Goal: Contribute content: Contribute content

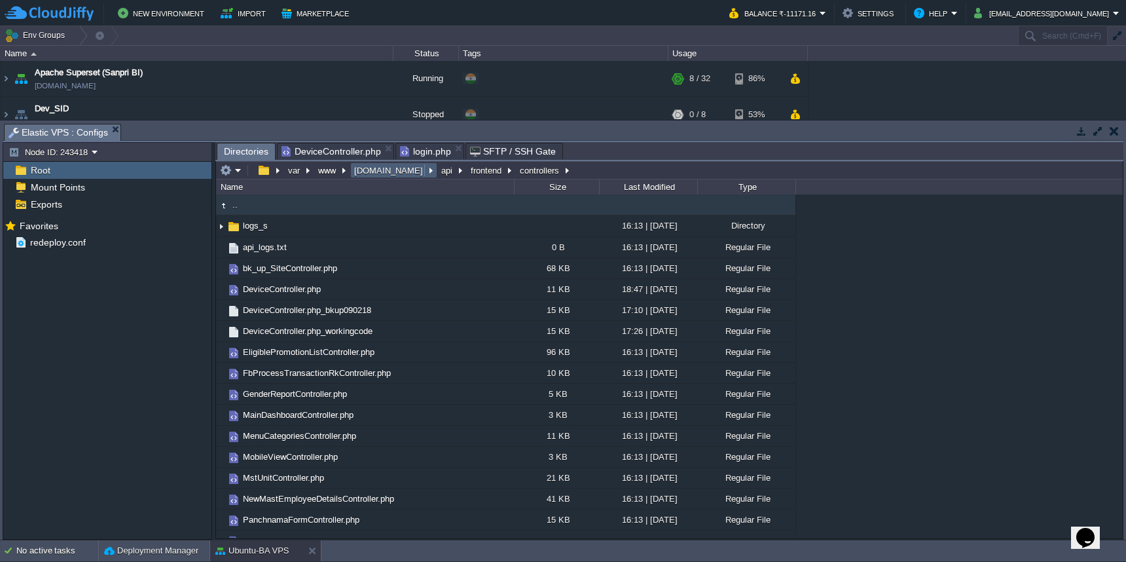
click at [375, 170] on button "[DOMAIN_NAME]" at bounding box center [389, 170] width 74 height 12
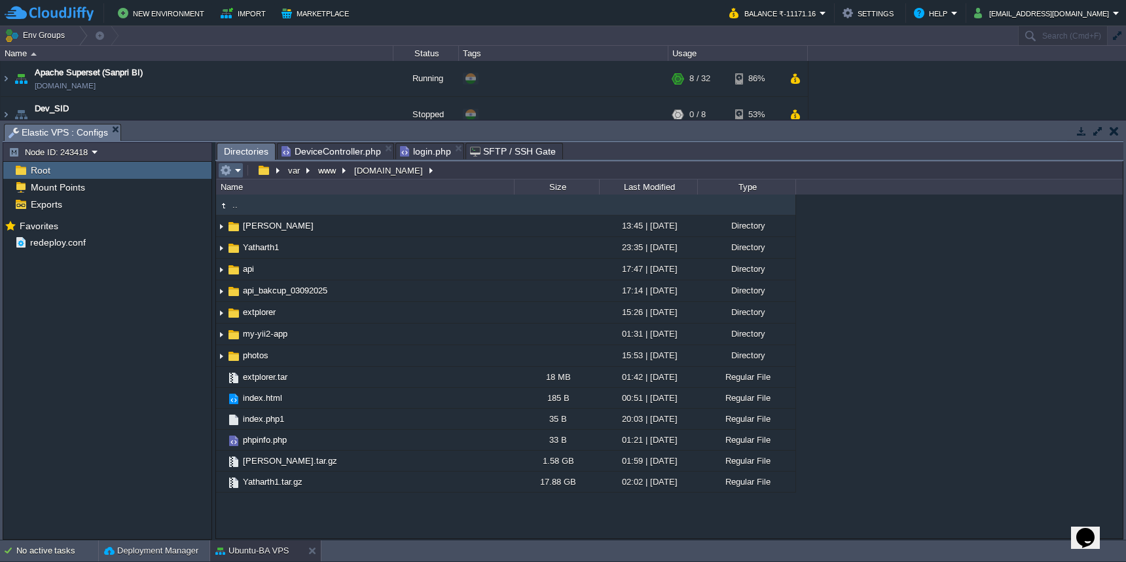
click at [236, 170] on em at bounding box center [231, 170] width 22 height 12
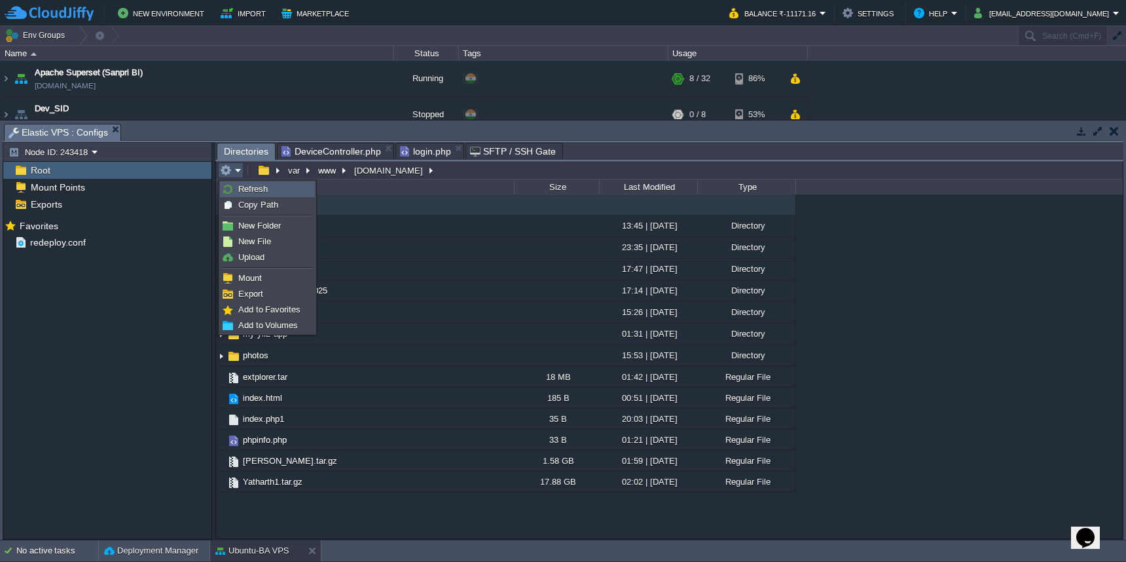
click at [255, 193] on span "Refresh" at bounding box center [252, 189] width 29 height 10
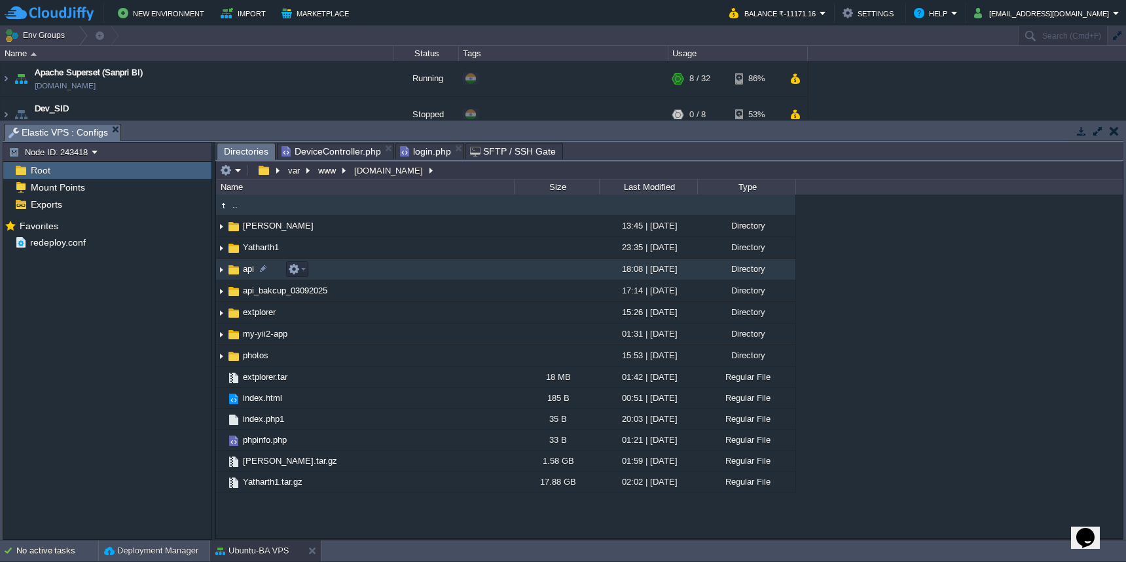
click at [416, 270] on td "api" at bounding box center [365, 270] width 298 height 22
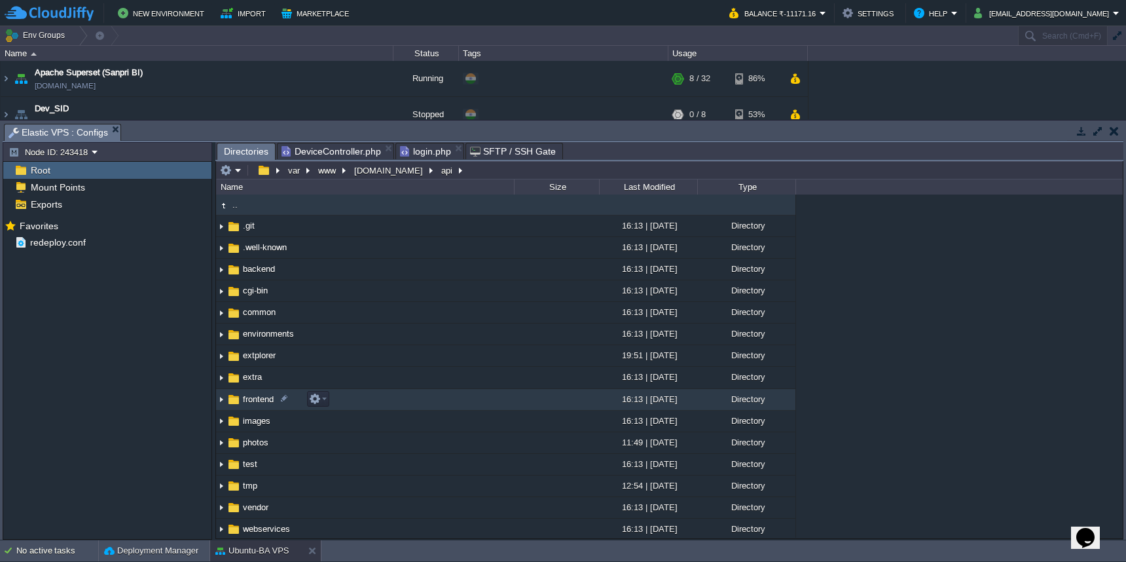
click at [496, 409] on td "frontend" at bounding box center [365, 400] width 298 height 22
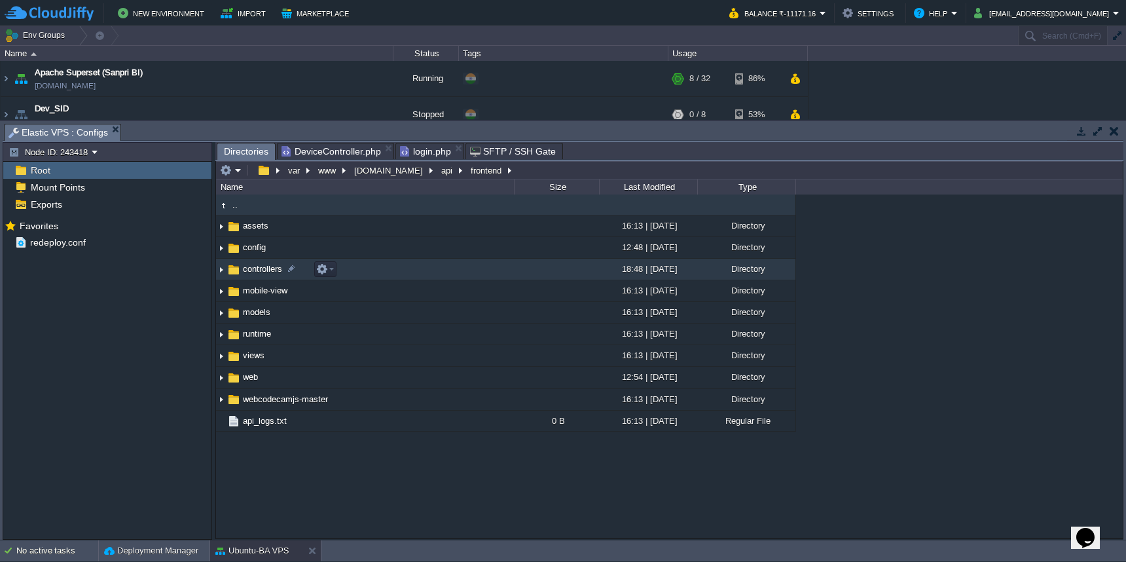
click at [515, 266] on td at bounding box center [556, 270] width 85 height 22
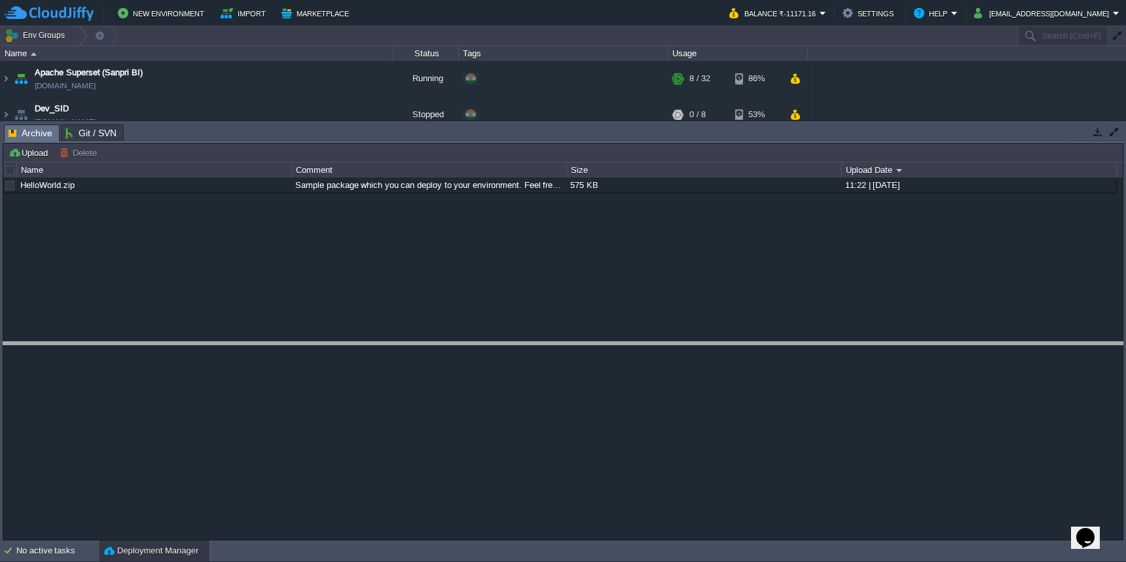
drag, startPoint x: 376, startPoint y: 128, endPoint x: 374, endPoint y: 346, distance: 217.4
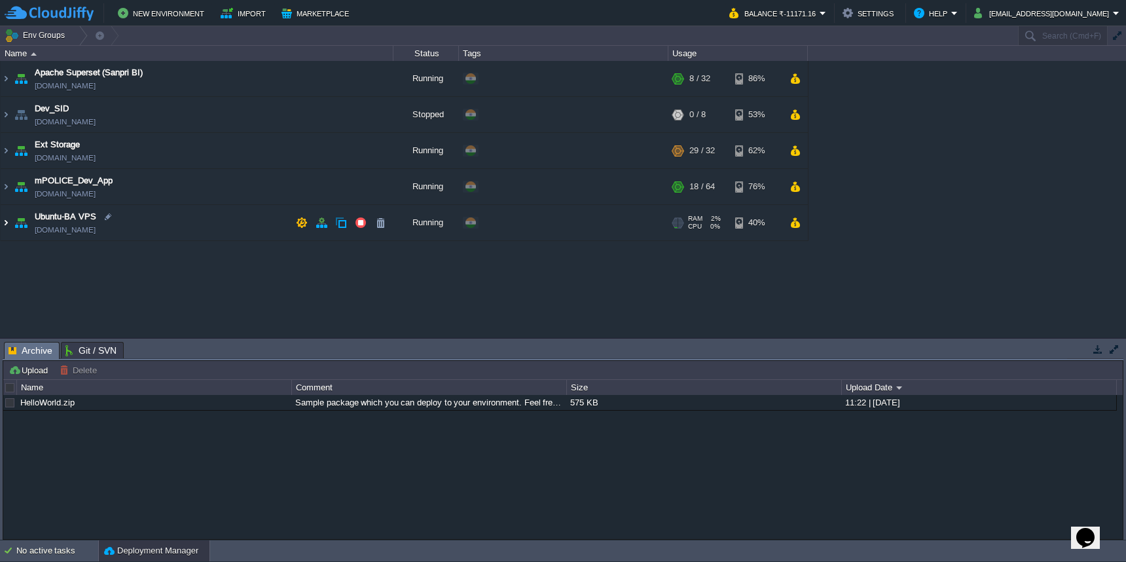
click at [7, 224] on img at bounding box center [6, 222] width 10 height 35
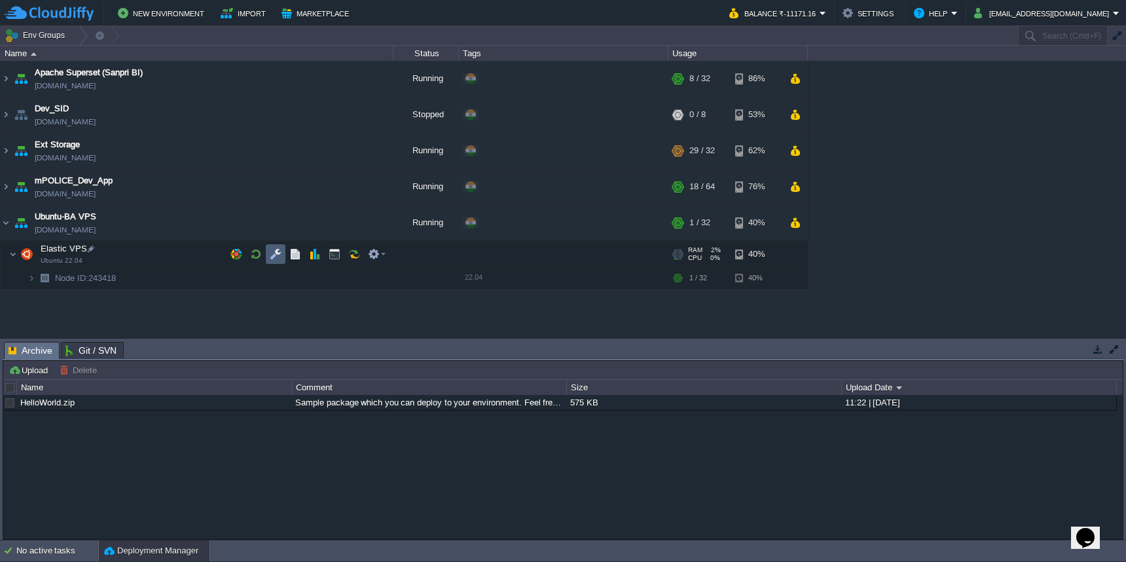
click at [282, 258] on td at bounding box center [276, 254] width 20 height 20
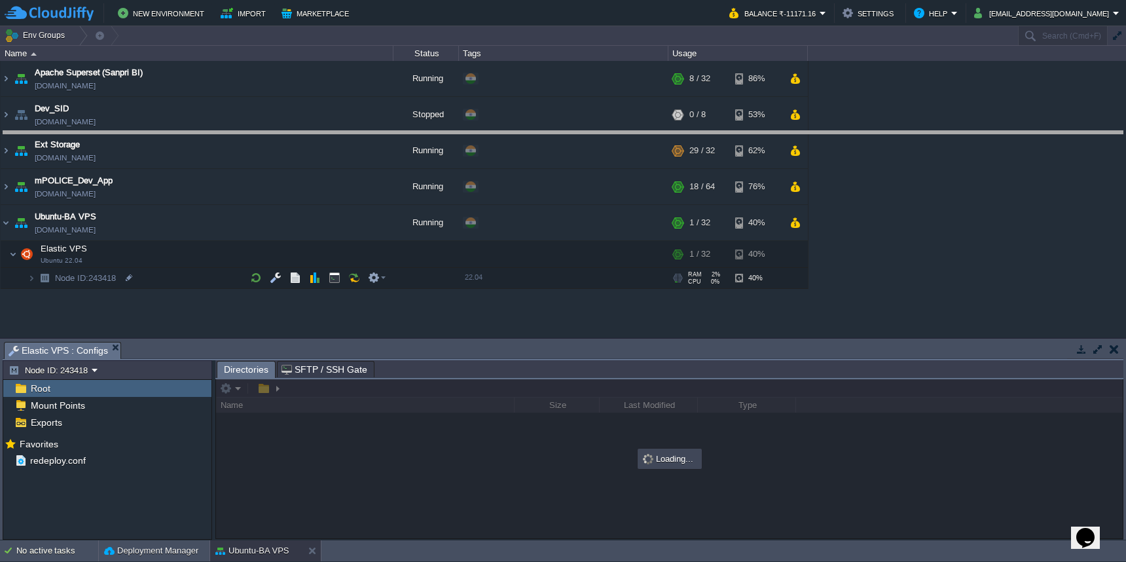
drag, startPoint x: 445, startPoint y: 355, endPoint x: 460, endPoint y: 127, distance: 228.3
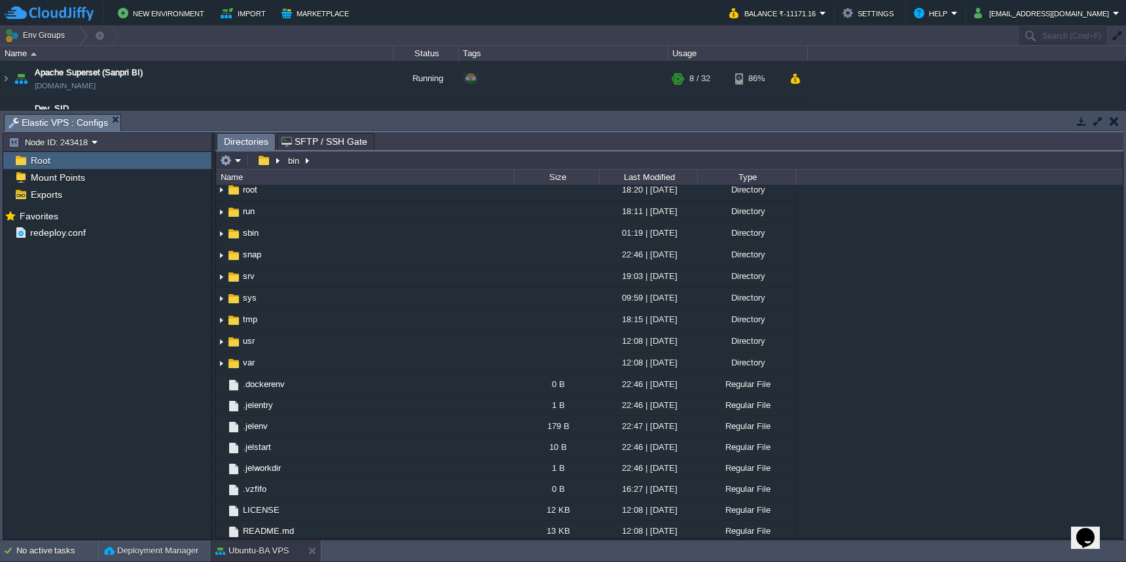
scroll to position [311, 0]
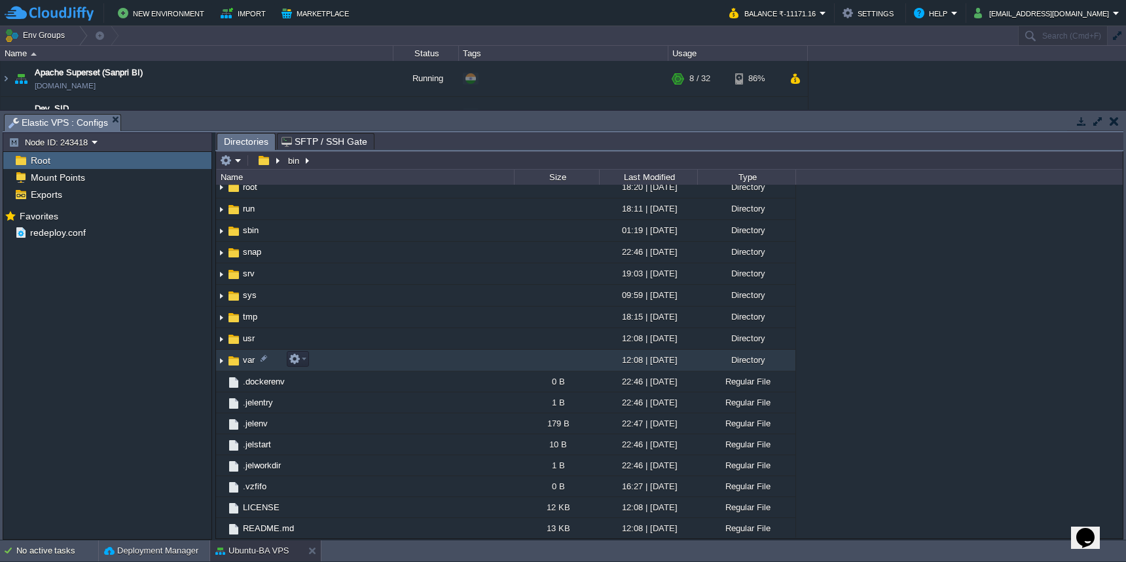
click at [386, 356] on td "var" at bounding box center [365, 361] width 298 height 22
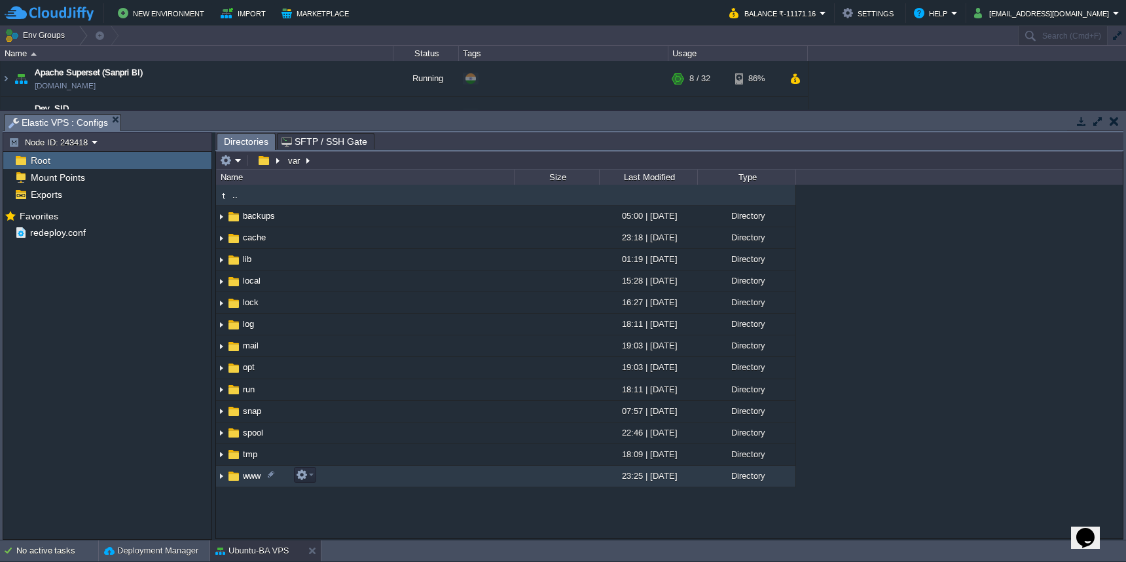
click at [367, 475] on td "www" at bounding box center [365, 477] width 298 height 22
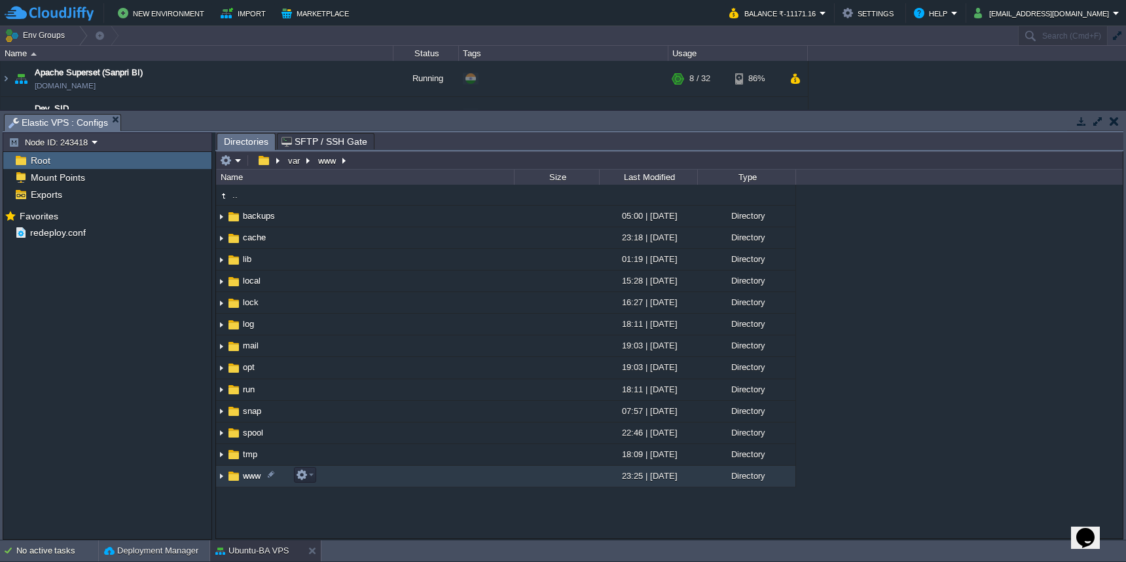
click at [367, 475] on td "www" at bounding box center [365, 477] width 298 height 22
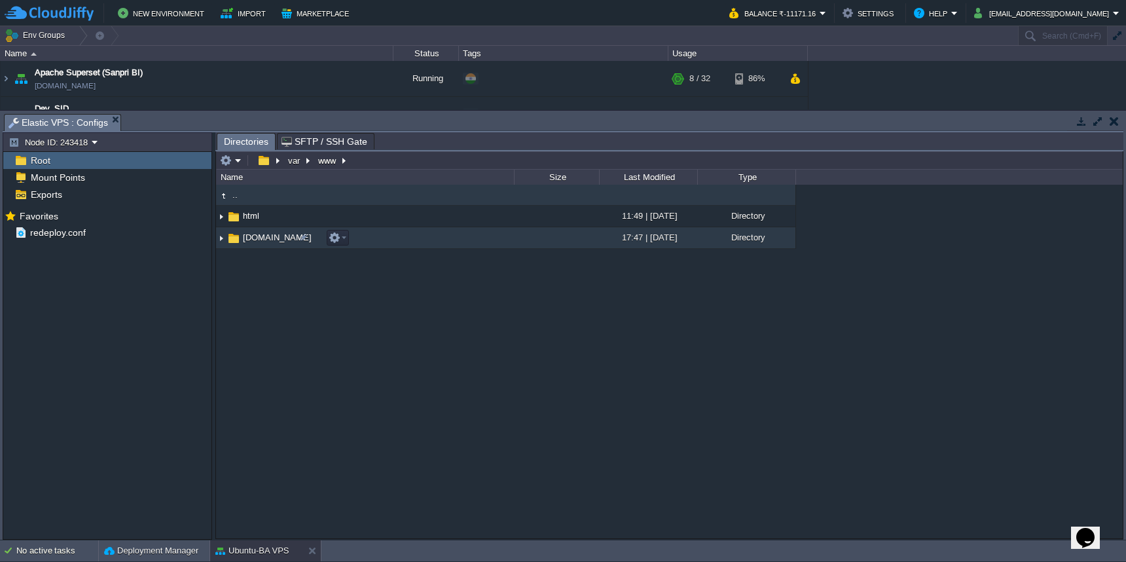
click at [391, 232] on td "[DOMAIN_NAME]" at bounding box center [365, 238] width 298 height 22
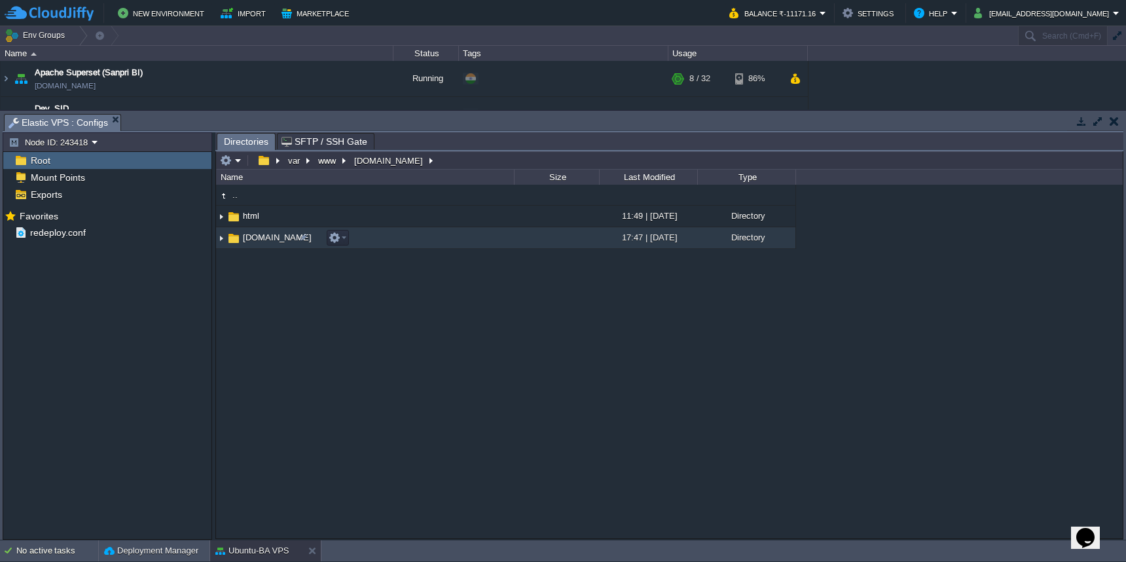
click at [391, 232] on td "[DOMAIN_NAME]" at bounding box center [365, 238] width 298 height 22
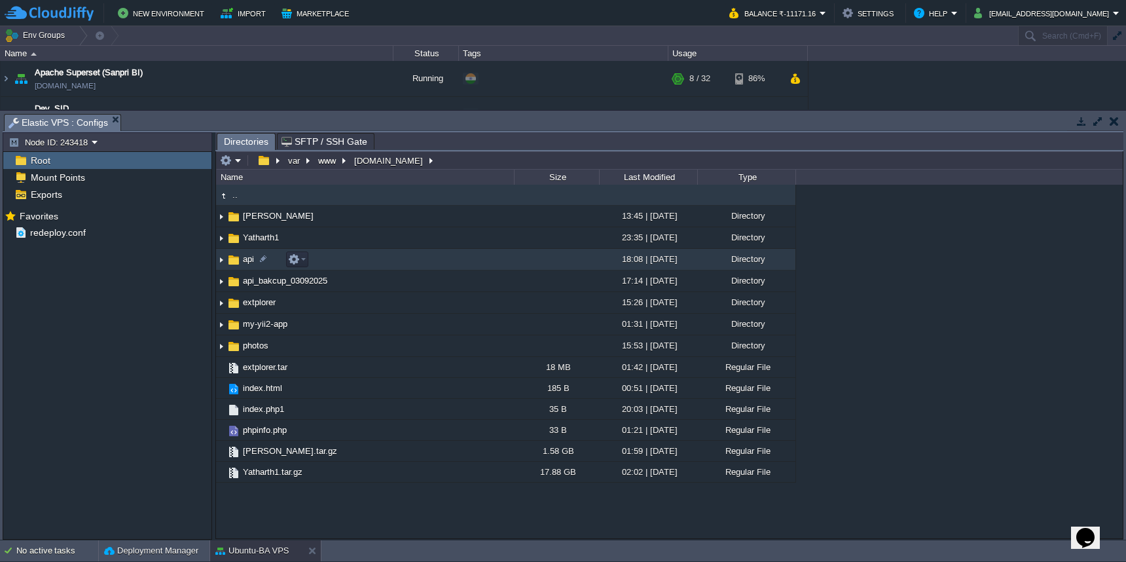
click at [384, 260] on td "api" at bounding box center [365, 260] width 298 height 22
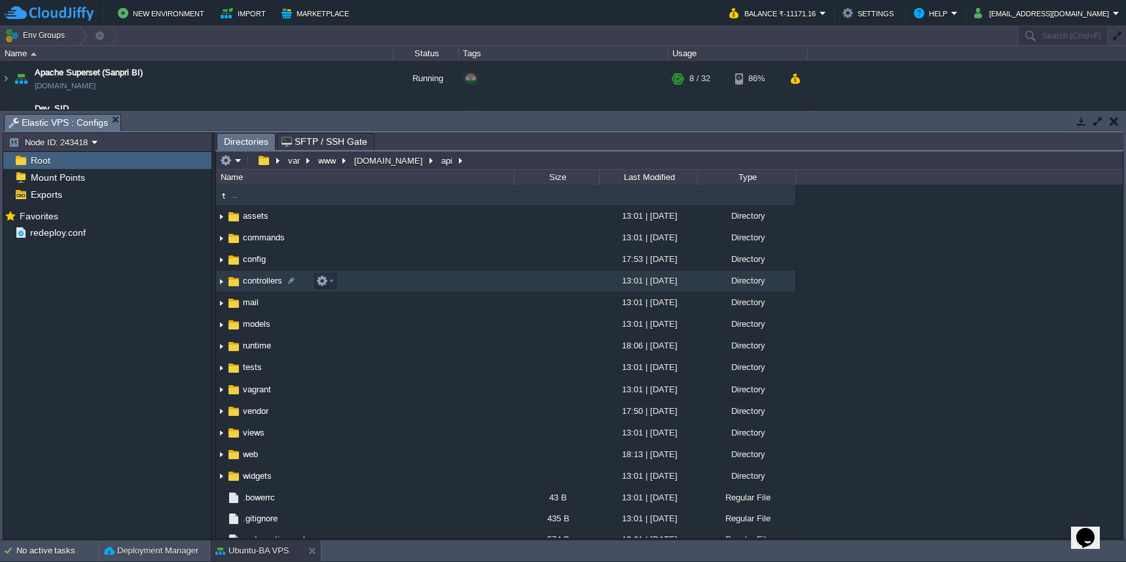
click at [381, 280] on td "controllers" at bounding box center [365, 281] width 298 height 22
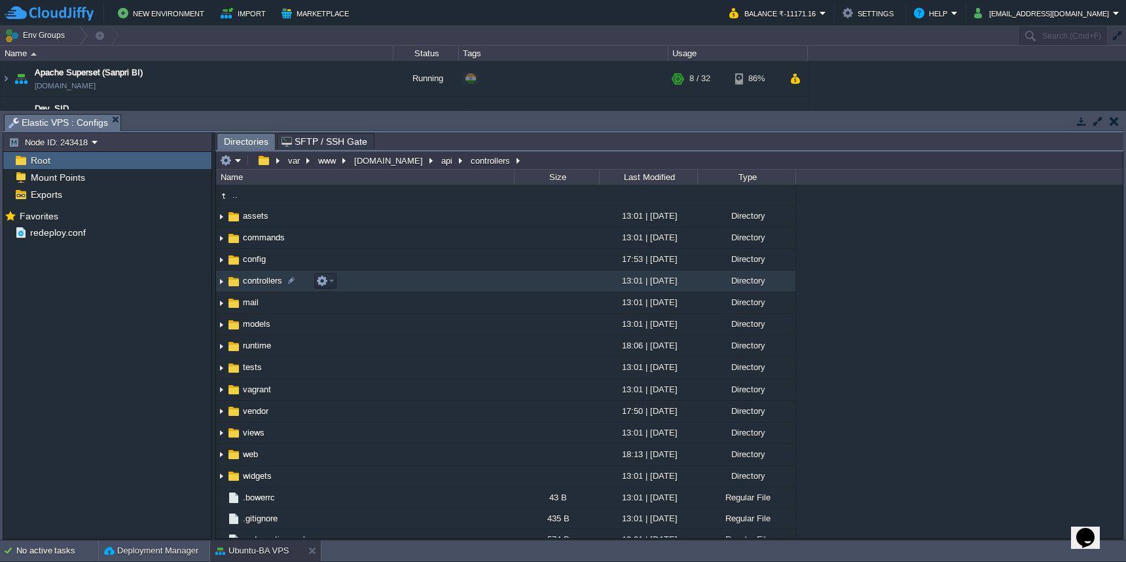
click at [381, 280] on td "controllers" at bounding box center [365, 281] width 298 height 22
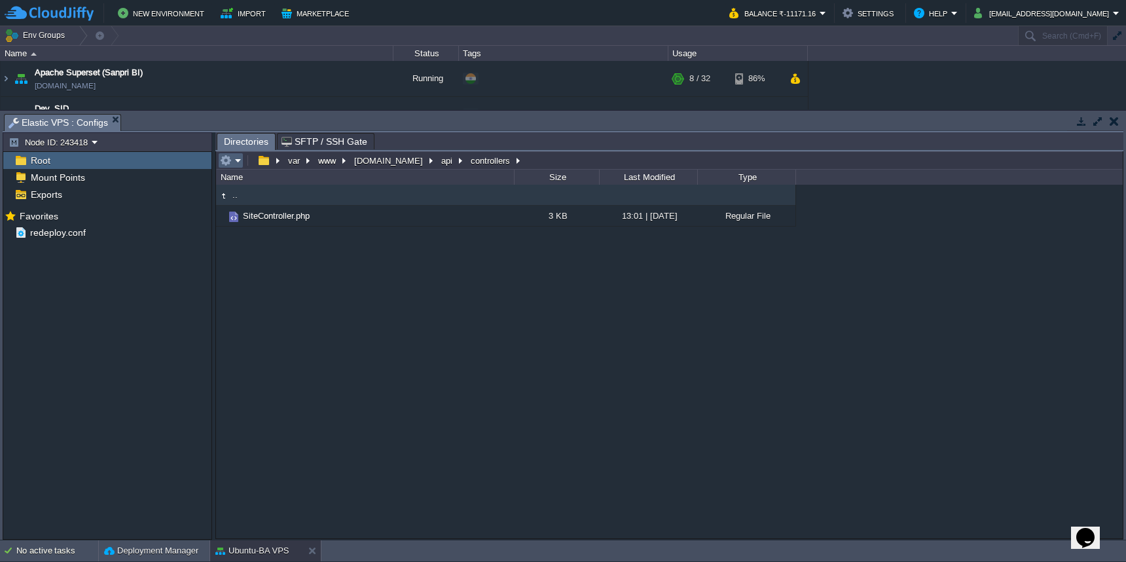
click at [234, 158] on em at bounding box center [231, 161] width 22 height 12
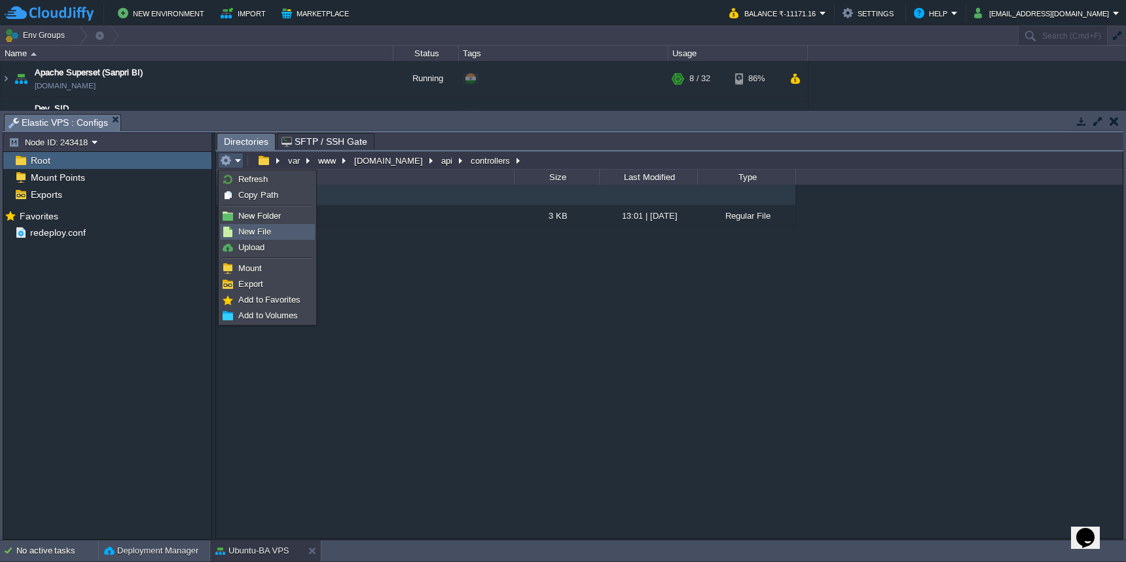
click at [246, 225] on link "New File" at bounding box center [268, 232] width 94 height 14
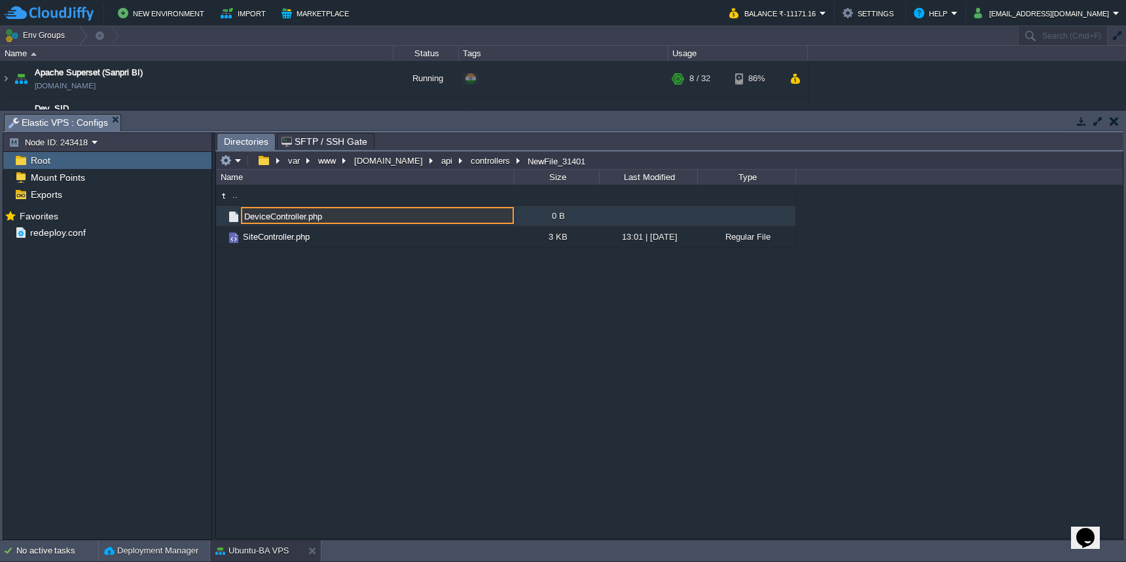
type input "DeviceController.php"
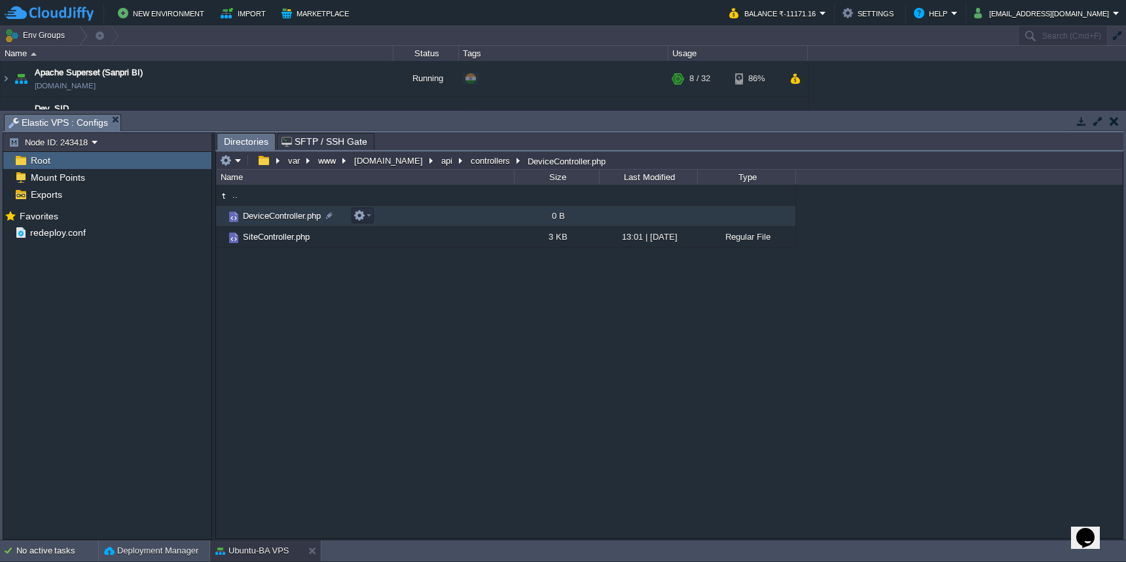
click at [291, 214] on span "DeviceController.php" at bounding box center [282, 215] width 82 height 11
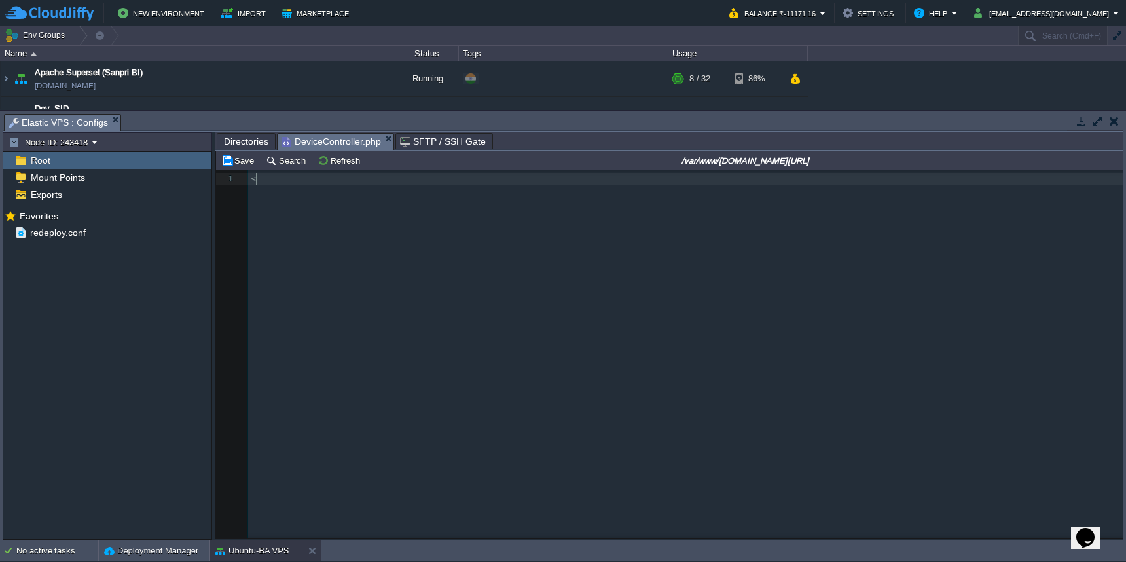
scroll to position [5, 8]
type textarea "<?php"
type textarea "?>"
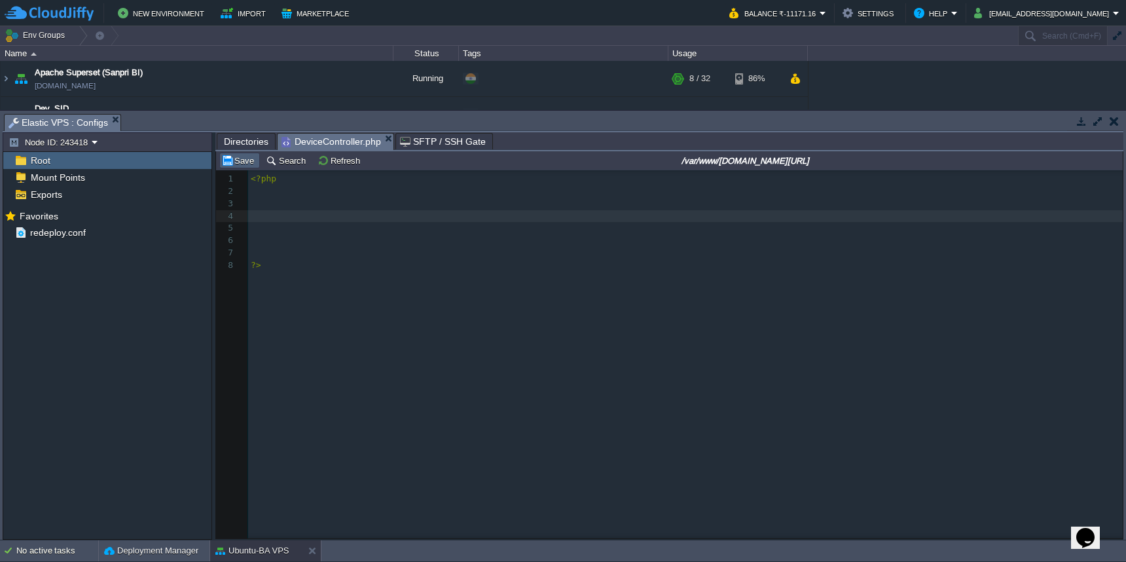
click at [227, 166] on button "Save" at bounding box center [239, 161] width 37 height 12
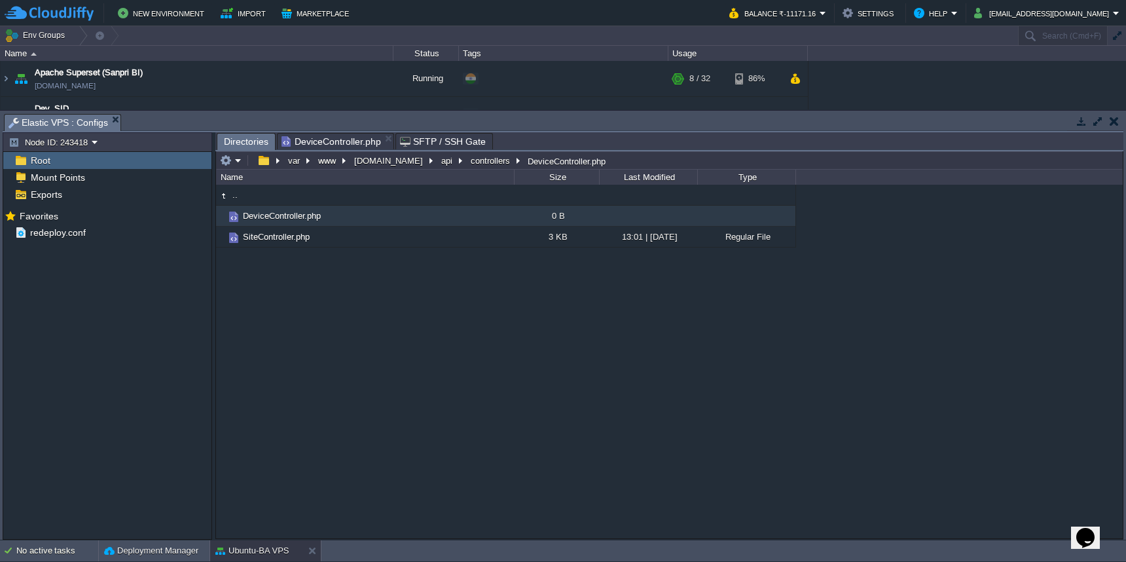
click at [243, 141] on span "Directories" at bounding box center [246, 142] width 45 height 16
click at [387, 166] on button "[DOMAIN_NAME]" at bounding box center [389, 161] width 74 height 12
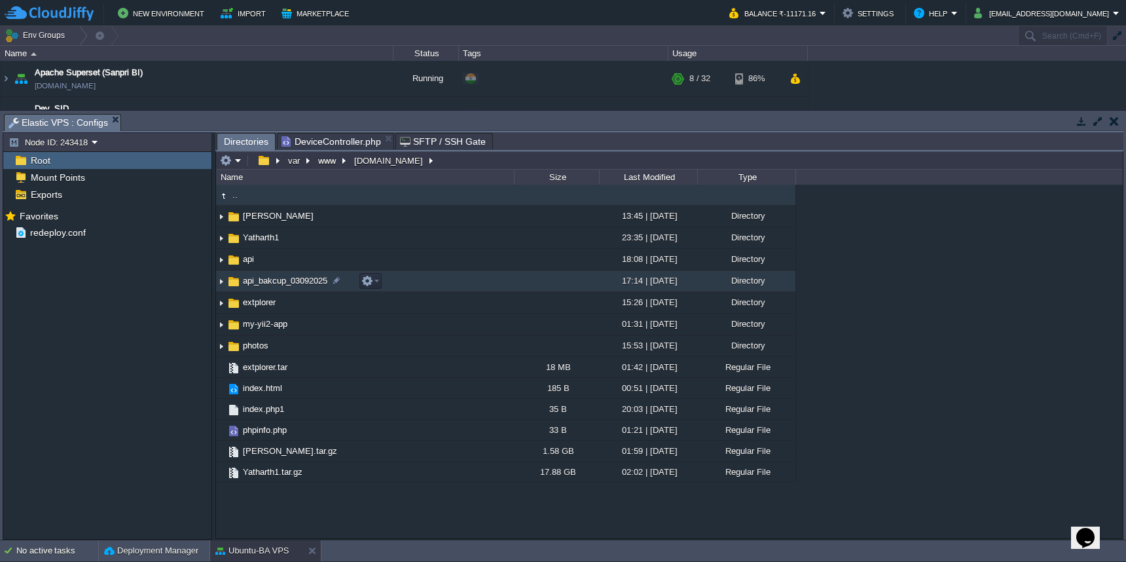
click at [411, 278] on td "api_bakcup_03092025" at bounding box center [365, 281] width 298 height 22
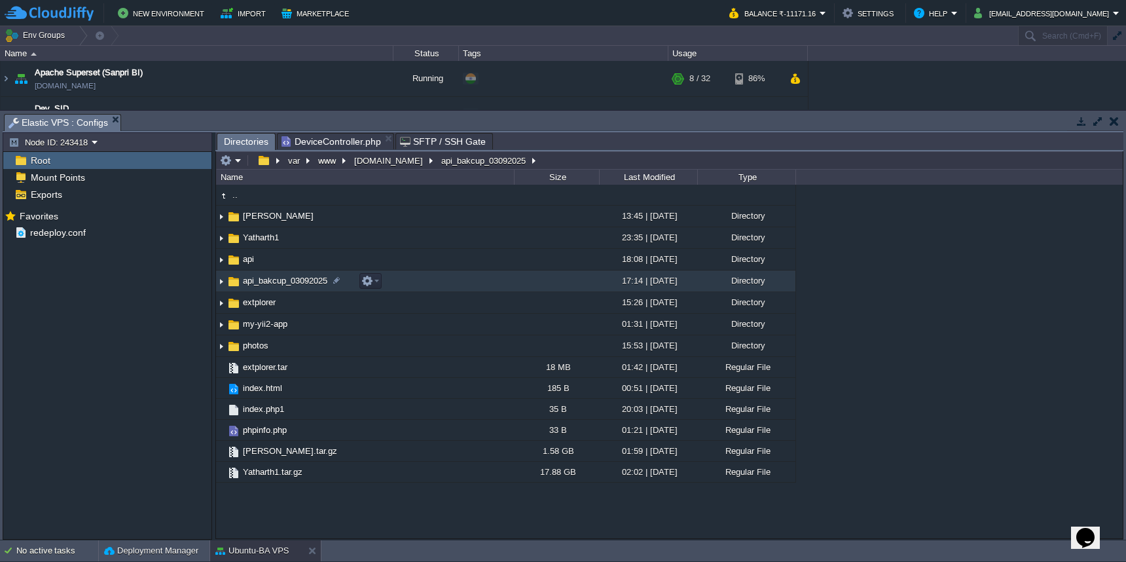
click at [411, 278] on td "api_bakcup_03092025" at bounding box center [365, 281] width 298 height 22
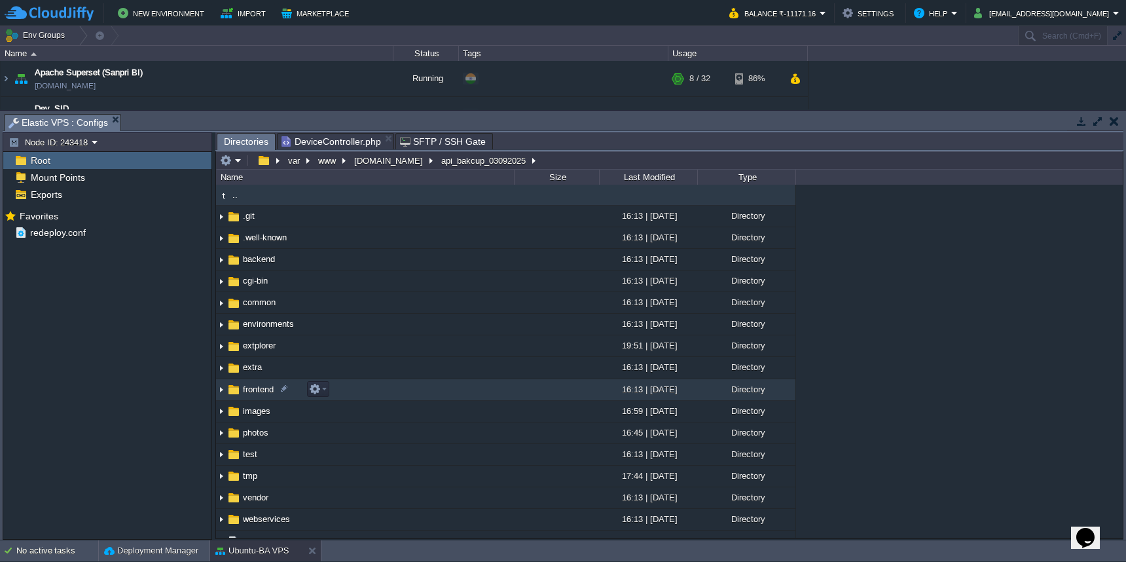
click at [400, 394] on td "frontend" at bounding box center [365, 390] width 298 height 22
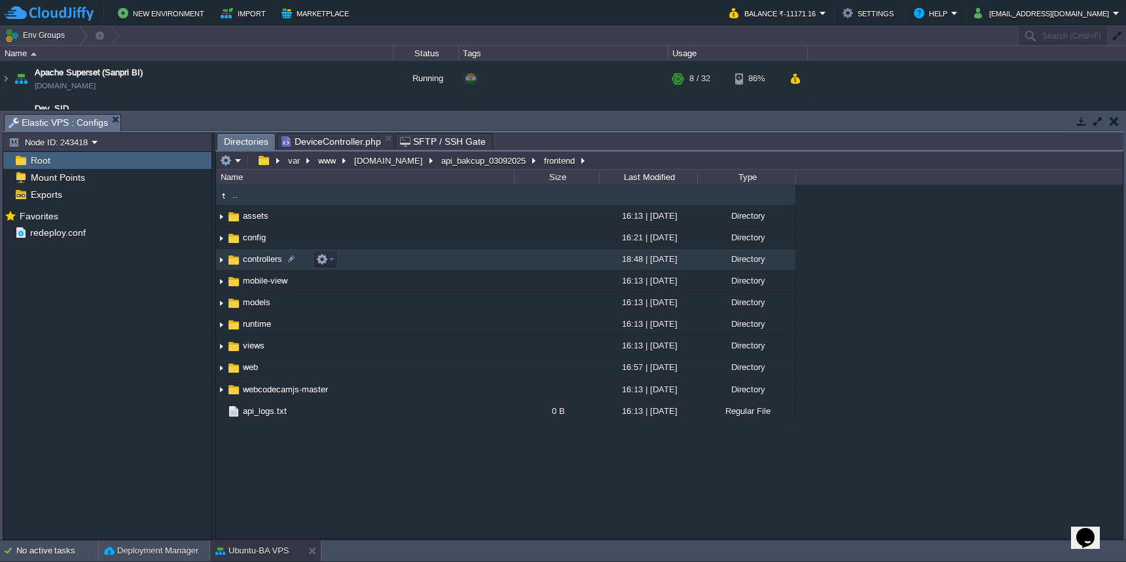
click at [447, 257] on td "controllers" at bounding box center [365, 260] width 298 height 22
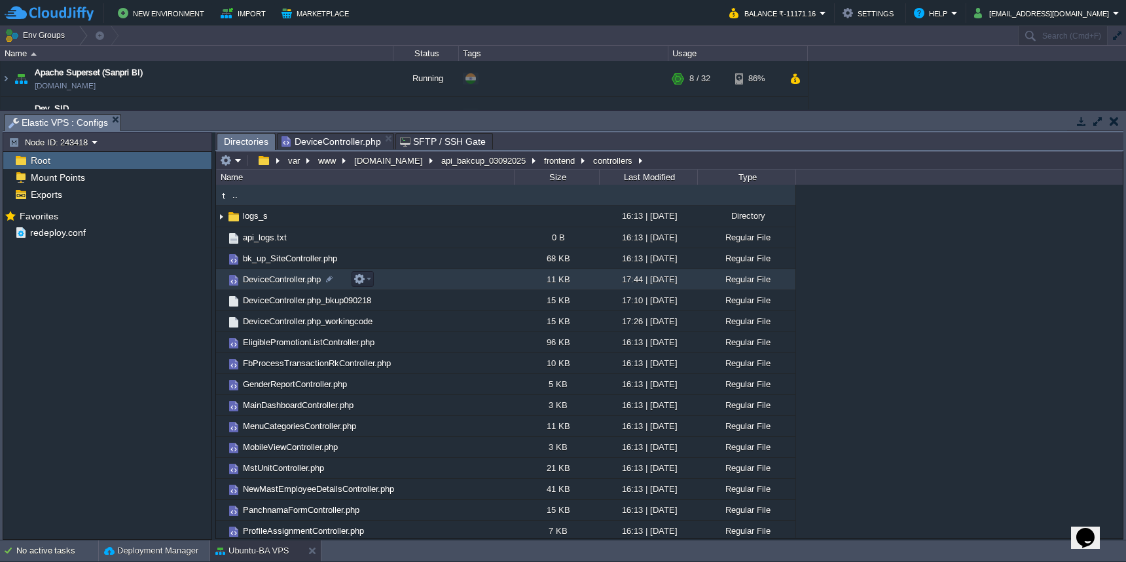
click at [441, 278] on td "DeviceController.php" at bounding box center [365, 279] width 298 height 21
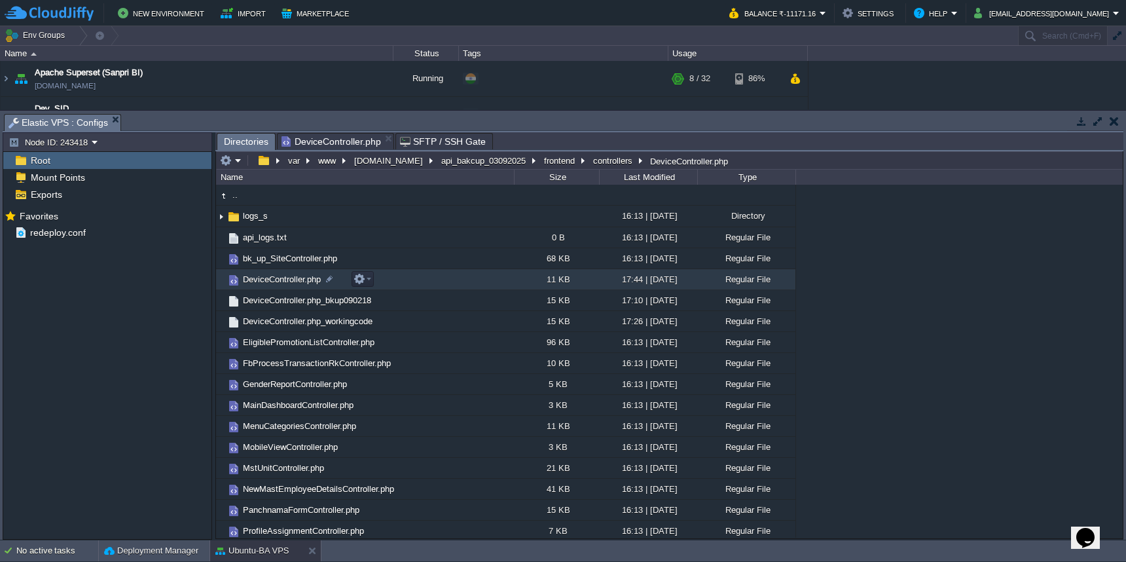
click at [441, 278] on td "DeviceController.php" at bounding box center [365, 279] width 298 height 21
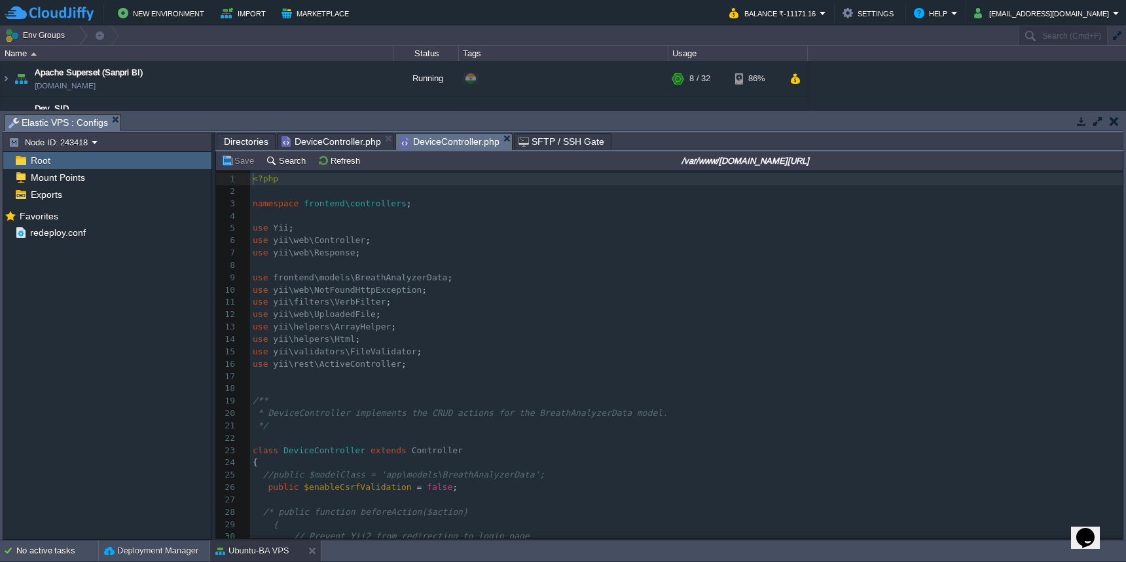
scroll to position [5, 0]
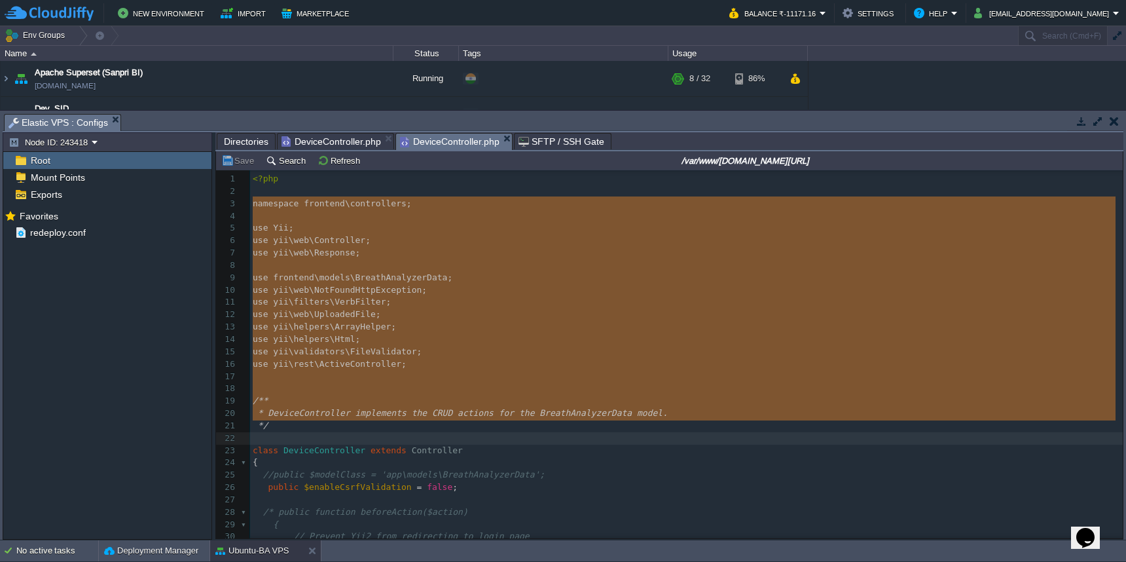
type textarea "namespace frontend\controllers; use Yii; use yii\web\Controller; use yii\web\Re…"
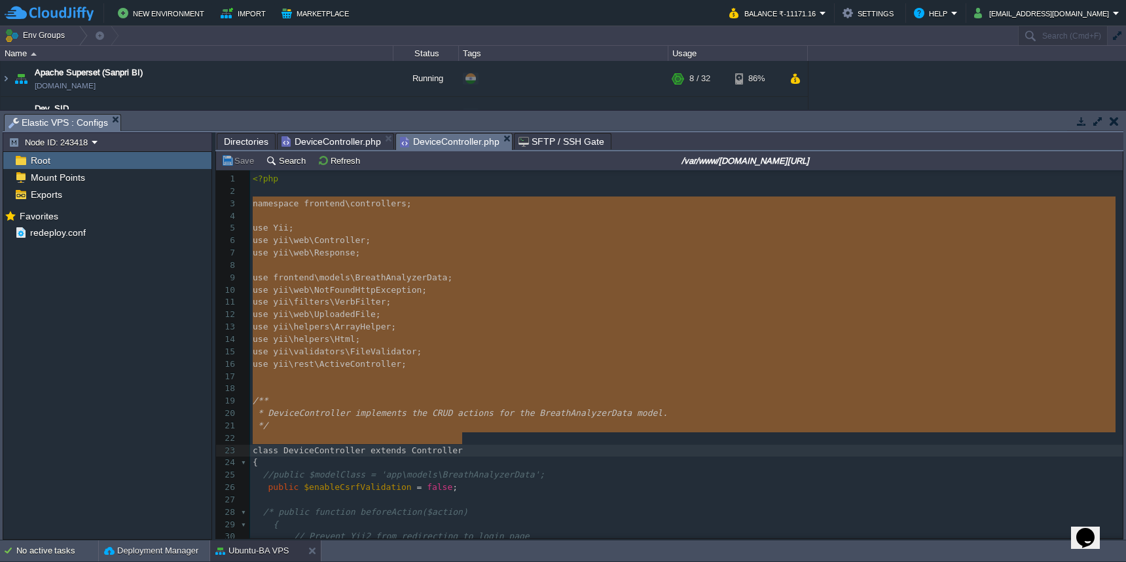
drag, startPoint x: 253, startPoint y: 200, endPoint x: 460, endPoint y: 433, distance: 311.7
click at [331, 141] on span "DeviceController.php" at bounding box center [332, 142] width 100 height 16
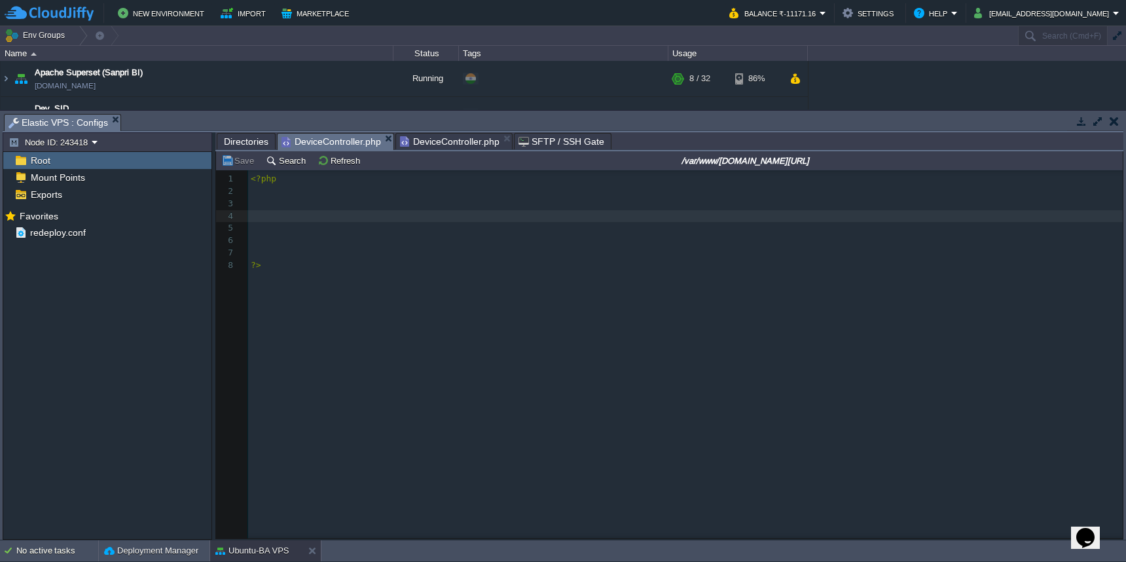
click at [371, 214] on pre "​" at bounding box center [687, 216] width 879 height 12
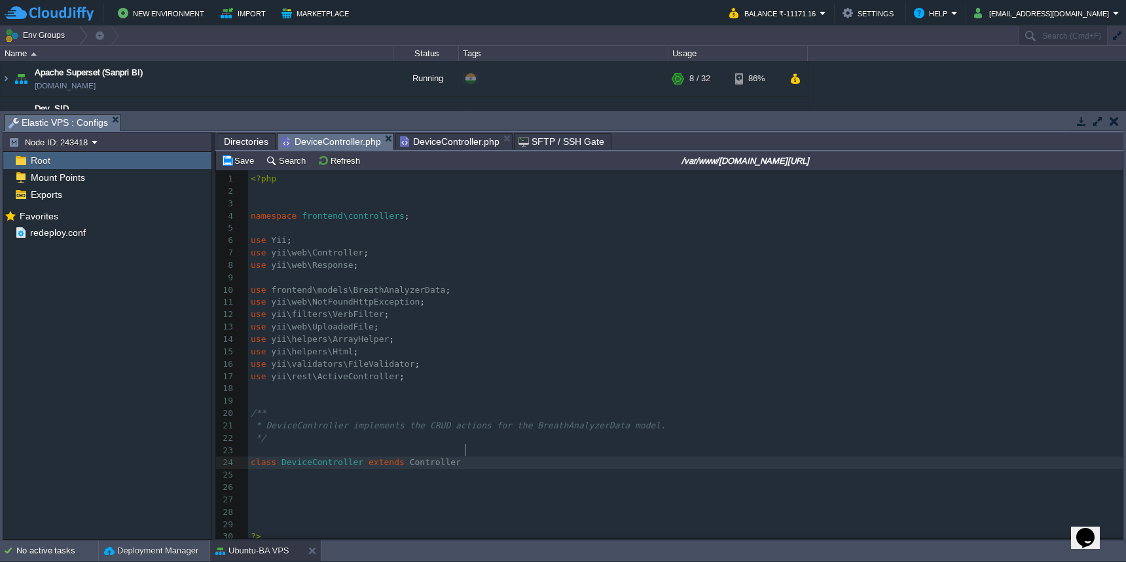
type textarea "{"
type textarea "}"
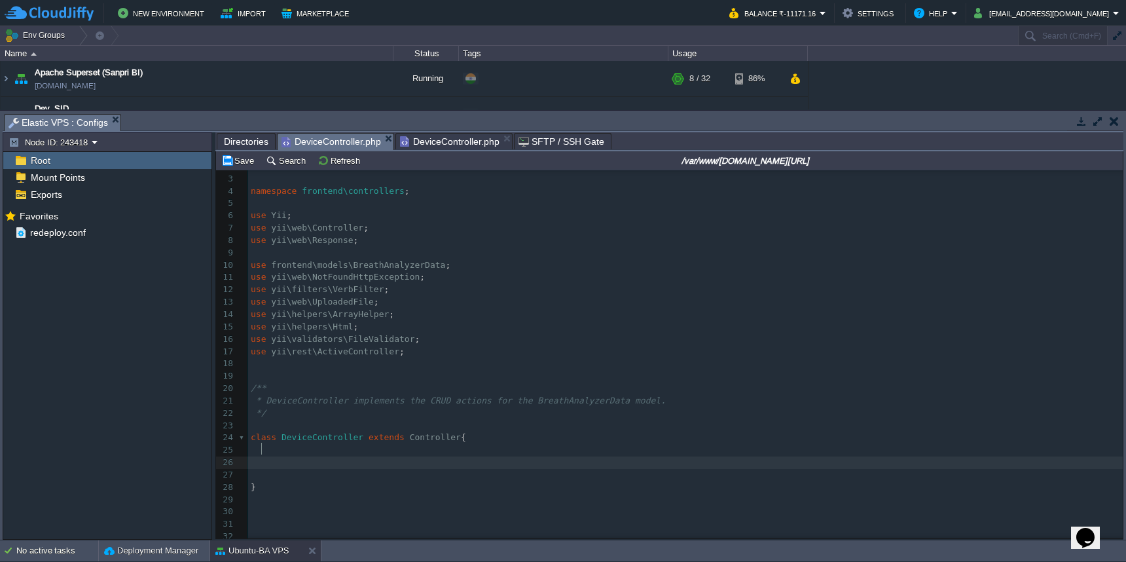
scroll to position [38, 0]
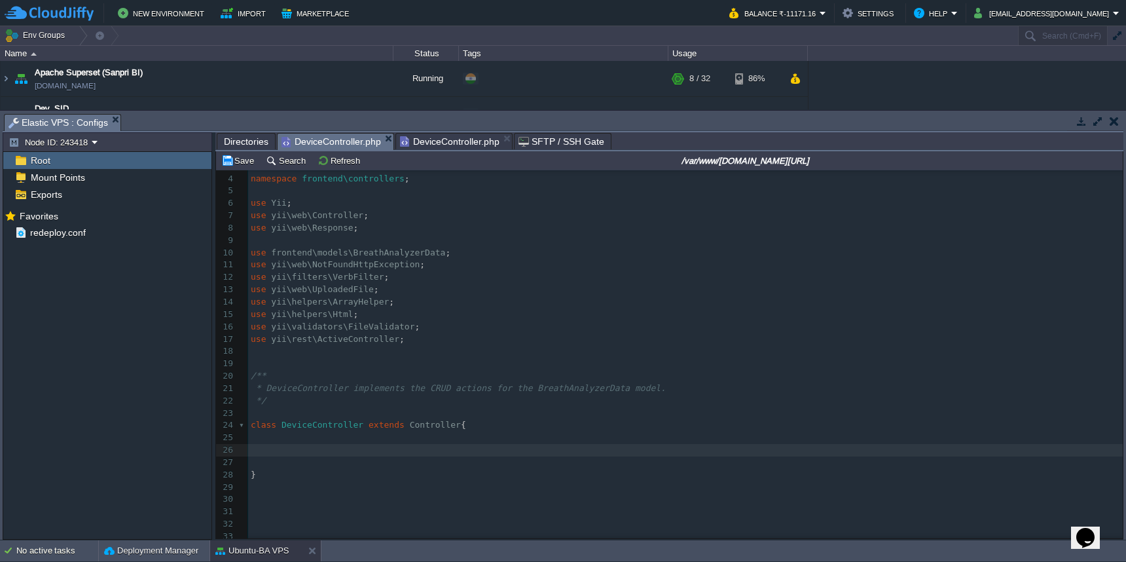
click at [447, 138] on span "DeviceController.php" at bounding box center [450, 142] width 100 height 16
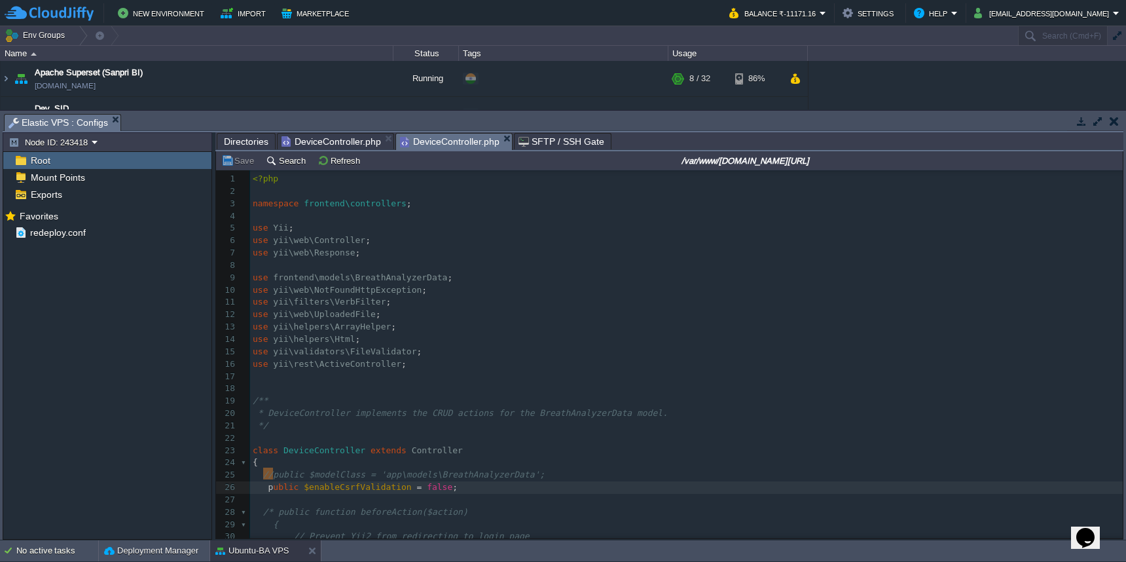
type textarea "public $enableCsrfValidation = false;"
drag, startPoint x: 264, startPoint y: 479, endPoint x: 280, endPoint y: 479, distance: 15.7
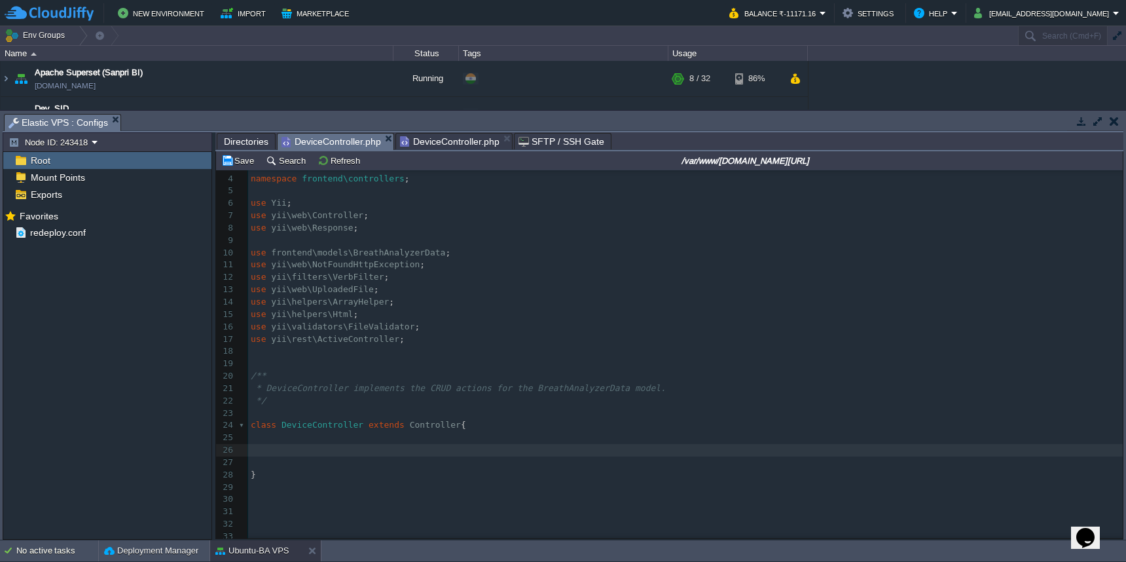
click at [330, 141] on span "DeviceController.php" at bounding box center [332, 142] width 100 height 16
click at [392, 444] on pre at bounding box center [685, 450] width 875 height 12
paste textarea "p"
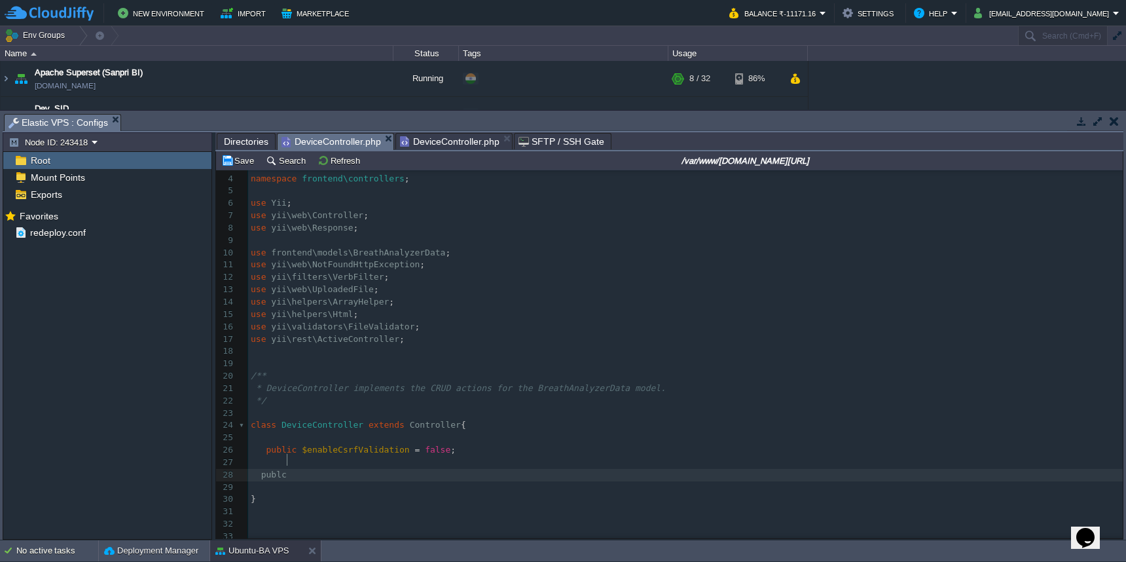
scroll to position [5, 23]
type textarea "publci"
type textarea "ic function uploadfi"
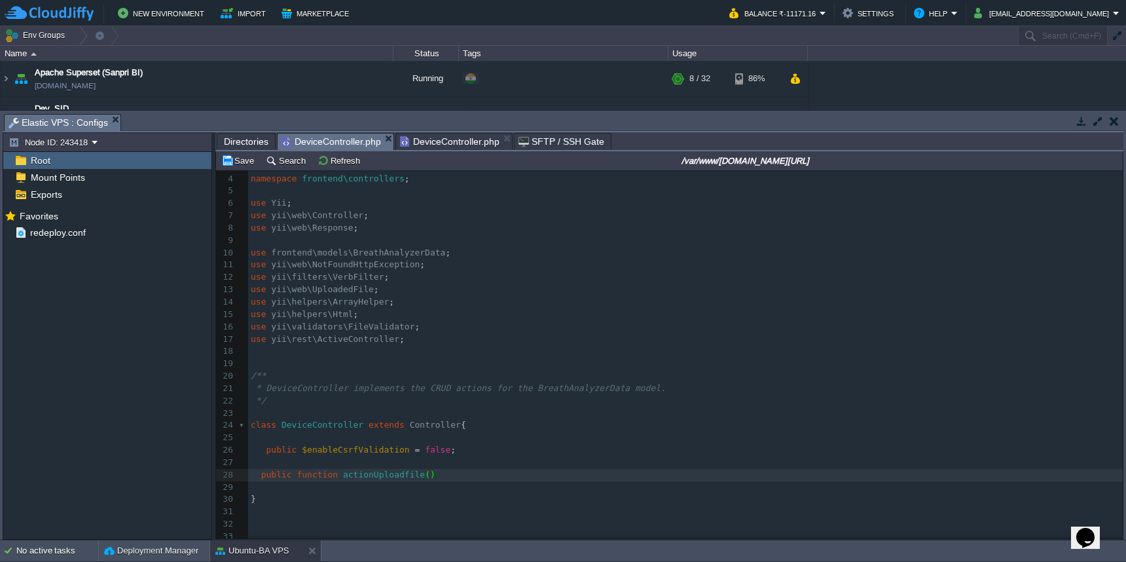
type textarea "actionUploadfile(){"
type textarea "}"
type textarea "$post"
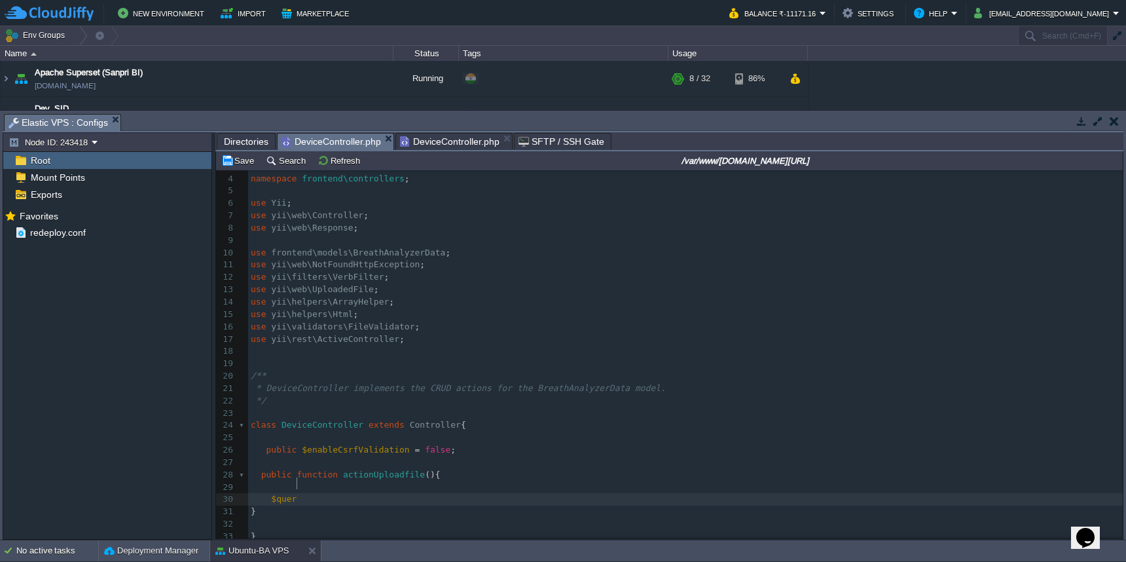
scroll to position [5, 20]
type textarea "queryParam ="
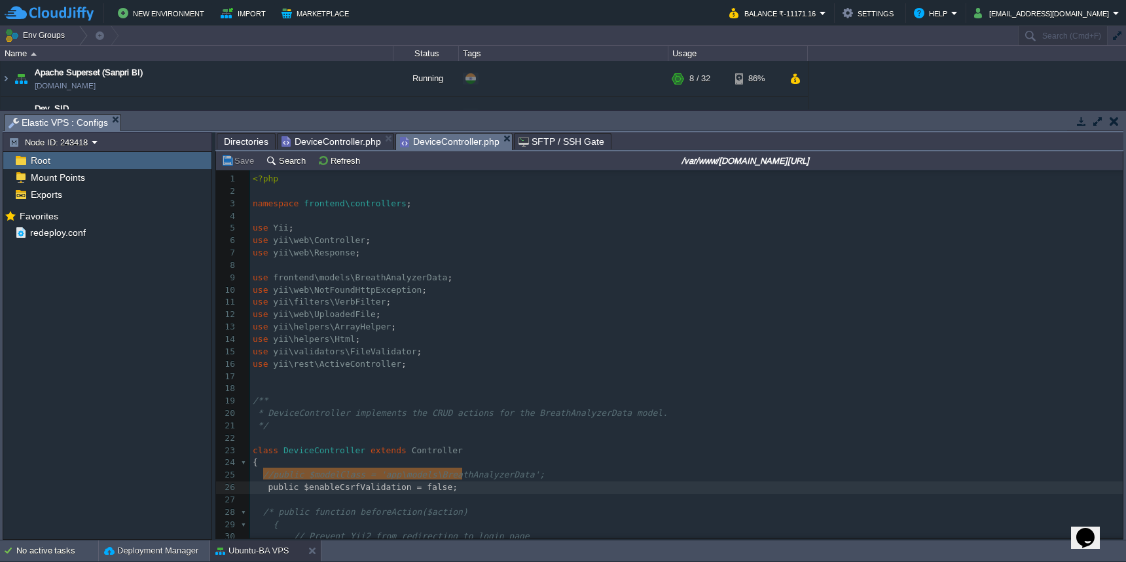
click at [434, 142] on span "DeviceController.php" at bounding box center [450, 142] width 100 height 16
click at [598, 494] on pre at bounding box center [686, 500] width 873 height 12
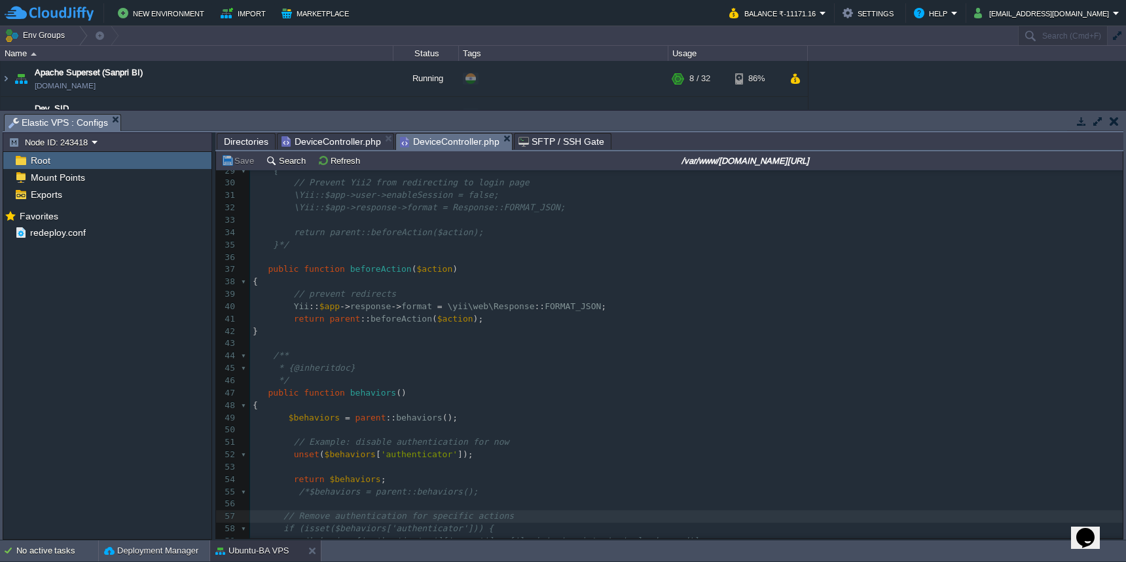
scroll to position [707, 0]
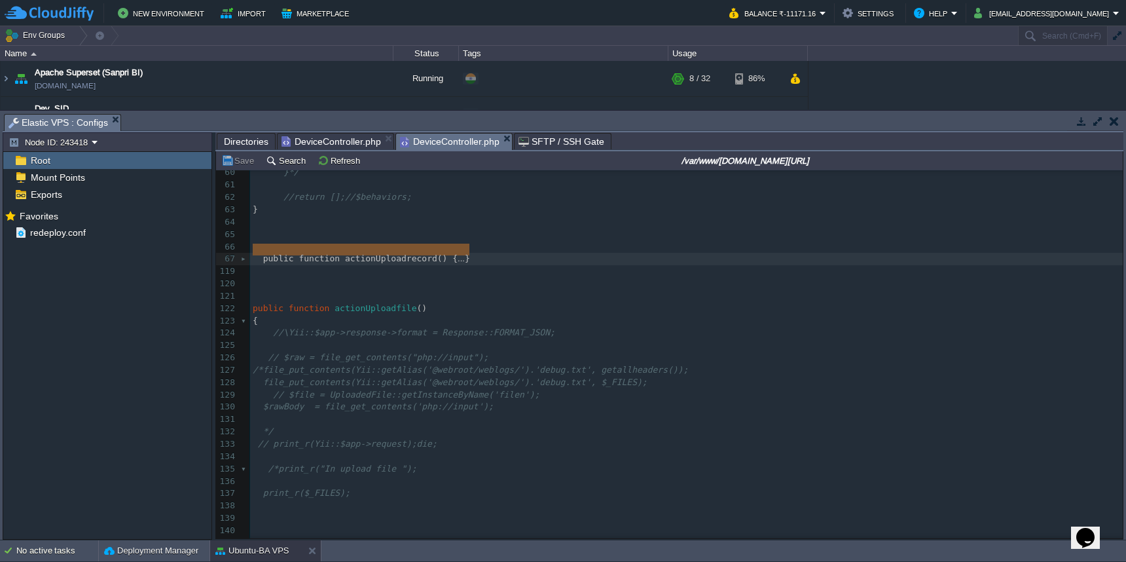
type textarea "public function actionUploadrecord() { /* file_put_contents('./api_logs.txt', d…"
click at [350, 142] on span "DeviceController.php" at bounding box center [332, 142] width 100 height 16
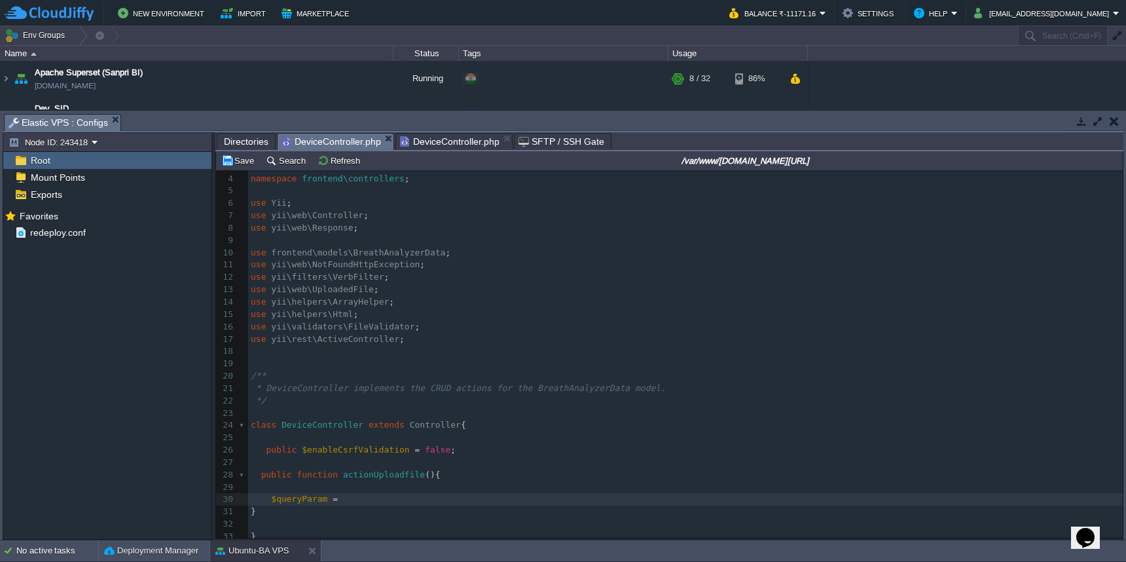
click at [486, 456] on pre at bounding box center [685, 462] width 875 height 12
paste textarea "$chunk); //fclose($hDest);"
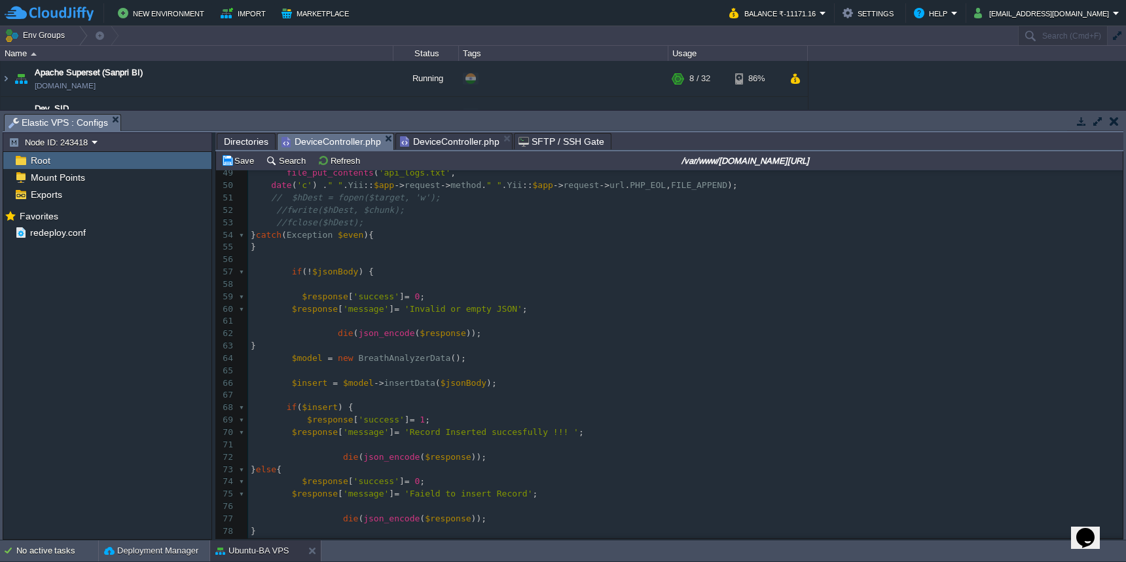
scroll to position [589, 0]
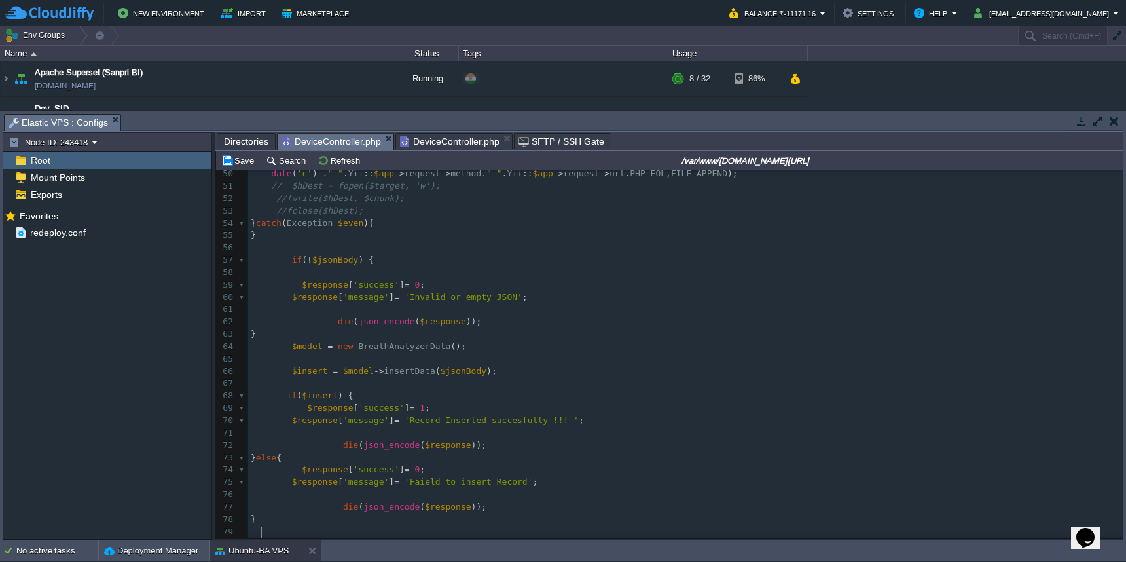
click at [428, 205] on pre "//fclose($hDest);" at bounding box center [685, 211] width 875 height 12
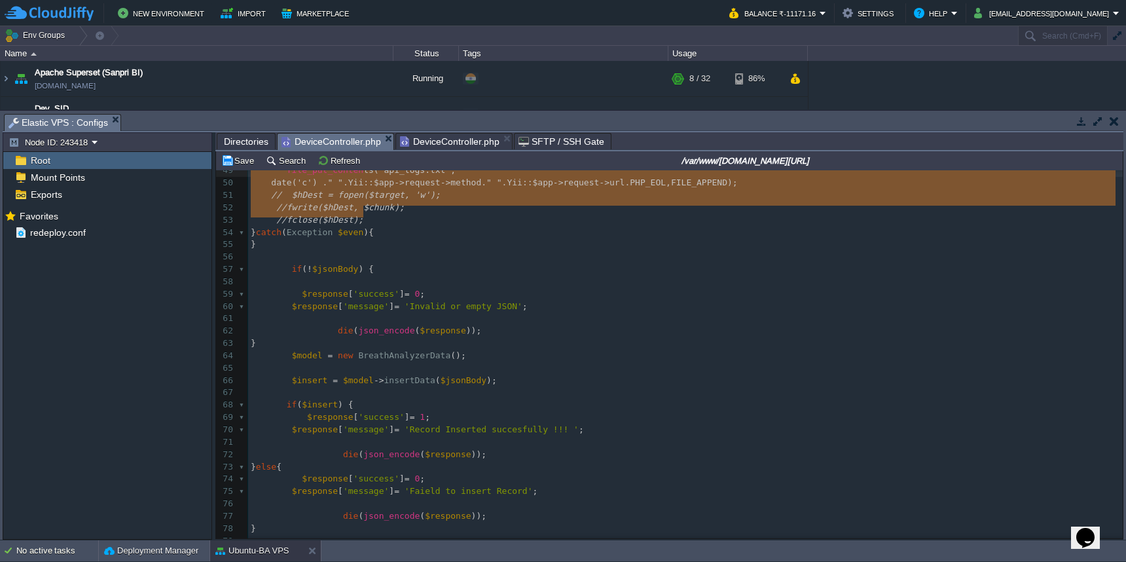
scroll to position [568, 0]
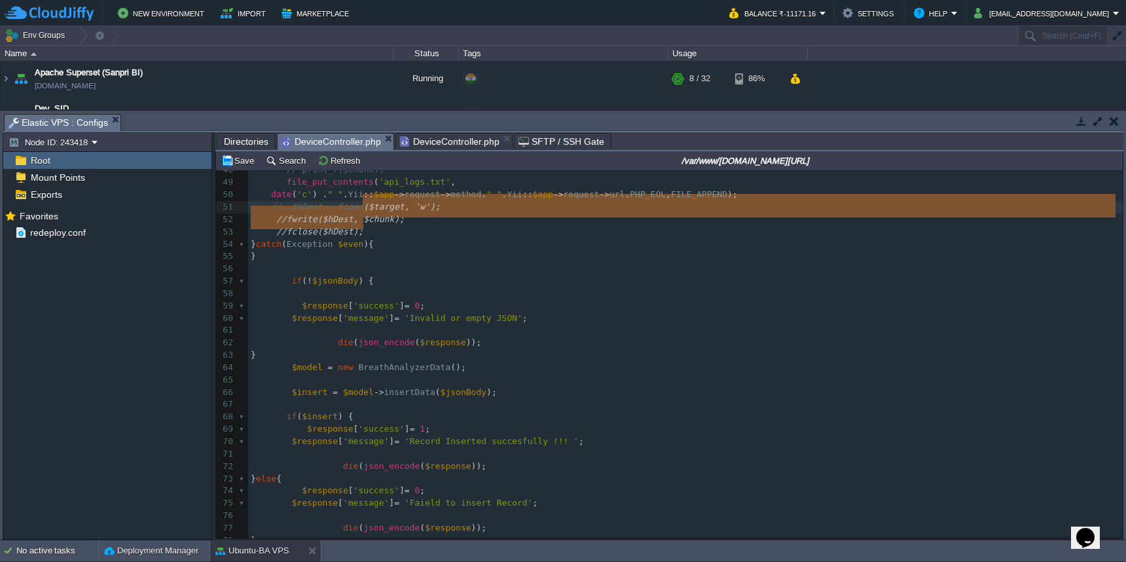
type textarea "// $hDest = fopen($target, 'w'); //fwrite($hDest, $chunk); //fclose($hDest);"
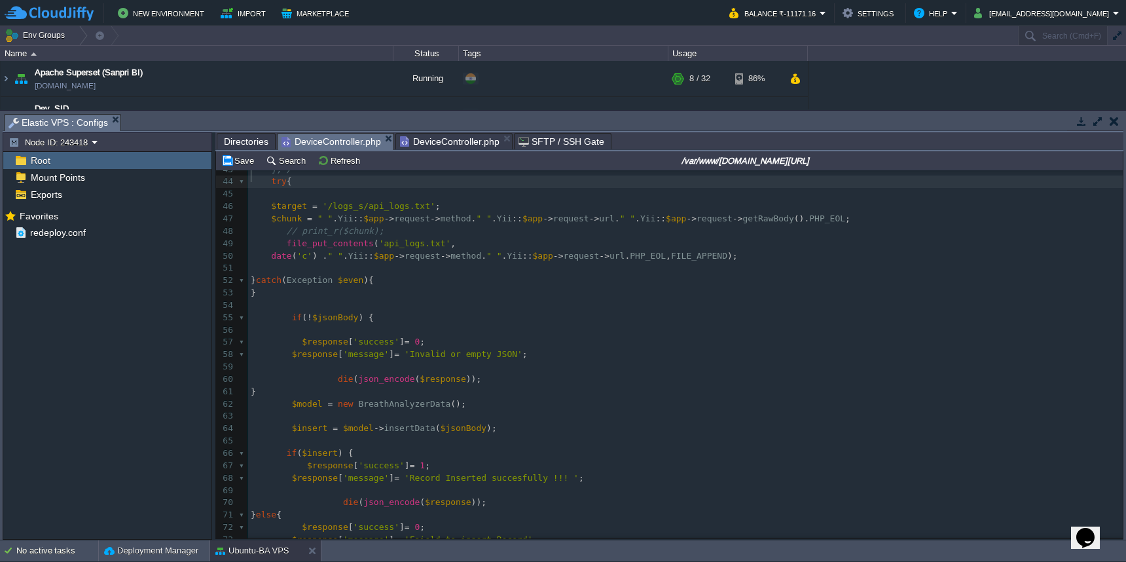
scroll to position [0, 0]
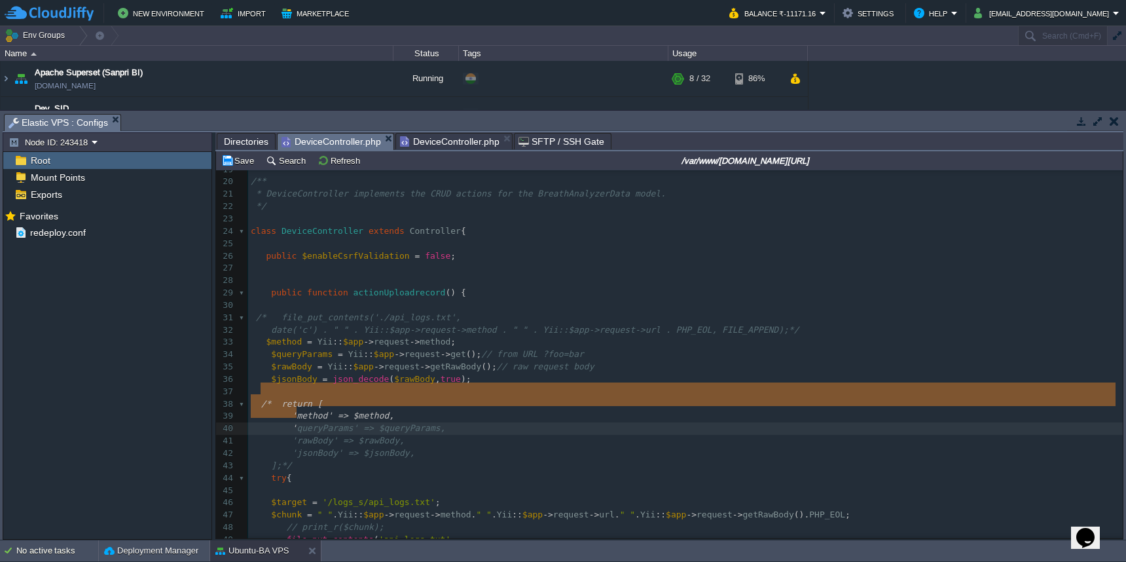
type textarea "/* return [ 'method' => $method, 'queryParams' => $queryParams, 'rawBody' => $r…"
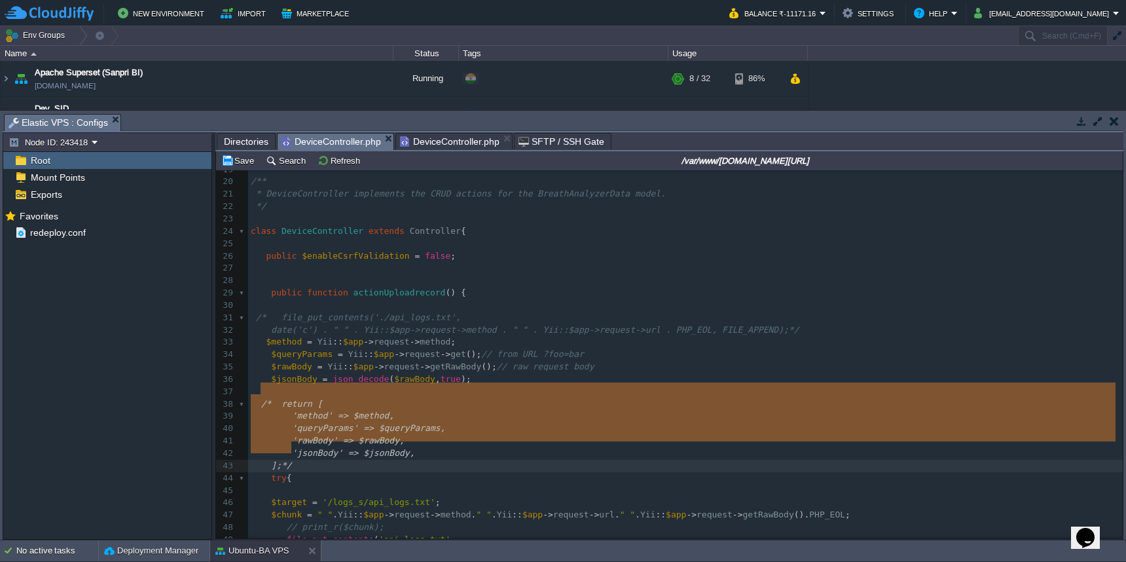
drag, startPoint x: 260, startPoint y: 388, endPoint x: 312, endPoint y: 443, distance: 75.0
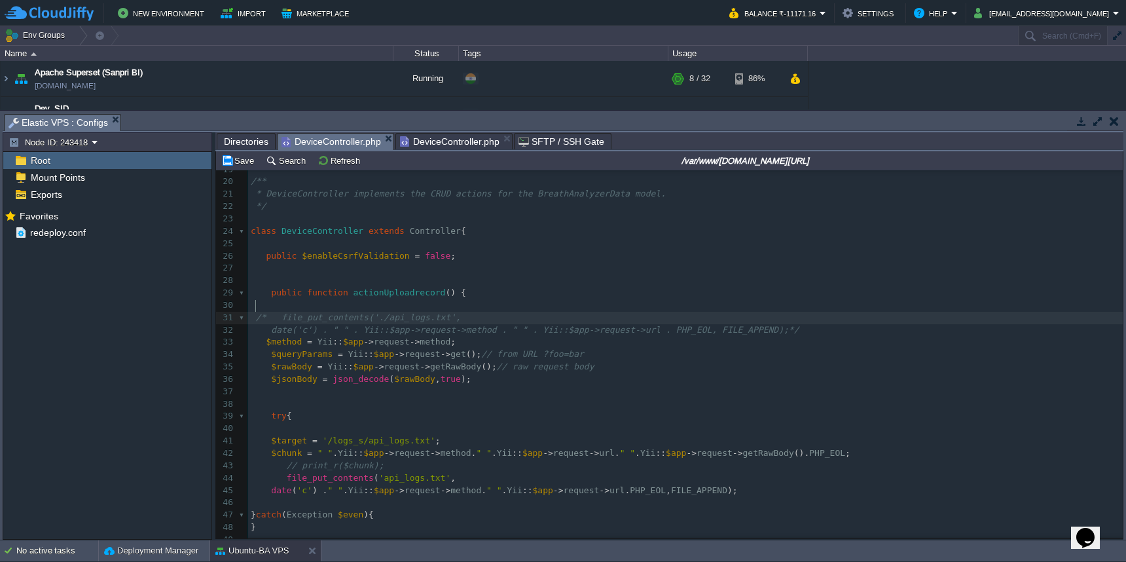
type textarea "/* file_put_contents('./api_logs.txt', date('c') . " " . Yii::$app->request->me…"
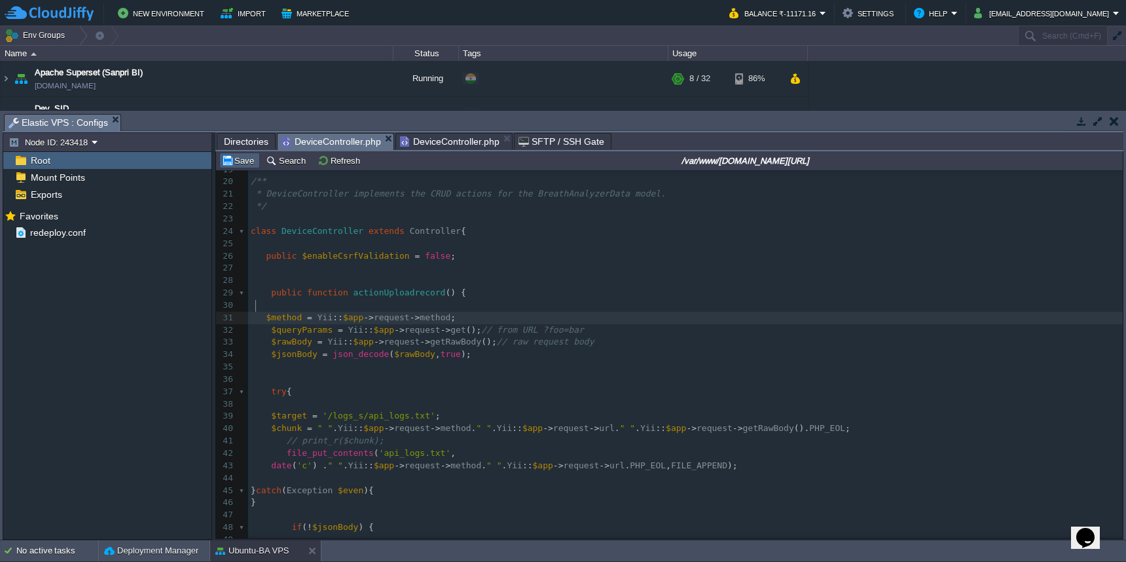
click at [242, 160] on button "Save" at bounding box center [239, 161] width 37 height 12
click at [439, 143] on span "DeviceController.php" at bounding box center [450, 142] width 100 height 16
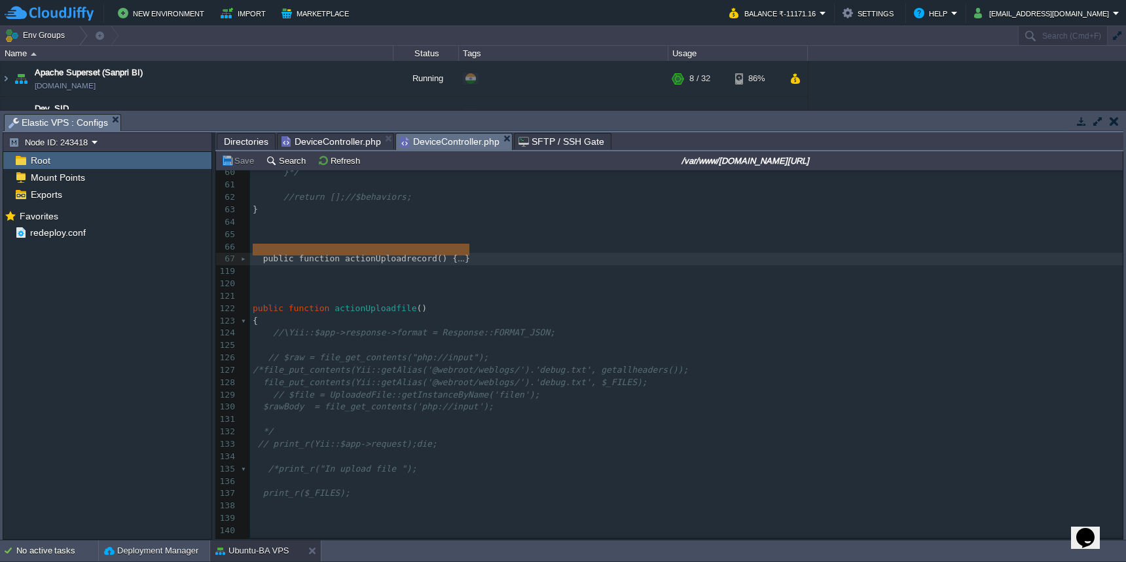
click at [540, 216] on pre "​" at bounding box center [686, 222] width 873 height 12
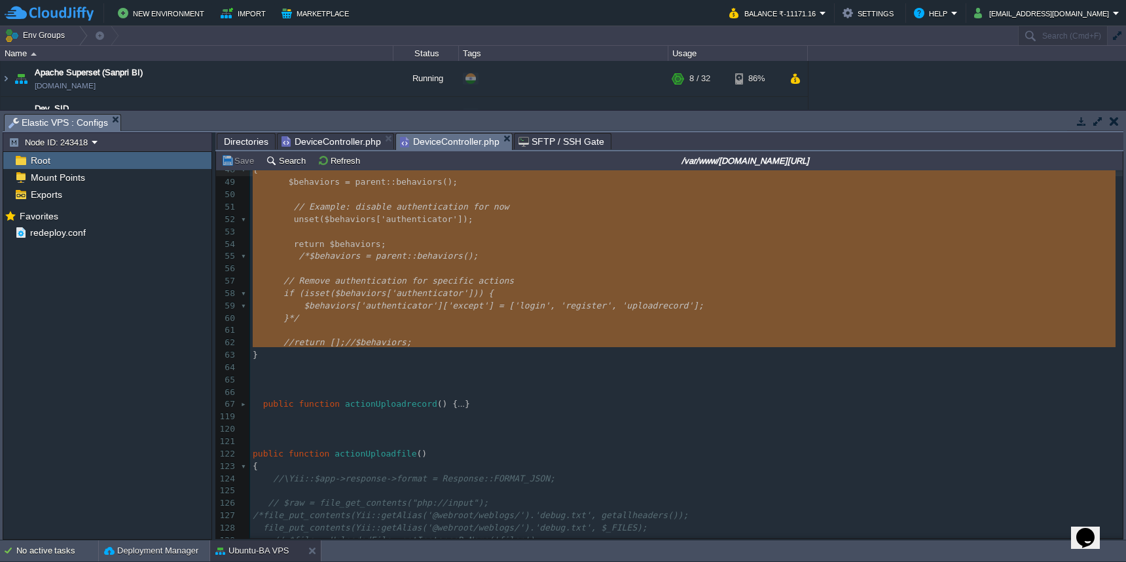
scroll to position [557, 0]
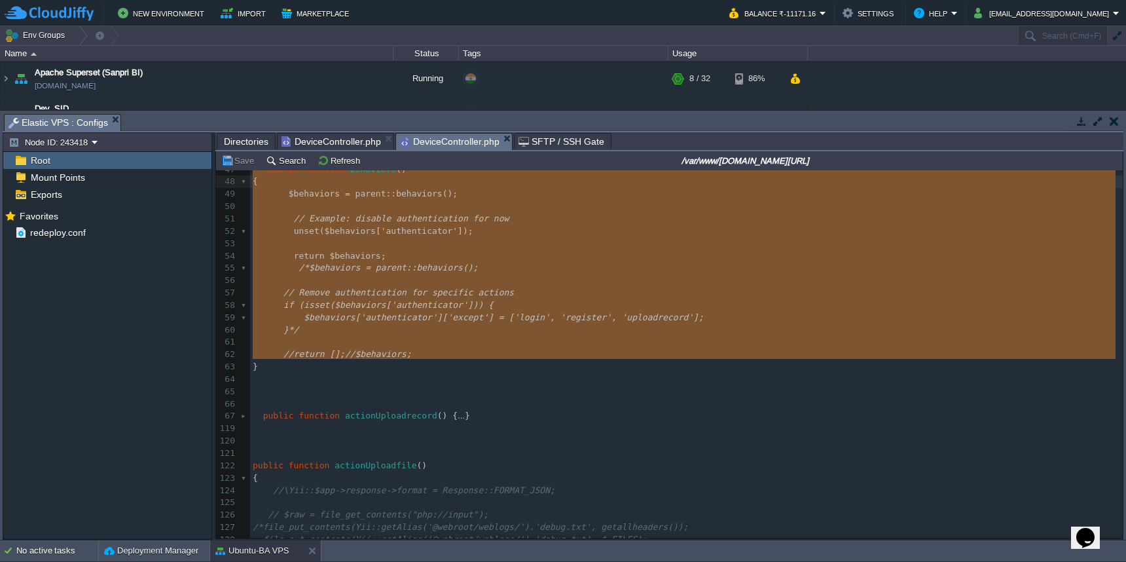
type textarea "public function behaviors() { $behaviors = parent::behaviors(); // Example: dis…"
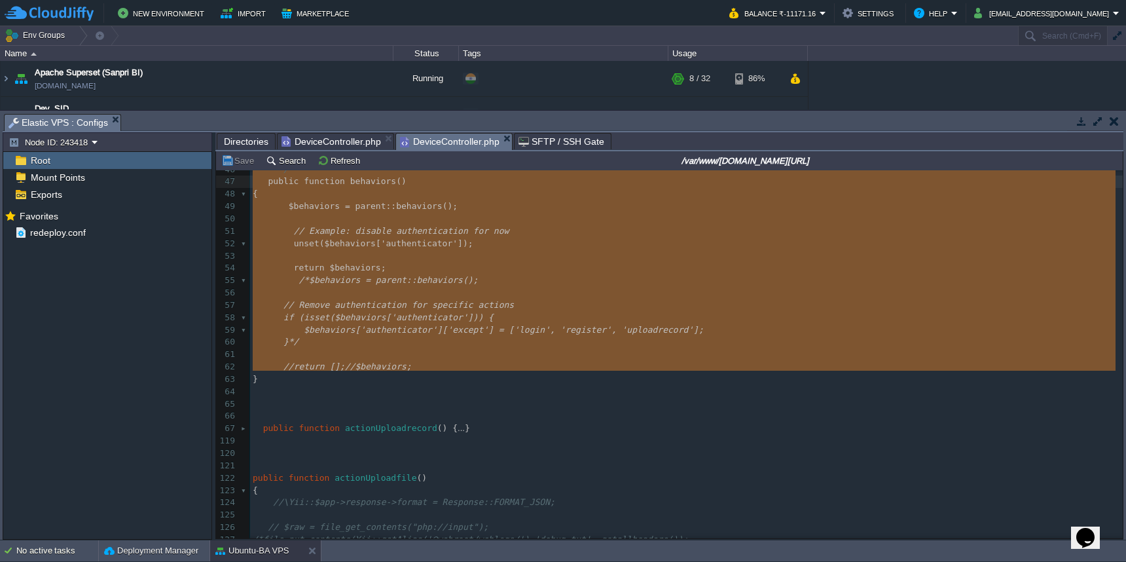
click at [337, 142] on span "DeviceController.php" at bounding box center [332, 142] width 100 height 16
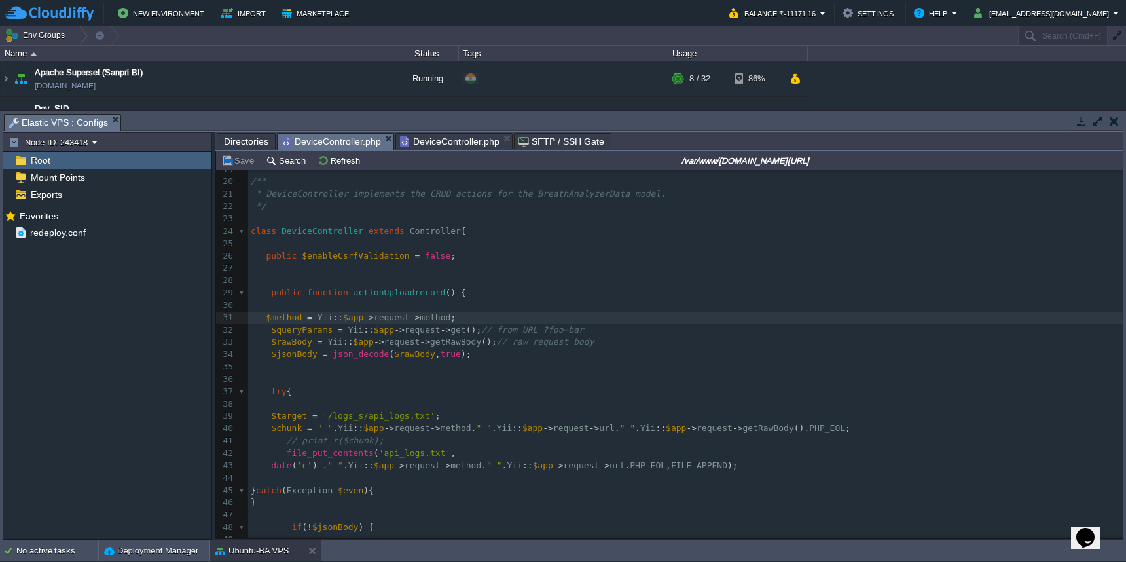
click at [493, 262] on pre at bounding box center [685, 268] width 875 height 12
paste textarea
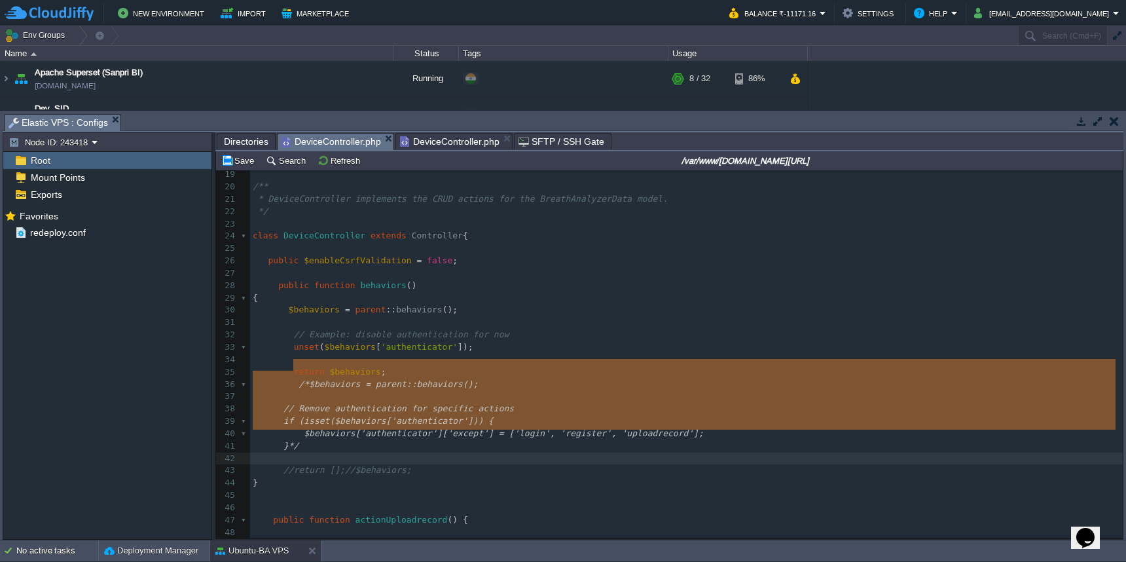
type textarea "/*$behaviors = parent::behaviors(); // Remove authentication for specific actio…"
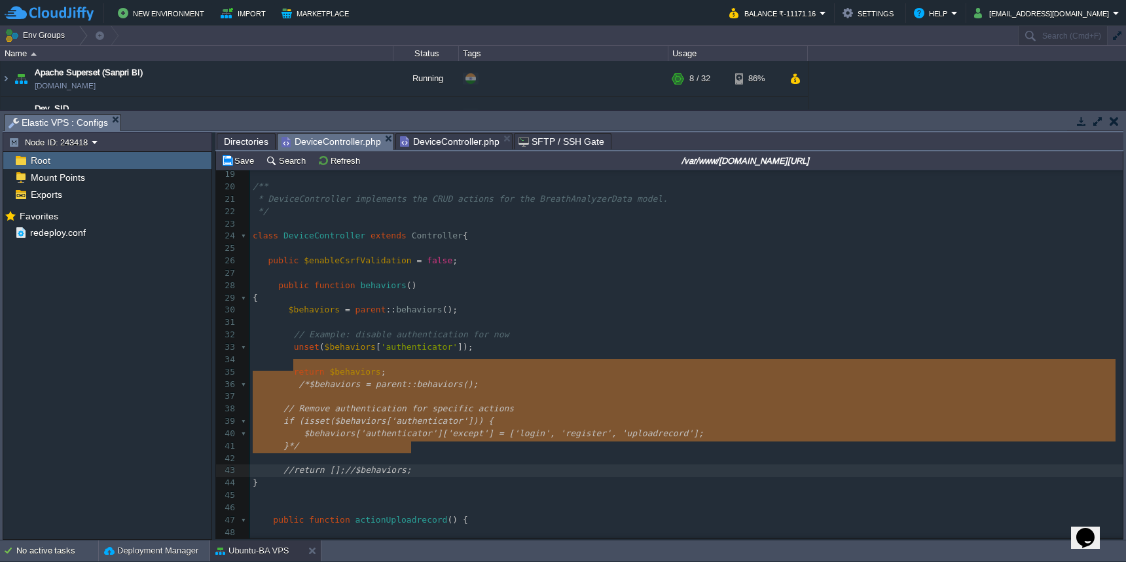
drag, startPoint x: 293, startPoint y: 369, endPoint x: 422, endPoint y: 447, distance: 150.1
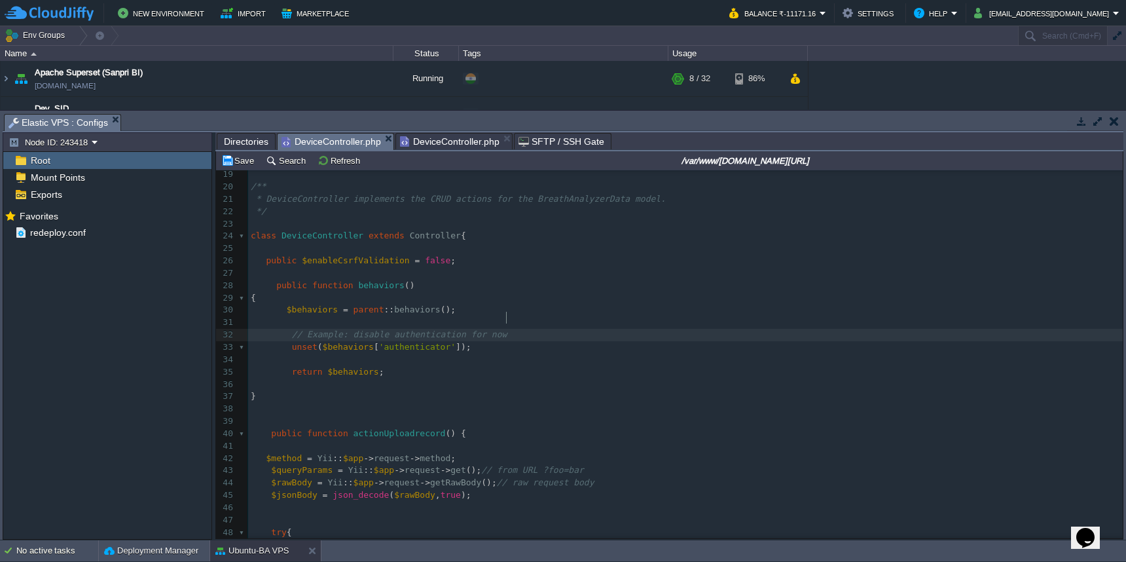
click at [540, 329] on pre "// Example: disable authentication for now" at bounding box center [685, 335] width 875 height 12
click at [241, 164] on button "Save" at bounding box center [239, 161] width 37 height 12
click at [454, 143] on span "DeviceController.php" at bounding box center [450, 142] width 100 height 16
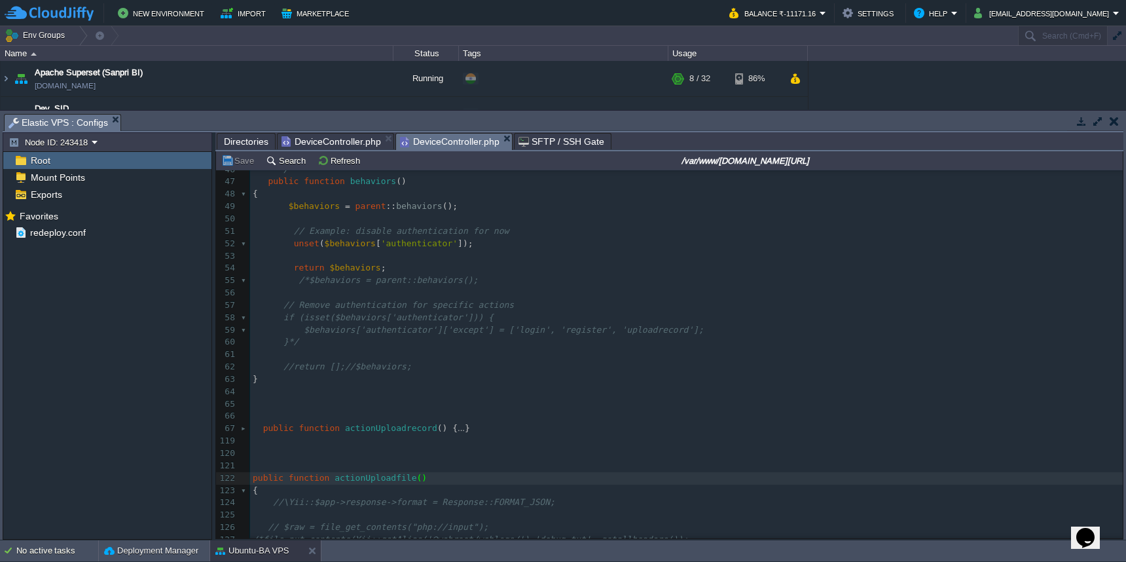
scroll to position [898, 0]
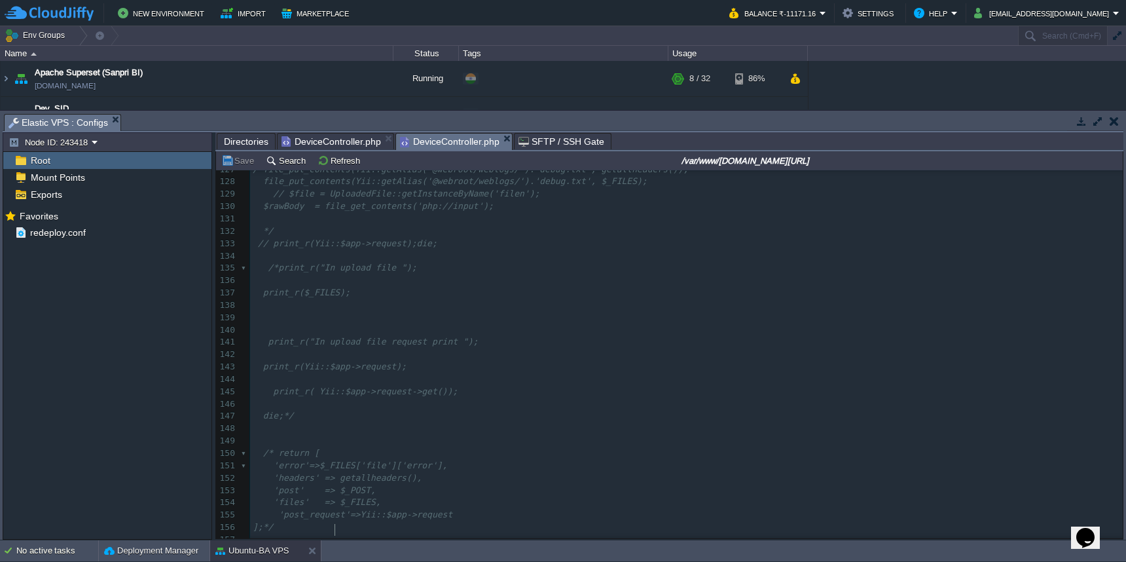
type textarea "= Yii::$app->request->get();"
drag, startPoint x: 334, startPoint y: 531, endPoint x: 484, endPoint y: 531, distance: 149.9
click at [352, 137] on span "DeviceController.php" at bounding box center [332, 142] width 100 height 16
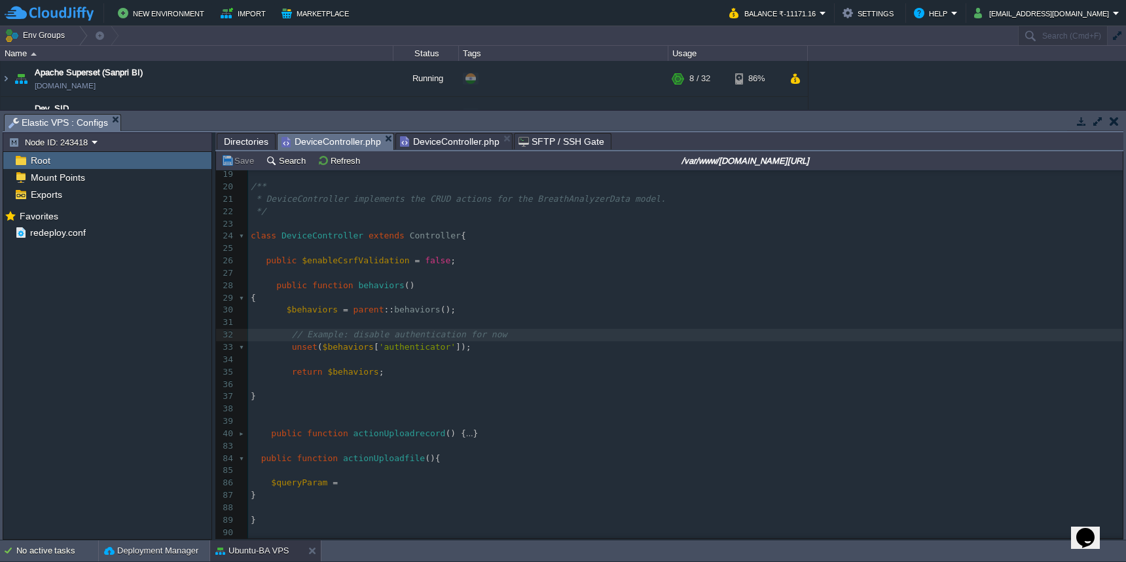
click at [404, 477] on pre "$queryParam =" at bounding box center [685, 483] width 875 height 12
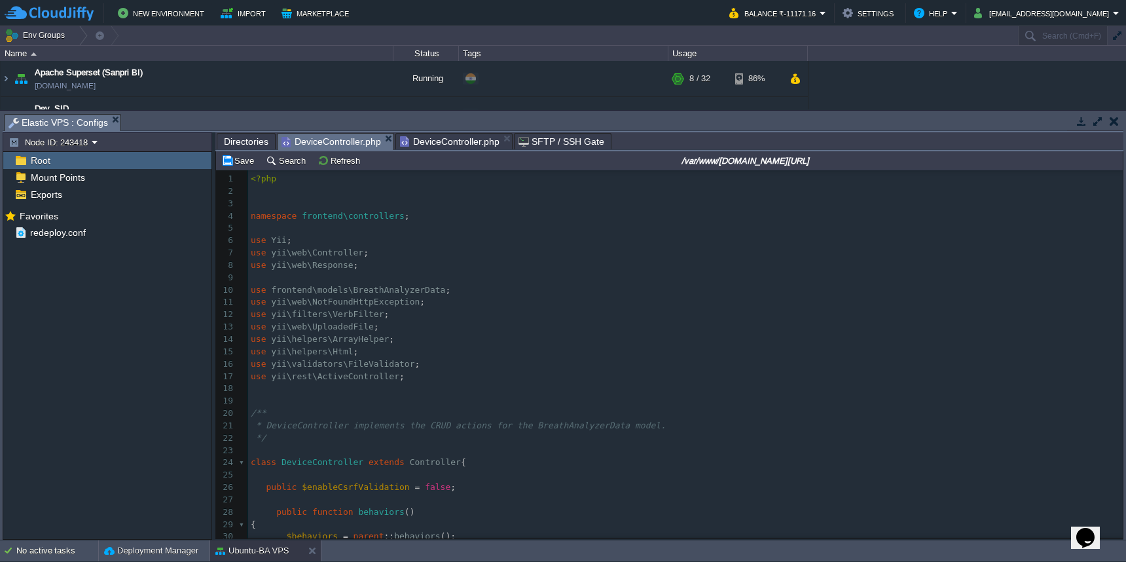
scroll to position [262, 0]
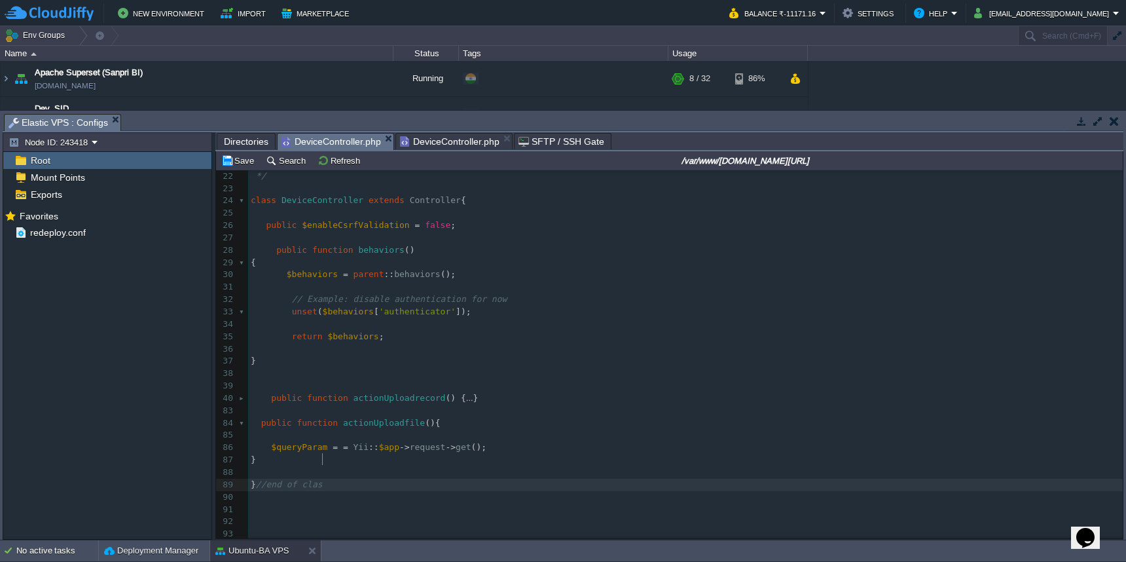
type textarea "//end of class"
type textarea "//end of behaviours"
type textarea "// end of upload records"
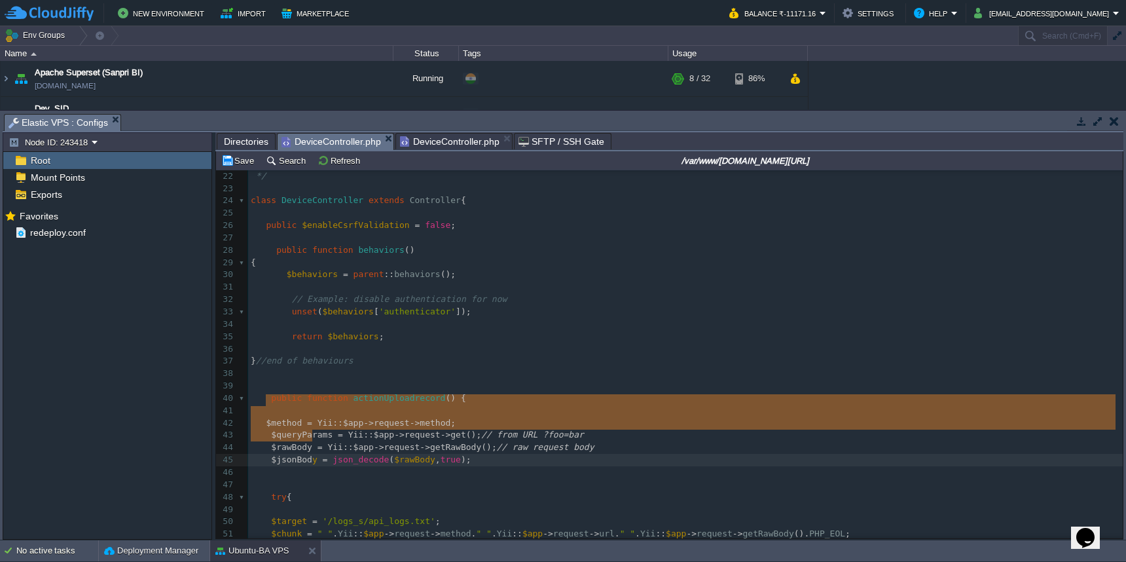
type textarea "$method = Yii::$app->request->method; $queryParams = Yii::$app->request->get();…"
drag, startPoint x: 265, startPoint y: 403, endPoint x: 315, endPoint y: 438, distance: 61.2
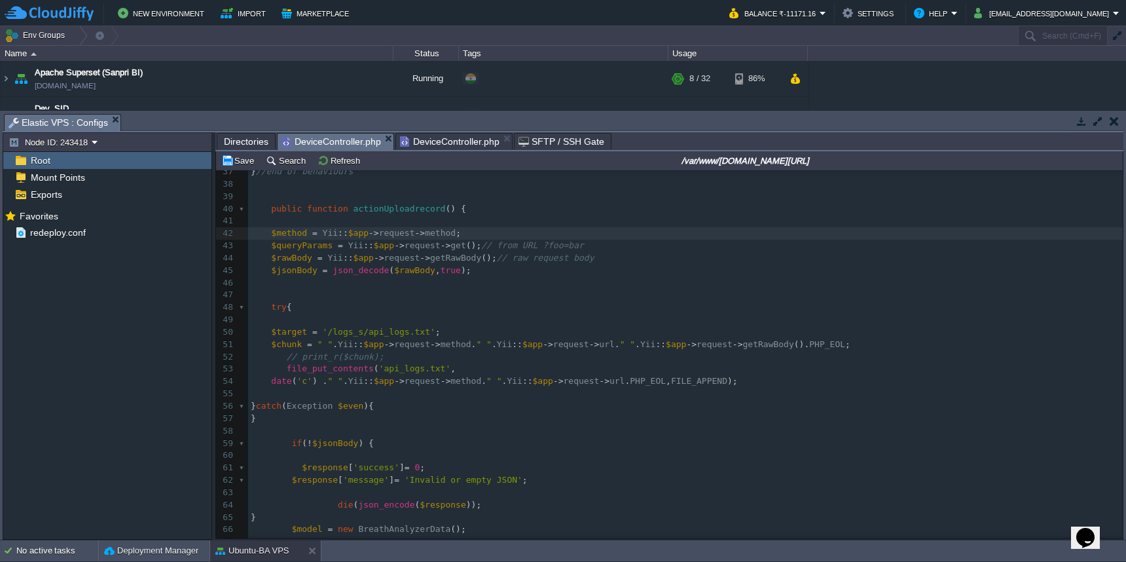
scroll to position [441, 0]
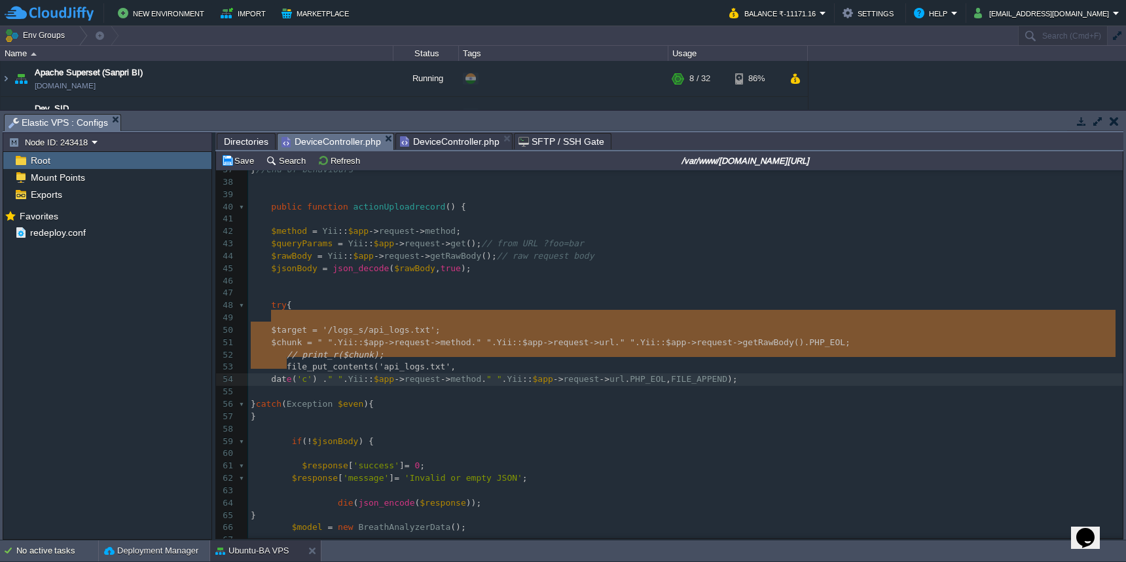
drag, startPoint x: 270, startPoint y: 318, endPoint x: 285, endPoint y: 361, distance: 45.8
type textarea "$target = '/logs_s/api_logs.txt'; $chunk = " " . Yii::$app->request->method . "…"
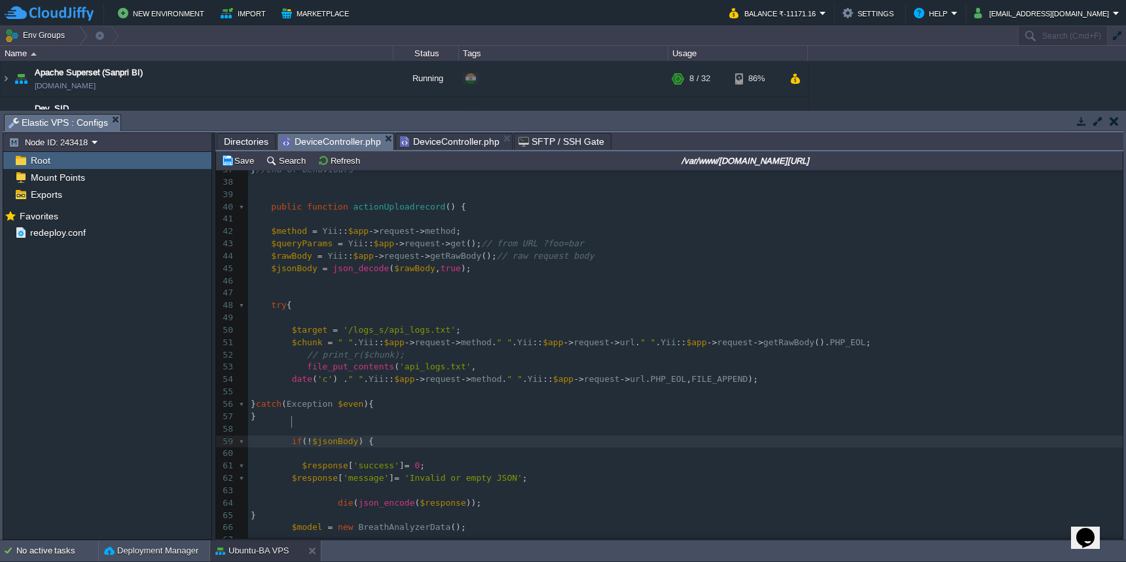
click at [290, 436] on span at bounding box center [271, 441] width 41 height 10
click at [302, 446] on div "x 102 95 } // end of upload record 24 class DeviceController extends Controller…" at bounding box center [685, 342] width 875 height 678
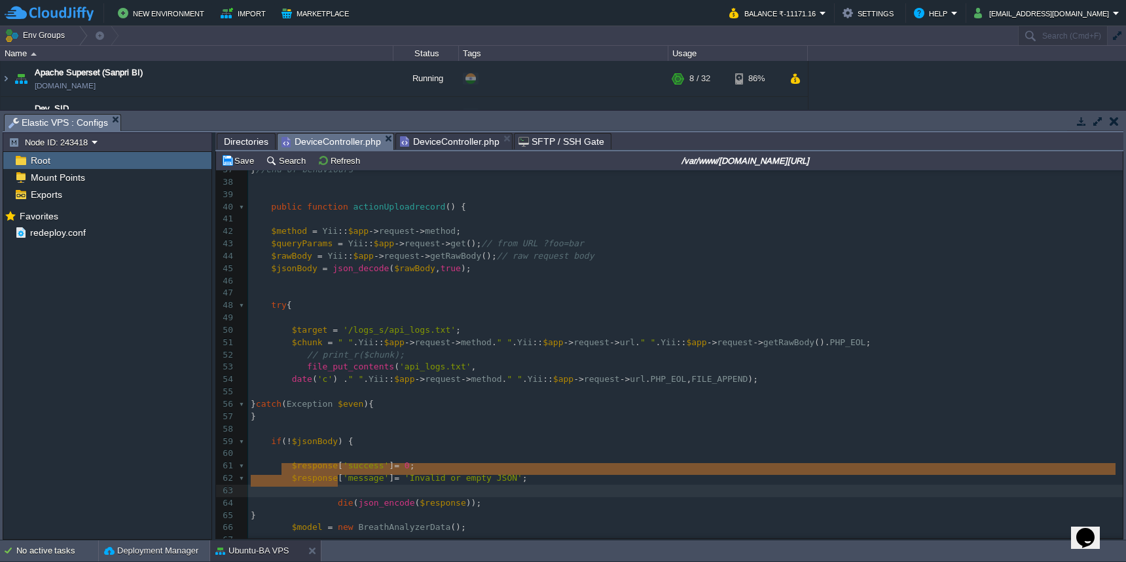
drag, startPoint x: 337, startPoint y: 484, endPoint x: 301, endPoint y: 473, distance: 38.3
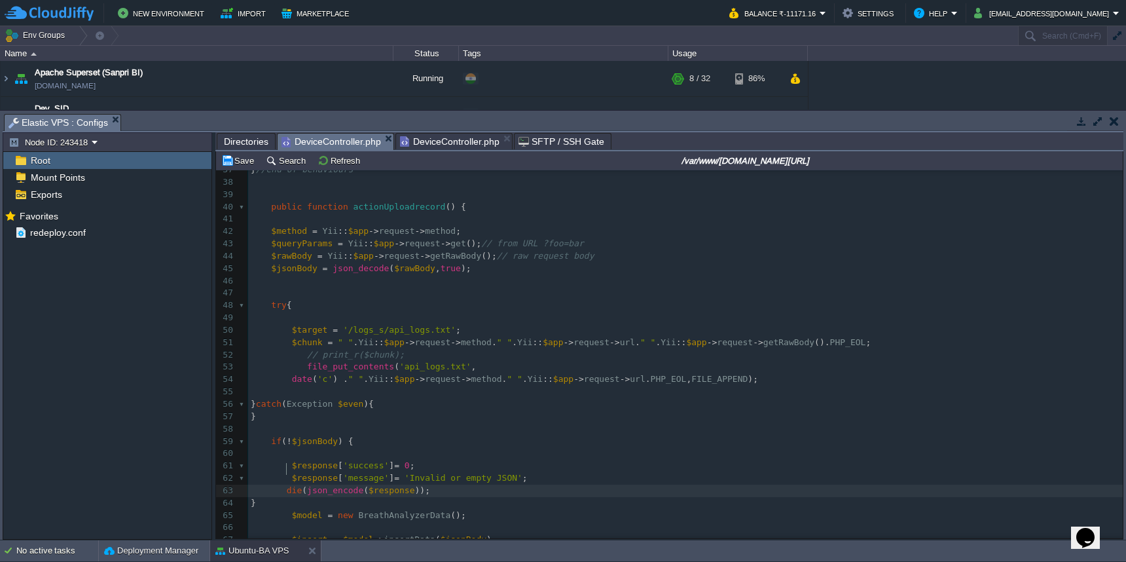
scroll to position [5, 5]
click at [291, 510] on span at bounding box center [271, 515] width 41 height 10
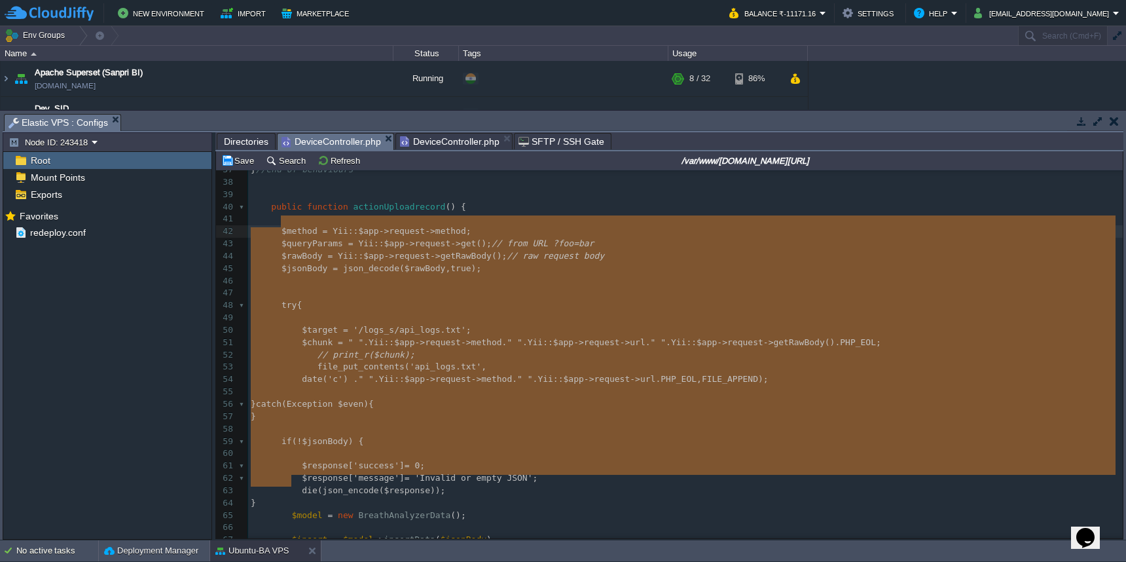
type textarea "$method = Yii::$app->request->method; $queryParams = Yii::$app->request->get();…"
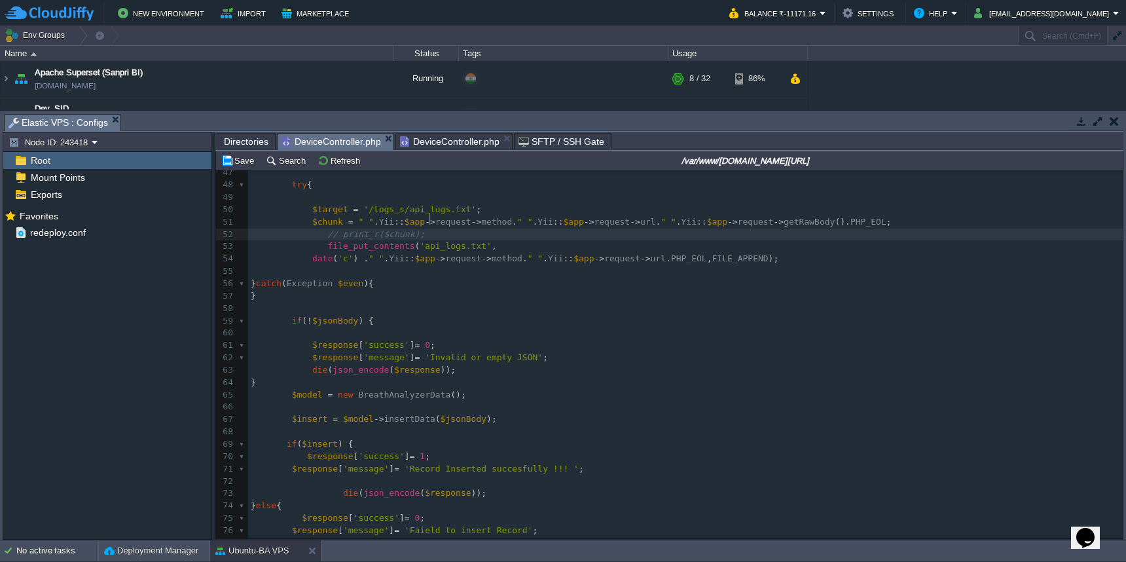
scroll to position [602, 0]
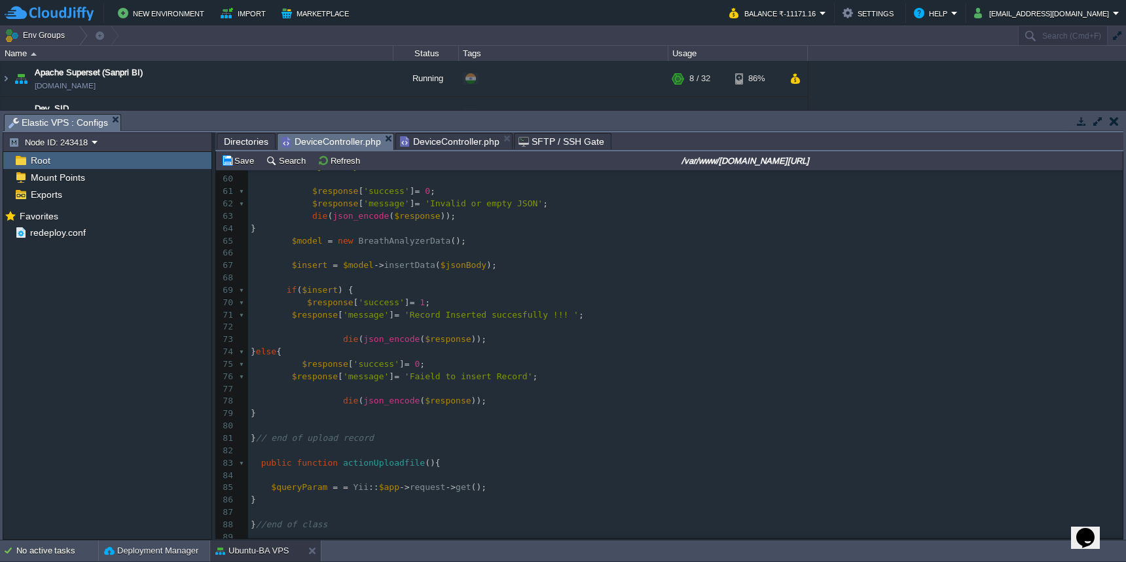
click at [286, 306] on div "x 102 95 49 ​ 50 $target = '/logs_s/api_logs.txt' ; 51 $chunk = " " . Yii :: $a…" at bounding box center [685, 321] width 875 height 568
drag, startPoint x: 341, startPoint y: 328, endPoint x: 313, endPoint y: 327, distance: 28.2
click at [307, 329] on div "x 102 95 49 ​ 50 $target = '/logs_s/api_logs.txt' ; 51 $chunk = " " . Yii :: $a…" at bounding box center [685, 321] width 875 height 568
click at [283, 283] on div "x 102 95 49 ​ 50 $target = '/logs_s/api_logs.txt' ; 51 $chunk = " " . Yii :: $a…" at bounding box center [685, 321] width 875 height 568
click at [287, 339] on div "x 102 95 49 ​ 50 $target = '/logs_s/api_logs.txt' ; 51 $chunk = " " . Yii :: $a…" at bounding box center [685, 321] width 875 height 568
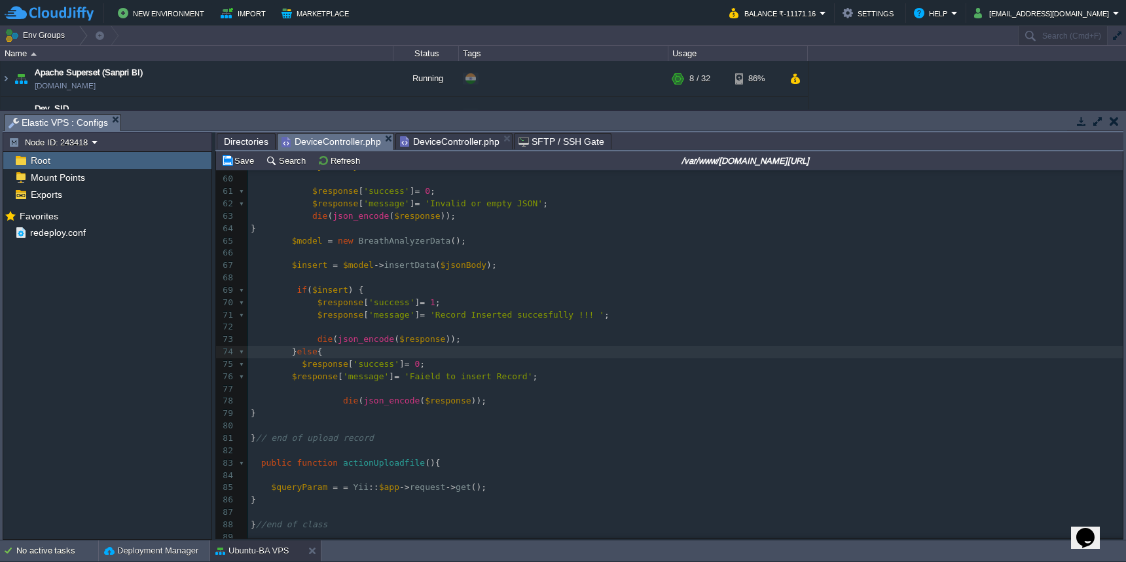
click at [290, 371] on span at bounding box center [271, 376] width 41 height 10
click at [298, 352] on div "x 102 95 49 ​ 50 $target = '/logs_s/api_logs.txt' ; 51 $chunk = " " . Yii :: $a…" at bounding box center [685, 321] width 875 height 568
drag, startPoint x: 332, startPoint y: 362, endPoint x: 323, endPoint y: 362, distance: 8.5
click at [323, 371] on span "$response [ 'message' ] = 'Faield to insert Record' ;" at bounding box center [415, 376] width 328 height 10
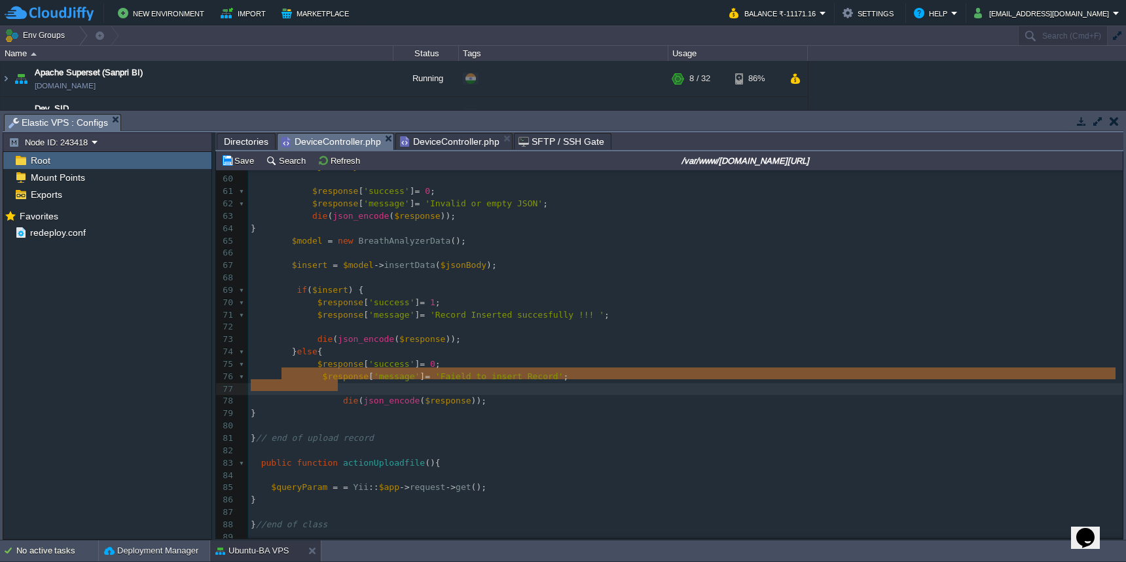
drag, startPoint x: 339, startPoint y: 390, endPoint x: 328, endPoint y: 378, distance: 16.2
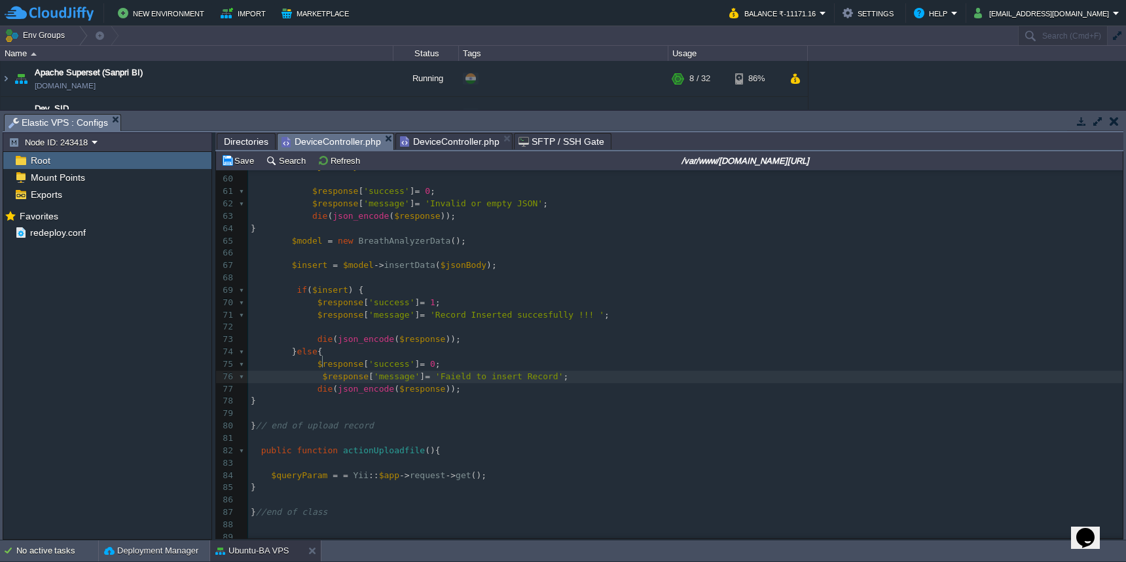
click at [322, 371] on span at bounding box center [287, 376] width 72 height 10
click at [260, 445] on span at bounding box center [256, 450] width 10 height 10
click at [266, 458] on div "x 102 95 49 ​ 50 $target = '/logs_s/api_logs.txt' ; 51 $chunk = " " . Yii :: $a…" at bounding box center [685, 314] width 875 height 555
click at [551, 469] on pre "$queryParam = = Yii :: $app -> request -> get ();" at bounding box center [685, 475] width 875 height 12
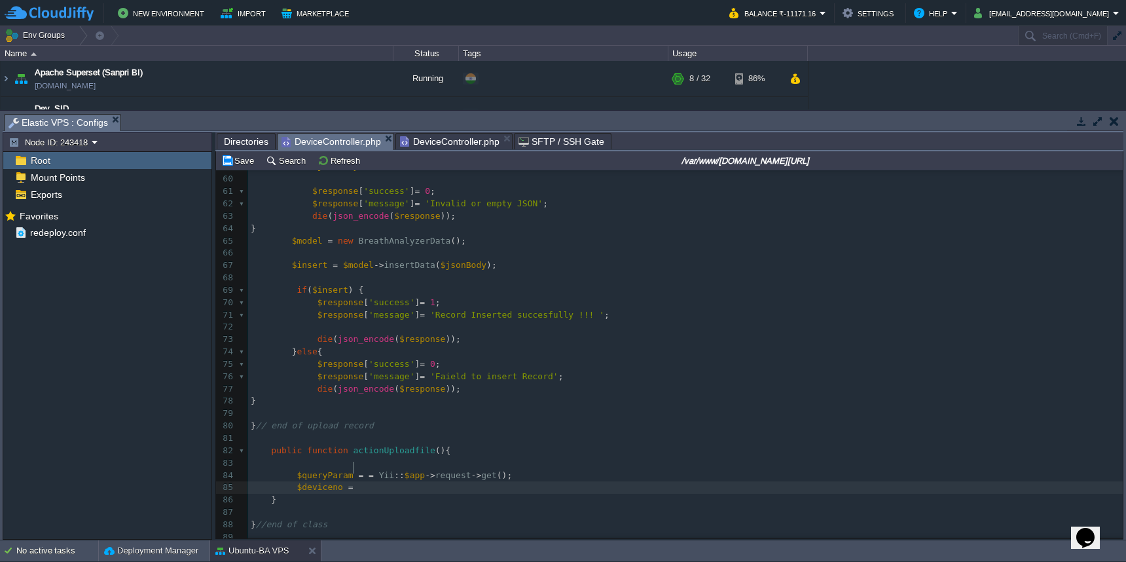
type textarea "$deviceno ="
click at [315, 470] on span "$queryParam" at bounding box center [325, 475] width 56 height 10
type textarea "$queryParam"
click at [389, 481] on pre "$deviceno =" at bounding box center [685, 487] width 875 height 12
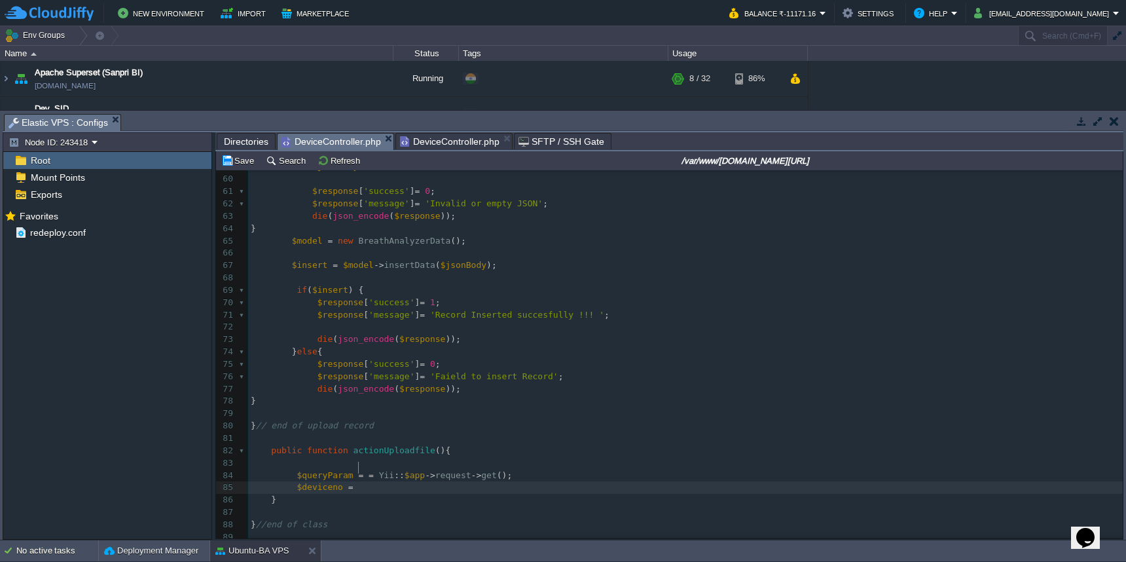
paste textarea "["
type textarea "['"
click at [428, 142] on span "DeviceController.php" at bounding box center [450, 142] width 100 height 16
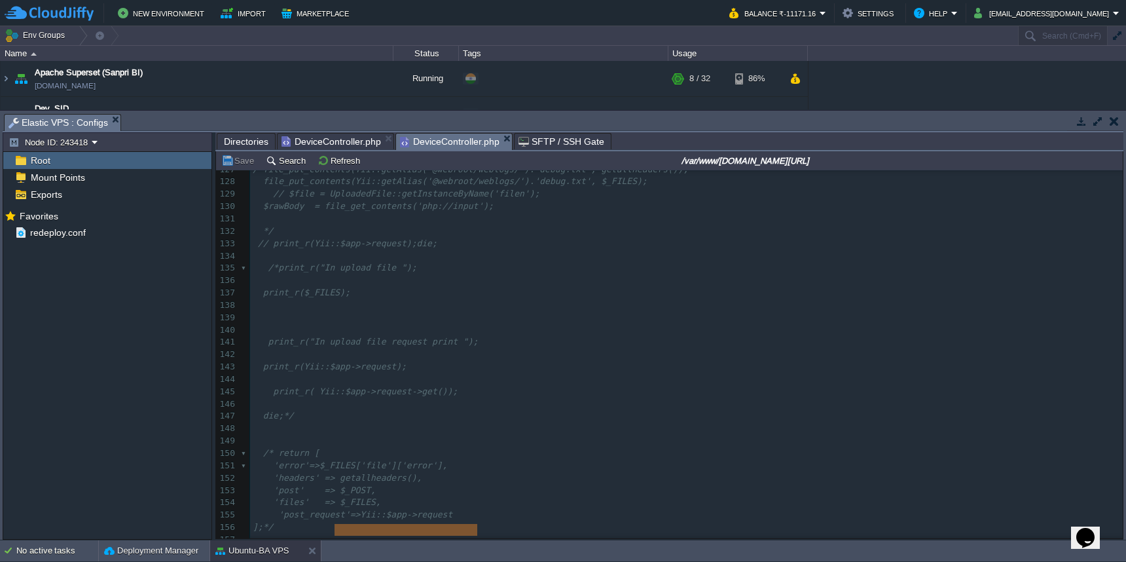
click at [535, 509] on pre "'post_request'=>Yii::$app->request" at bounding box center [686, 515] width 873 height 12
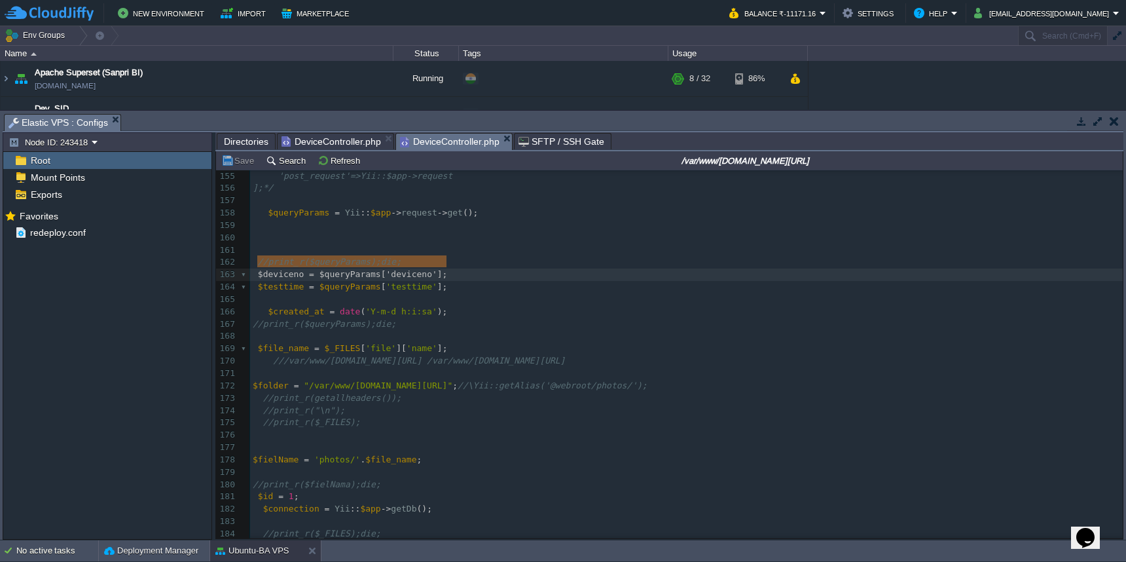
type textarea "$deviceno = $queryParams['deviceno']; $testtime = $queryParams['testtime'];"
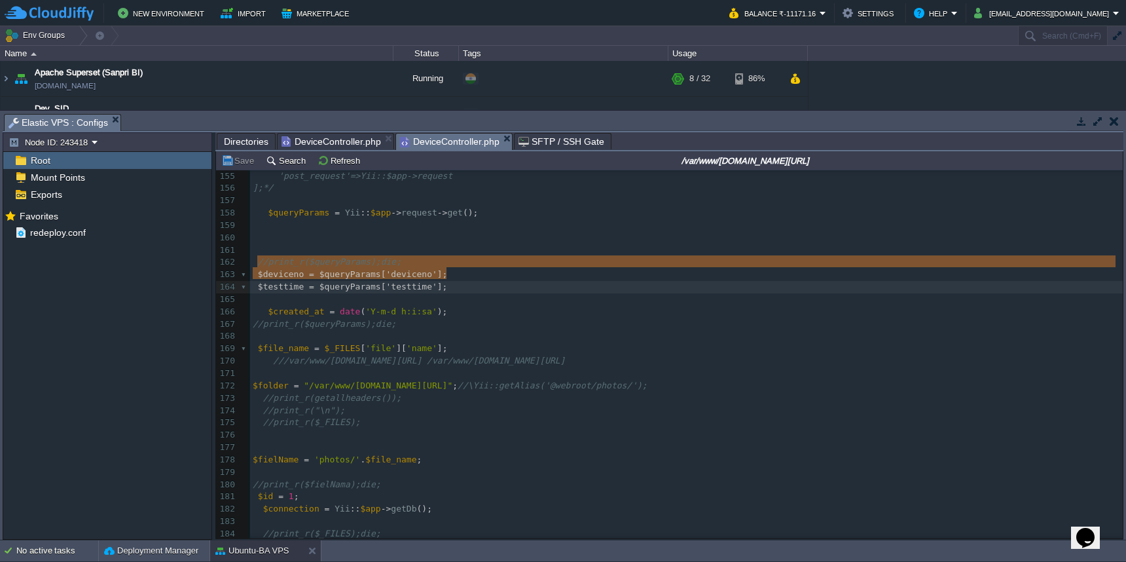
drag, startPoint x: 258, startPoint y: 263, endPoint x: 450, endPoint y: 268, distance: 192.6
click at [348, 143] on span "DeviceController.php" at bounding box center [332, 142] width 100 height 16
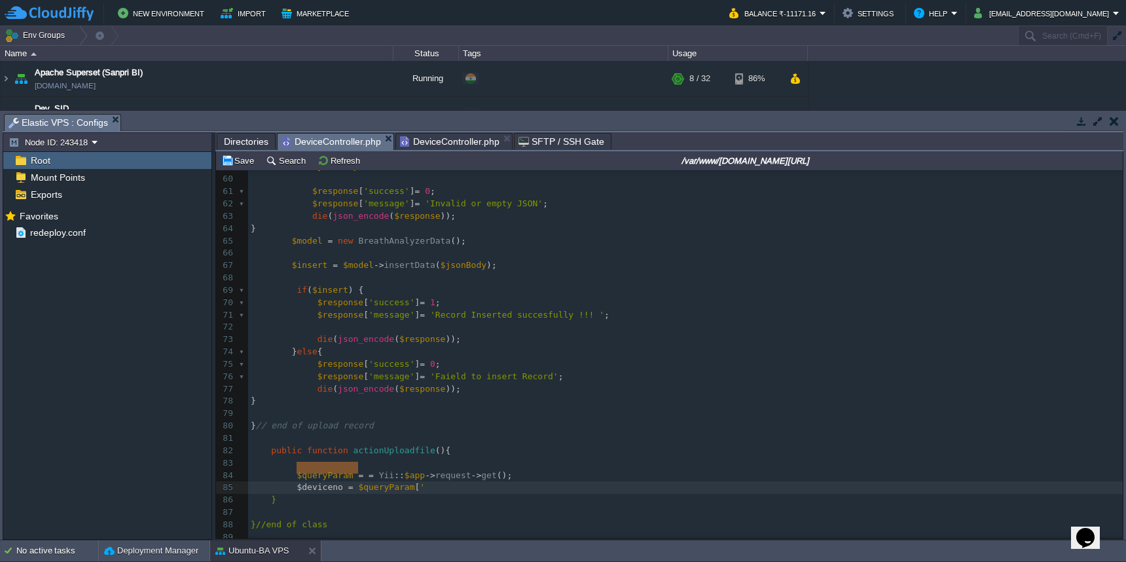
type textarea "$deviceno = $queryParam['"
drag, startPoint x: 295, startPoint y: 471, endPoint x: 367, endPoint y: 468, distance: 72.1
paste textarea
click at [255, 481] on div "x 102 95 49 ​ 50 $target = '/logs_s/api_logs.txt' ; 51 $chunk = " " . Yii :: $a…" at bounding box center [685, 327] width 875 height 580
click at [354, 457] on div "x 102 95 49 ​ 50 $target = '/logs_s/api_logs.txt' ; 51 $chunk = " " . Yii :: $a…" at bounding box center [685, 327] width 875 height 580
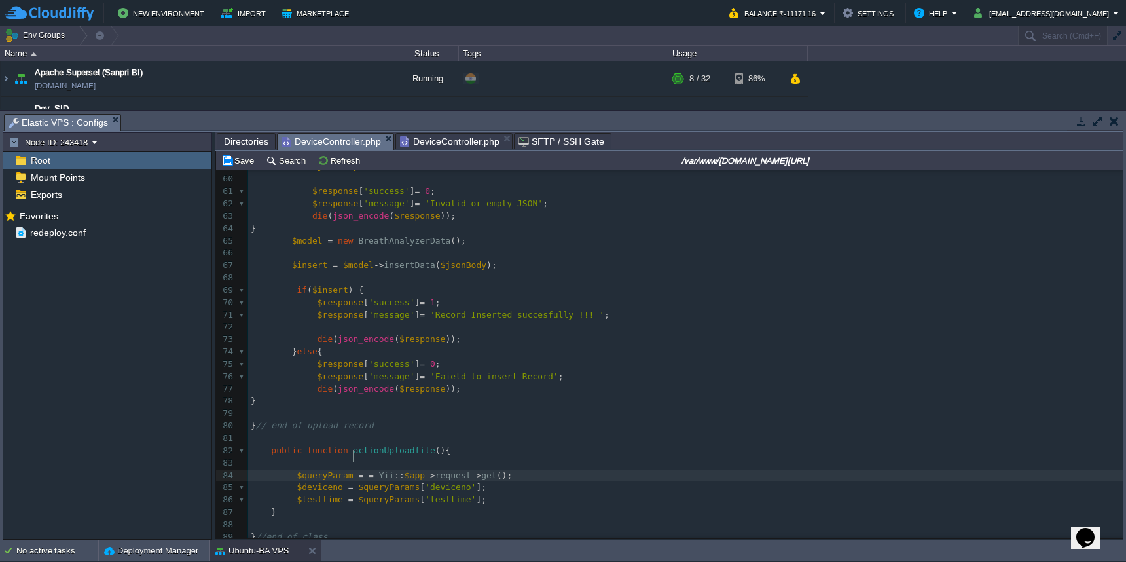
type textarea "s"
click at [344, 456] on div "x 102 95 49 ​ 50 $target = '/logs_s/api_logs.txt' ; 51 $chunk = " " . Yii :: $a…" at bounding box center [685, 327] width 875 height 580
type textarea "$queryParams"
click at [380, 469] on div "x 102 95 49 ​ 50 $target = '/logs_s/api_logs.txt' ; 51 $chunk = " " . Yii :: $a…" at bounding box center [685, 327] width 875 height 580
type textarea "$queryParams"
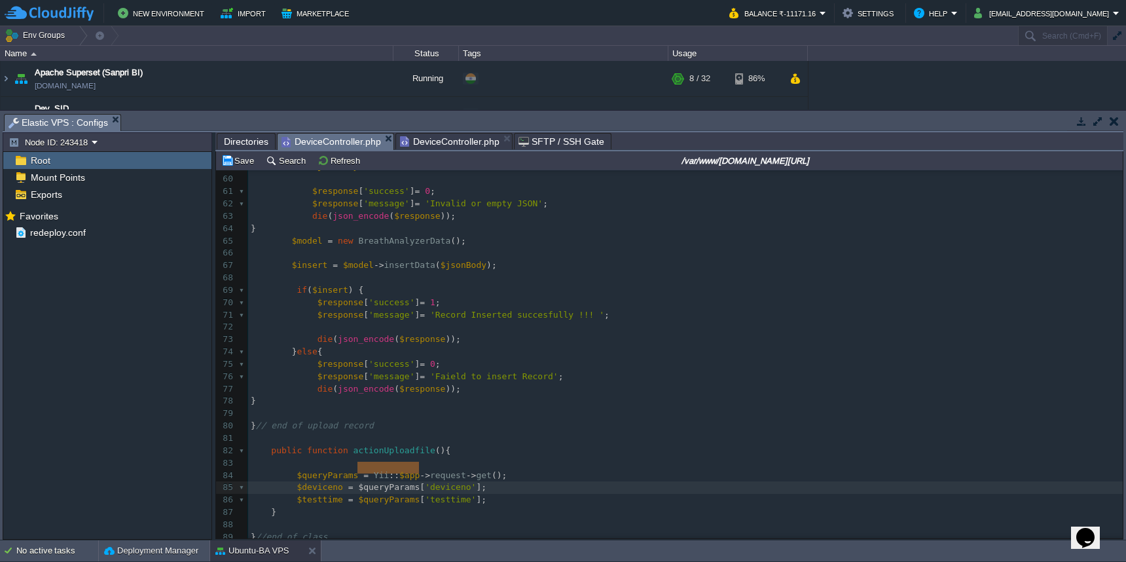
paste textarea
click at [380, 480] on div "x 102 95 49 ​ 50 $target = '/logs_s/api_logs.txt' ; 51 $chunk = " " . Yii :: $a…" at bounding box center [685, 327] width 875 height 580
type textarea "$queryParams"
paste textarea
click at [244, 156] on button "Save" at bounding box center [239, 161] width 37 height 12
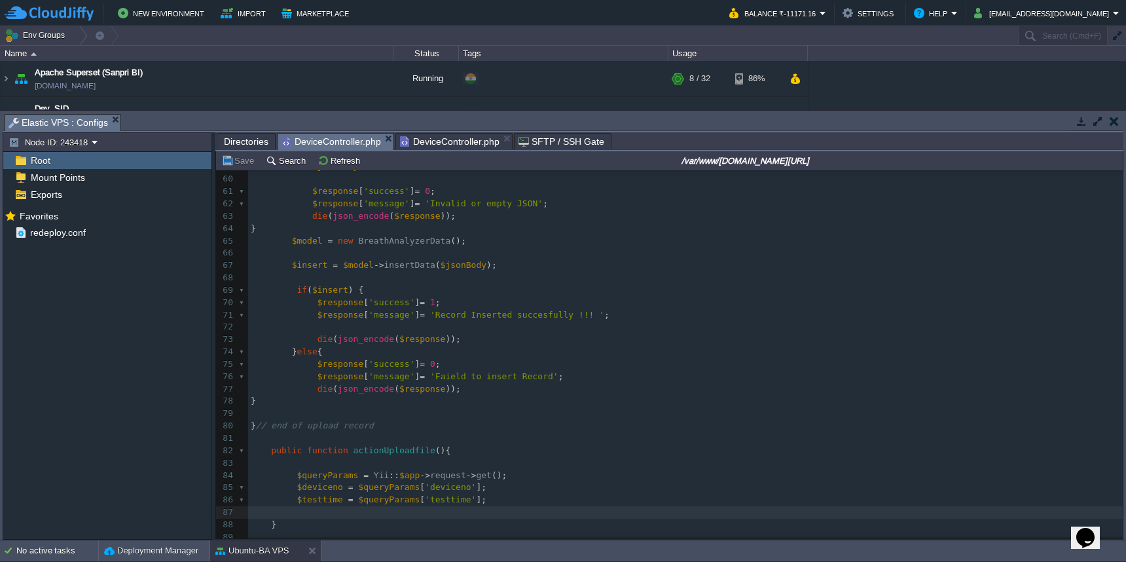
click at [332, 506] on pre at bounding box center [685, 512] width 875 height 12
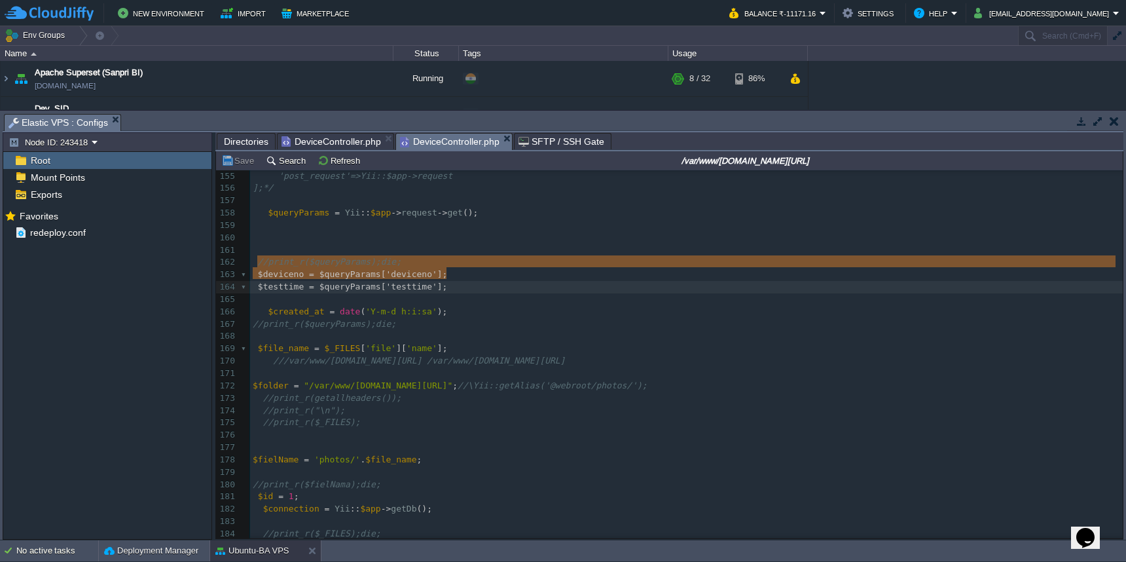
click at [450, 146] on span "DeviceController.php" at bounding box center [450, 142] width 100 height 16
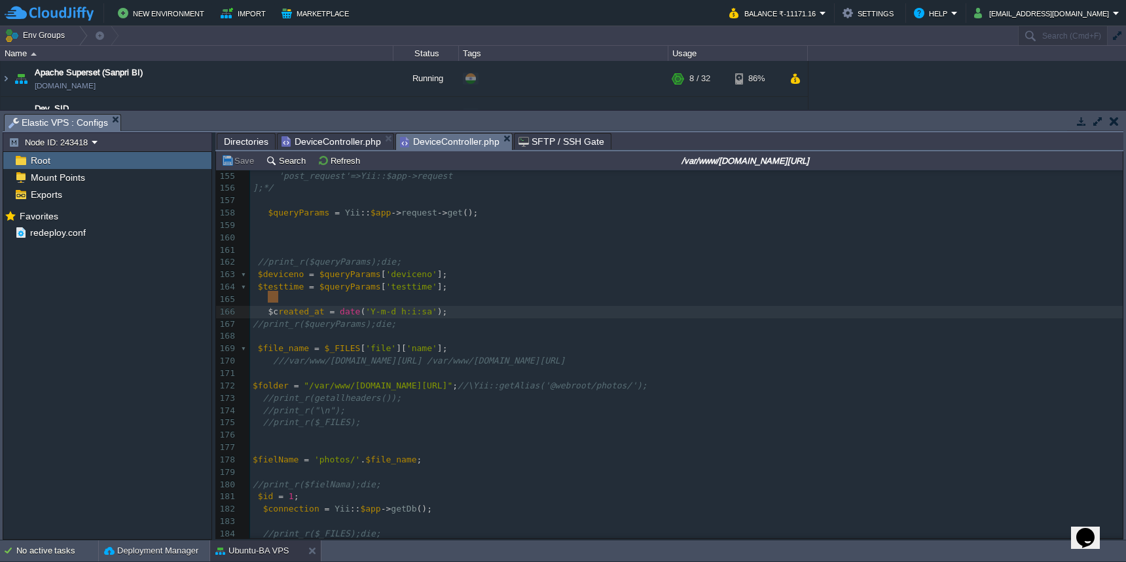
type textarea "$created_at = date('Y-m-d h:i:sa');"
drag, startPoint x: 267, startPoint y: 296, endPoint x: 283, endPoint y: 296, distance: 15.7
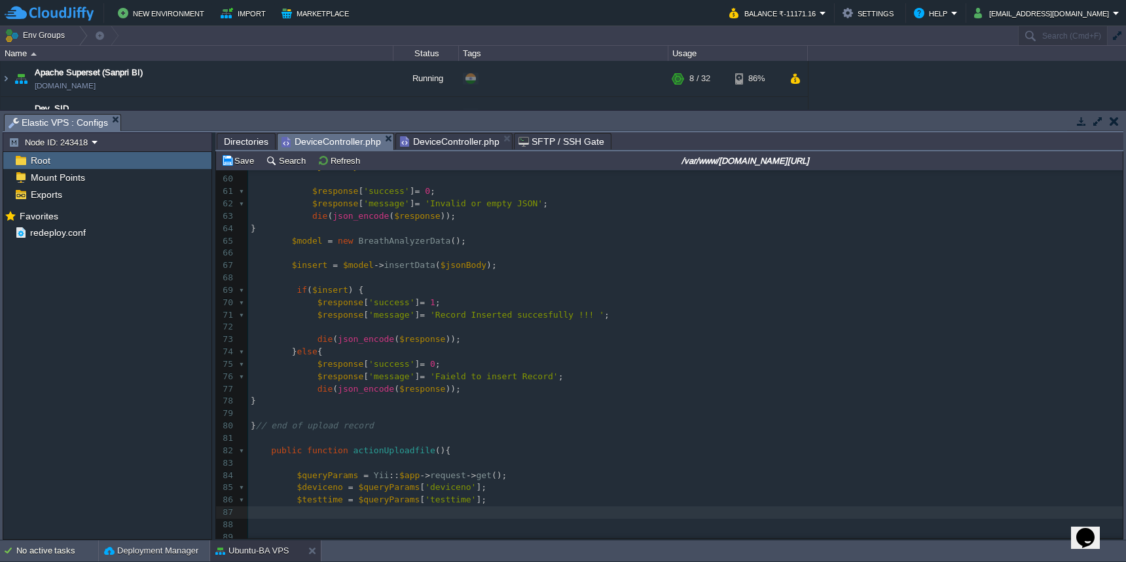
click at [337, 143] on span "DeviceController.php" at bounding box center [332, 142] width 100 height 16
click at [381, 506] on pre at bounding box center [685, 512] width 875 height 12
type textarea "$filename = $_FILES['file']['name'];"
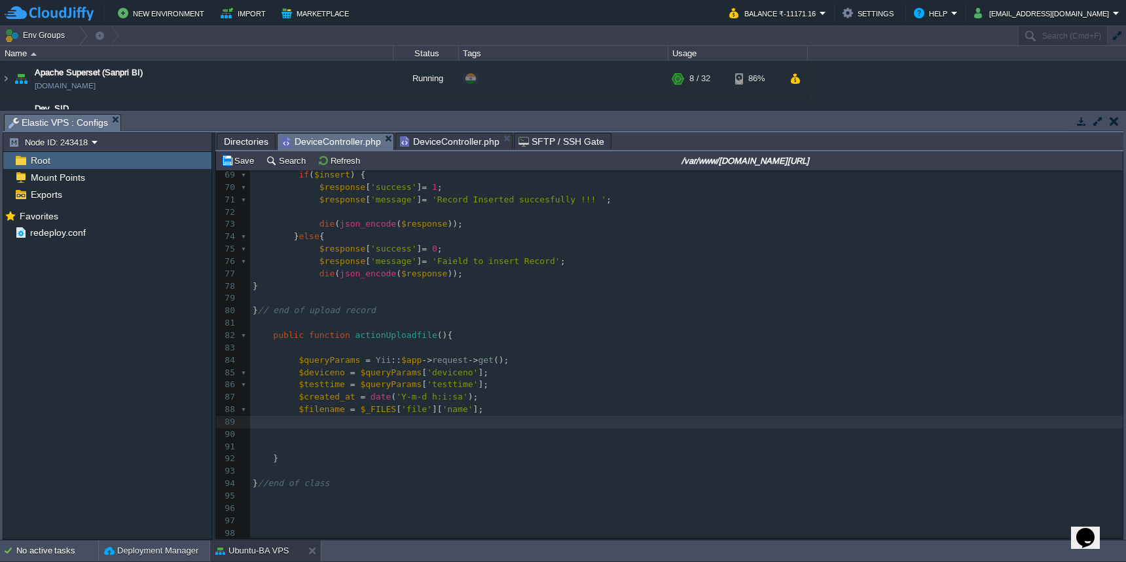
click at [461, 317] on pre at bounding box center [686, 323] width 873 height 12
click at [454, 139] on span "DeviceController.php" at bounding box center [450, 142] width 100 height 16
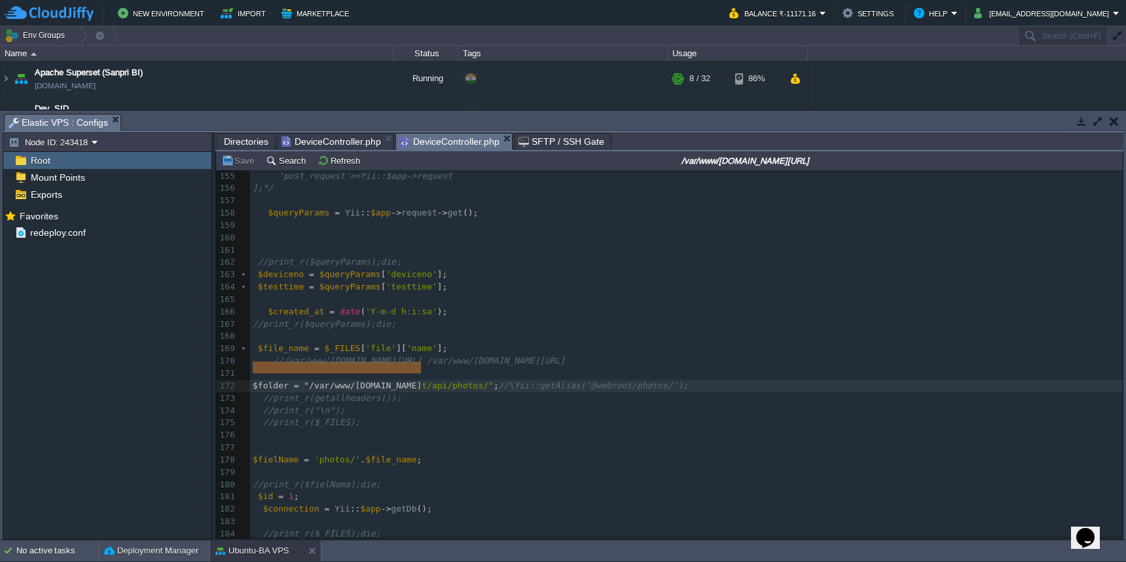
type textarea "$folder = "/var/www/[DOMAIN_NAME][URL]"
type textarea "$folder = "/var/www/[DOMAIN_NAME][URL]";"
drag, startPoint x: 253, startPoint y: 368, endPoint x: 496, endPoint y: 367, distance: 242.3
click at [342, 141] on span "DeviceController.php" at bounding box center [332, 142] width 100 height 16
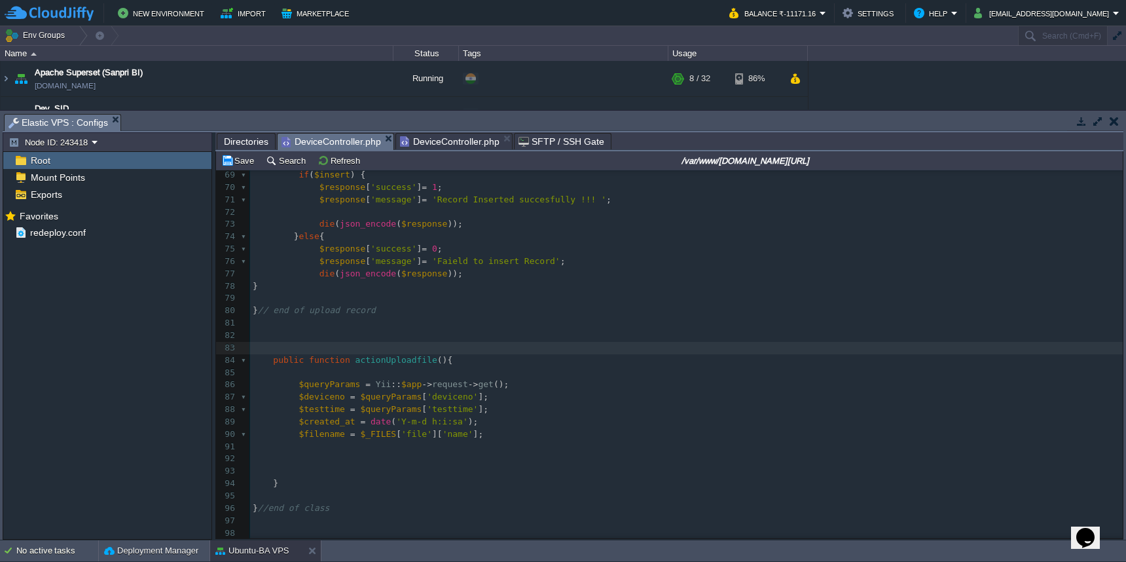
click at [382, 441] on pre at bounding box center [686, 447] width 873 height 12
paste textarea "t"
click at [304, 424] on div "x 102 95 100 50 $target = '/logs_s/api_logs.txt' ; 51 $chunk = " " . Yii :: $ap…" at bounding box center [686, 262] width 873 height 654
type textarea "target_"
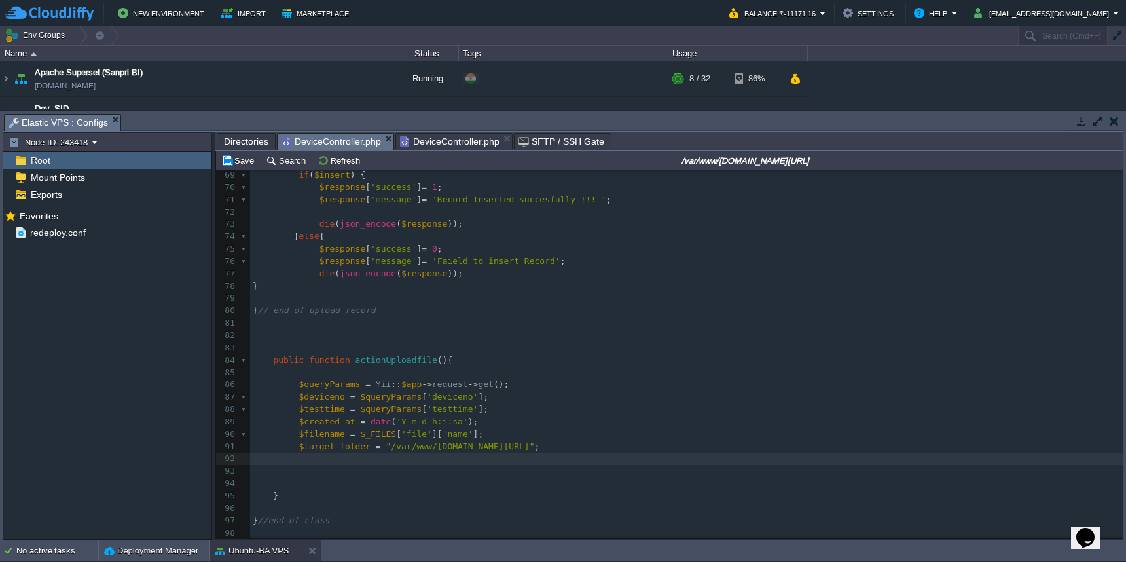
scroll to position [5, 2]
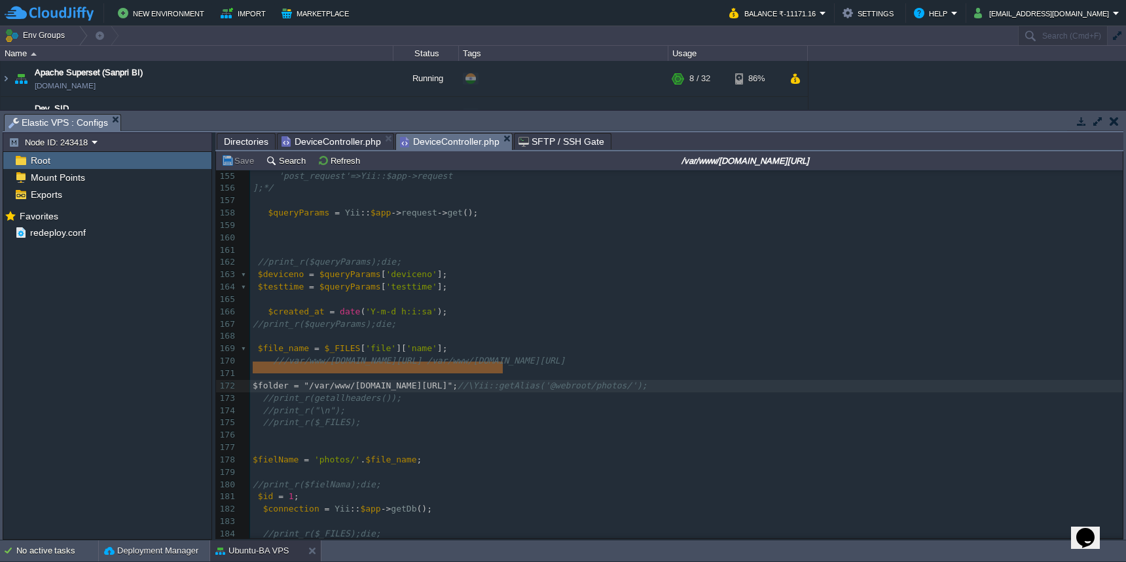
click at [447, 147] on span "DeviceController.php" at bounding box center [450, 142] width 100 height 16
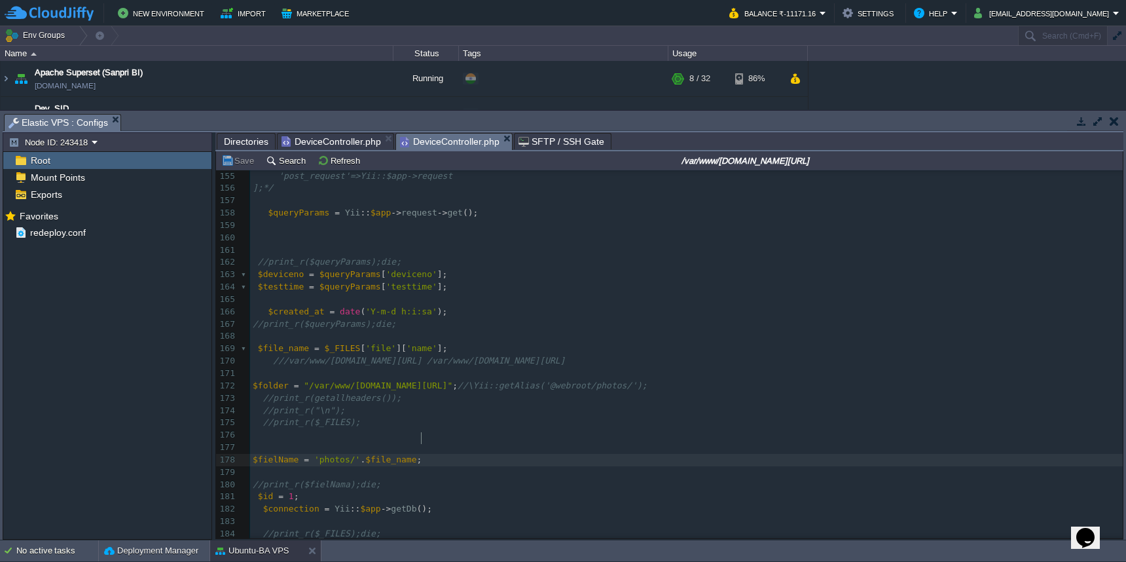
click at [449, 454] on pre "$fielName = 'photos/' . $file_name ;" at bounding box center [686, 460] width 873 height 12
type textarea "$fielName = 'photos/'.$file_name;"
click at [346, 143] on span "DeviceController.php" at bounding box center [332, 142] width 100 height 16
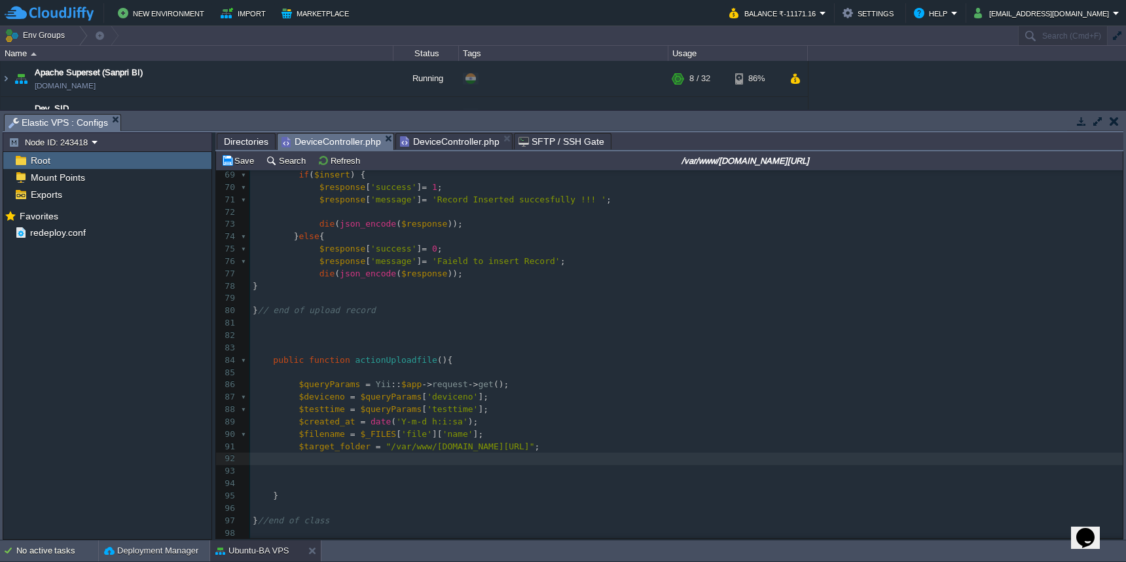
click at [363, 452] on pre at bounding box center [686, 458] width 873 height 12
paste textarea "$fielName"
click at [333, 453] on span "$fielName" at bounding box center [322, 458] width 46 height 10
type textarea "$file"
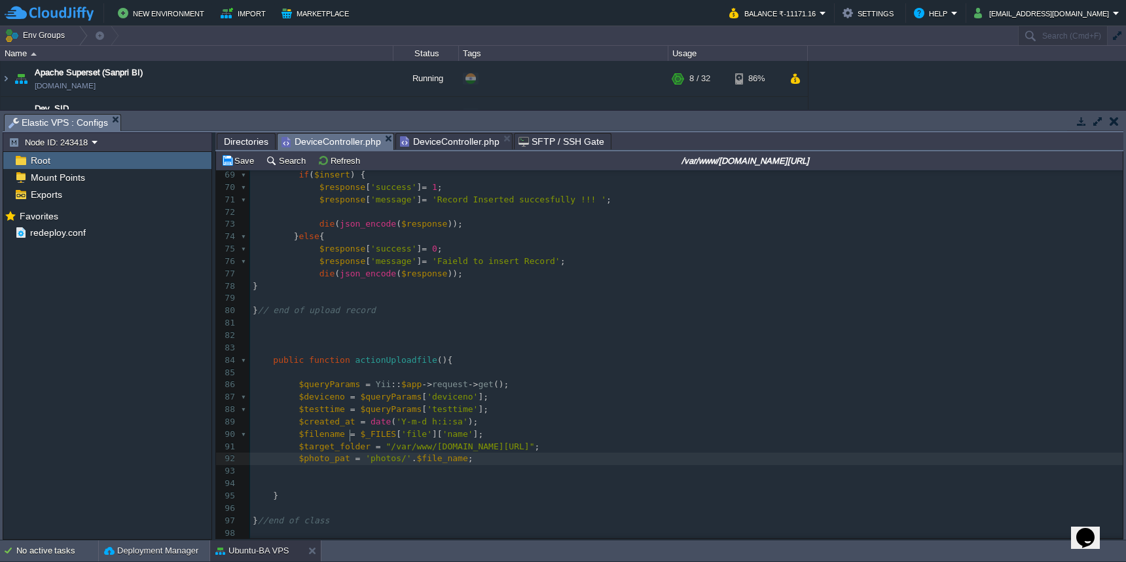
type textarea "photo_path"
click at [240, 166] on button "Save" at bounding box center [239, 161] width 37 height 12
click at [579, 465] on pre at bounding box center [686, 471] width 873 height 12
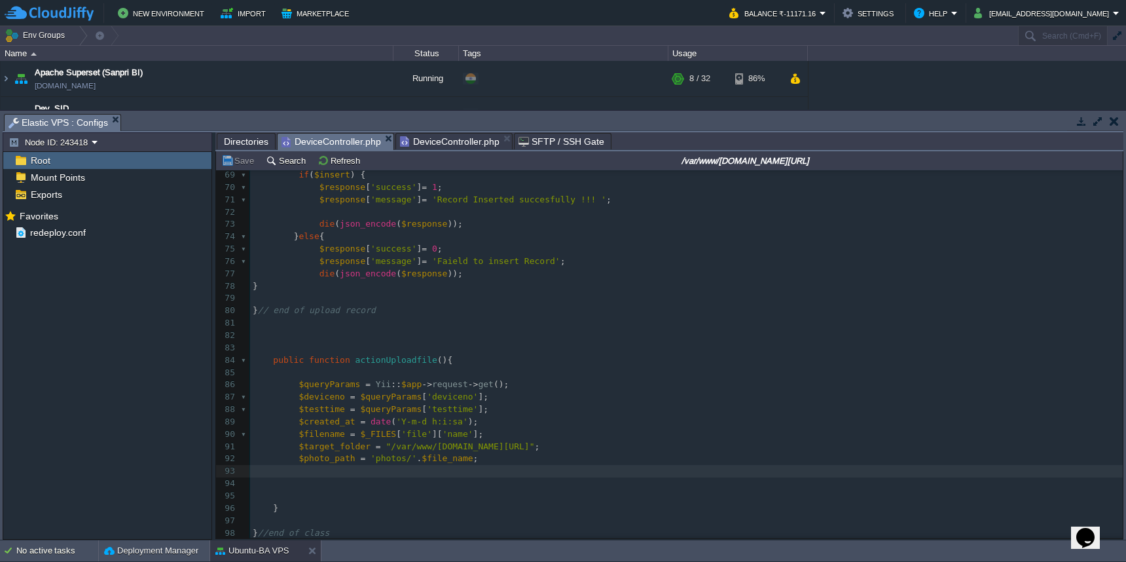
click at [444, 143] on span "DeviceController.php" at bounding box center [450, 142] width 100 height 16
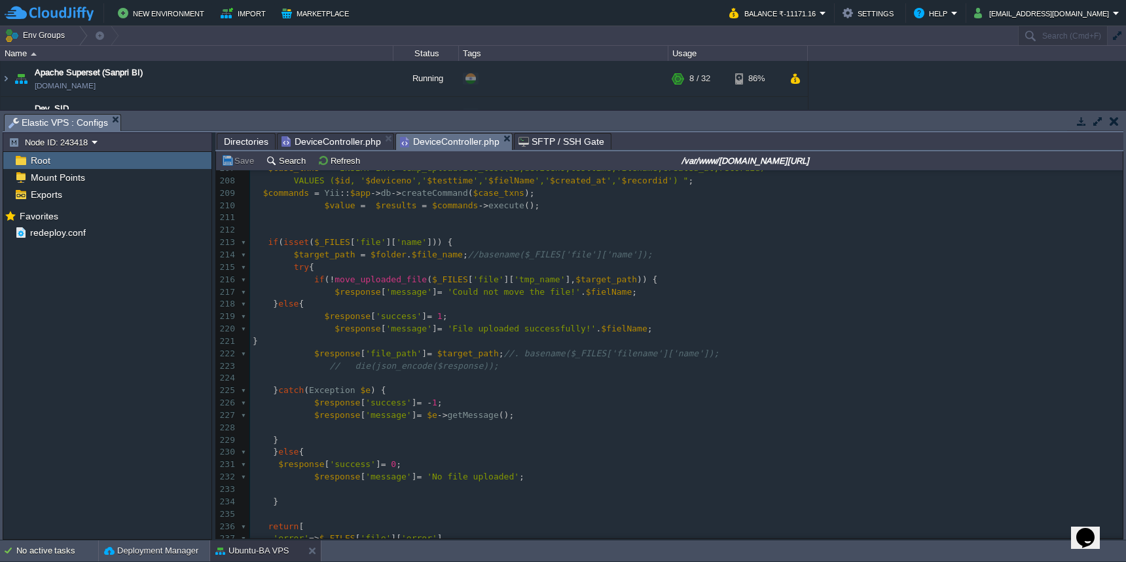
scroll to position [1841, 0]
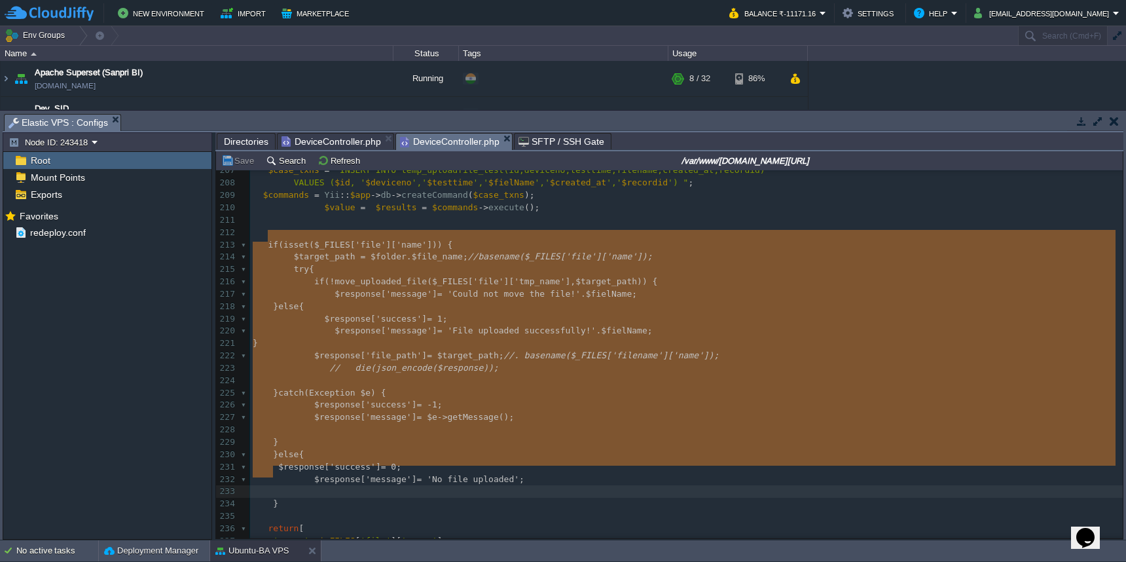
type textarea "if (isset($_FILES['file']['name'])) { $target_path = $folder . $file_name;//bas…"
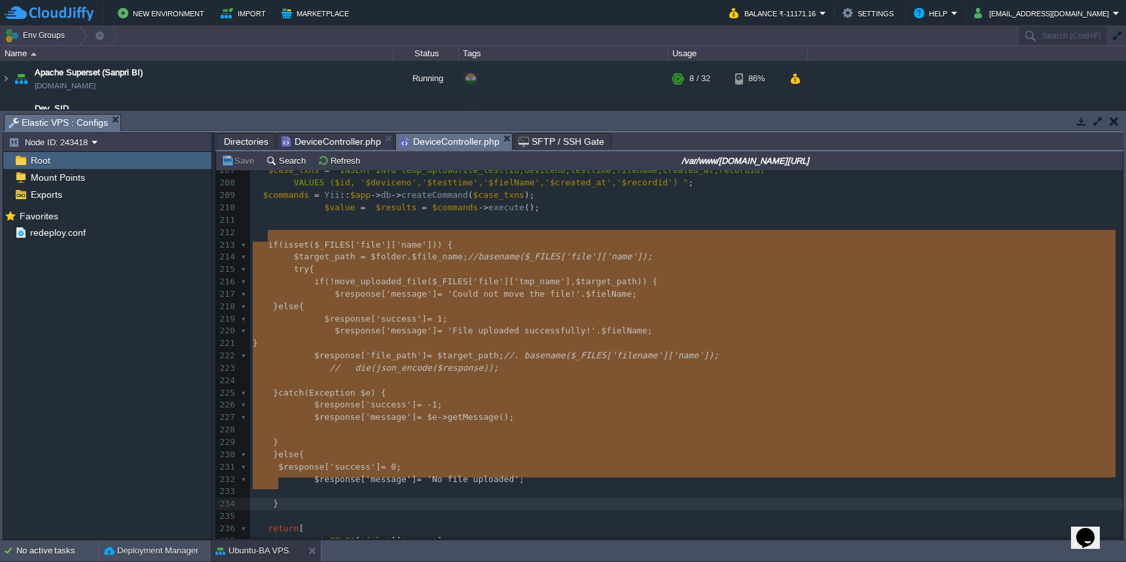
drag, startPoint x: 266, startPoint y: 238, endPoint x: 293, endPoint y: 484, distance: 247.7
click at [326, 144] on span "DeviceController.php" at bounding box center [332, 142] width 100 height 16
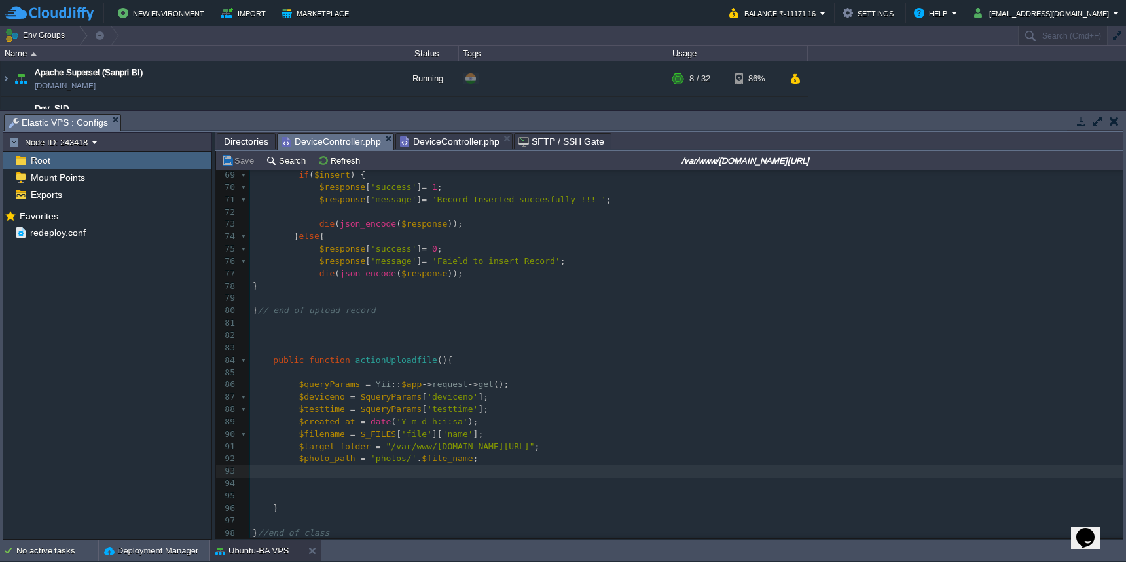
click at [350, 465] on pre at bounding box center [686, 471] width 873 height 12
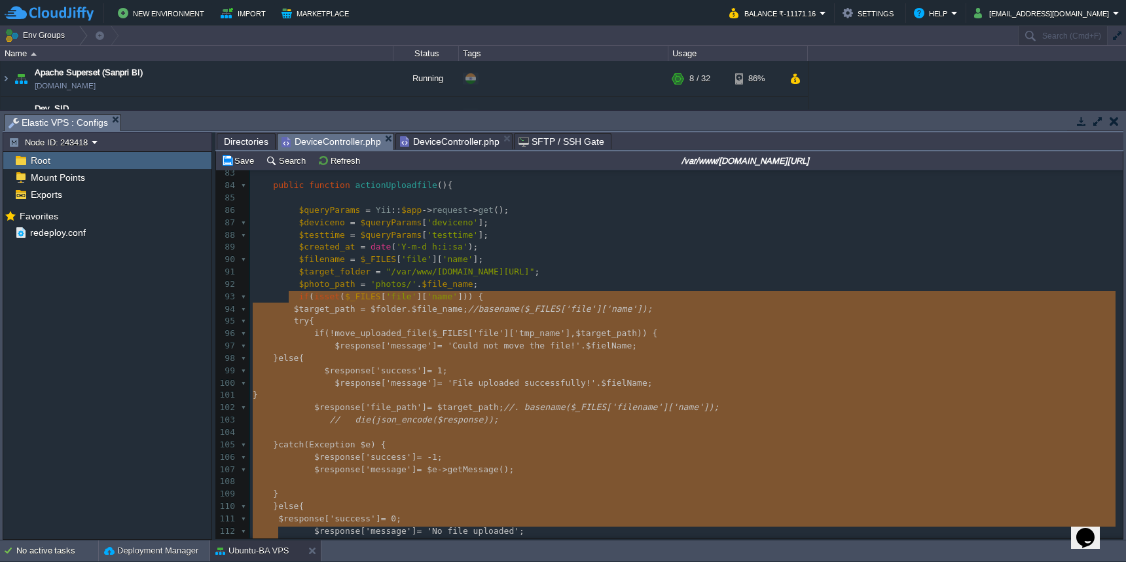
drag, startPoint x: 291, startPoint y: 298, endPoint x: 339, endPoint y: 528, distance: 235.4
type textarea "$target_path = $folder . $file_name;//basename($_FILES['file']['name']); try { …"
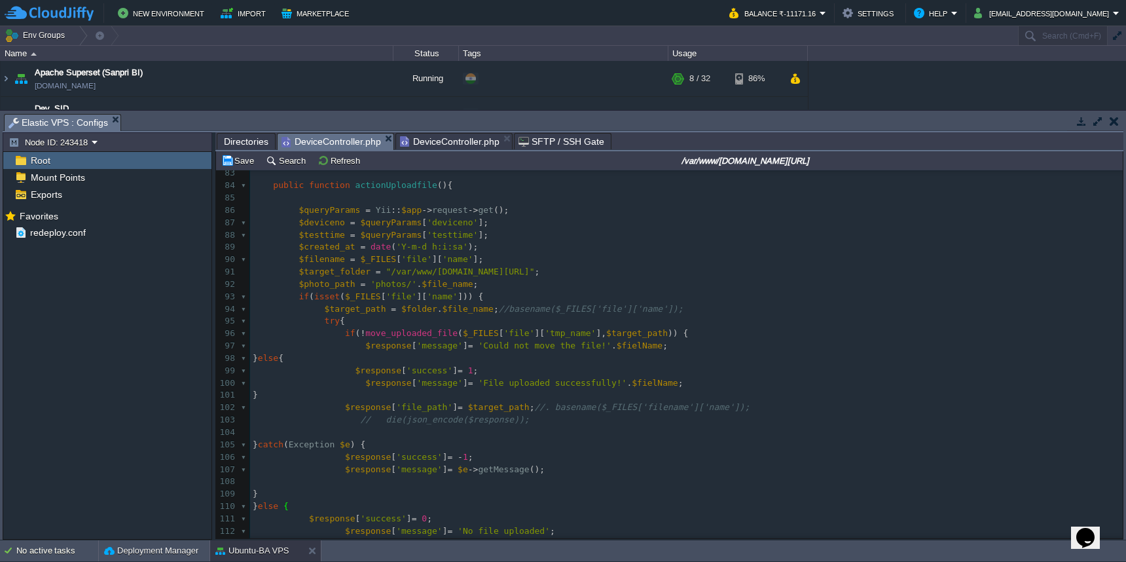
scroll to position [5, 2]
click at [308, 513] on span at bounding box center [281, 518] width 56 height 10
drag, startPoint x: 346, startPoint y: 513, endPoint x: 322, endPoint y: 511, distance: 24.3
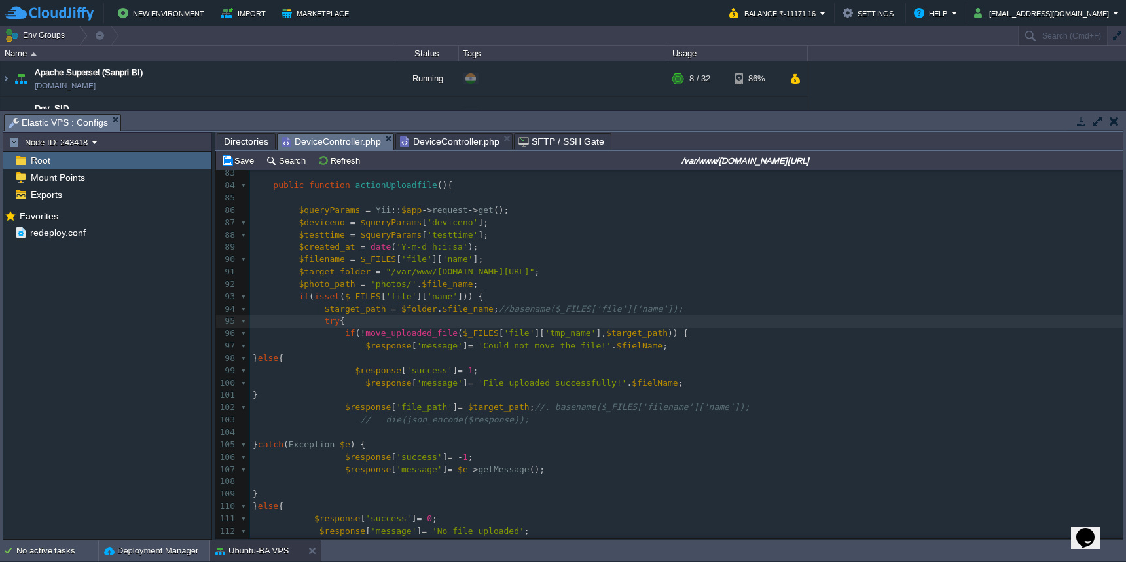
click at [321, 310] on div "x 102 95 100 72 73 die ( json_encode ( $response )); 74 } else { 75 $response […" at bounding box center [686, 364] width 873 height 667
click at [312, 525] on pre "$response [ 'message' ] = 'No file uploaded' ;" at bounding box center [686, 531] width 873 height 12
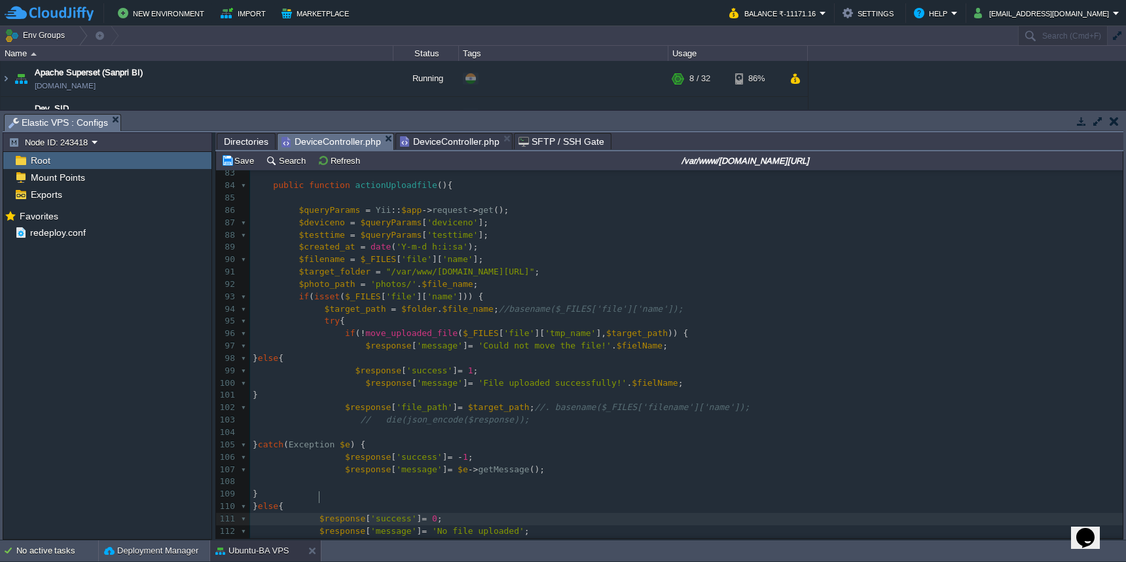
click at [593, 525] on pre "$response [ 'message' ] = 'No file uploaded' ;" at bounding box center [686, 531] width 873 height 12
click at [576, 464] on pre "$response [ 'message' ] = $e -> getMessage ();" at bounding box center [686, 470] width 873 height 12
click at [597, 414] on pre "// die(json_encode($response));" at bounding box center [686, 420] width 873 height 12
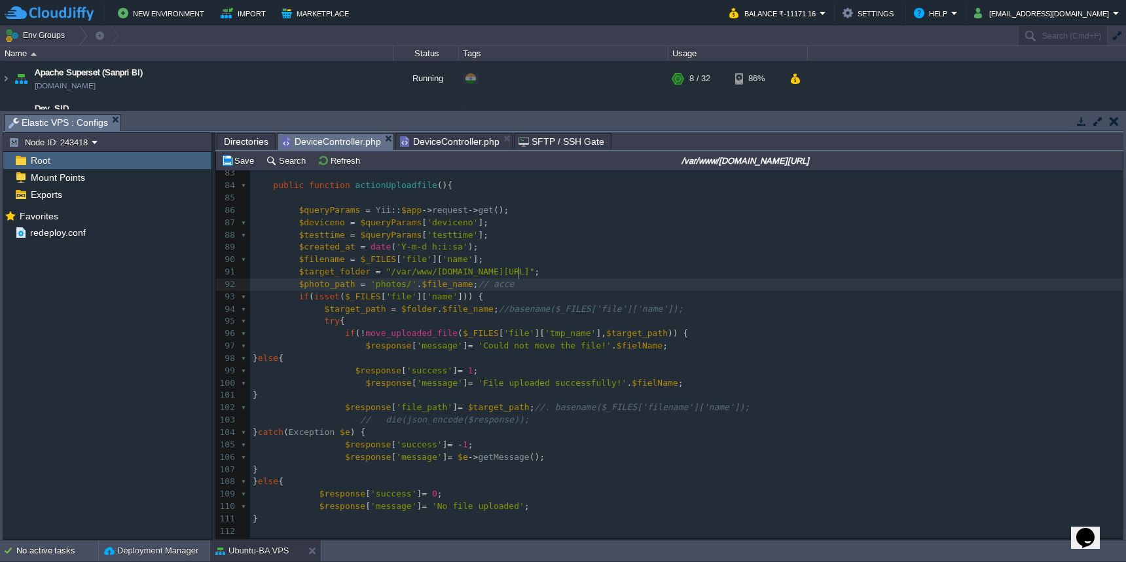
type textarea "// access"
type textarea "path to file for db"
click at [646, 266] on pre "$target_folder = "/var/www/[DOMAIN_NAME][URL]" ;" at bounding box center [686, 272] width 873 height 12
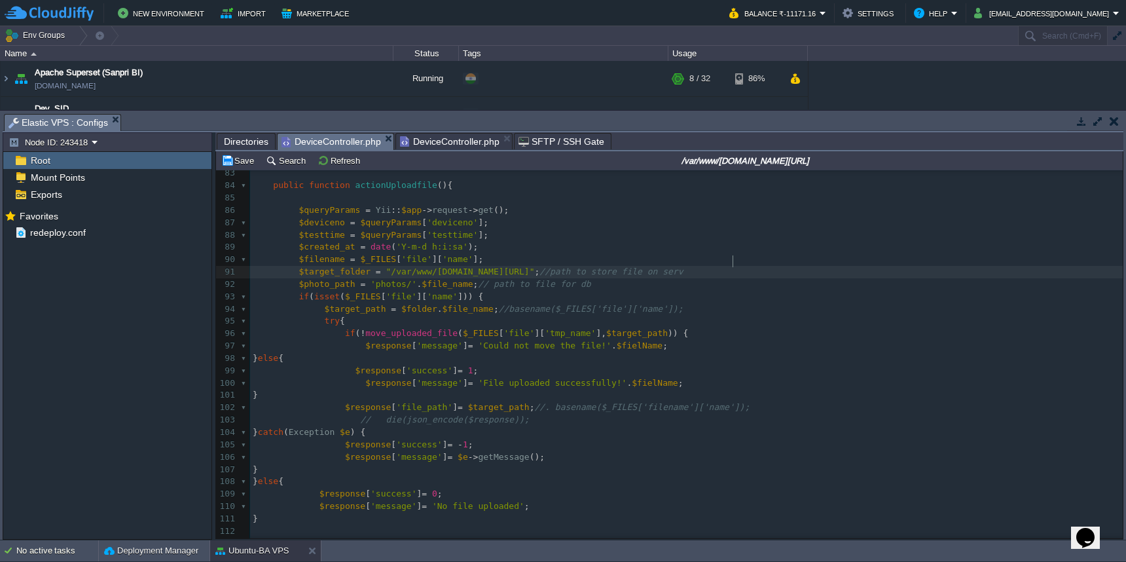
scroll to position [5, 97]
type textarea "//path to store file on server"
type textarea "//access file name from post"
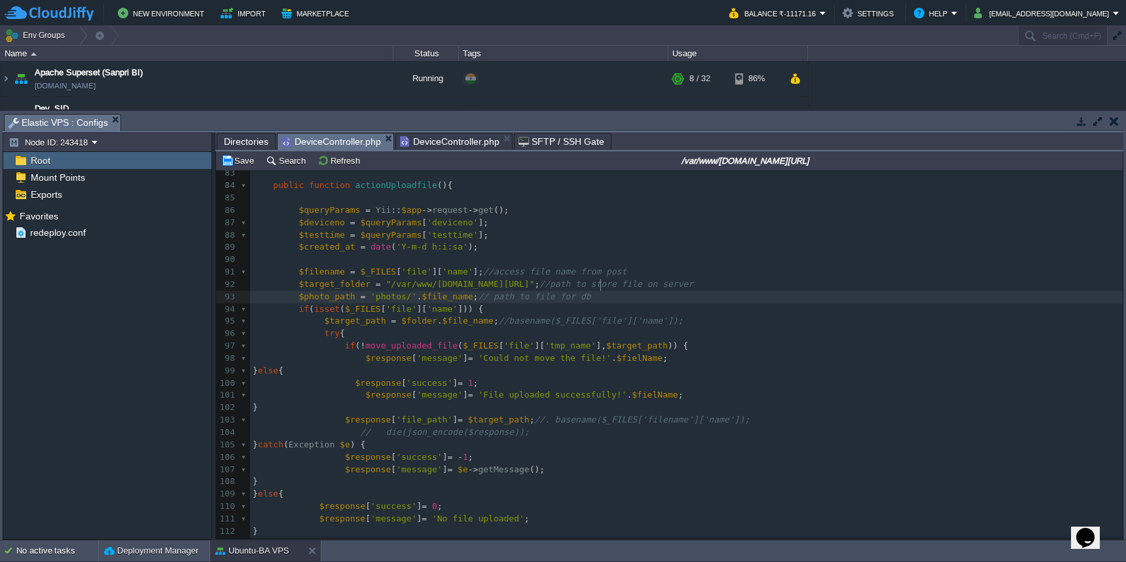
click at [688, 291] on pre "$photo_path = 'photos/' . $file_name ; // path to file for db" at bounding box center [686, 297] width 873 height 12
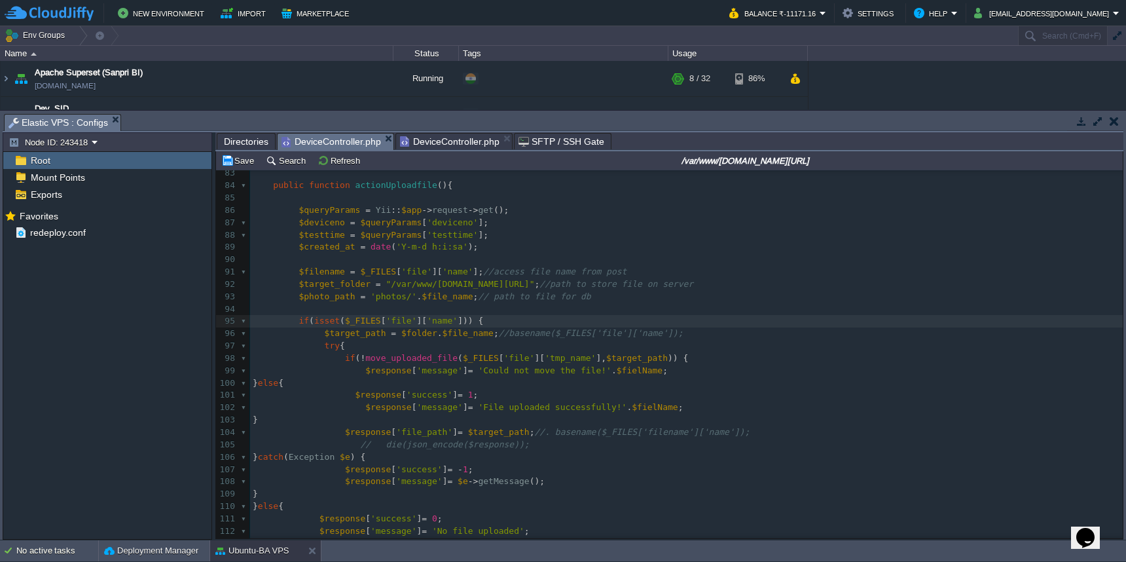
type textarea "//"
type textarea "// save file"
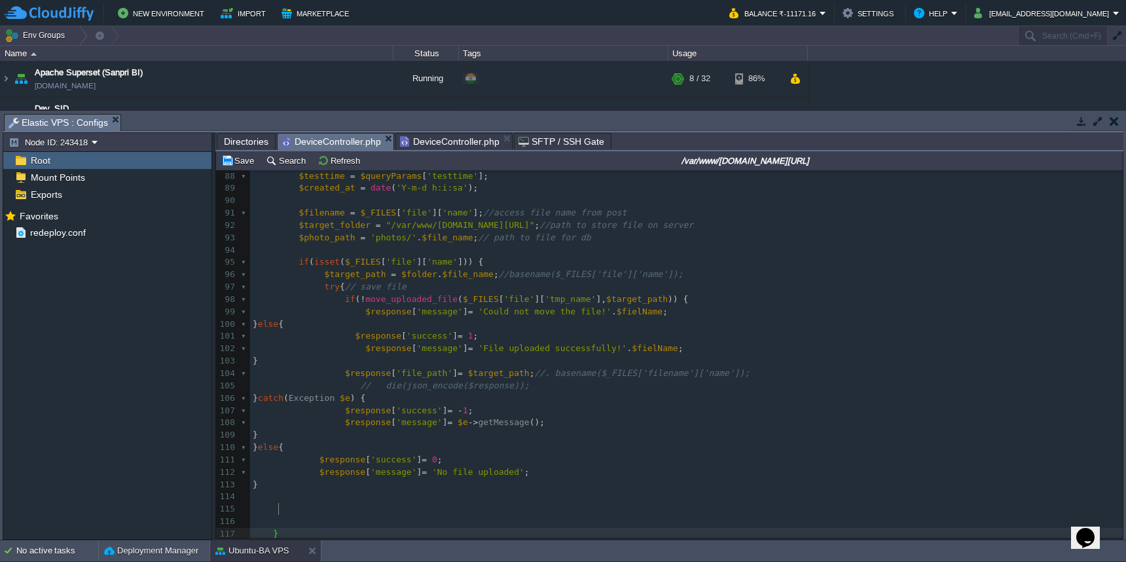
scroll to position [1037, 0]
click at [352, 503] on pre at bounding box center [686, 509] width 873 height 12
click at [464, 141] on span "DeviceController.php" at bounding box center [450, 142] width 100 height 16
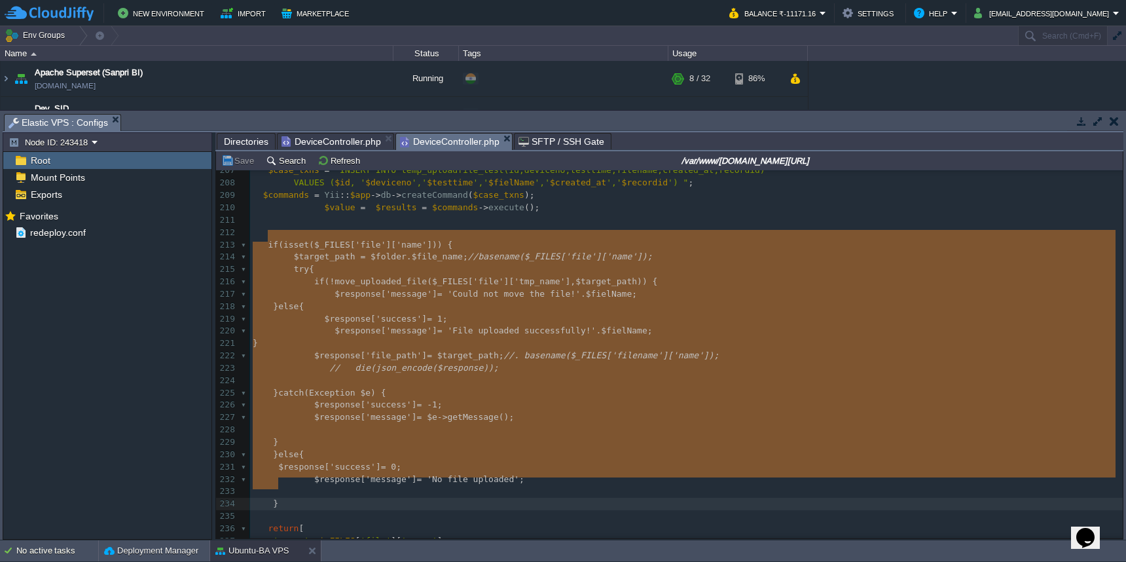
click at [638, 215] on pre at bounding box center [686, 220] width 873 height 12
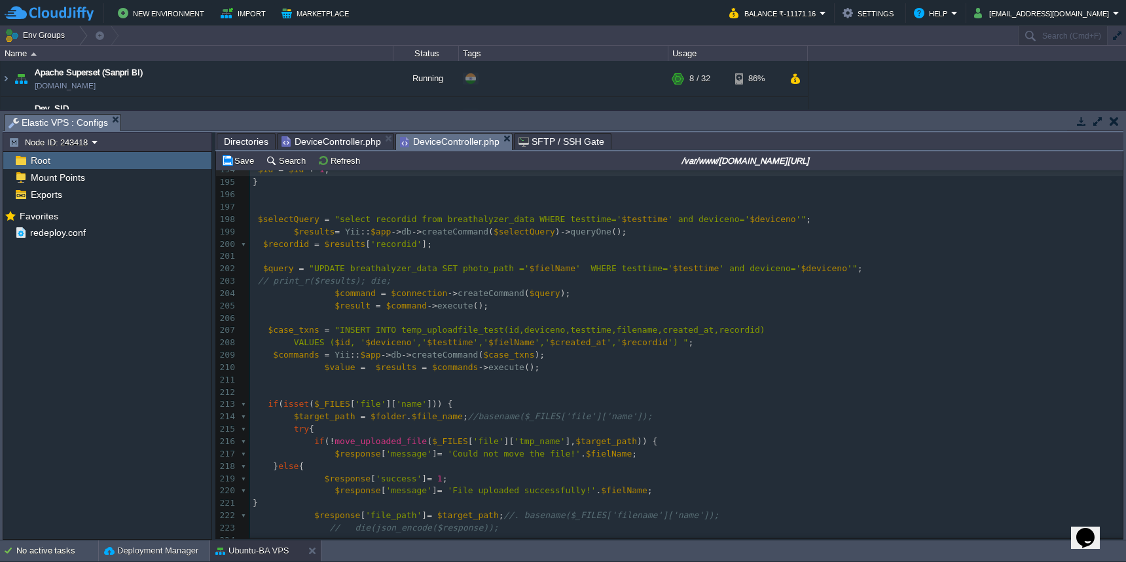
scroll to position [1653, 0]
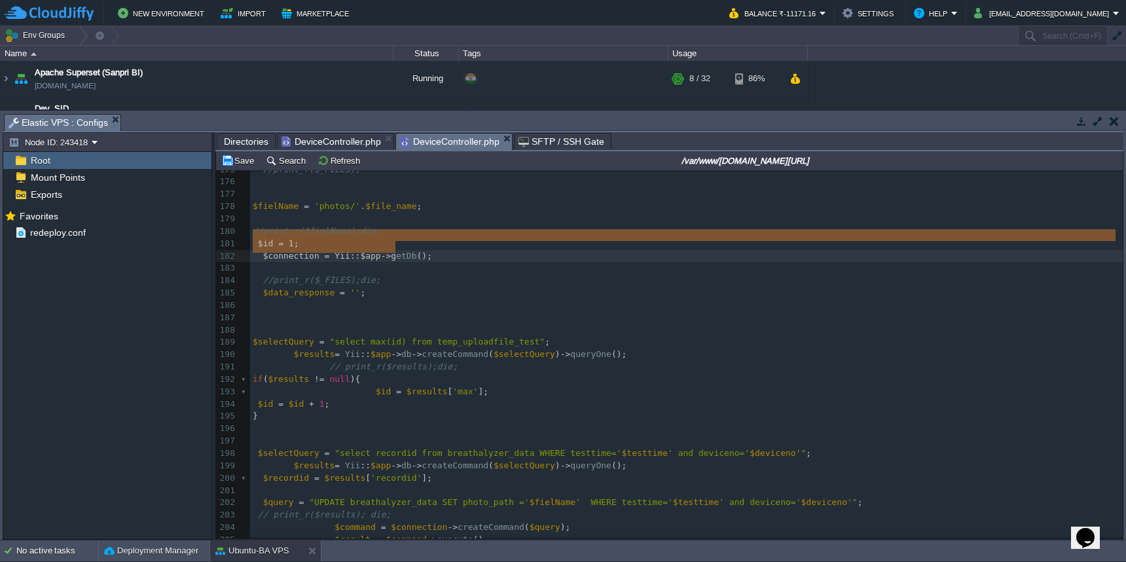
type textarea "$id = 1; $connection = Yii::$app->getDb();"
drag, startPoint x: 255, startPoint y: 235, endPoint x: 439, endPoint y: 250, distance: 185.3
click at [357, 141] on span "DeviceController.php" at bounding box center [332, 142] width 100 height 16
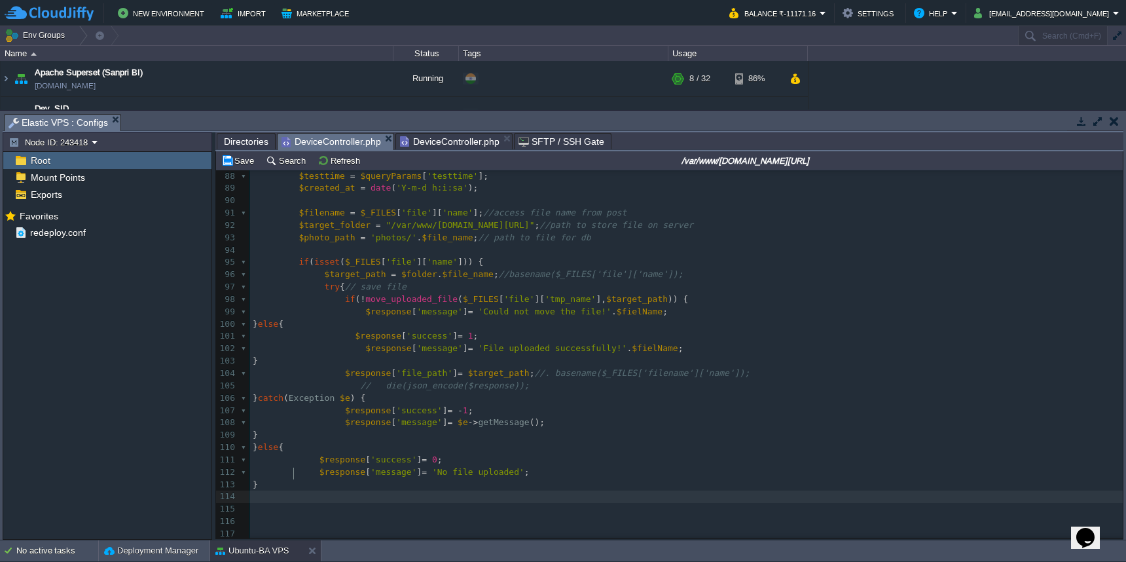
click at [440, 490] on pre at bounding box center [686, 496] width 873 height 12
click at [439, 503] on pre at bounding box center [686, 509] width 873 height 12
click at [263, 499] on div "x 102 95 100 72 73 die ( json_encode ( $response )); 74 } else { 75 $response […" at bounding box center [686, 317] width 873 height 691
click at [304, 489] on div "x 102 95 100 72 73 die ( json_encode ( $response )); 74 } else { 75 $response […" at bounding box center [686, 317] width 873 height 691
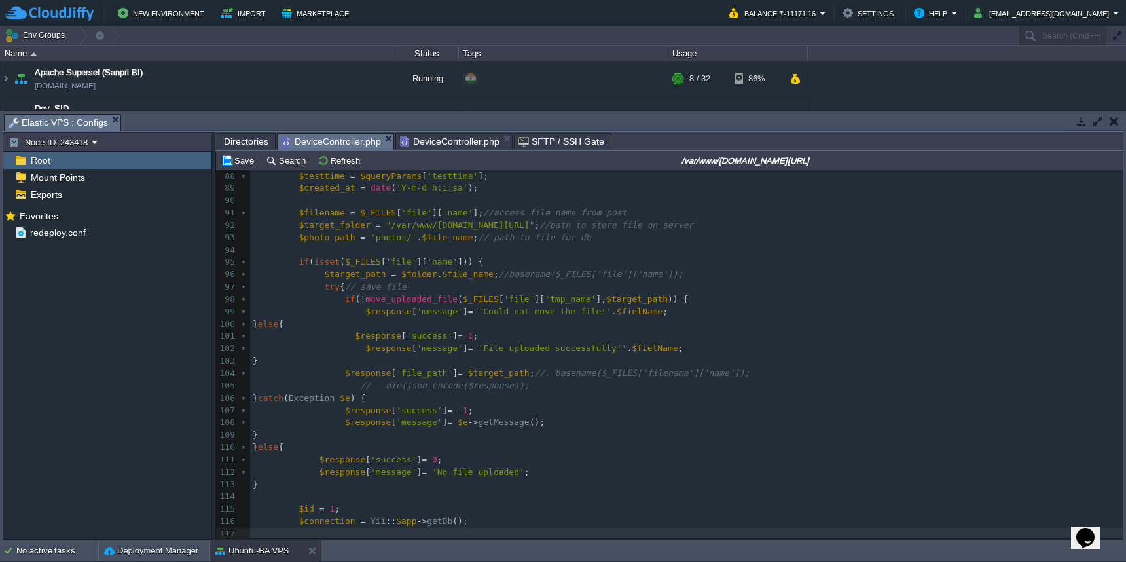
click at [241, 166] on button "Save" at bounding box center [239, 161] width 37 height 12
click at [240, 137] on span "Directories" at bounding box center [246, 142] width 45 height 16
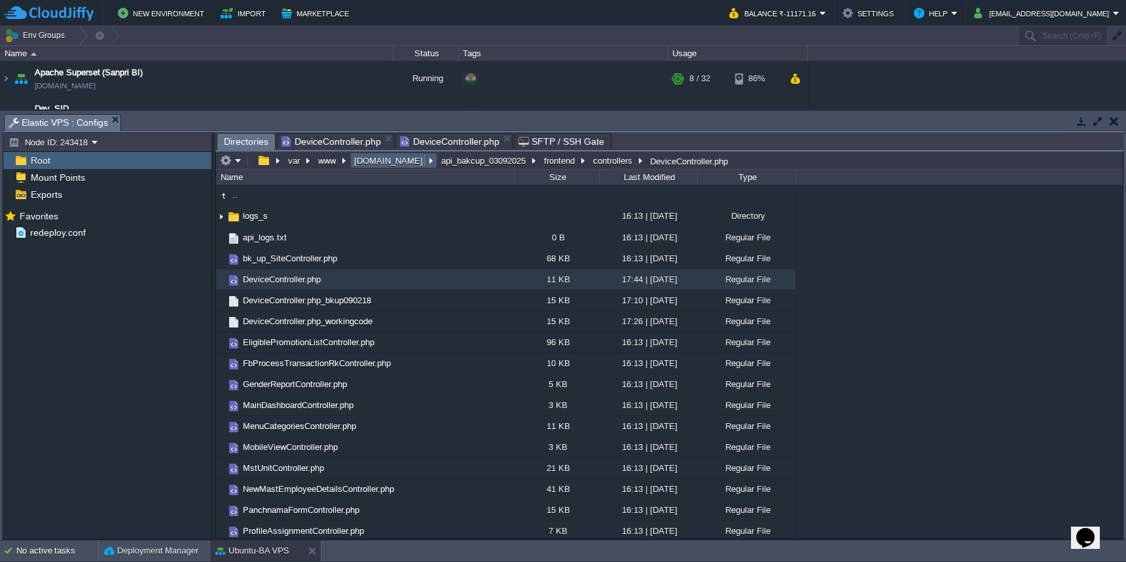
click at [380, 168] on td "[DOMAIN_NAME]" at bounding box center [393, 161] width 87 height 16
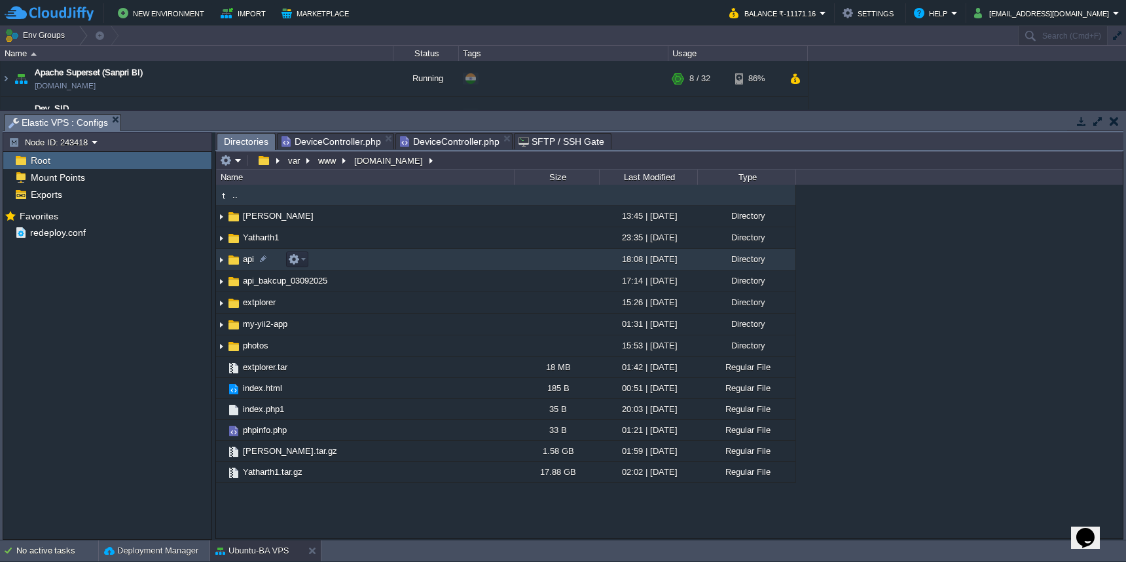
click at [418, 263] on td "api" at bounding box center [365, 260] width 298 height 22
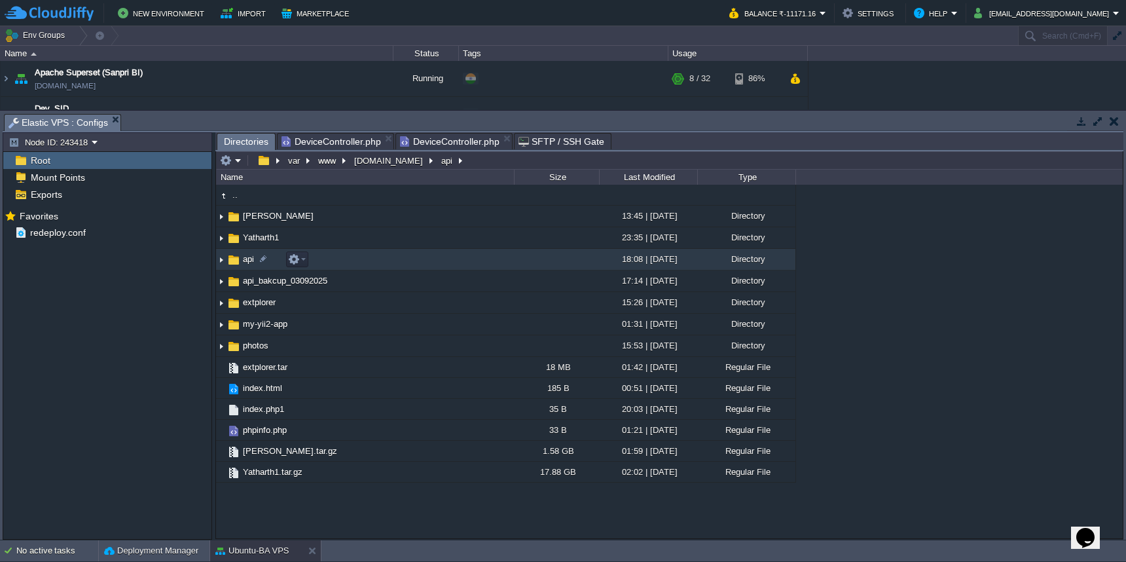
click at [418, 263] on td "api" at bounding box center [365, 260] width 298 height 22
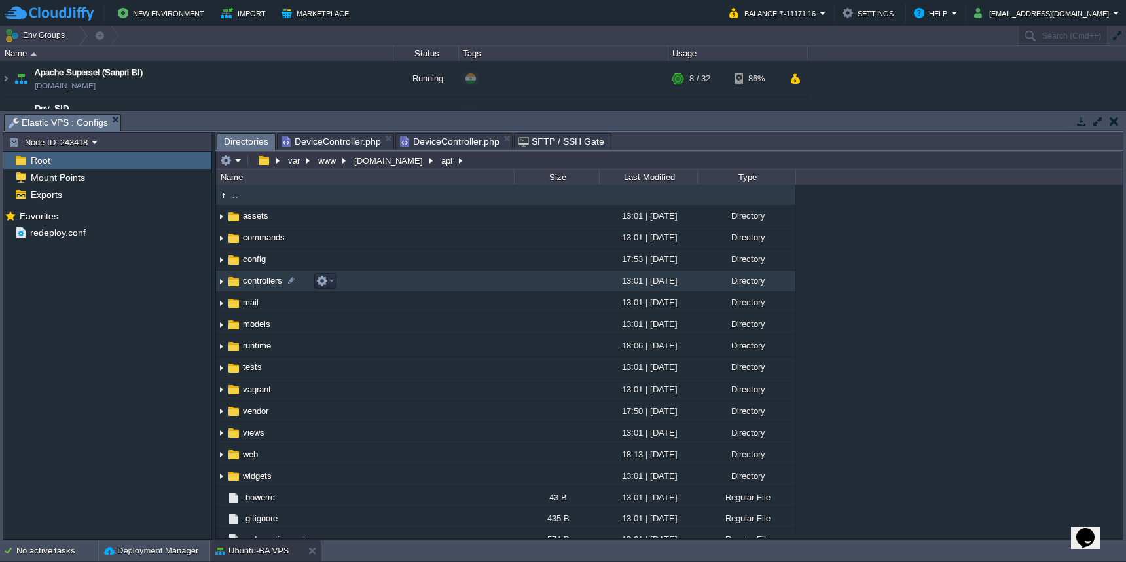
click at [397, 276] on td "controllers" at bounding box center [365, 281] width 298 height 22
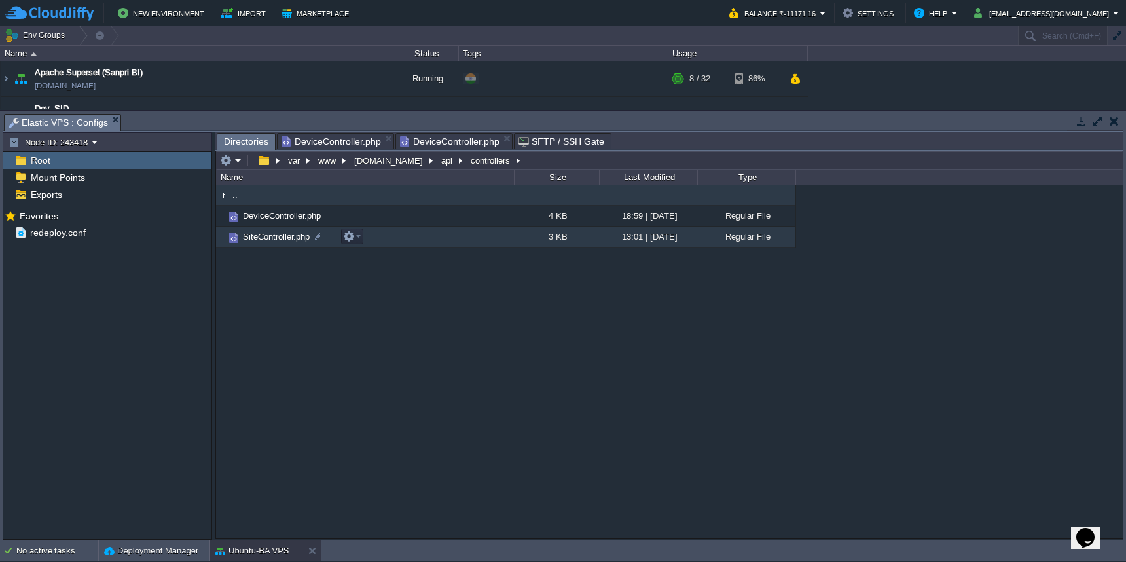
click at [449, 240] on td "SiteController.php" at bounding box center [365, 237] width 298 height 21
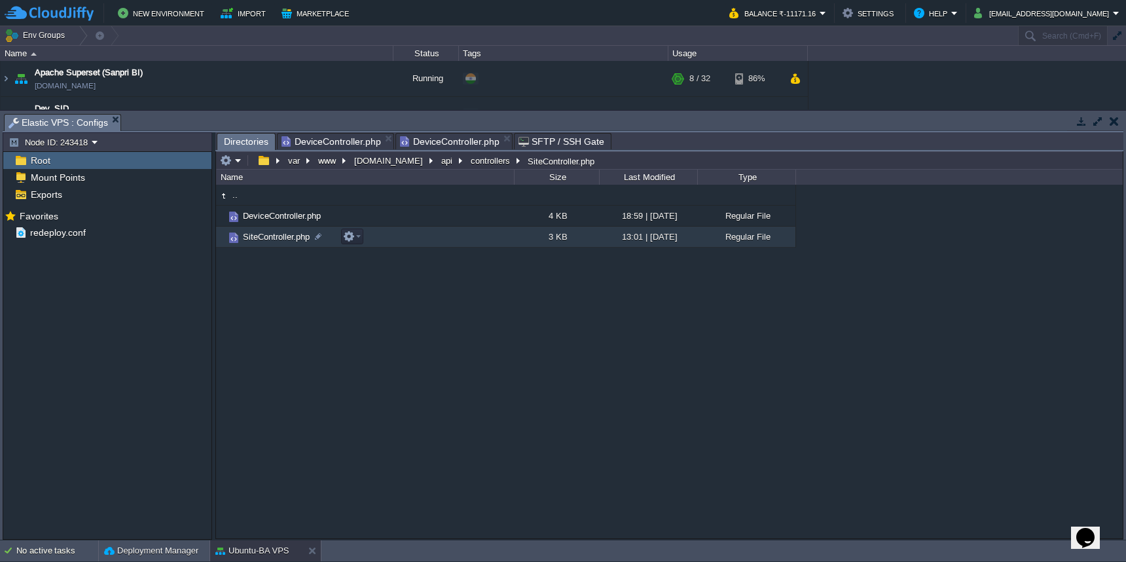
click at [449, 240] on td "SiteController.php" at bounding box center [365, 237] width 298 height 21
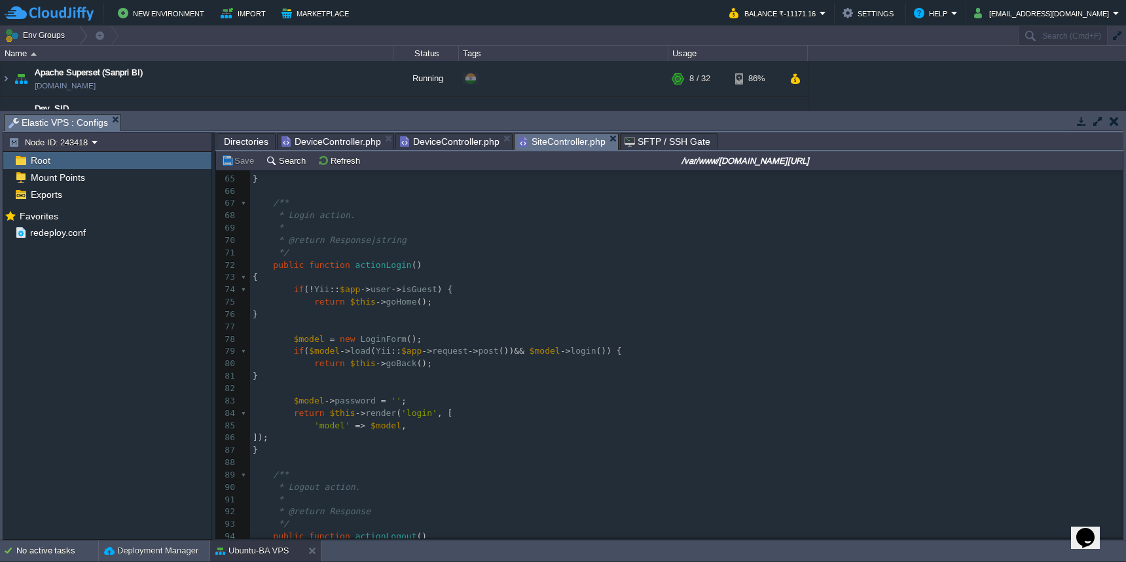
scroll to position [765, 0]
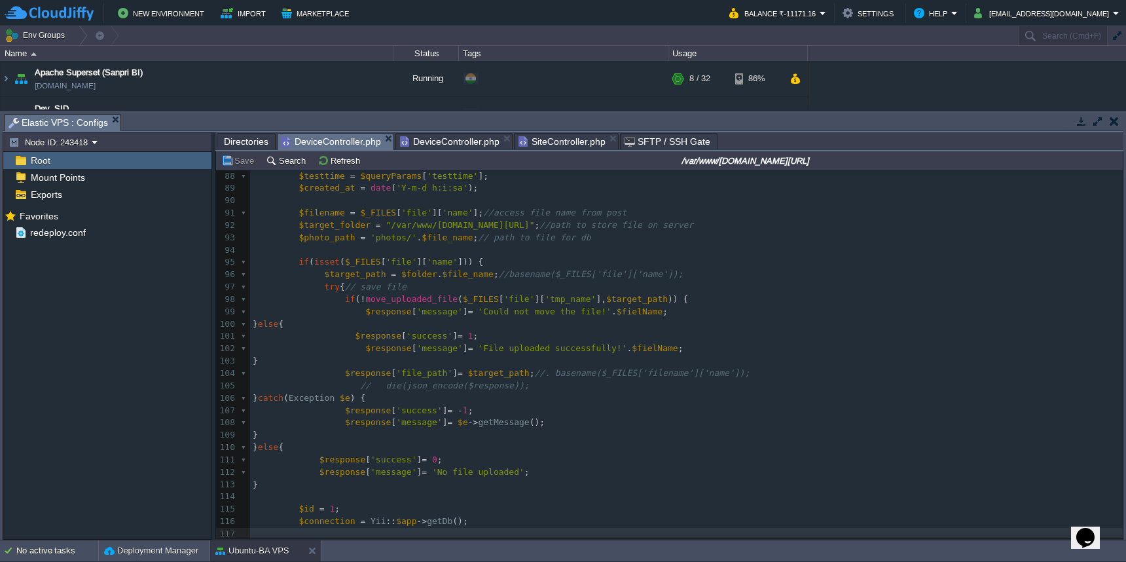
click at [344, 143] on span "DeviceController.php" at bounding box center [332, 142] width 100 height 16
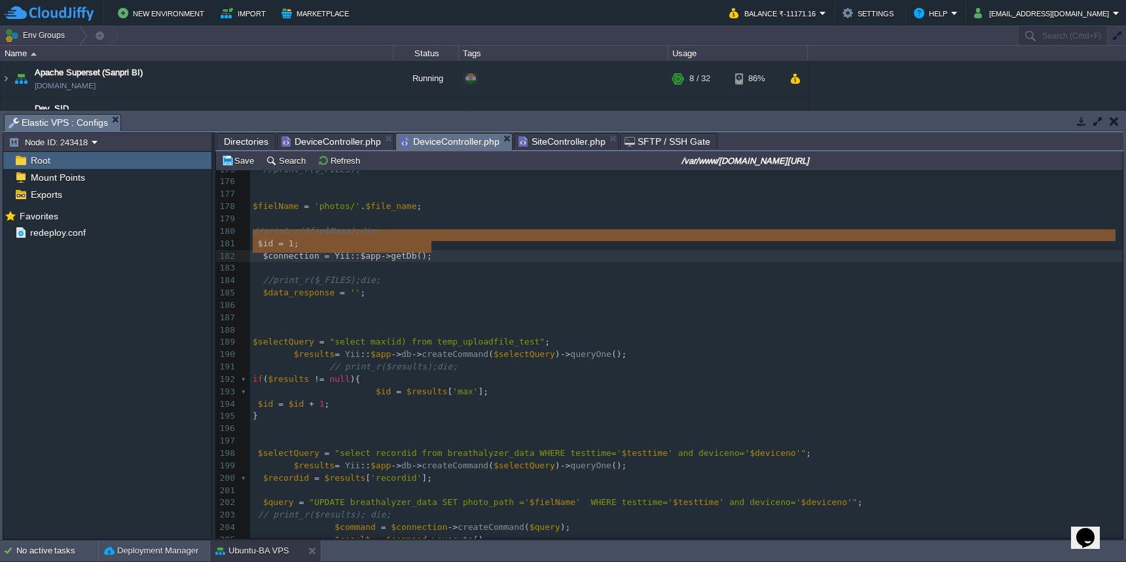
click at [471, 141] on span "DeviceController.php" at bounding box center [450, 142] width 100 height 16
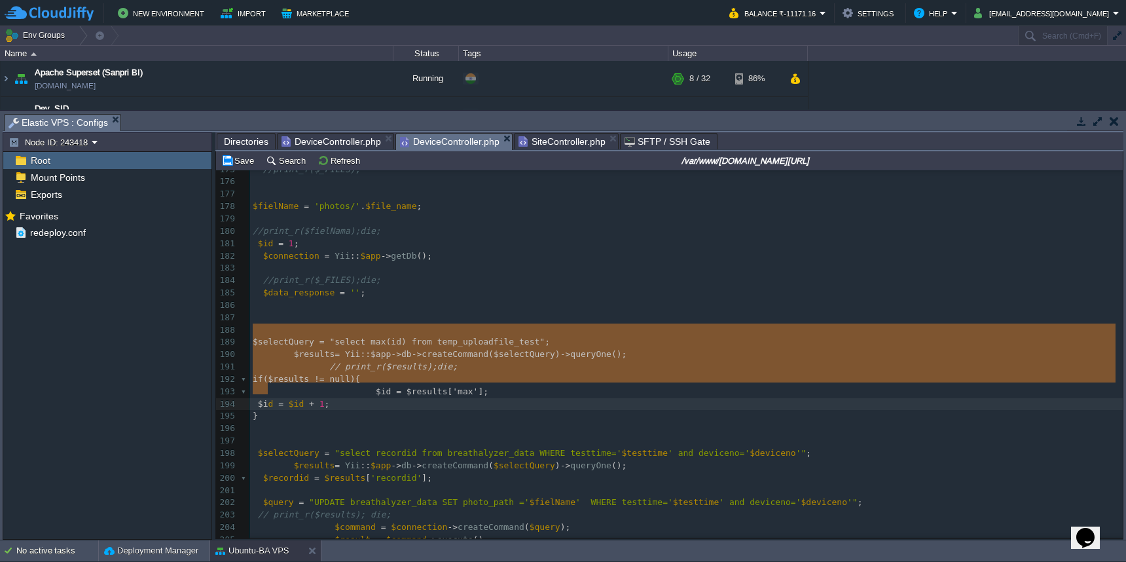
type textarea "$selectQuery = "select max(id) from temp_uploadfile_test"; $results= Yii::$app-…"
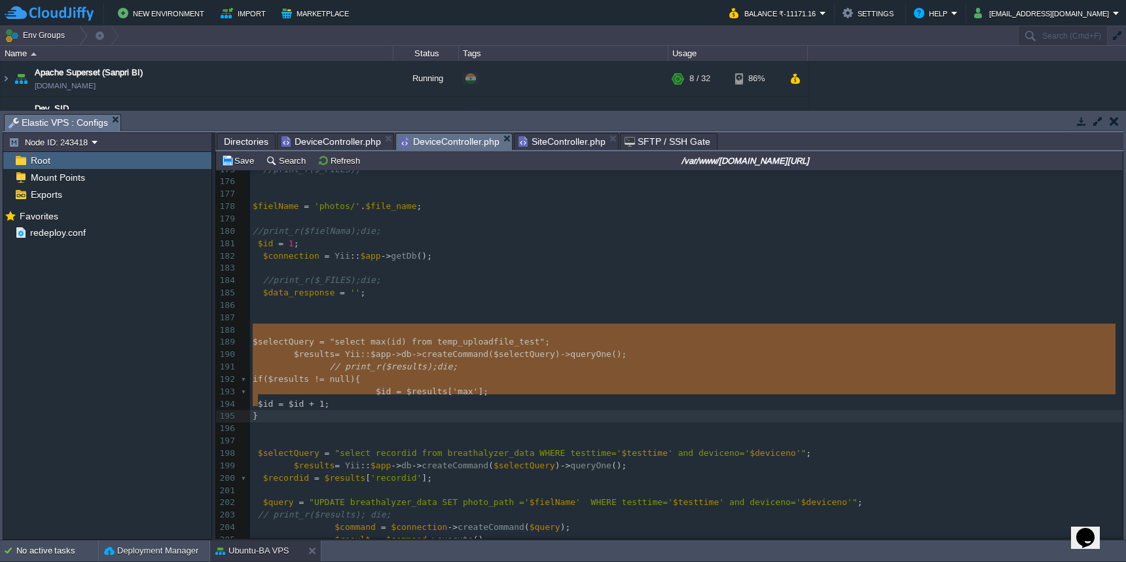
drag, startPoint x: 254, startPoint y: 333, endPoint x: 271, endPoint y: 399, distance: 68.3
click at [315, 137] on span "DeviceController.php" at bounding box center [332, 142] width 100 height 16
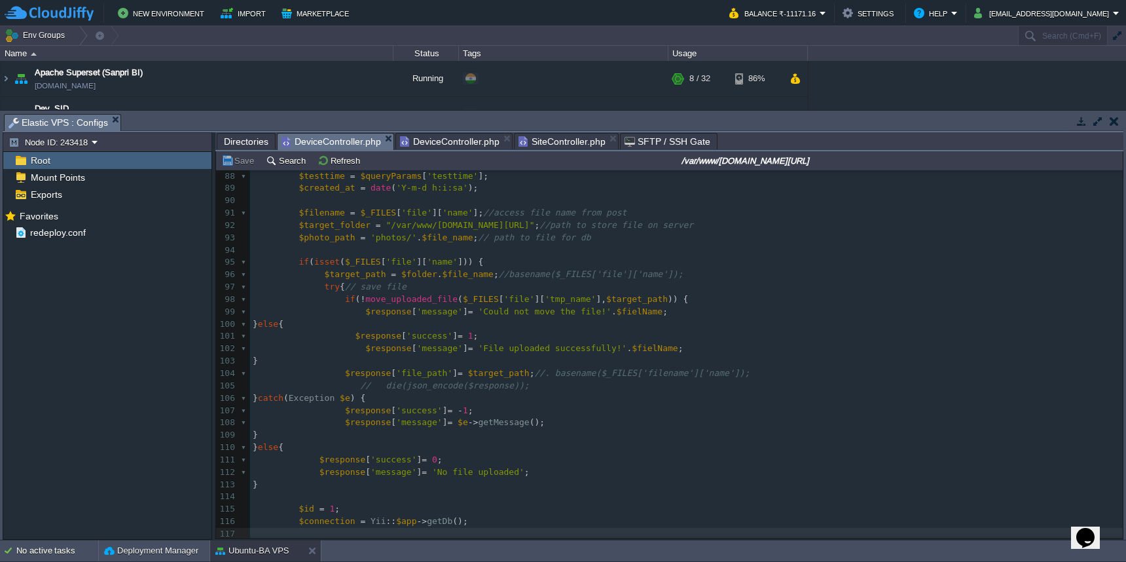
click at [405, 528] on pre at bounding box center [686, 534] width 873 height 12
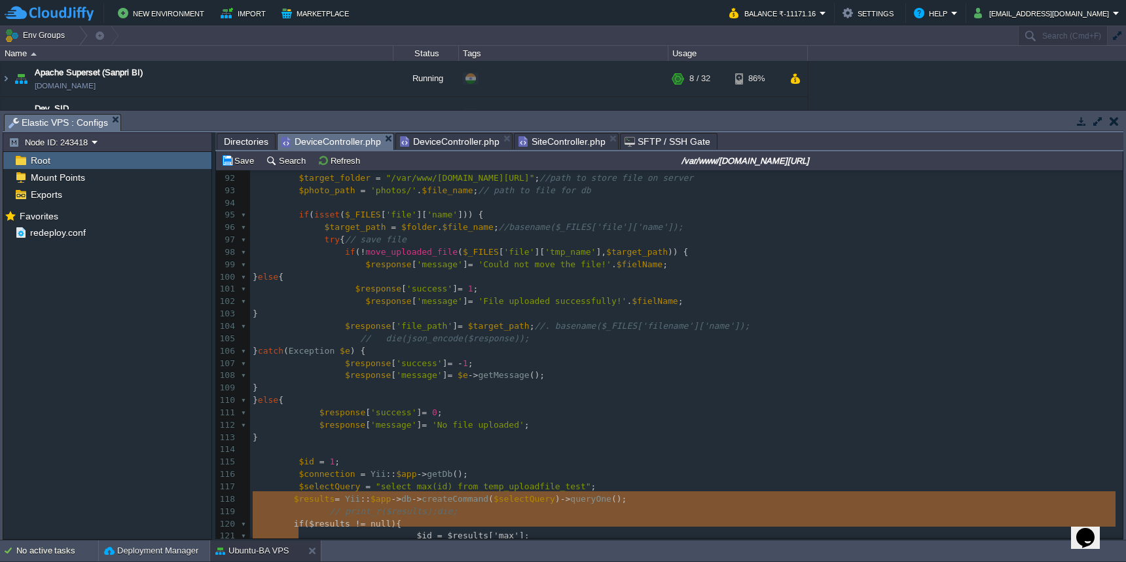
type textarea "if($results != null){ $id = $results['max']; $id = $id + 1; }"
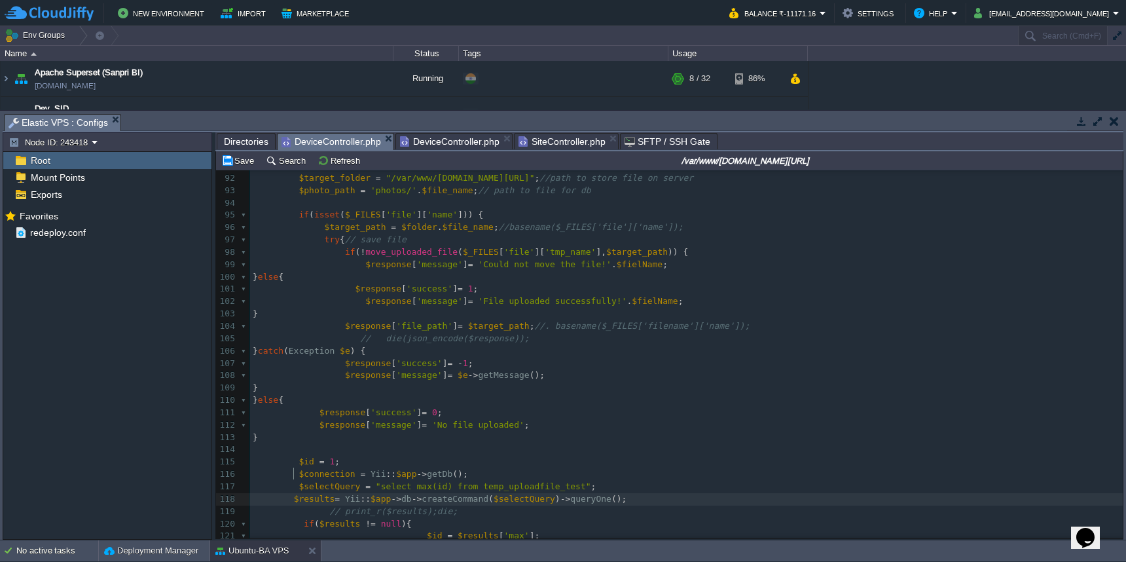
click at [289, 493] on span at bounding box center [283, 499] width 20 height 12
click at [303, 519] on span at bounding box center [278, 524] width 51 height 10
drag, startPoint x: 424, startPoint y: 508, endPoint x: 335, endPoint y: 507, distance: 89.1
click at [308, 543] on span at bounding box center [281, 548] width 56 height 10
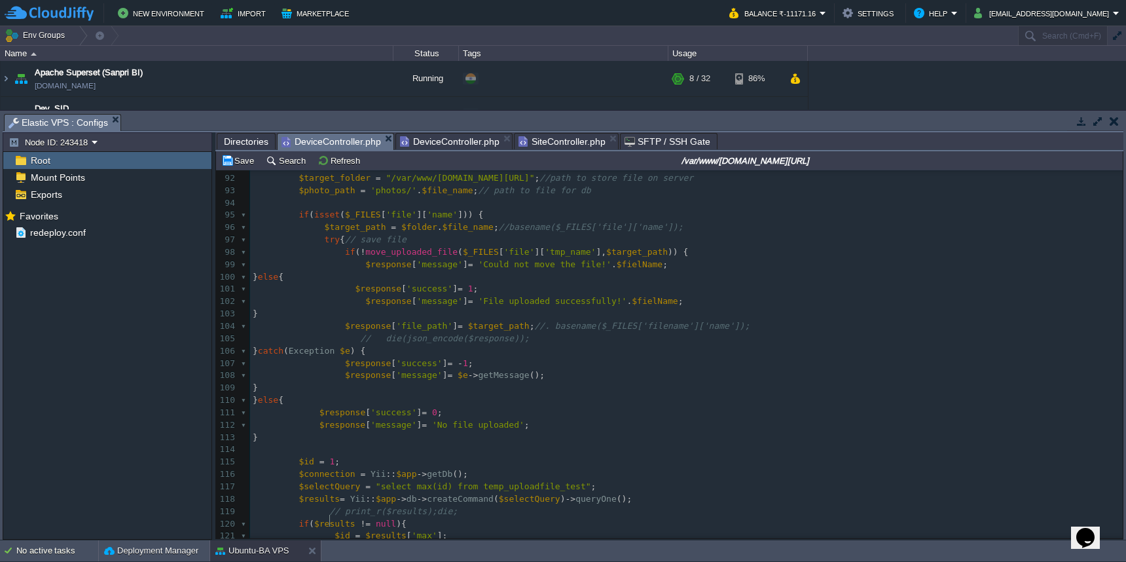
scroll to position [5, 9]
click at [299, 496] on div "x 102 95 100 72 73 die ( json_encode ( $response )); 74 } else { 75 $response […" at bounding box center [686, 307] width 873 height 765
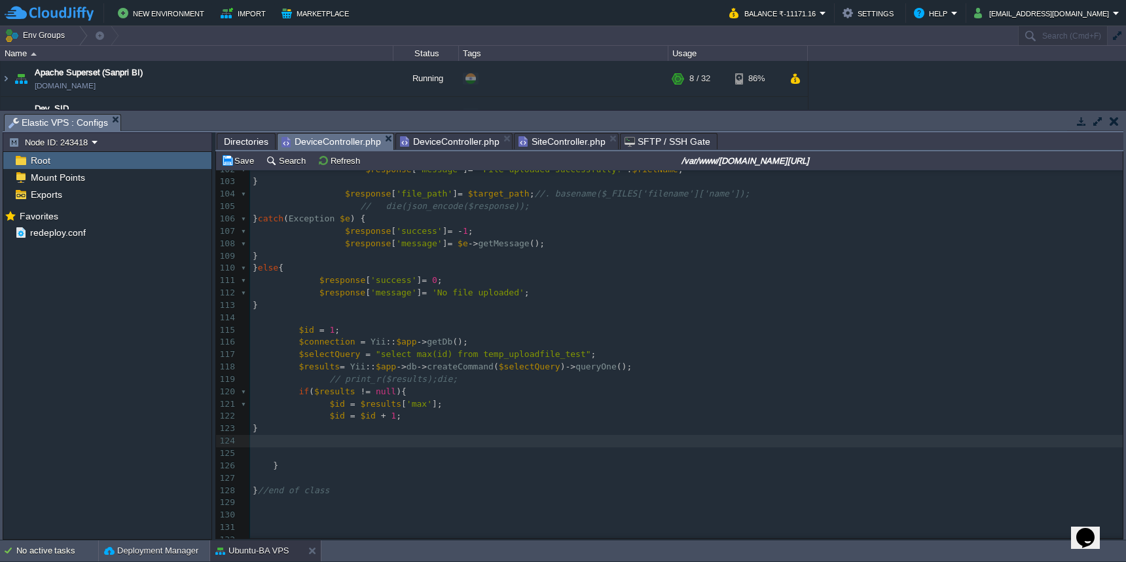
scroll to position [5, 2]
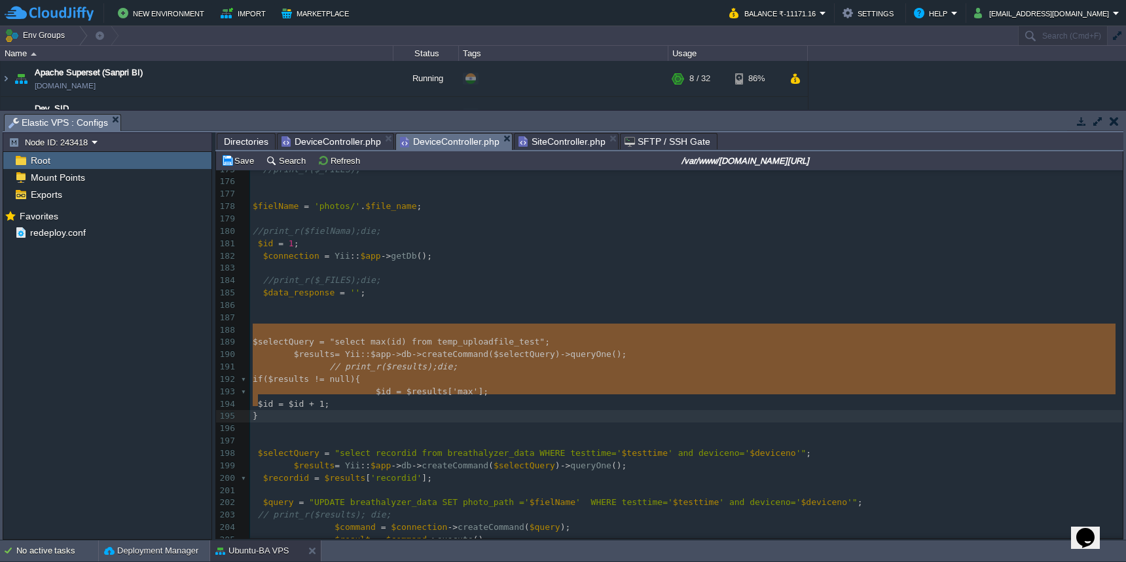
click at [449, 142] on span "DeviceController.php" at bounding box center [450, 142] width 100 height 16
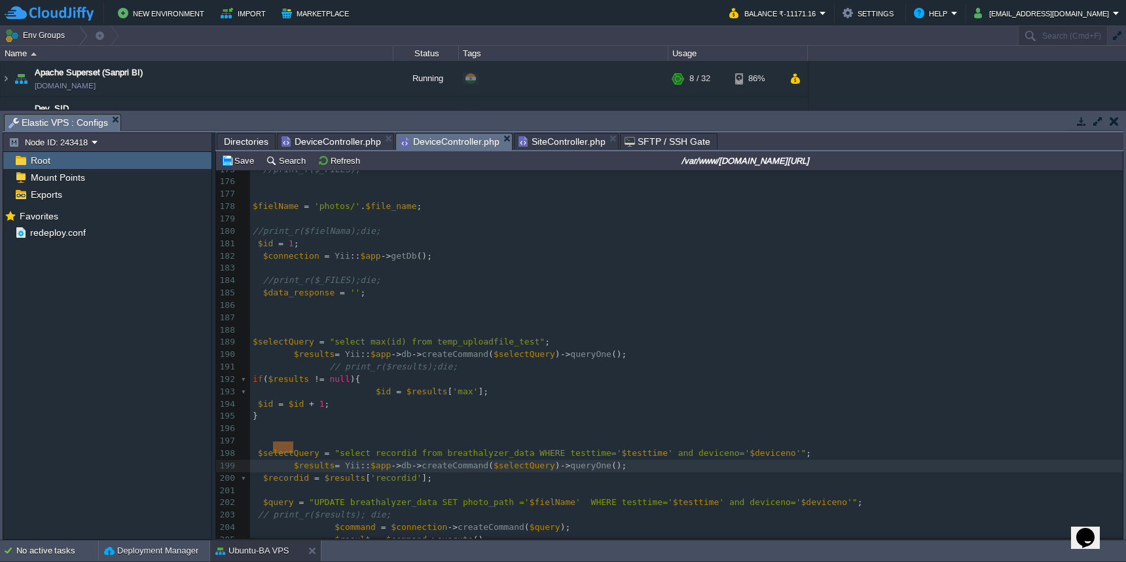
drag, startPoint x: 293, startPoint y: 450, endPoint x: 264, endPoint y: 450, distance: 28.8
click at [256, 448] on span at bounding box center [255, 453] width 5 height 10
type textarea "$selectQuery = "select recordid from breathalyzer_data WHERE testtime='$testtim…"
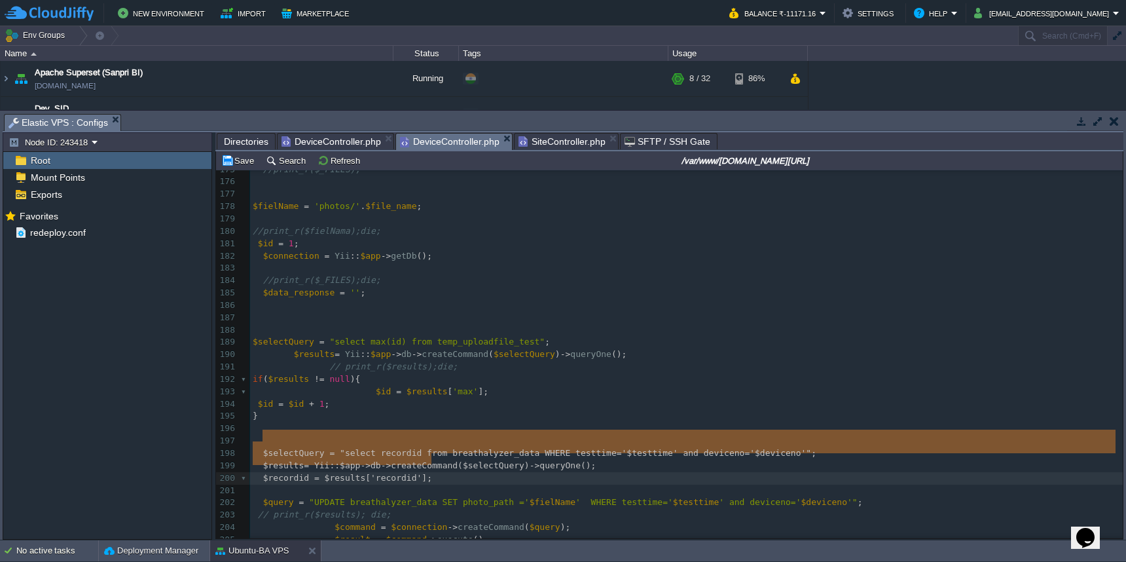
click at [352, 141] on span "DeviceController.php" at bounding box center [332, 142] width 100 height 16
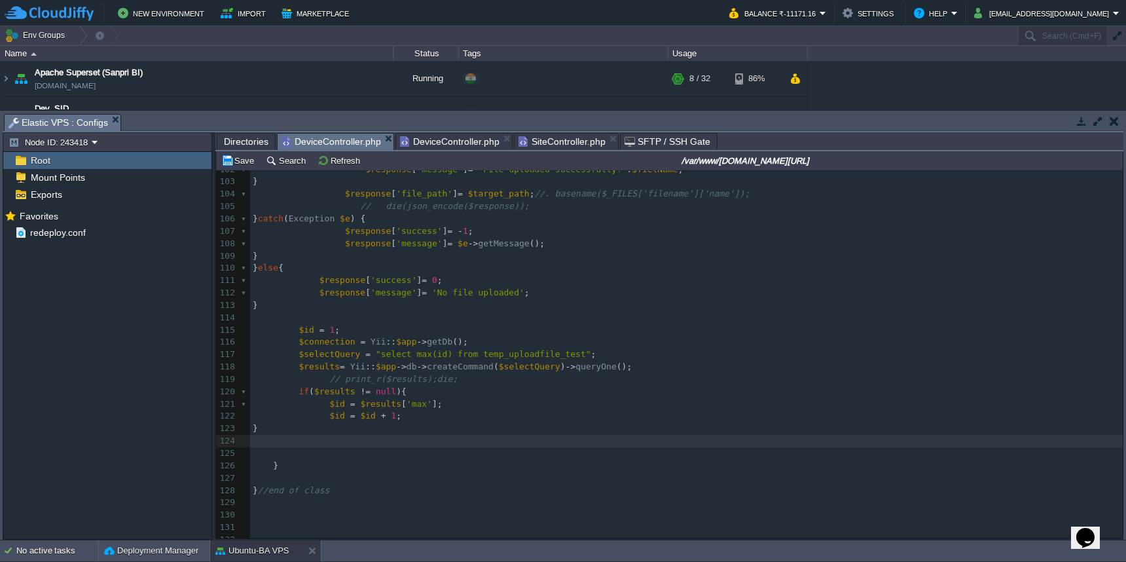
click at [388, 435] on pre at bounding box center [686, 441] width 873 height 12
paste textarea "$results= Yii::$app->db->createCommand($selectQuery)->queryOne();"
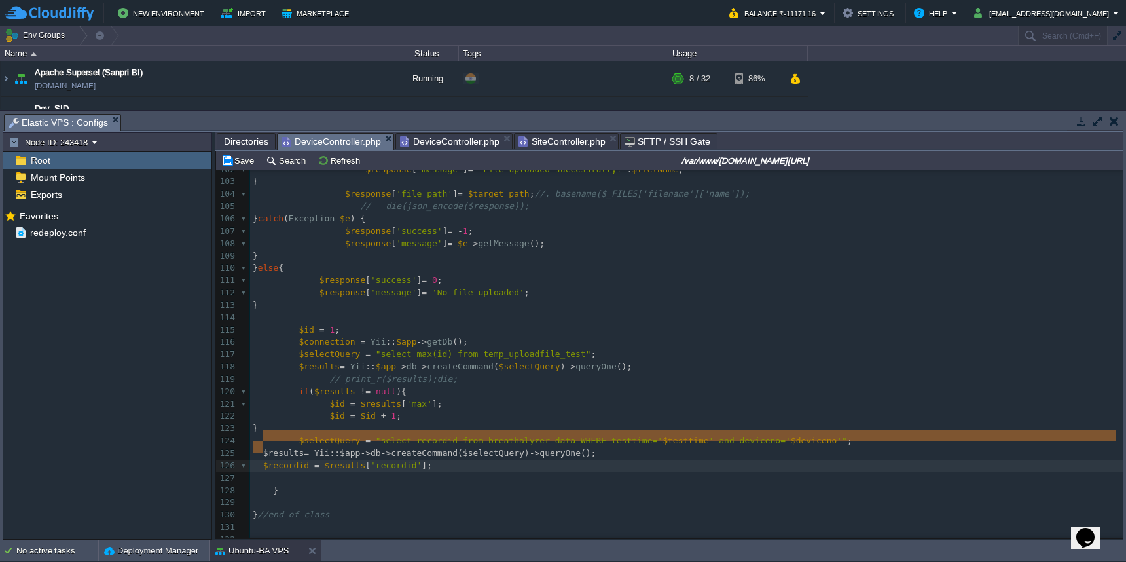
drag, startPoint x: 263, startPoint y: 434, endPoint x: 264, endPoint y: 449, distance: 14.5
type textarea "$results= Yii::$app->db->createCommand($selectQuery)->queryOne();"
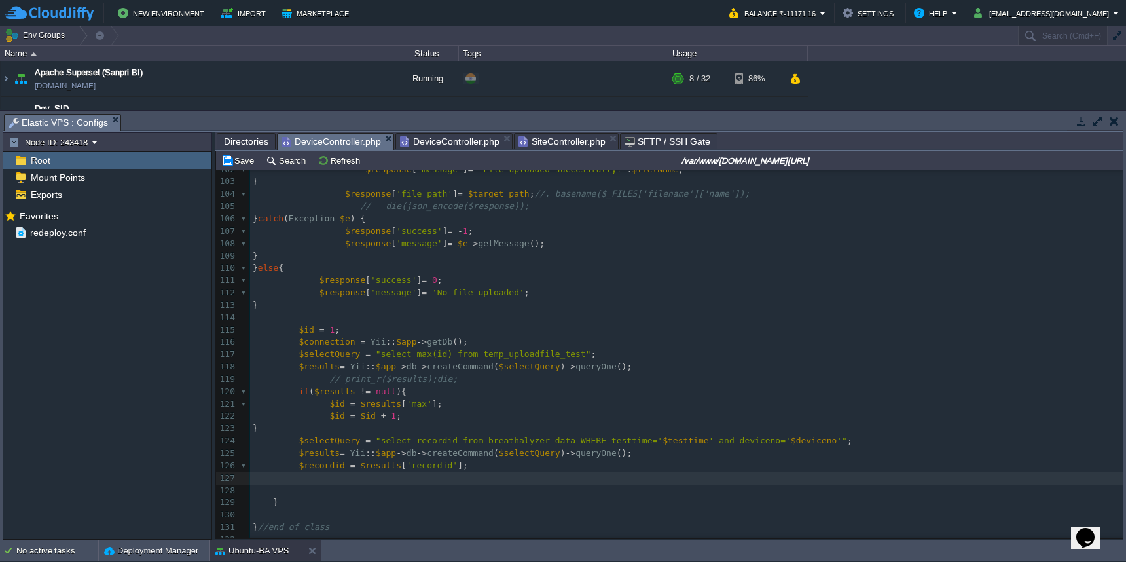
click at [473, 146] on span "DeviceController.php" at bounding box center [450, 142] width 100 height 16
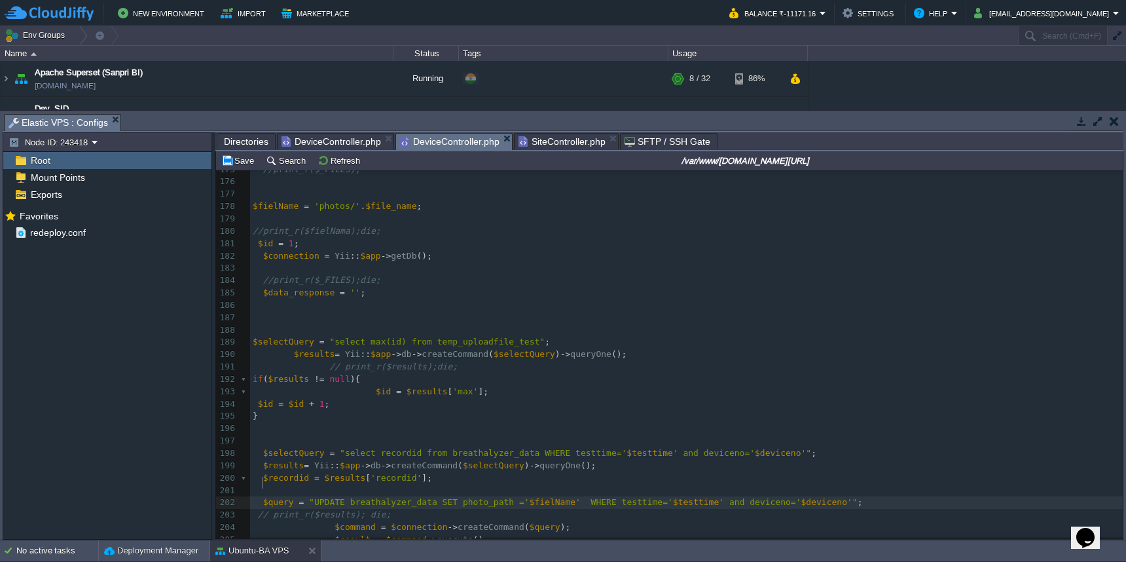
click at [263, 486] on div "xxxxxxxxxx $fielName = 'photos/' . $file_name ; 166 $created_at = date ( 'Y-m-d…" at bounding box center [686, 465] width 873 height 827
type textarea "$query = "UPDATE breathalyzer_data SET photo_path ='$fielName' WHERE testtime='…"
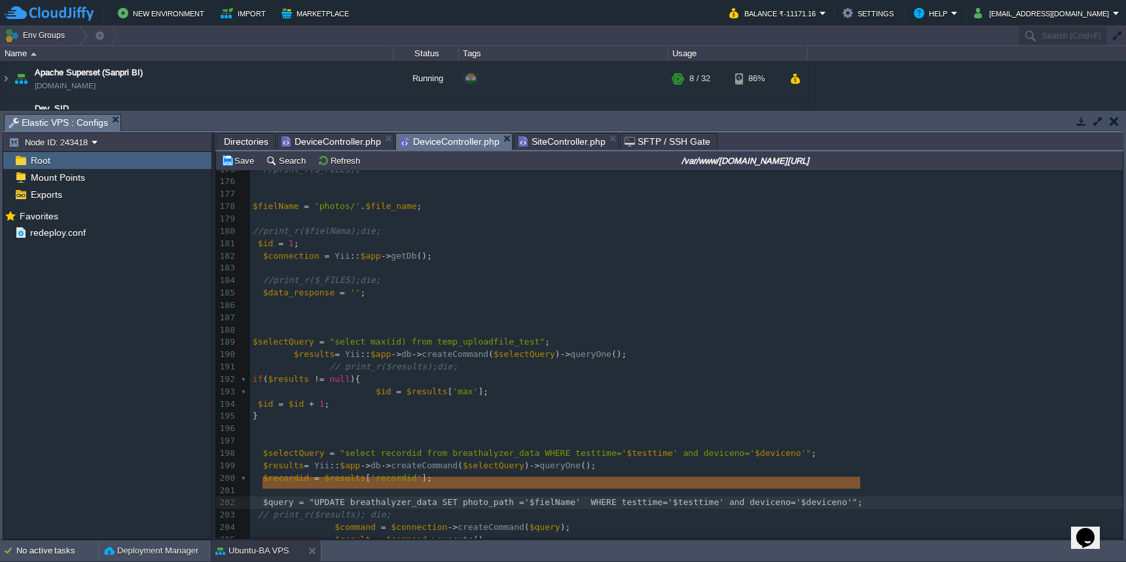
click at [342, 141] on span "DeviceController.php" at bounding box center [332, 142] width 100 height 16
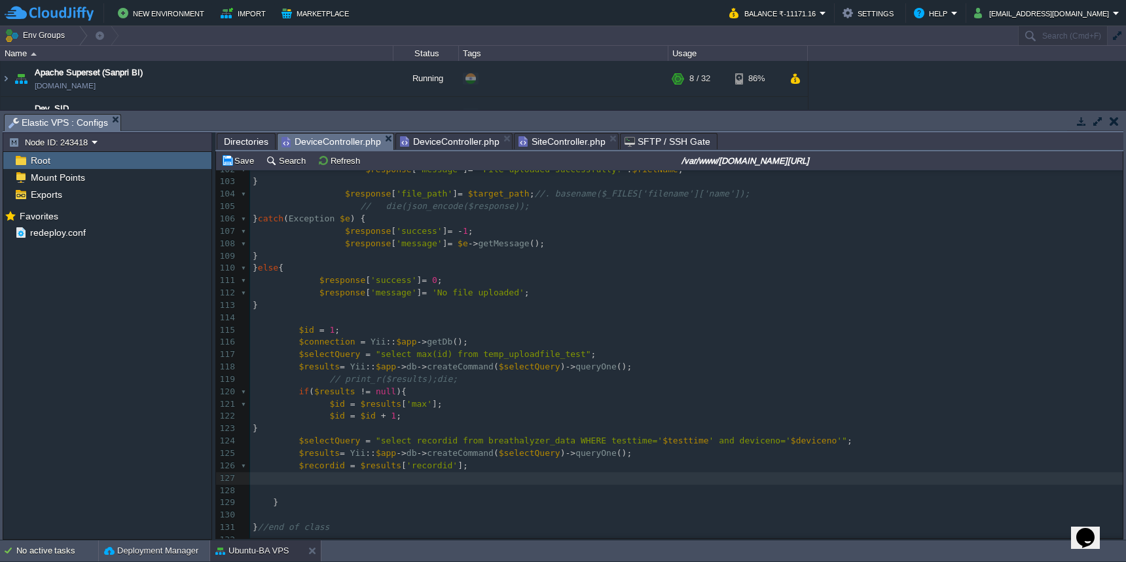
click at [341, 472] on pre at bounding box center [686, 478] width 873 height 12
paste textarea
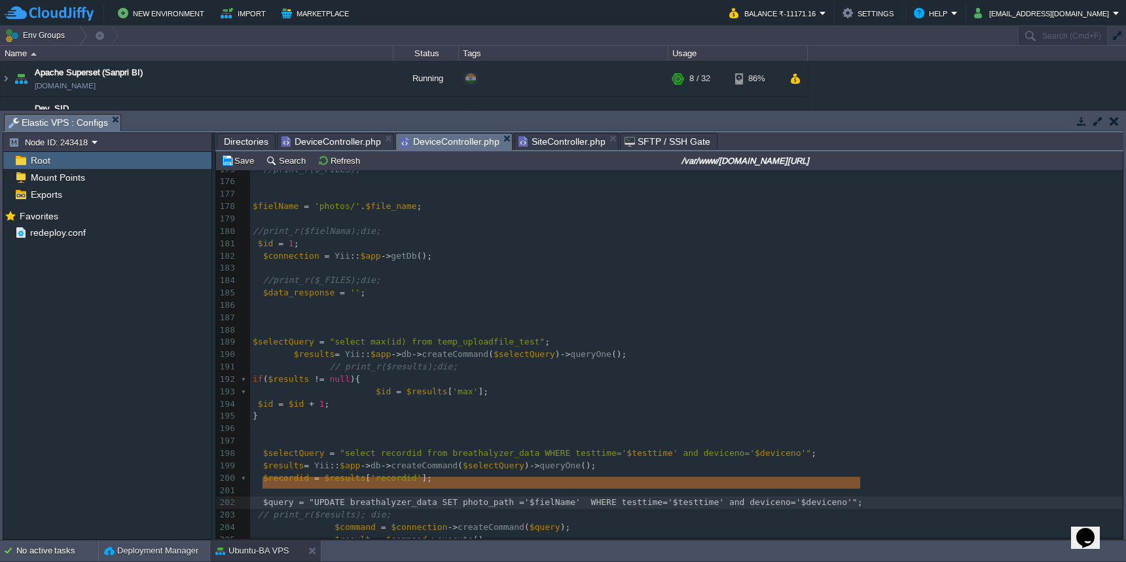
click at [467, 147] on span "DeviceController.php" at bounding box center [450, 142] width 100 height 16
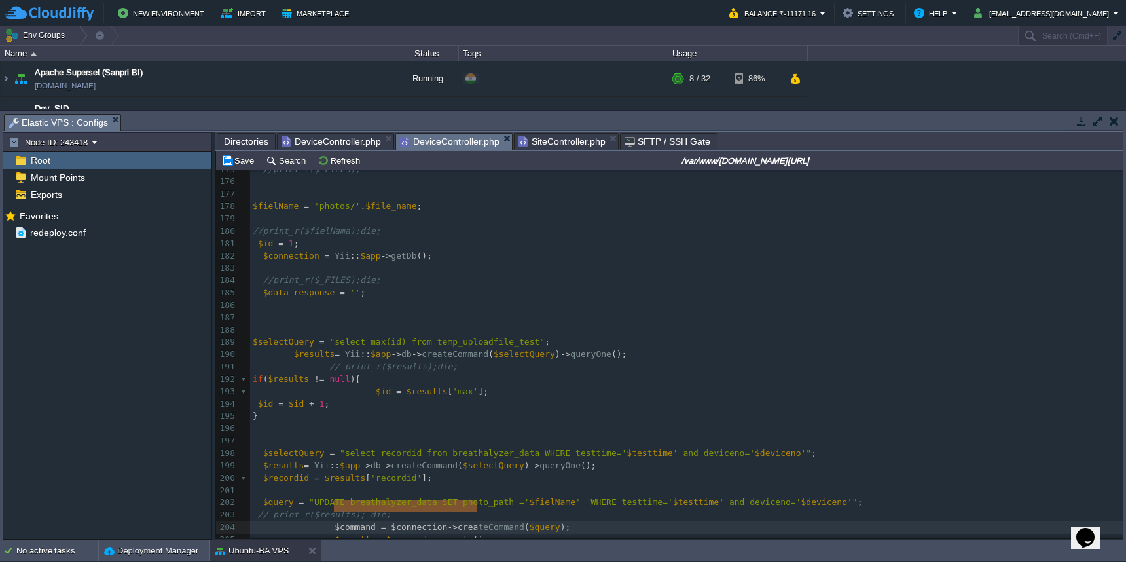
type textarea "$command = $connection->createCommand($query); $result = $command->execute();"
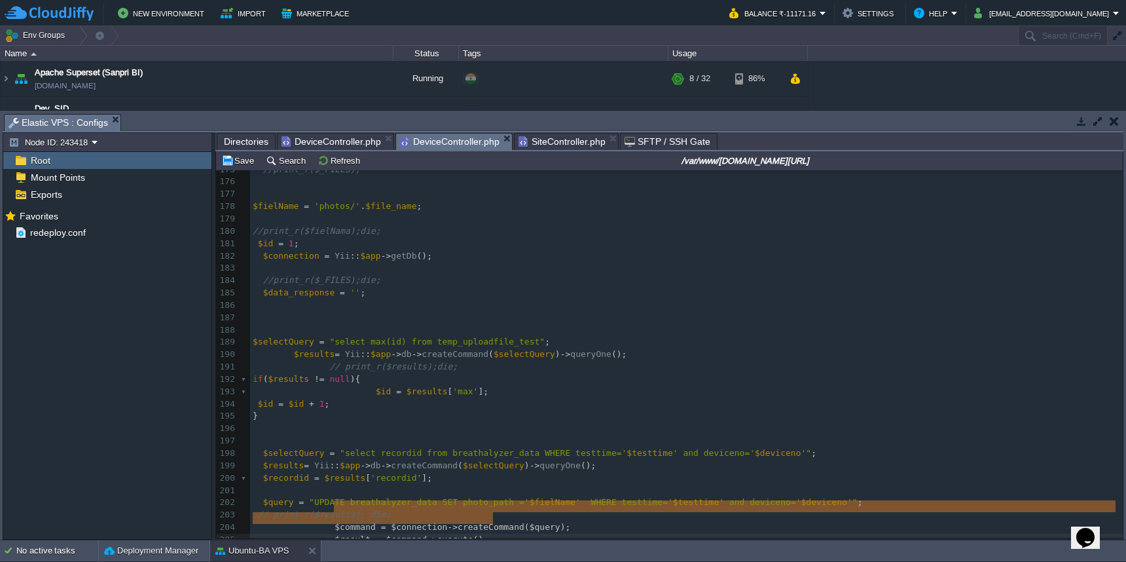
drag, startPoint x: 333, startPoint y: 508, endPoint x: 489, endPoint y: 513, distance: 155.9
click at [357, 140] on span "DeviceController.php" at bounding box center [332, 142] width 100 height 16
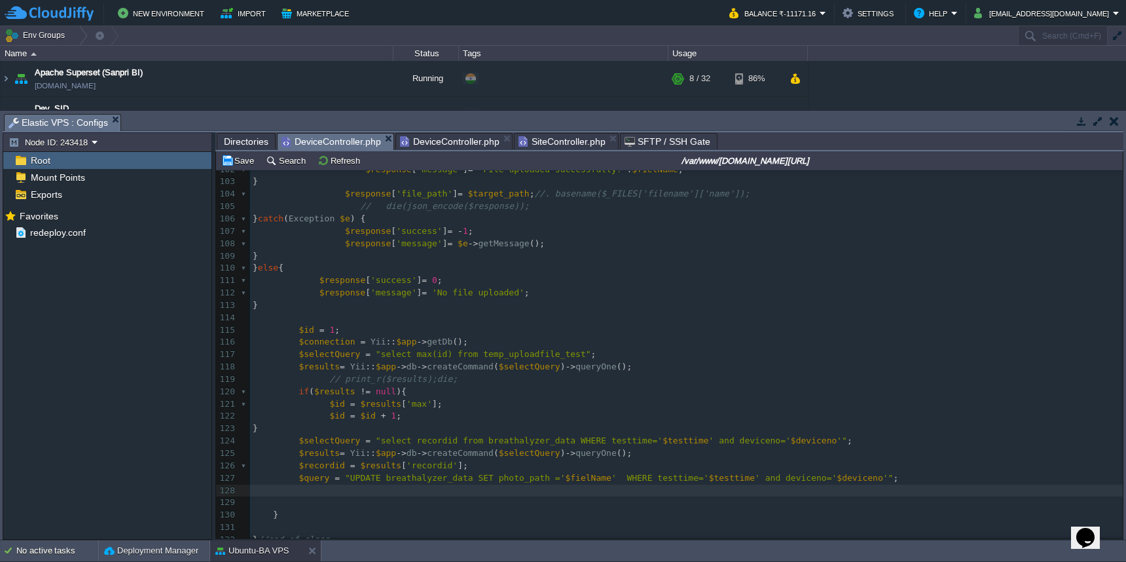
click at [301, 470] on div "x 102 95 100 93 $photo_path = 'photos/' . $file_name ; // path to file for db 9…" at bounding box center [686, 336] width 873 height 568
paste textarea
drag, startPoint x: 335, startPoint y: 485, endPoint x: 299, endPoint y: 485, distance: 36.0
click at [701, 460] on pre "$recordid = $results [ 'recordid' ];" at bounding box center [686, 466] width 873 height 12
click at [545, 509] on pre "$result = $command -> execute ();" at bounding box center [686, 515] width 873 height 12
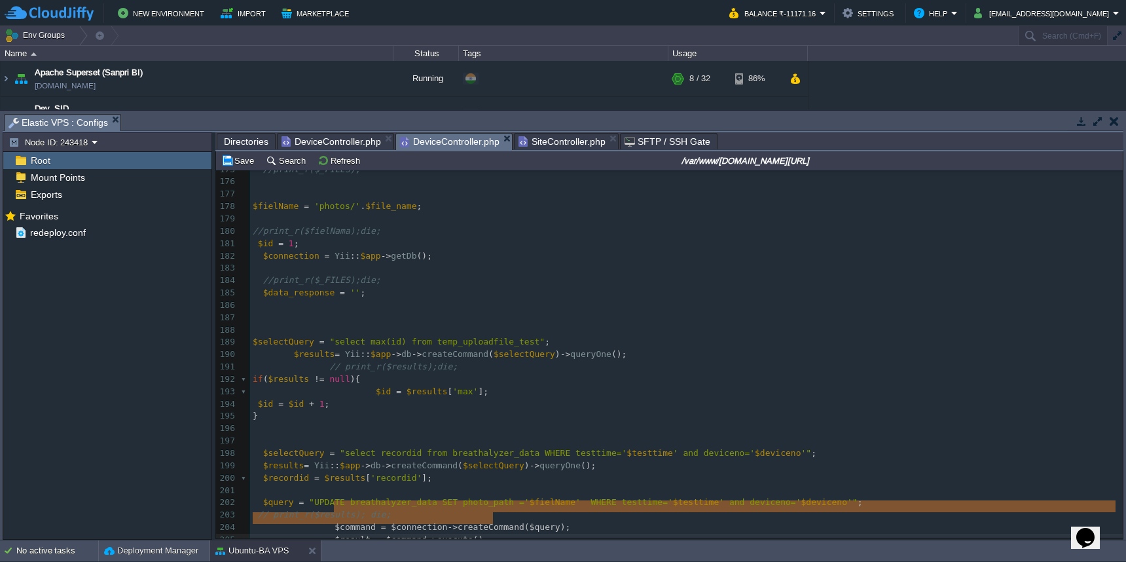
click at [474, 142] on span "DeviceController.php" at bounding box center [450, 142] width 100 height 16
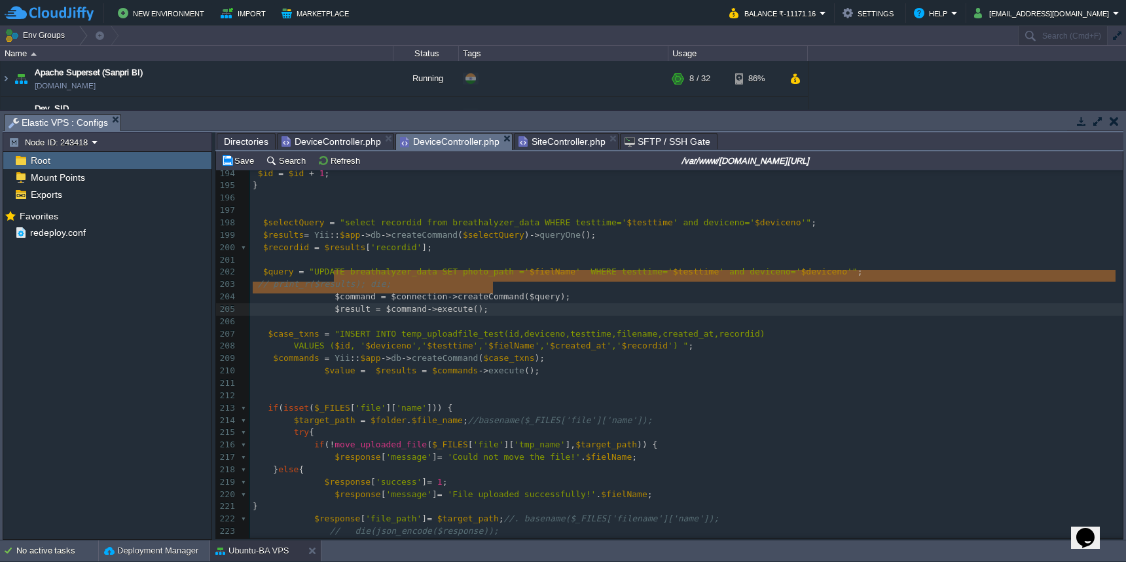
scroll to position [1721, 0]
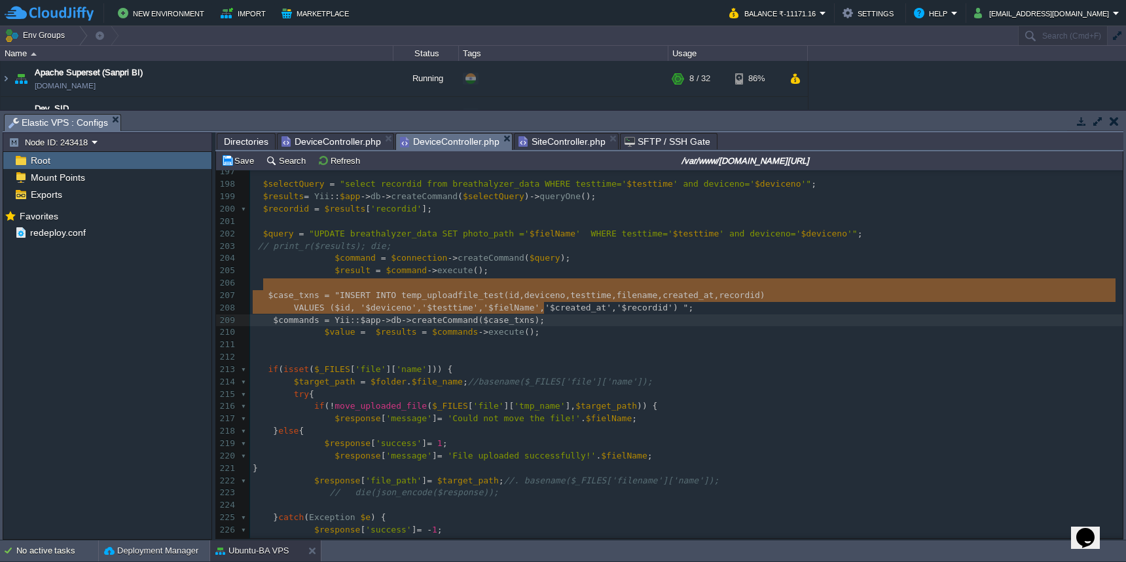
type textarea "$case_txns = "INSERT INTO temp_uploadfile_test(id,deviceno,testtime,filename,cr…"
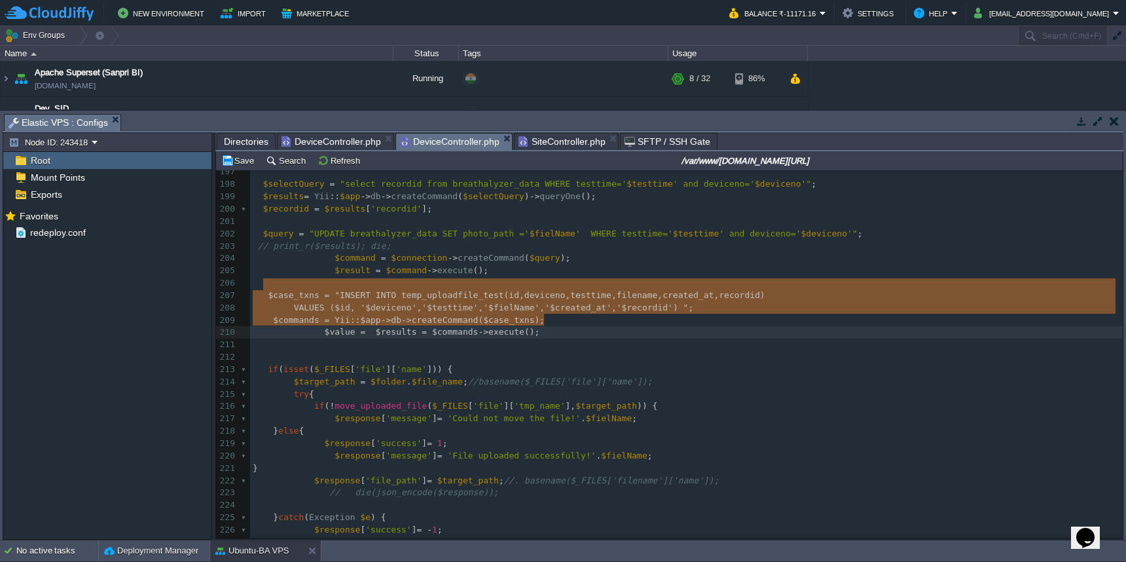
drag, startPoint x: 265, startPoint y: 285, endPoint x: 591, endPoint y: 316, distance: 327.5
click at [316, 142] on span "DeviceController.php" at bounding box center [332, 142] width 100 height 16
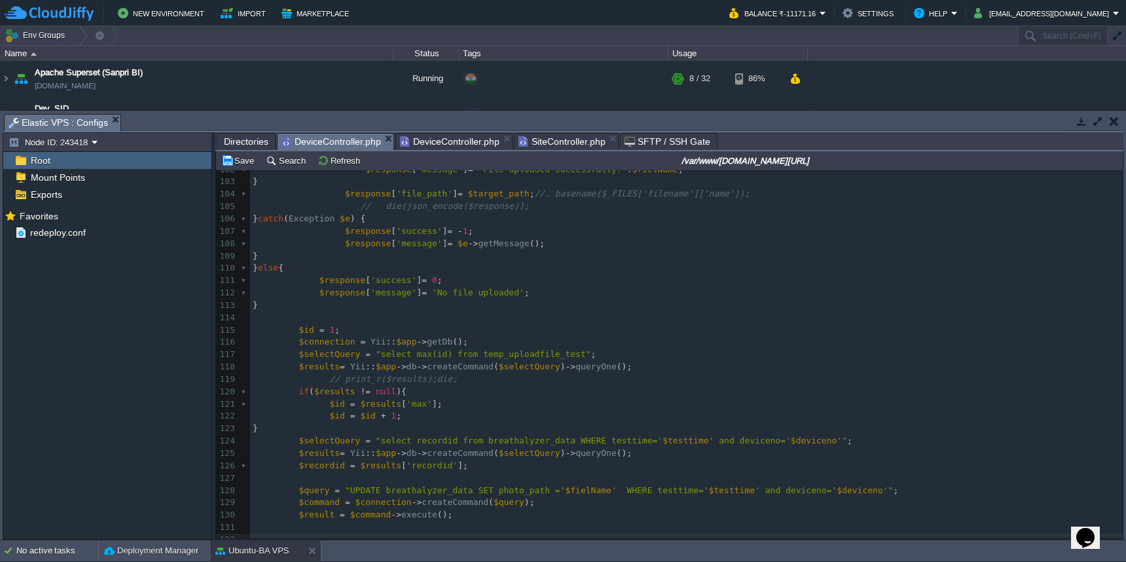
click at [320, 534] on pre at bounding box center [686, 540] width 873 height 12
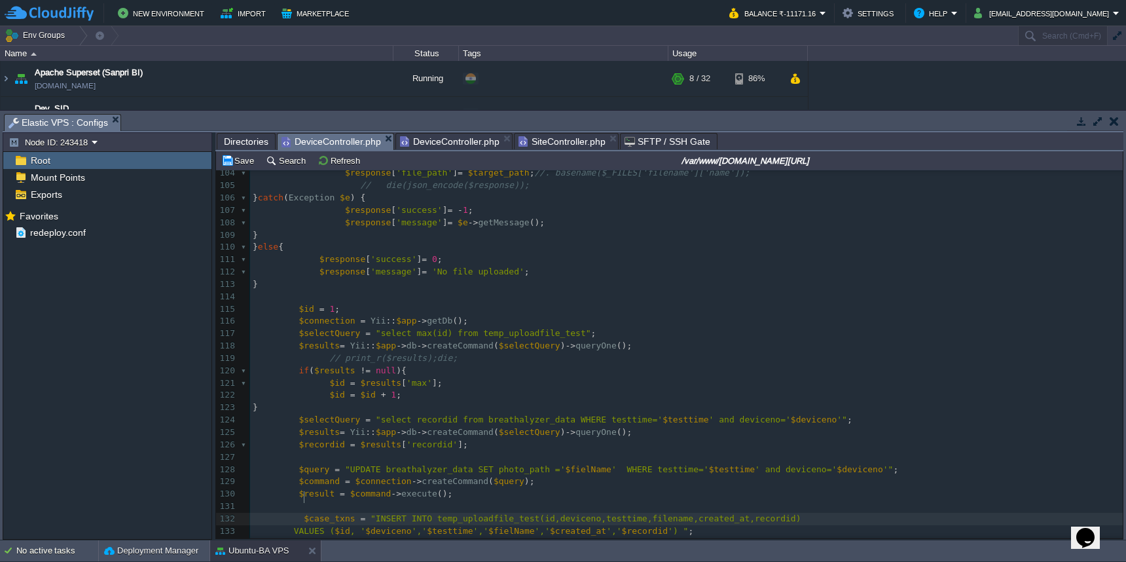
click at [303, 513] on span at bounding box center [278, 518] width 51 height 10
click at [250, 513] on pre "$case_txns = "INSERT INTO temp_uploadfile_test(id,deviceno,testtime,filename,cr…" at bounding box center [686, 525] width 873 height 25
click at [272, 538] on span at bounding box center [268, 544] width 10 height 12
click at [323, 550] on span at bounding box center [289, 555] width 72 height 10
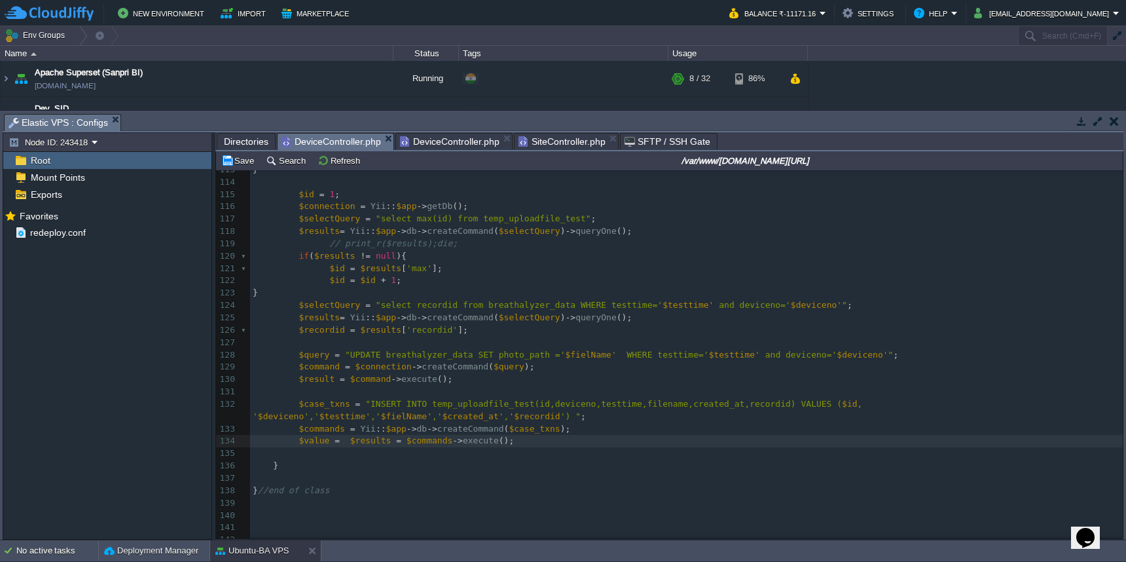
scroll to position [1340, 0]
click at [240, 163] on button "Save" at bounding box center [239, 161] width 37 height 12
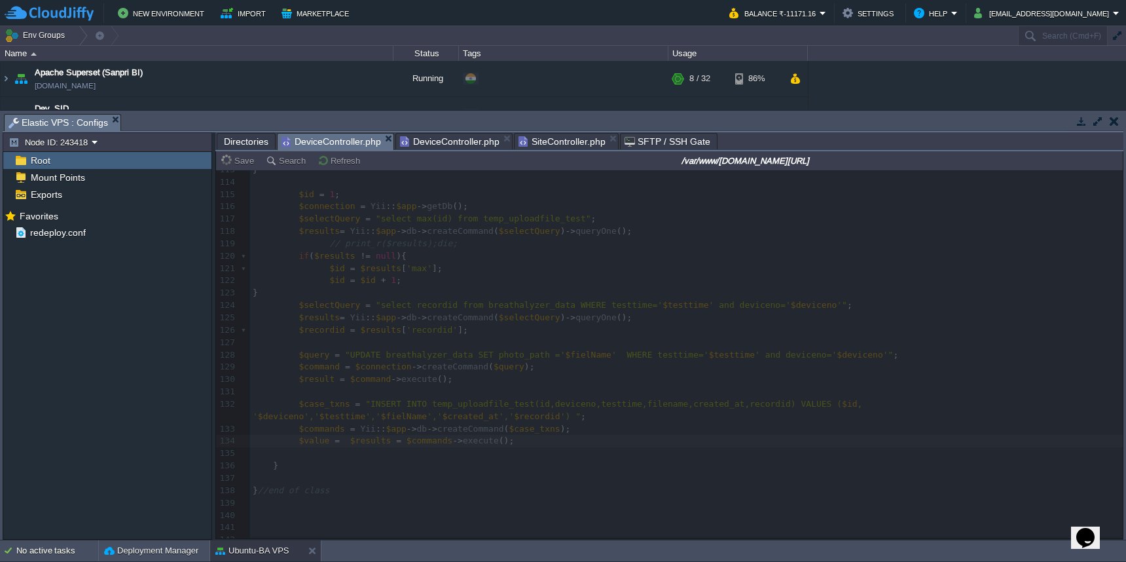
click at [437, 141] on span "DeviceController.php" at bounding box center [450, 142] width 100 height 16
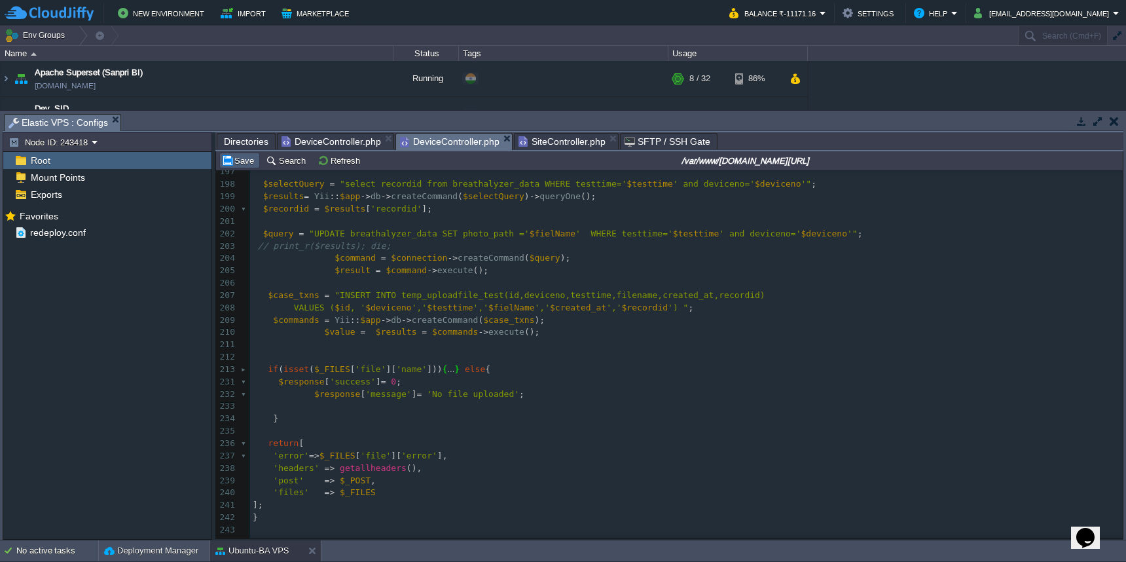
click at [240, 162] on button "Save" at bounding box center [239, 161] width 37 height 12
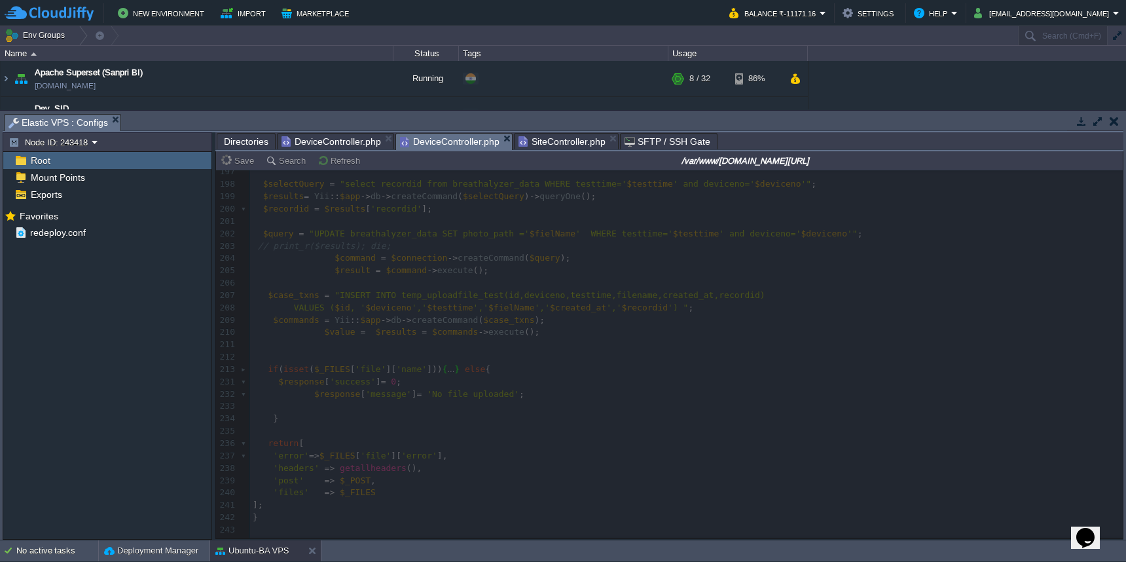
click at [304, 142] on span "DeviceController.php" at bounding box center [332, 142] width 100 height 16
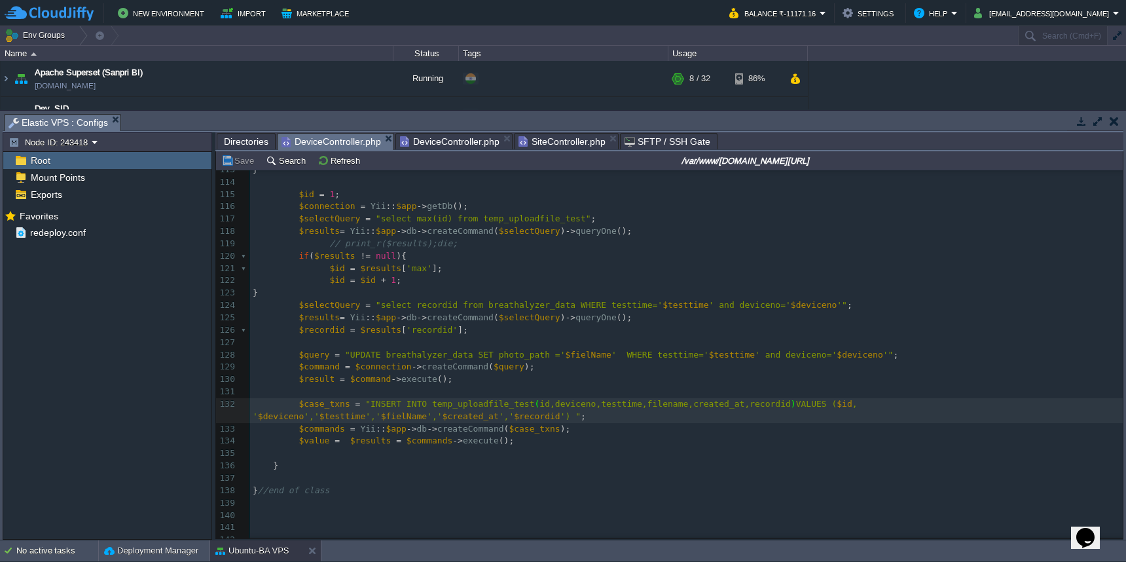
scroll to position [5, 1]
click at [240, 166] on button "Save" at bounding box center [239, 161] width 37 height 12
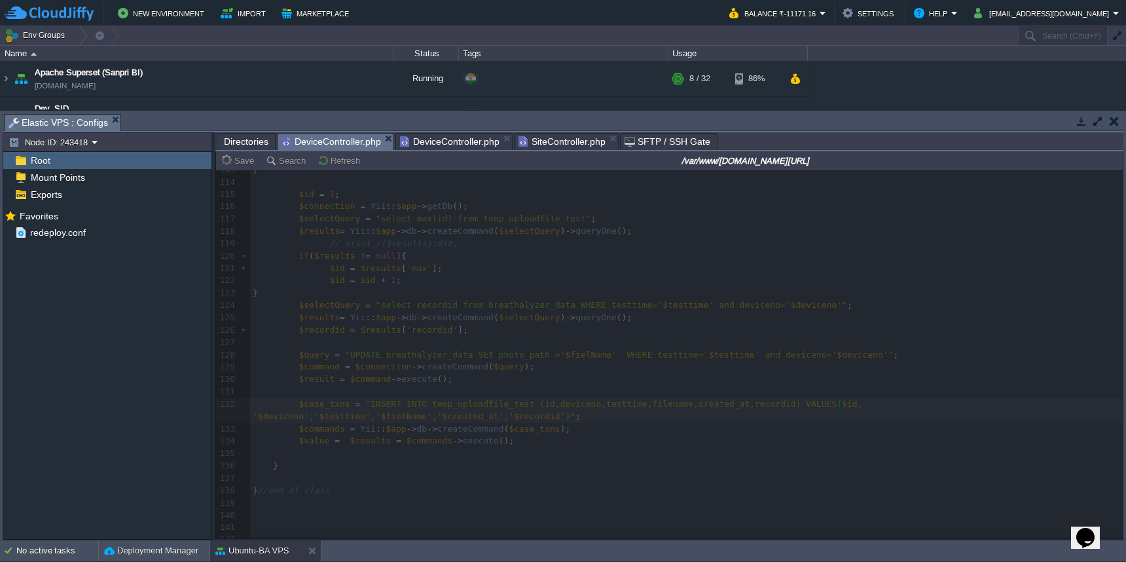
click at [416, 142] on span "DeviceController.php" at bounding box center [450, 142] width 100 height 16
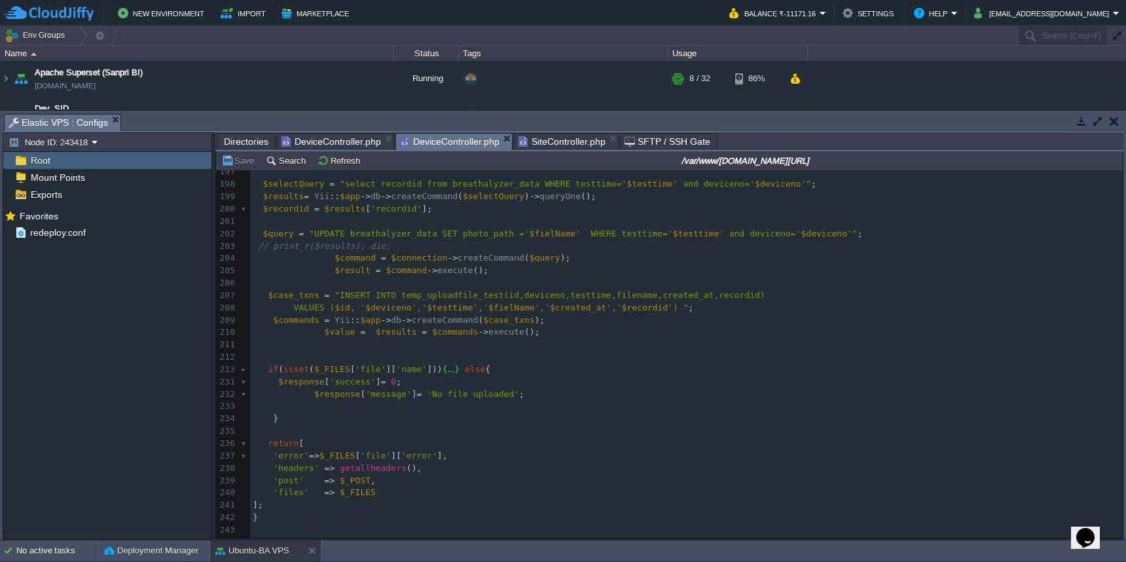
scroll to position [5, 1]
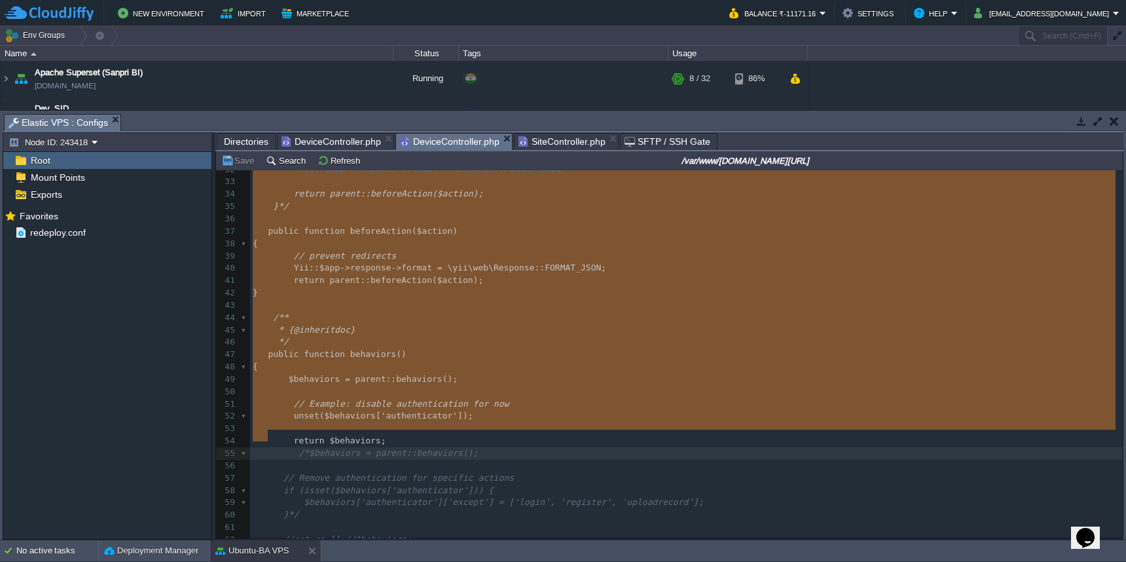
type textarea "return parent::beforeAction($action); }*/ public function beforeAction($action)…"
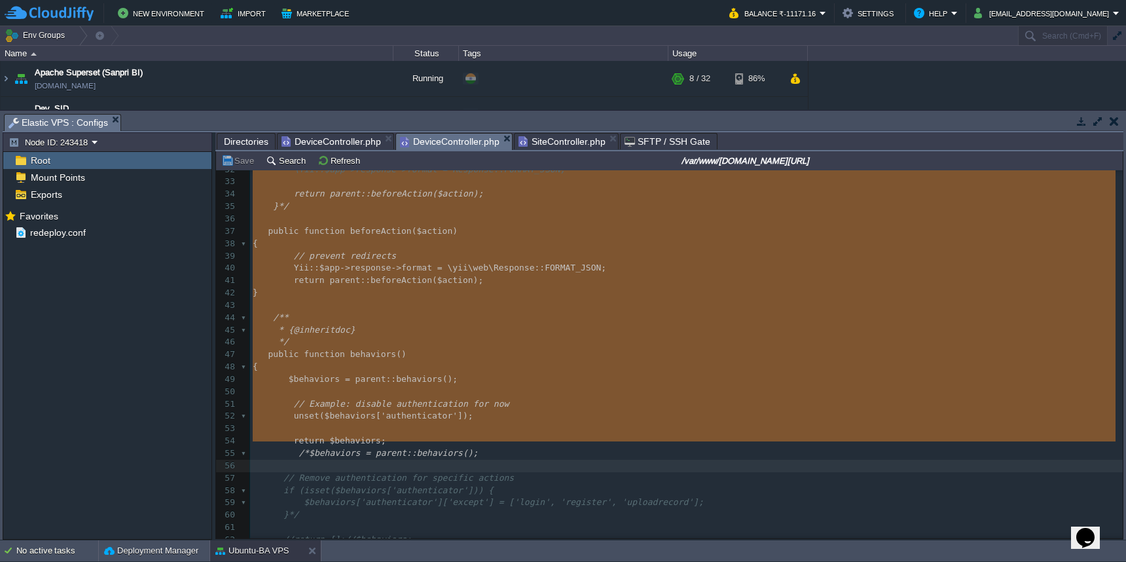
drag, startPoint x: 265, startPoint y: 427, endPoint x: 271, endPoint y: 443, distance: 16.8
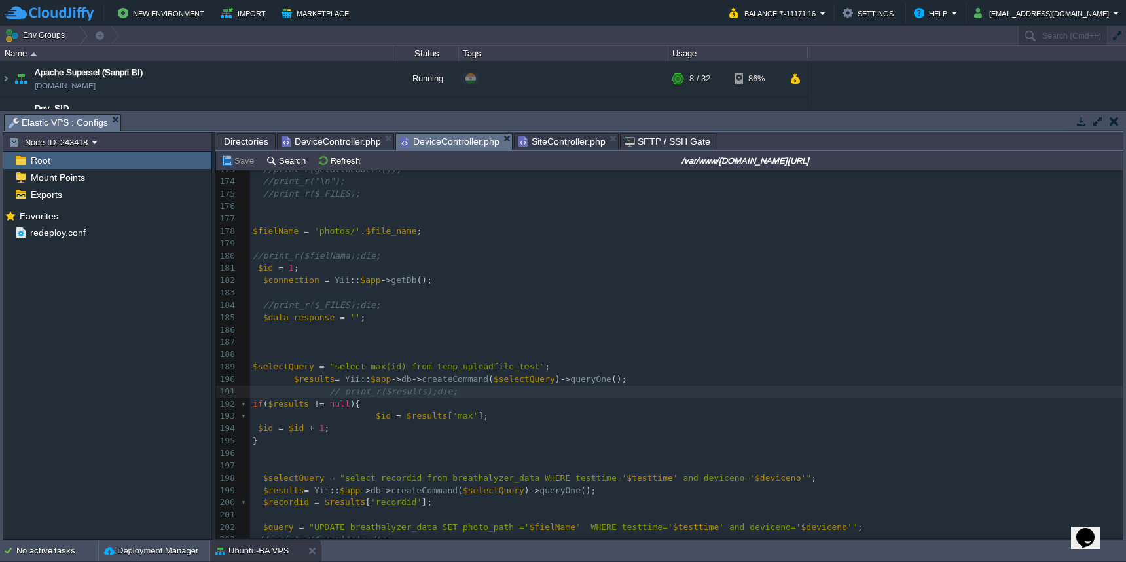
scroll to position [1794, 0]
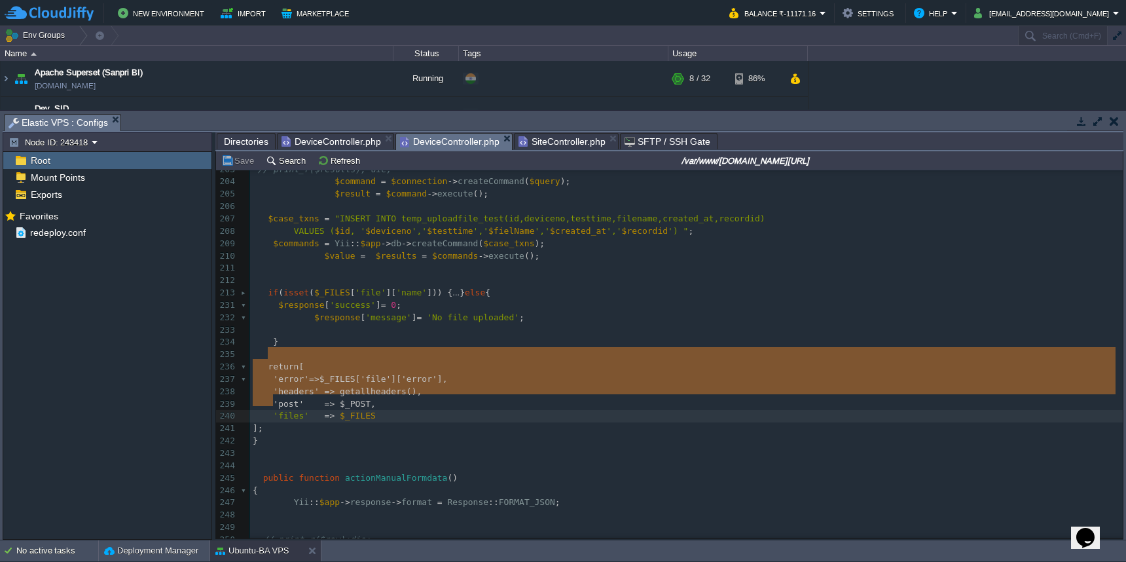
type textarea "return [ 'error'=>$_FILES['file']['error'], 'headers' => getallheaders(), 'post…"
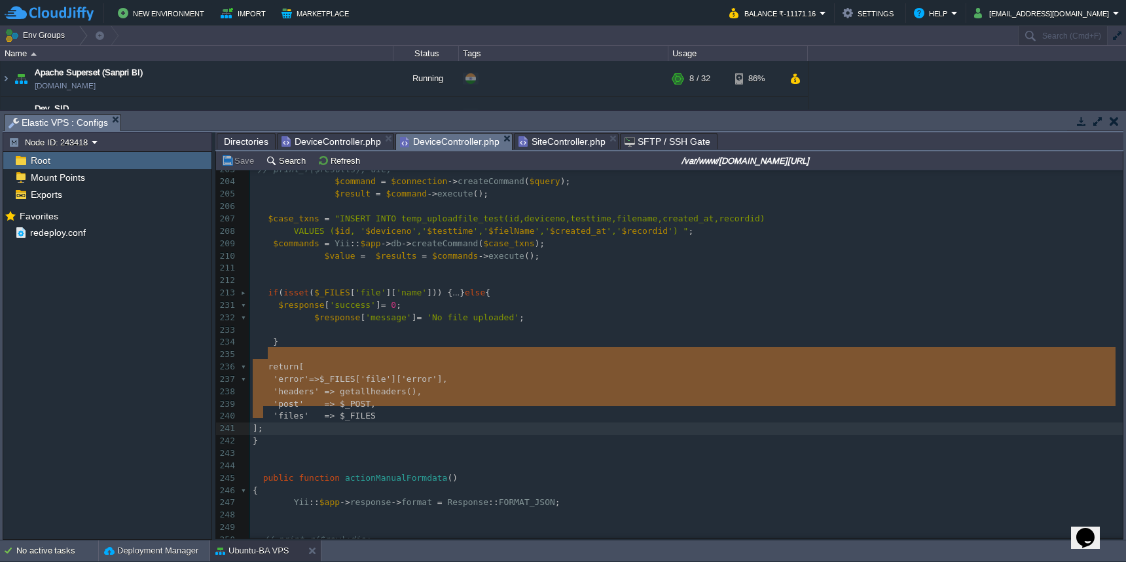
drag, startPoint x: 268, startPoint y: 356, endPoint x: 274, endPoint y: 410, distance: 54.7
click at [310, 143] on span "DeviceController.php" at bounding box center [332, 142] width 100 height 16
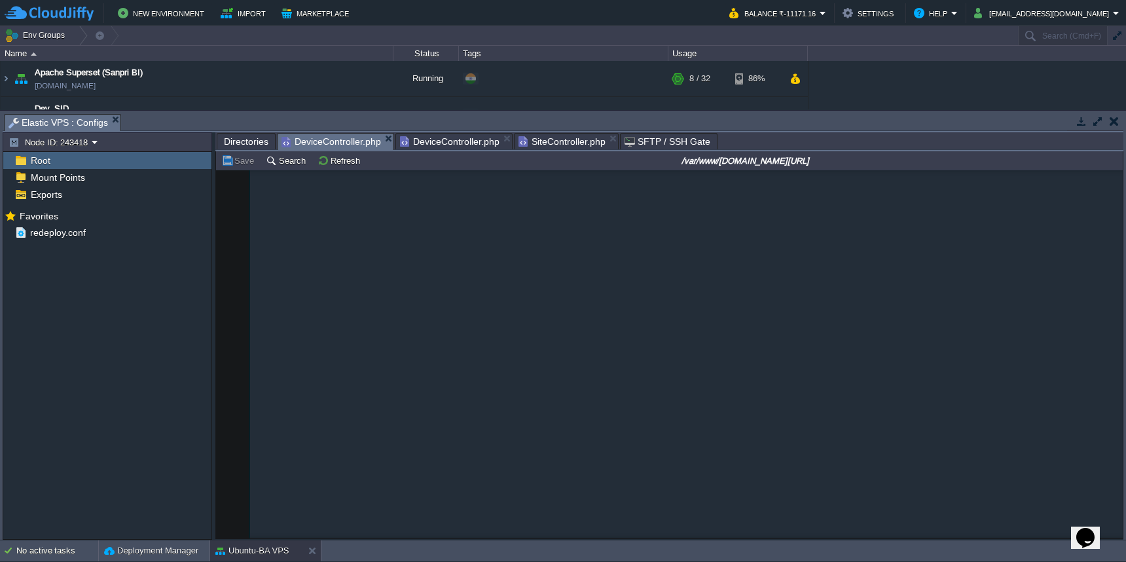
scroll to position [5, 1]
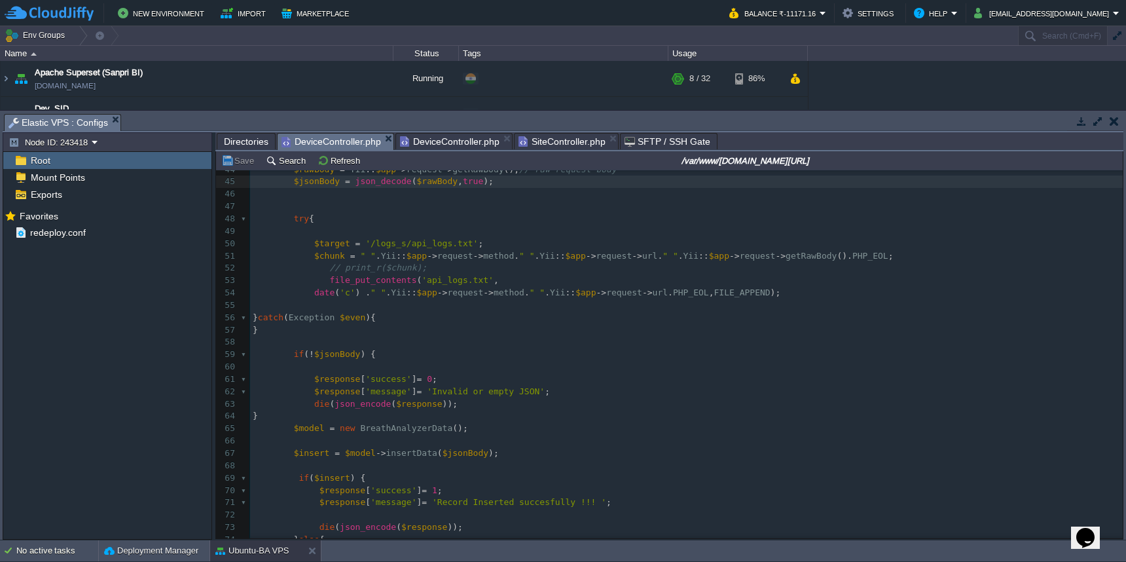
click at [587, 336] on pre "​" at bounding box center [686, 342] width 873 height 12
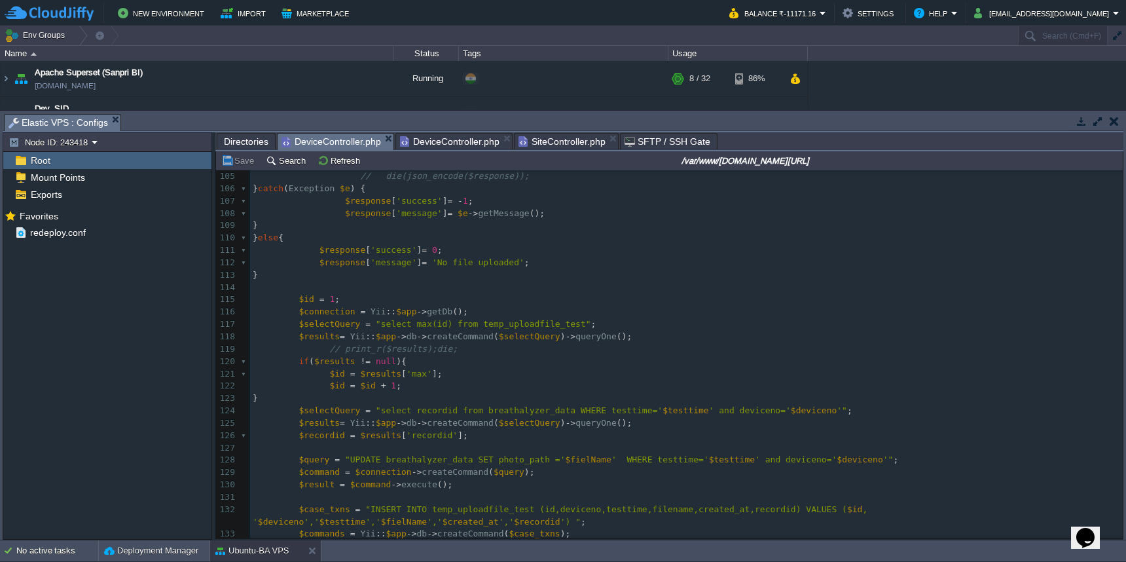
scroll to position [1346, 0]
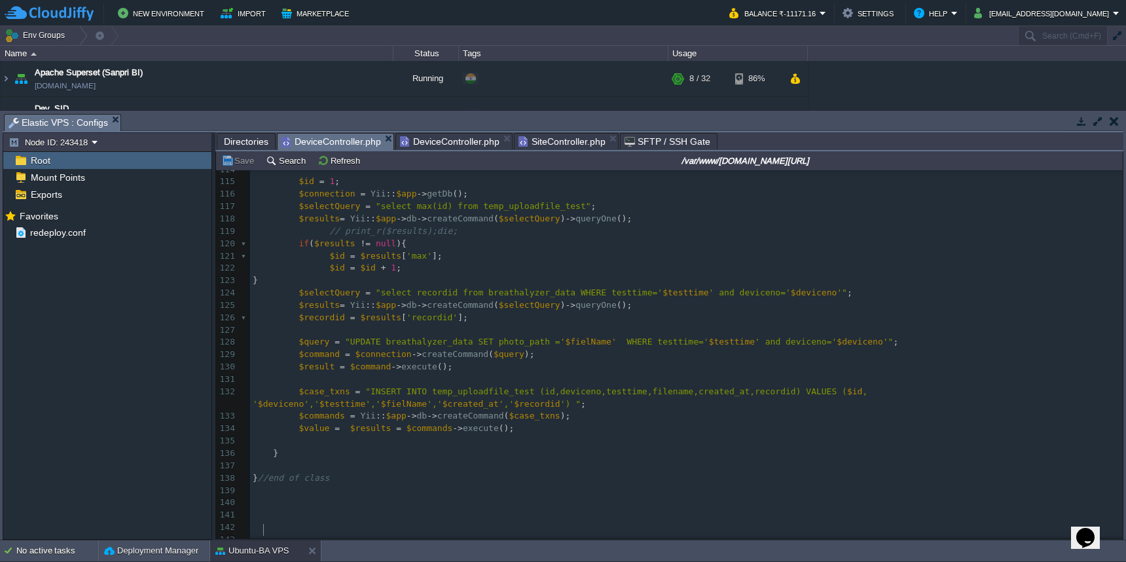
click at [551, 422] on pre "$value = $results = $commands -> execute ();" at bounding box center [686, 428] width 873 height 12
click at [285, 439] on div "x 102 95 100 $results = Yii :: $app -> db -> createCommand ( $selectQuery ) -> …" at bounding box center [686, 348] width 873 height 593
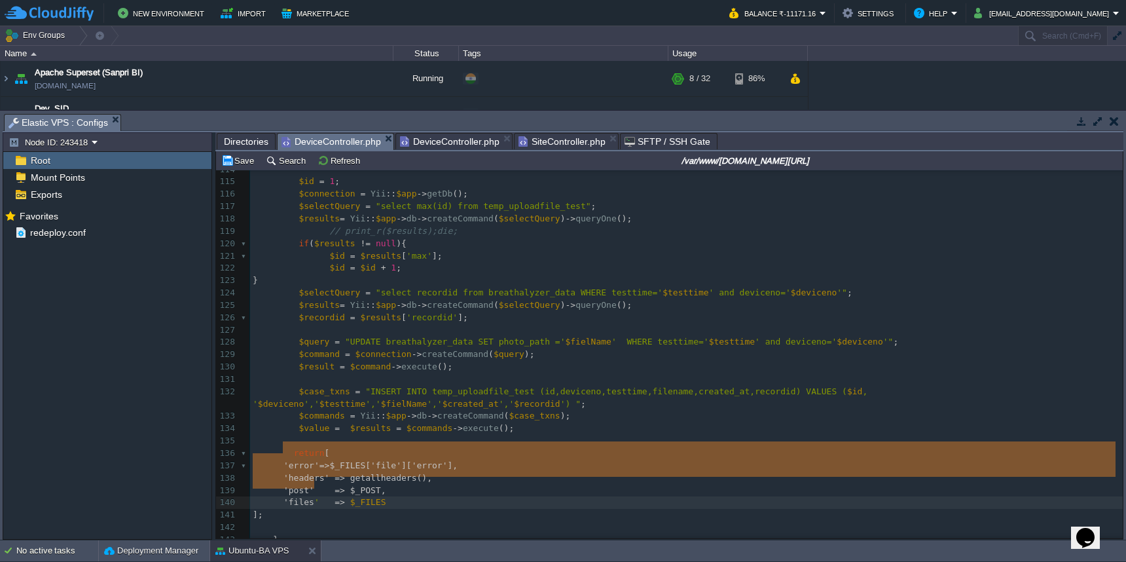
drag, startPoint x: 270, startPoint y: 449, endPoint x: 306, endPoint y: 483, distance: 49.1
type textarea "'error'=>$_FILES['file']['error'], 'headers' => getallheaders(), 'post' => $_PO…"
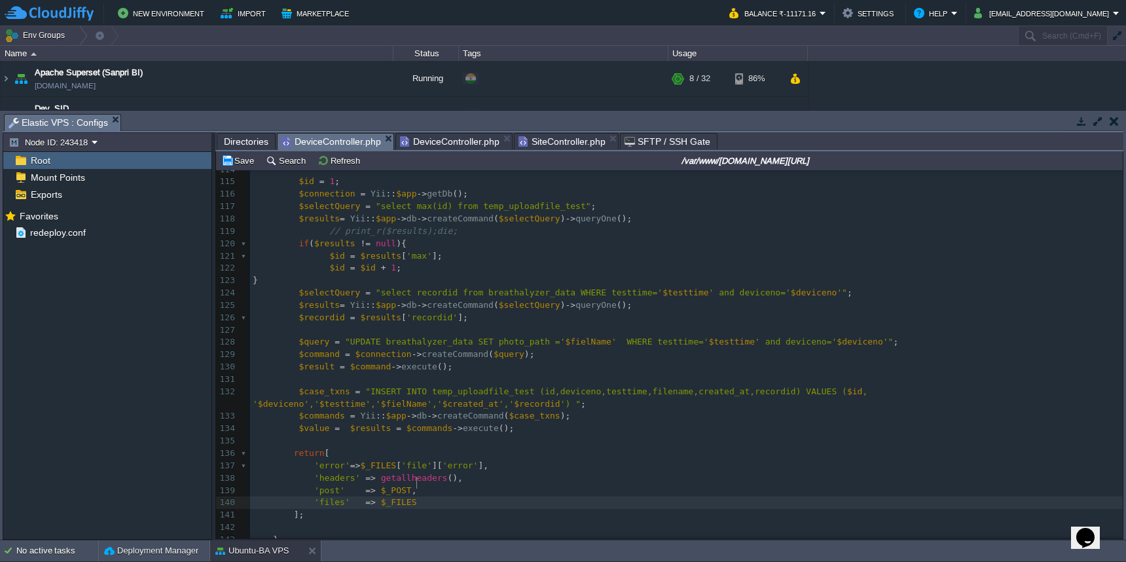
click at [469, 496] on pre "'files' => $_FILES" at bounding box center [686, 502] width 873 height 12
type textarea ","
type textarea "'file_upload_response"
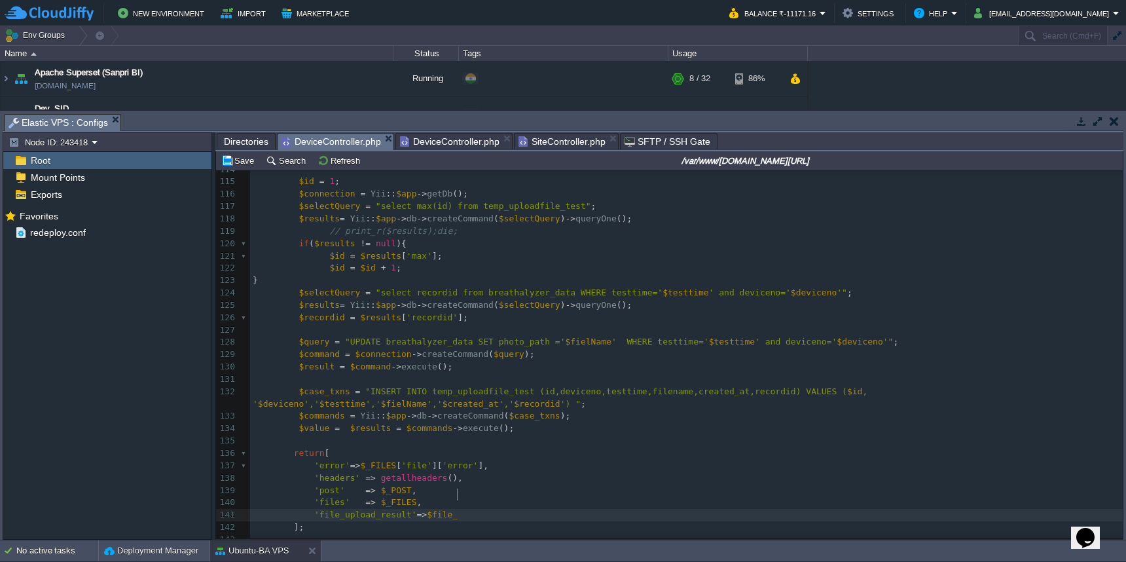
type textarea "[PERSON_NAME]'=>$file_u"
type textarea "result"
click at [456, 509] on span "$file_result" at bounding box center [458, 514] width 62 height 10
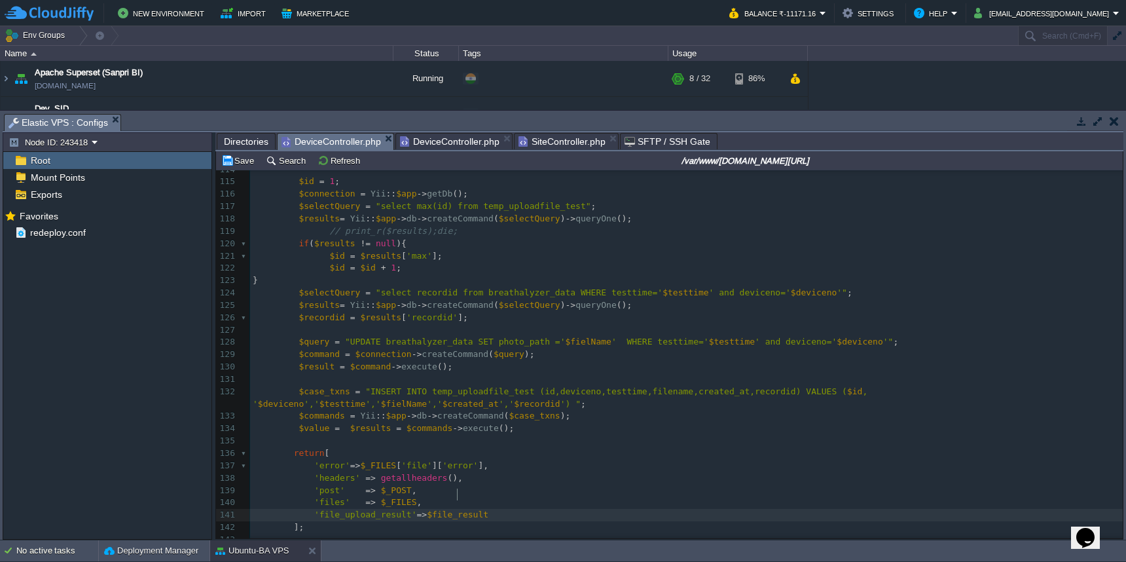
type textarea "$file_result"
click at [579, 250] on pre "$id = $results [ 'max' ];" at bounding box center [686, 256] width 873 height 12
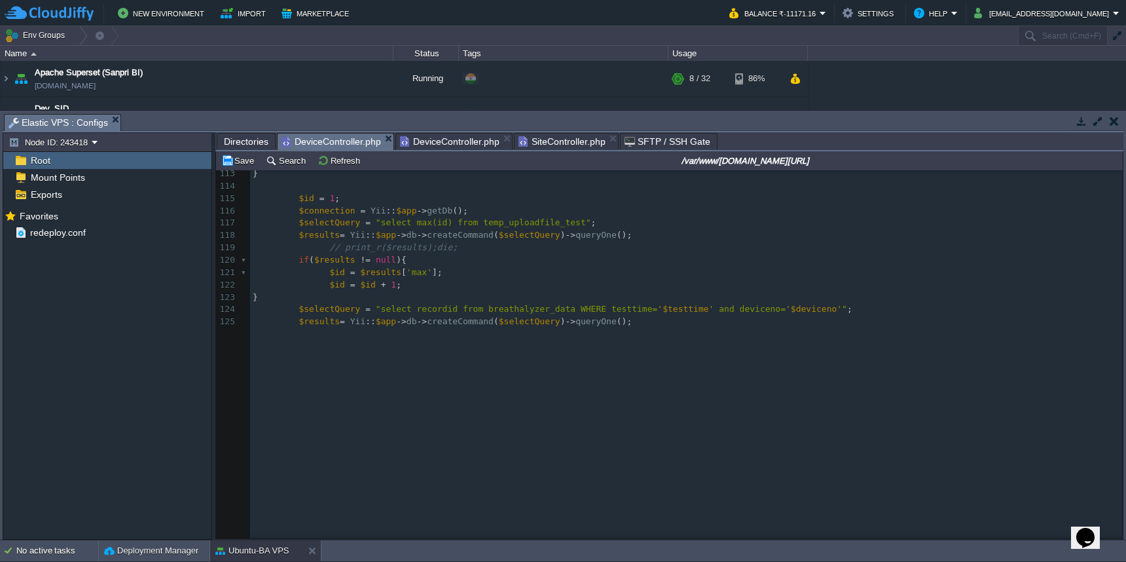
scroll to position [993, 0]
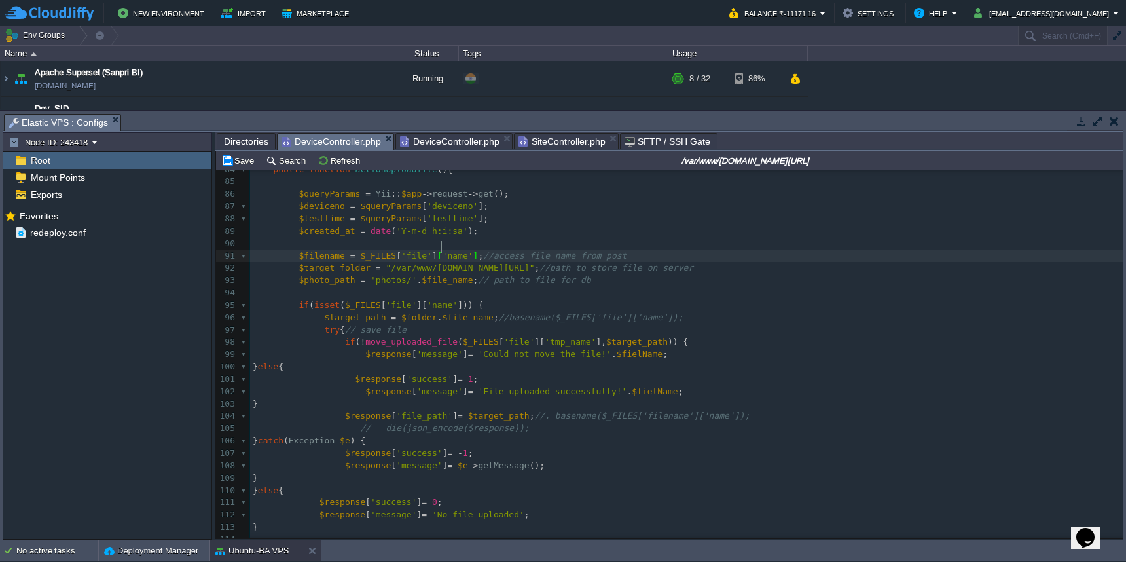
click at [522, 287] on pre at bounding box center [686, 293] width 873 height 12
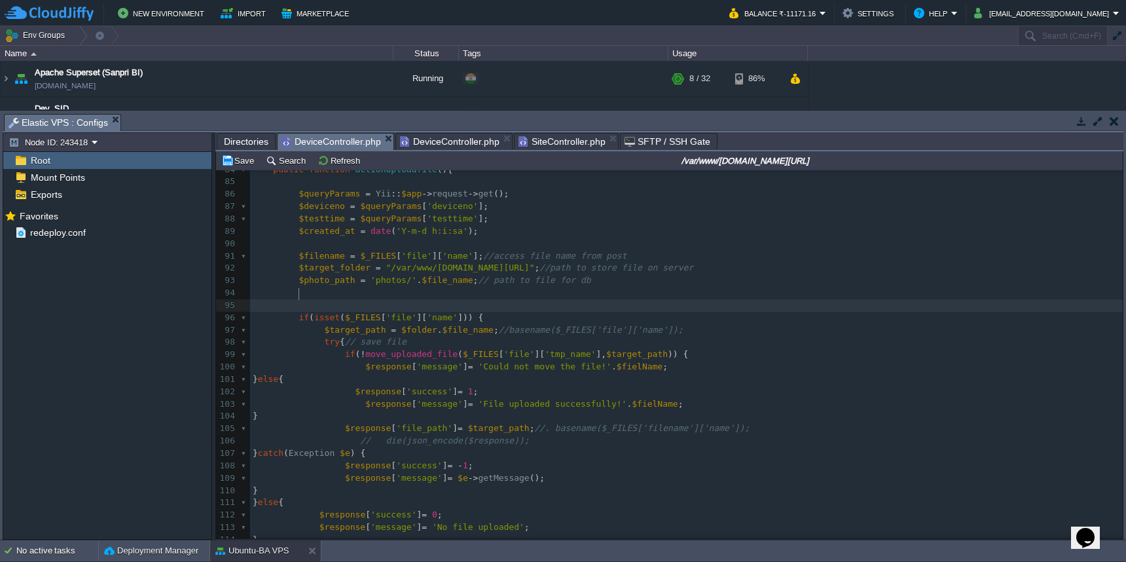
scroll to position [5, 2]
paste textarea
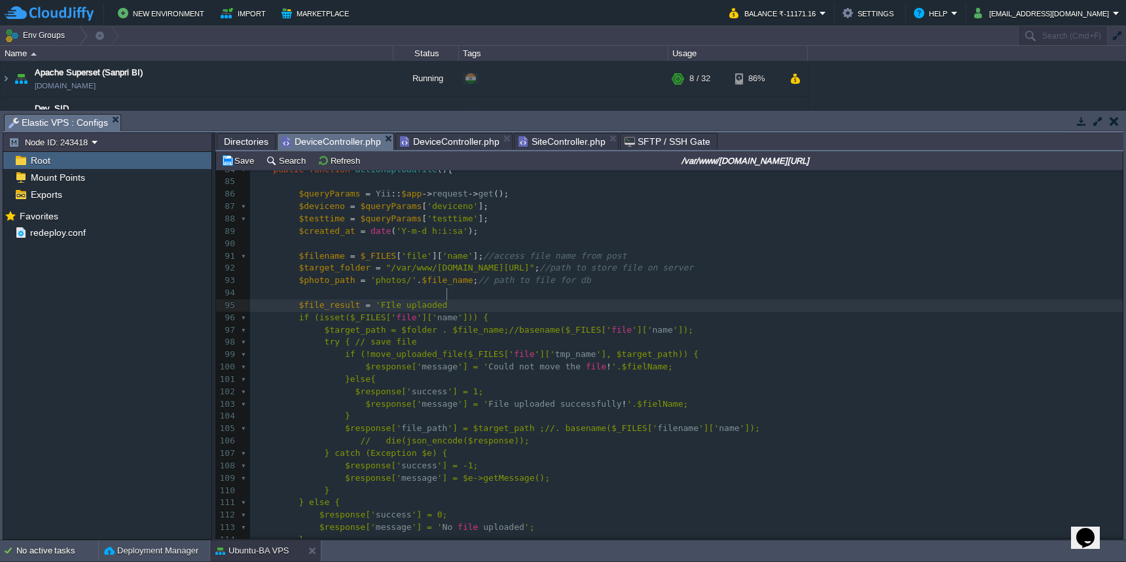
scroll to position [5, 62]
type textarea "= 'FIle uplaoded successfully';"
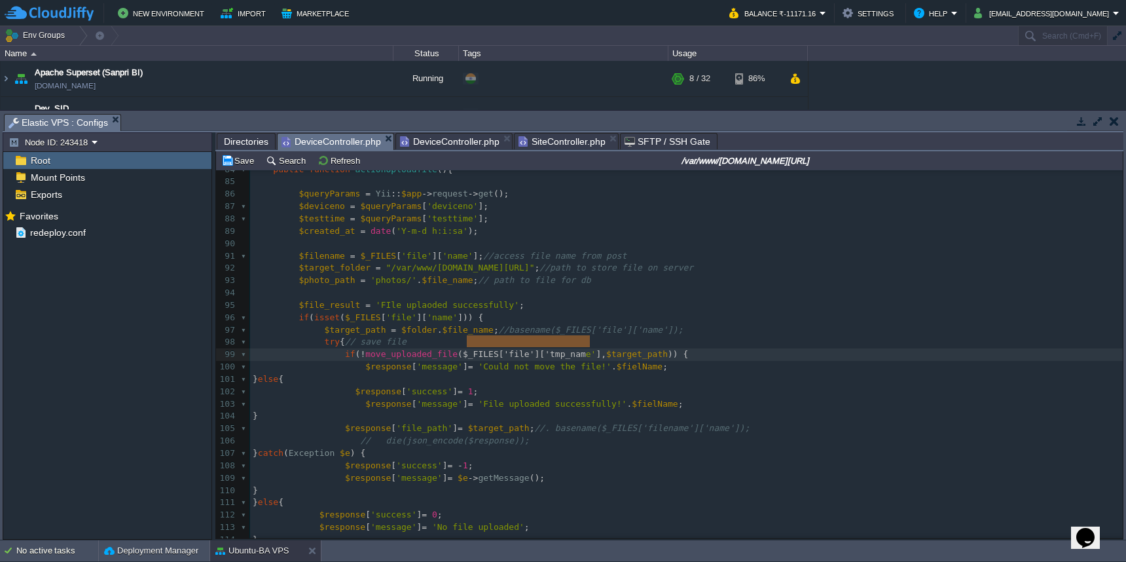
type textarea "$_FILES['file']['tmp_name']"
drag, startPoint x: 466, startPoint y: 343, endPoint x: 604, endPoint y: 340, distance: 138.2
click at [602, 336] on pre "try { // save file" at bounding box center [686, 342] width 873 height 12
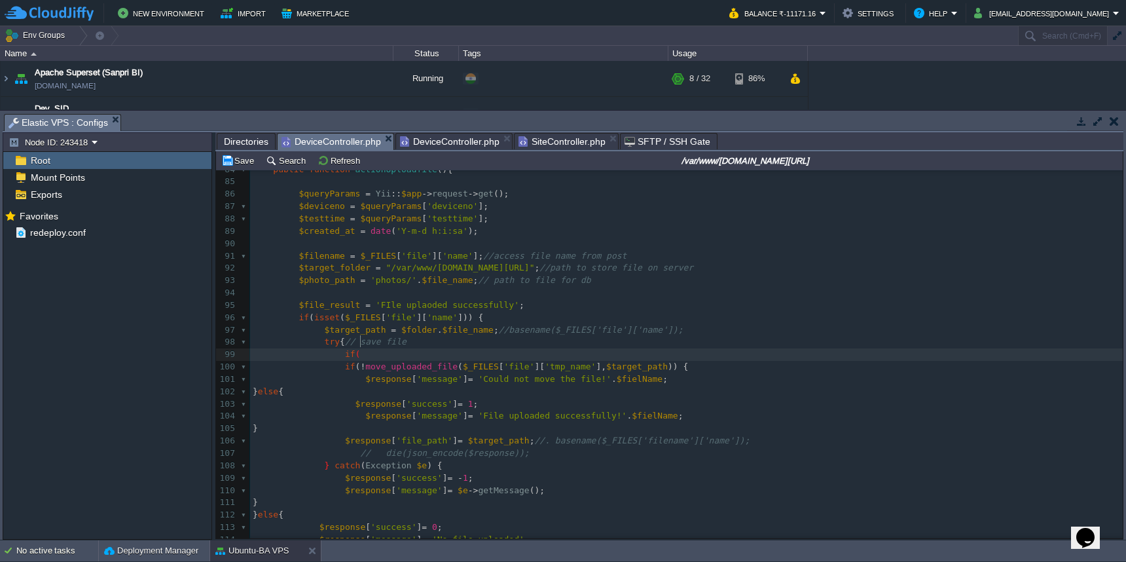
paste textarea
type textarea "if("
type textarea ")"
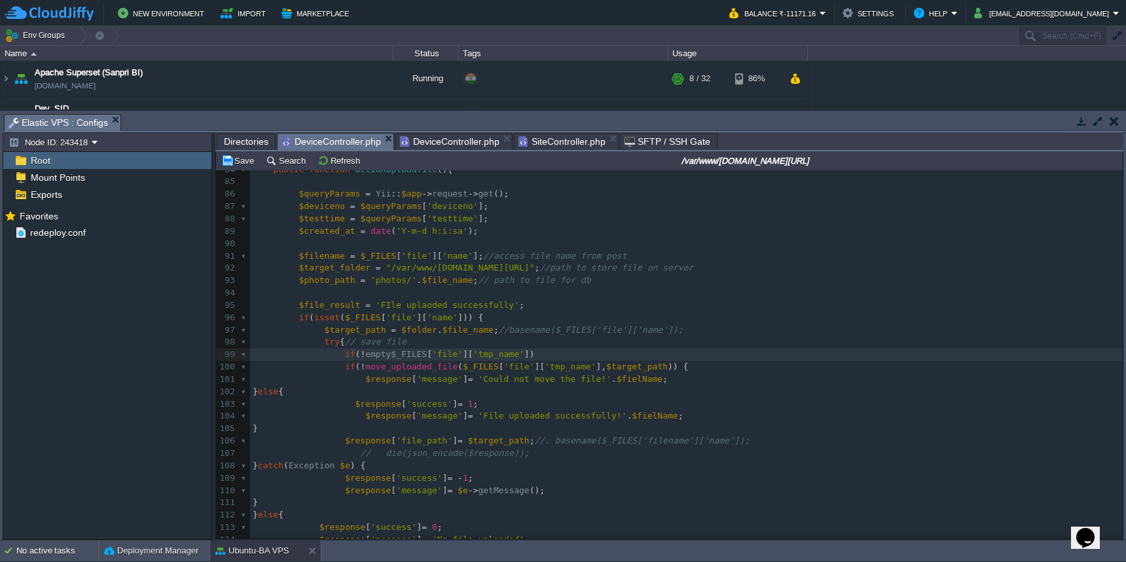
type textarea "!empty("
type textarea "){"
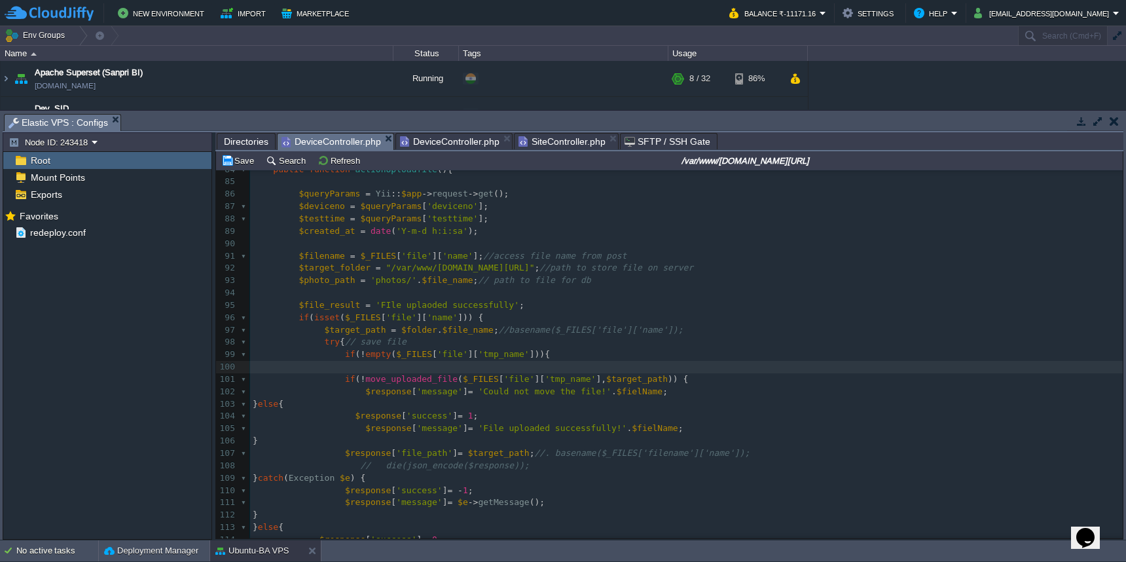
scroll to position [5, 3]
type textarea "}else{"
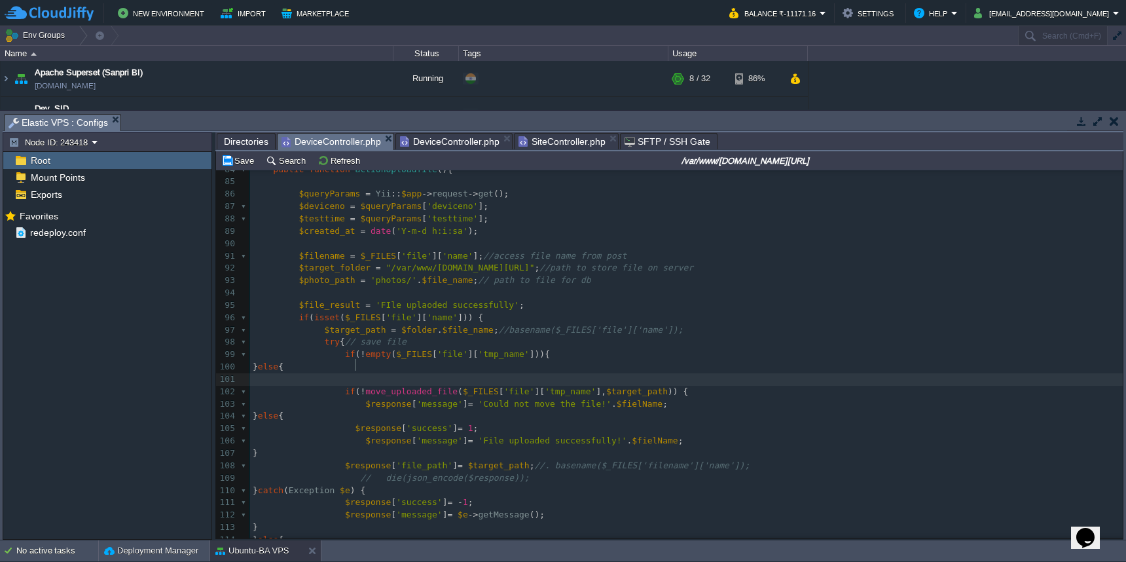
type textarea "}"
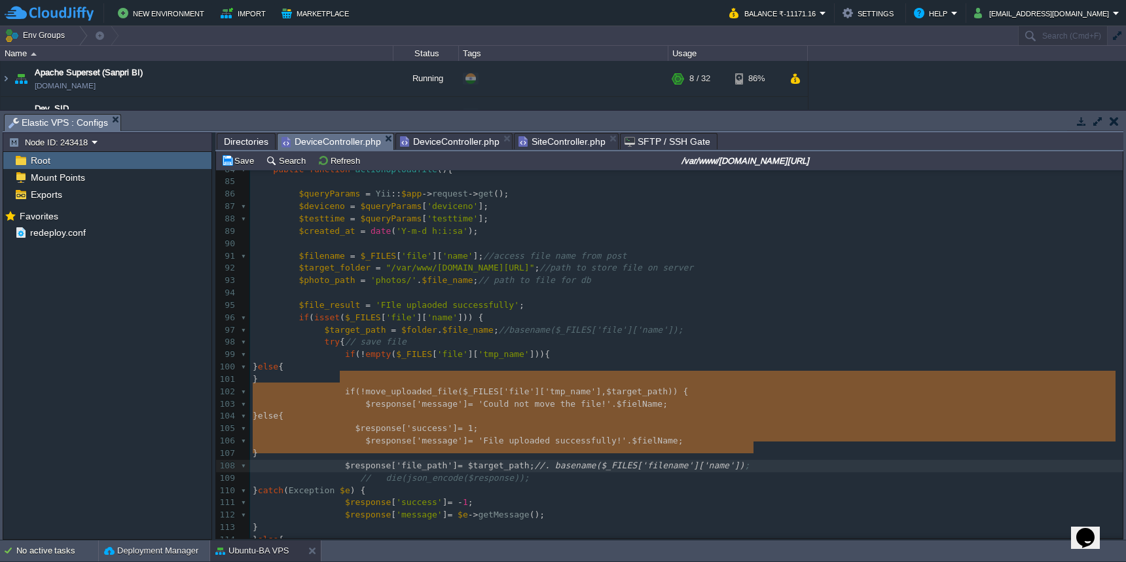
type textarea "if (!move_uploaded_file($_FILES['file']['tmp_name'], $target_path)) { $response…"
drag, startPoint x: 340, startPoint y: 378, endPoint x: 761, endPoint y: 447, distance: 426.0
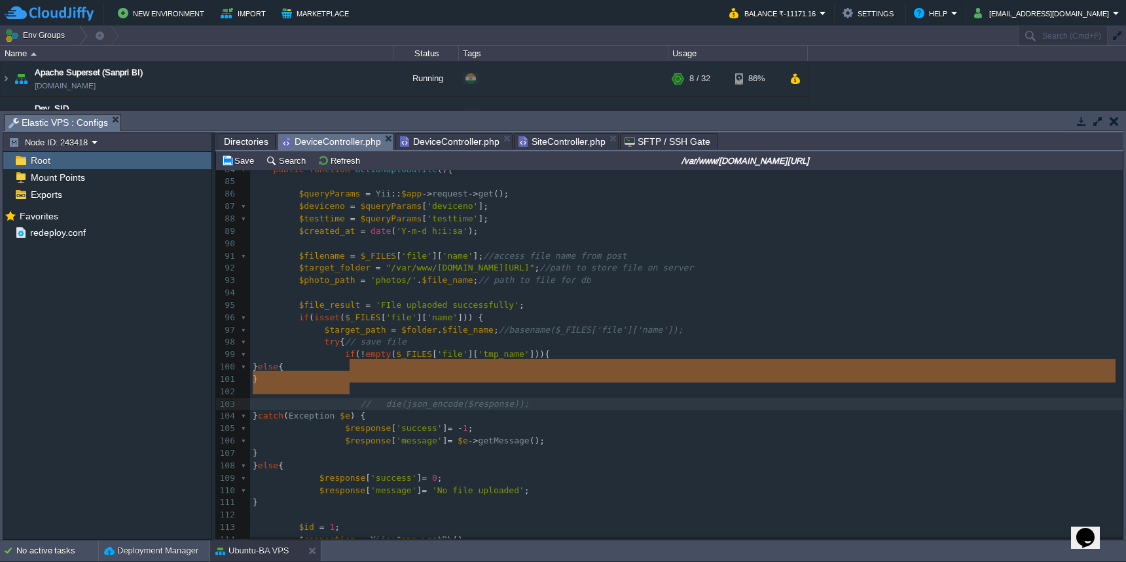
type textarea "// die(json_encode($response));"
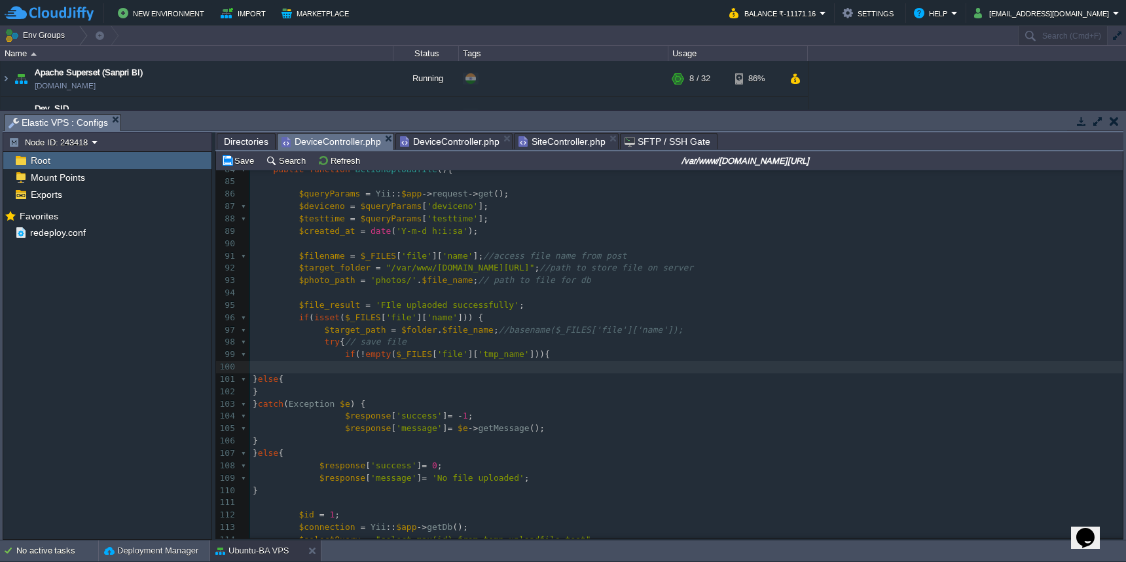
paste textarea "}else{ $response['success'] = 1; $response['message'] = 'File uploaded successf…"
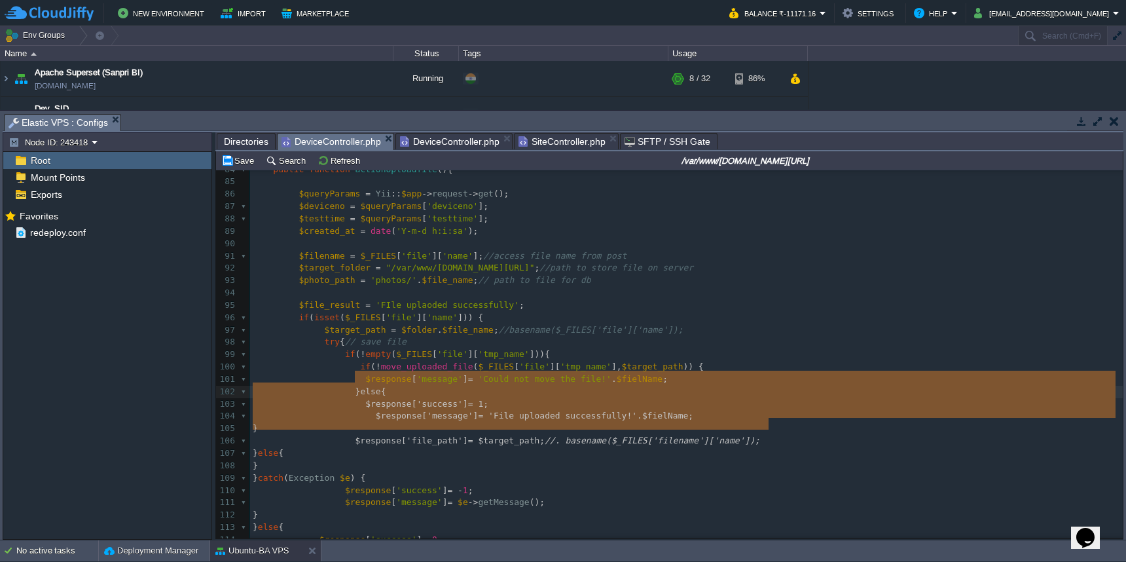
type textarea "}else{ $response['success'] = 1; $response['message'] = 'File uploaded successf…"
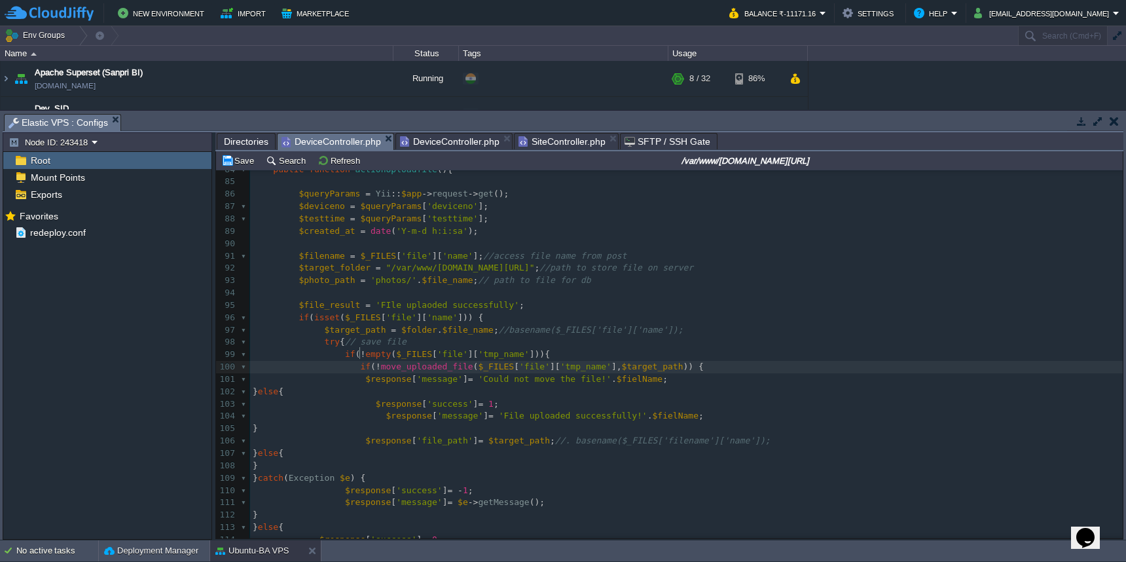
click at [358, 361] on span at bounding box center [306, 366] width 107 height 10
click at [362, 365] on div "x 102 95 100 $filename = $_FILES [ 'file' ][ 'name' ]; //access file name from …" at bounding box center [686, 410] width 873 height 716
click at [373, 389] on div "x 102 95 100 $filename = $_FILES [ 'file' ][ 'name' ]; //access file name from …" at bounding box center [686, 410] width 873 height 716
click at [376, 367] on div "x 102 95 100 $filename = $_FILES [ 'file' ][ 'name' ]; //access file name from …" at bounding box center [686, 410] width 873 height 716
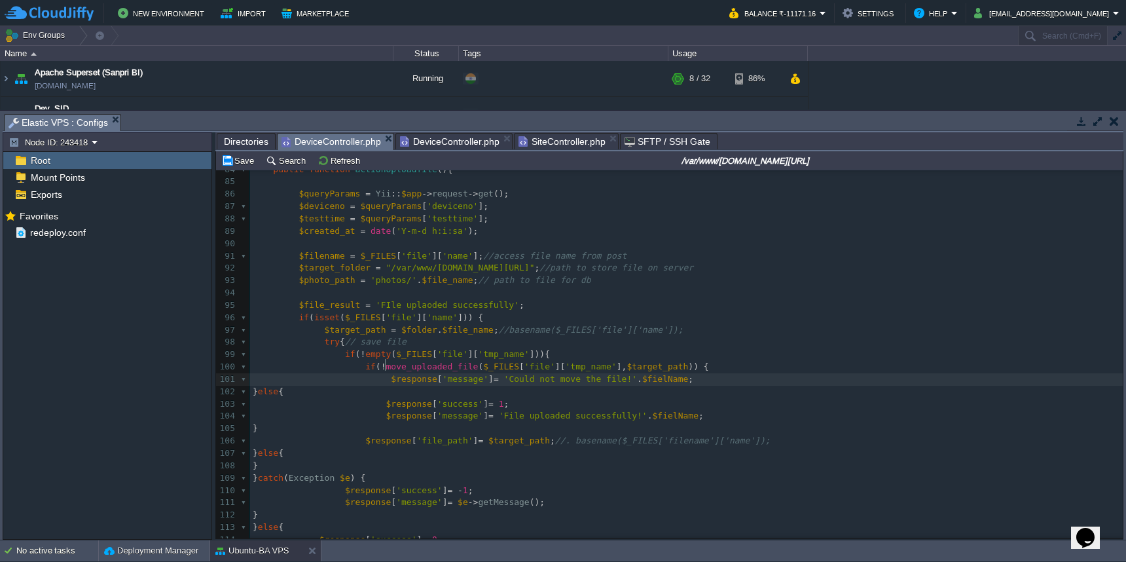
scroll to position [5, 5]
click at [344, 300] on span "$file_result" at bounding box center [330, 305] width 62 height 10
type textarea "$file_result"
click at [737, 373] on pre "$response [ 'message' ] = 'Could not move the file!' . $fielName ;" at bounding box center [686, 379] width 873 height 12
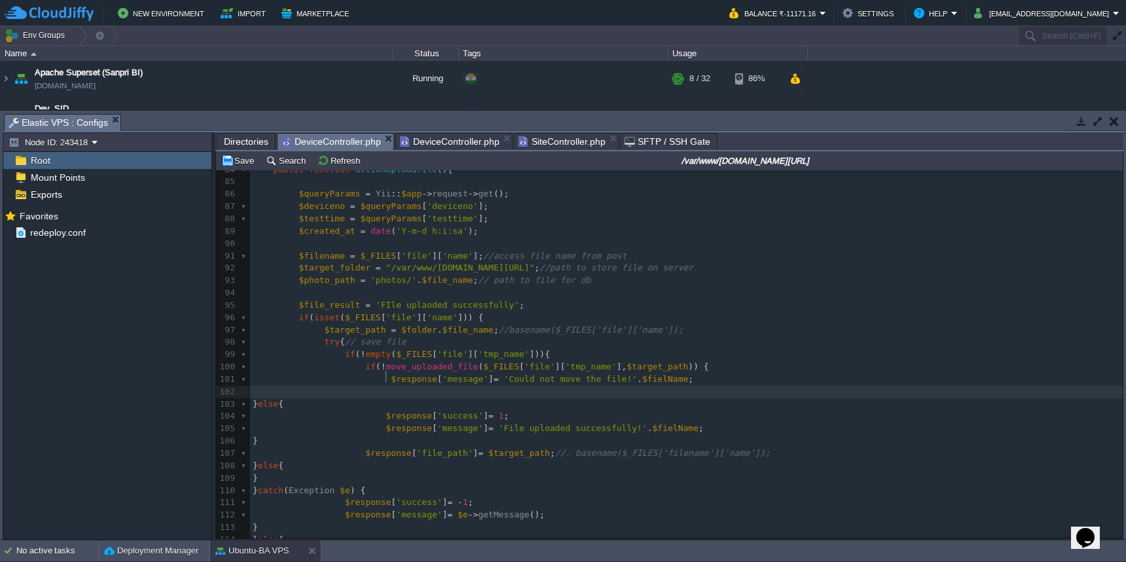
scroll to position [5, 6]
paste textarea
type textarea "'Could not move the file!'.$fielName;"
drag, startPoint x: 508, startPoint y: 366, endPoint x: 707, endPoint y: 367, distance: 199.1
click at [701, 386] on pre "$file_result" at bounding box center [686, 392] width 873 height 12
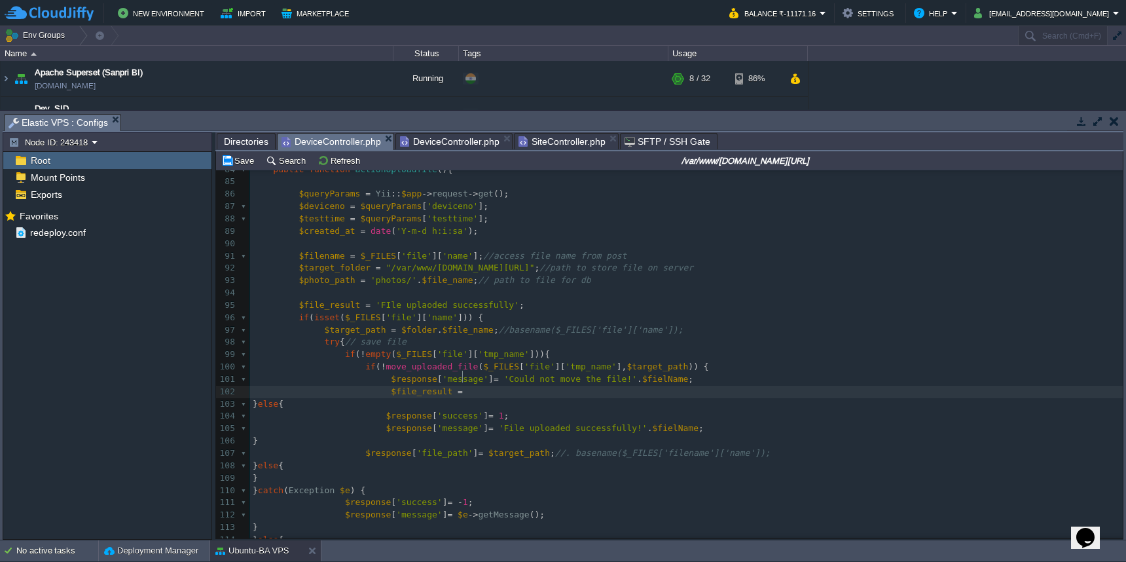
scroll to position [5, 9]
paste textarea "$file_result = 'Could not move the file!'.$fielName;"
type textarea "$file_result = 'Could not move the file!'.$fielName;"
click at [742, 422] on pre "$response [ 'message' ] = 'File uploaded successfully!' . $fielName ;" at bounding box center [686, 428] width 873 height 12
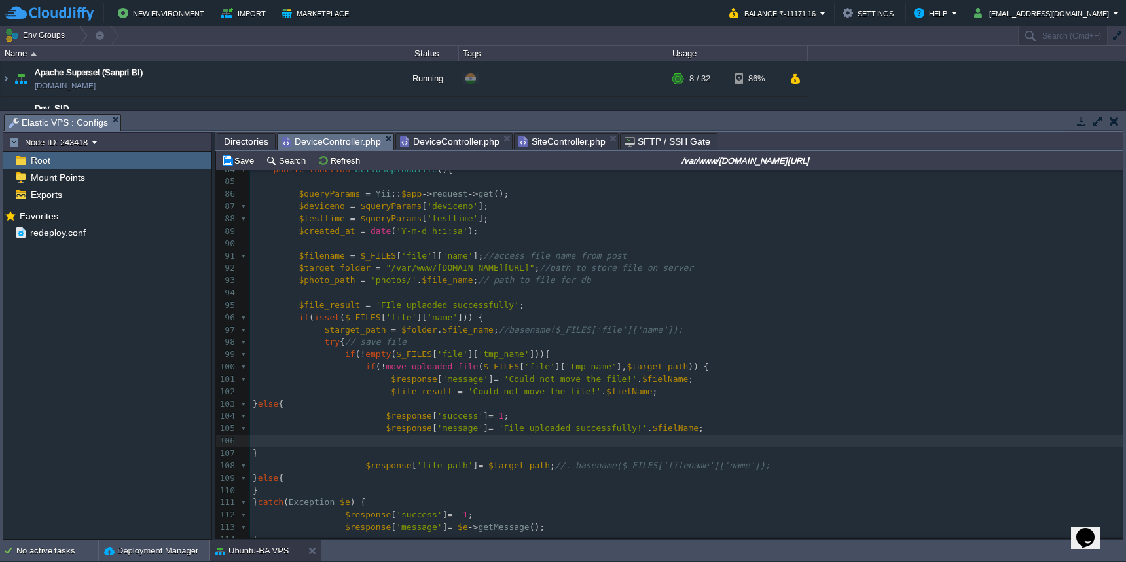
paste textarea
type textarea "File uploaded successfully!"
drag, startPoint x: 509, startPoint y: 416, endPoint x: 644, endPoint y: 414, distance: 134.9
type textarea "Could not move the file"
drag, startPoint x: 467, startPoint y: 428, endPoint x: 583, endPoint y: 430, distance: 115.9
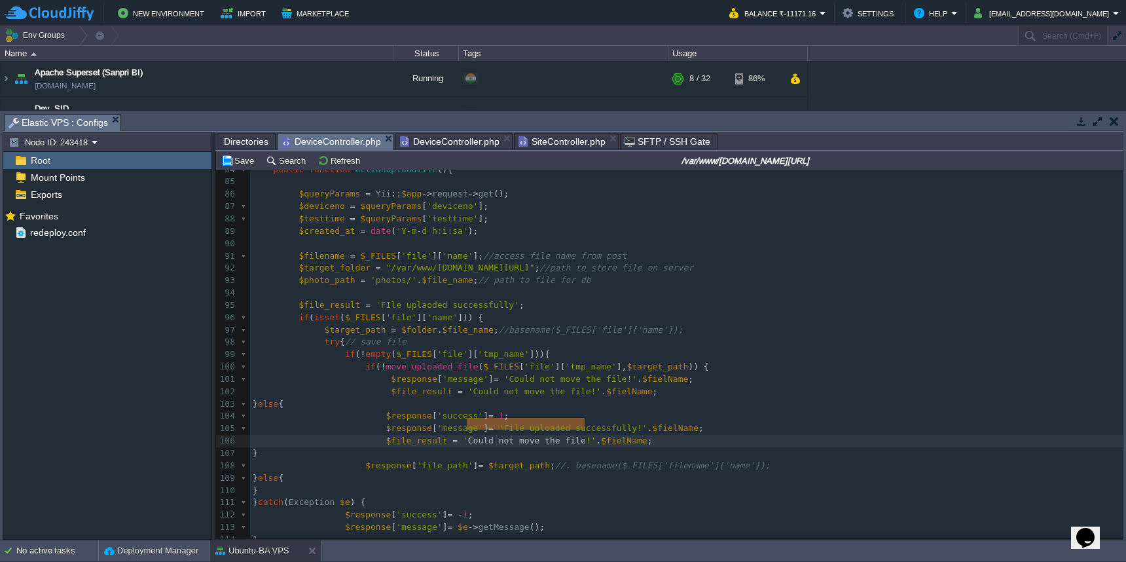
paste textarea
click at [604, 435] on span "'File uploaded successfully!'" at bounding box center [537, 440] width 149 height 10
click at [646, 416] on div "x 102 95 100 $filename = $_FILES [ 'file' ][ 'name' ]; //access file name from …" at bounding box center [686, 422] width 873 height 741
click at [595, 377] on div "x 102 95 100 $filename = $_FILES [ 'file' ][ 'name' ]; //access file name from …" at bounding box center [686, 422] width 873 height 741
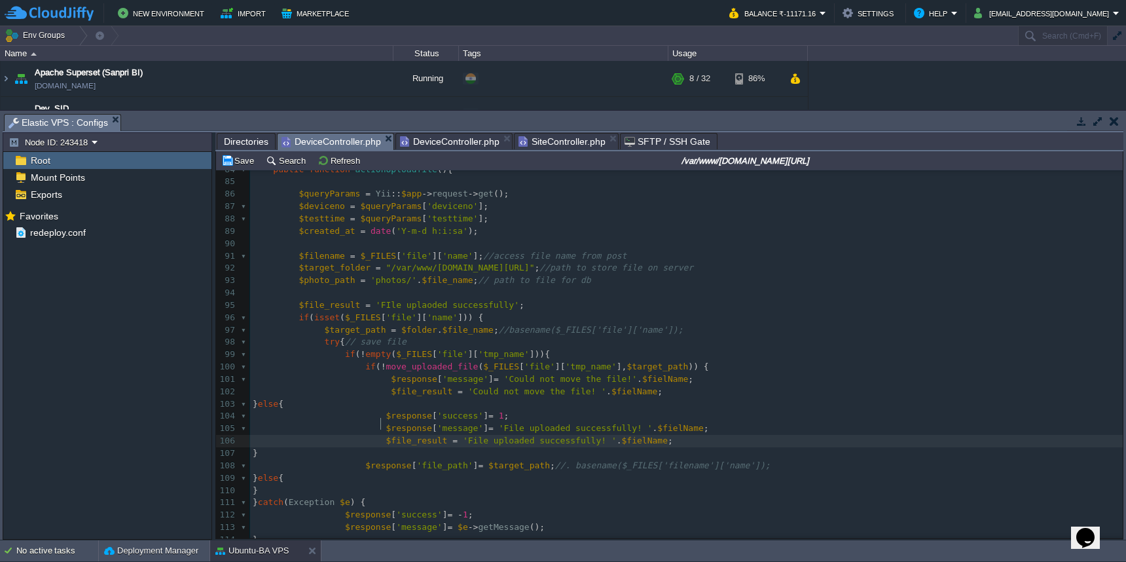
type textarea "$file_result = 'File uploaded successfully! '.$fielName;"
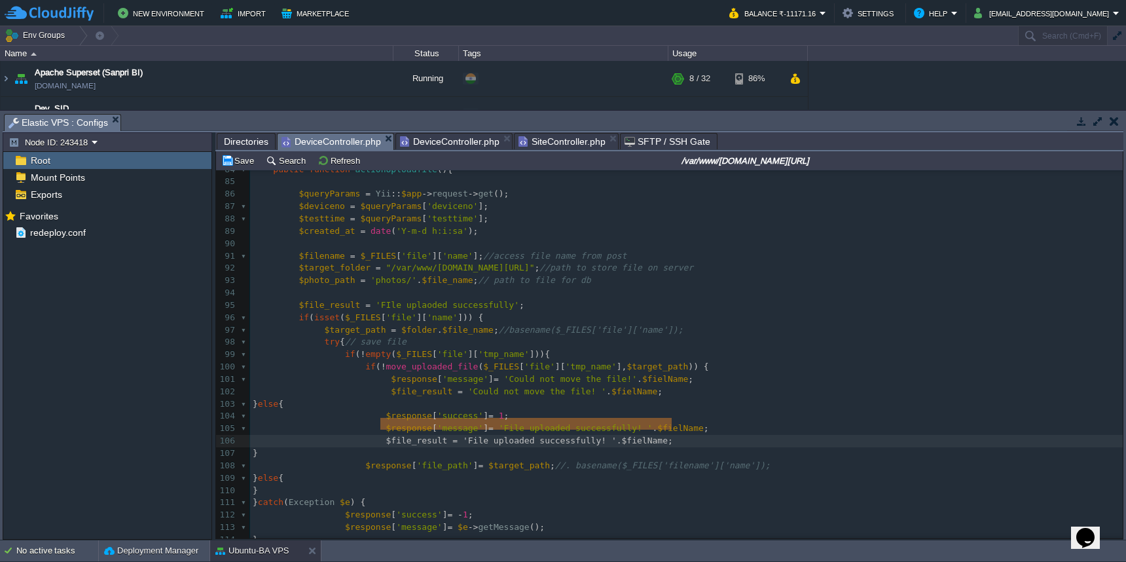
drag, startPoint x: 382, startPoint y: 425, endPoint x: 702, endPoint y: 421, distance: 319.6
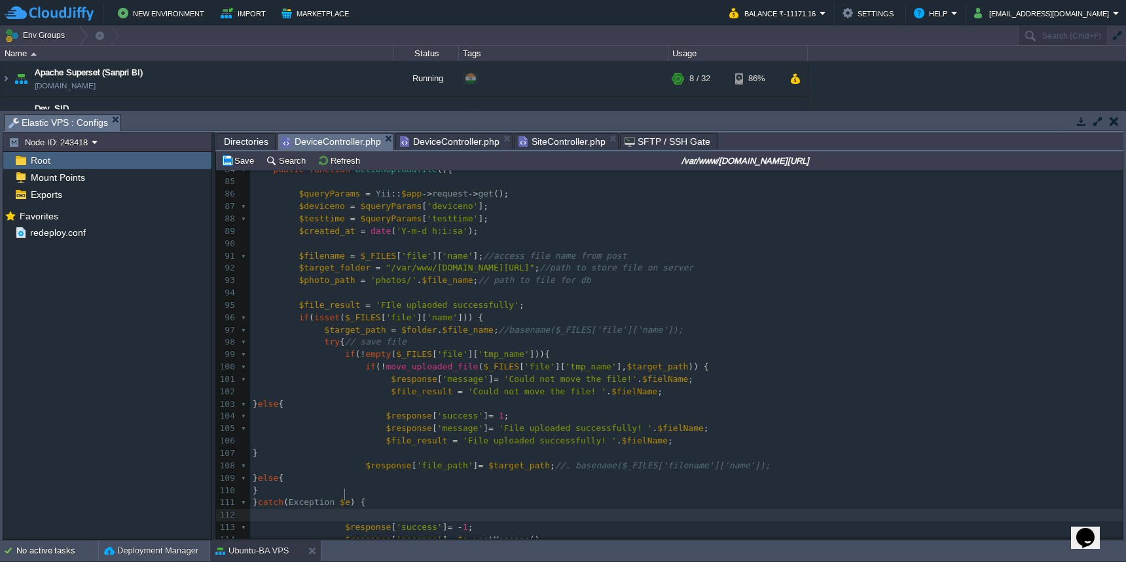
scroll to position [5, 7]
paste textarea "F"
drag, startPoint x: 433, startPoint y: 496, endPoint x: 566, endPoint y: 498, distance: 132.9
type textarea "Exception occured"
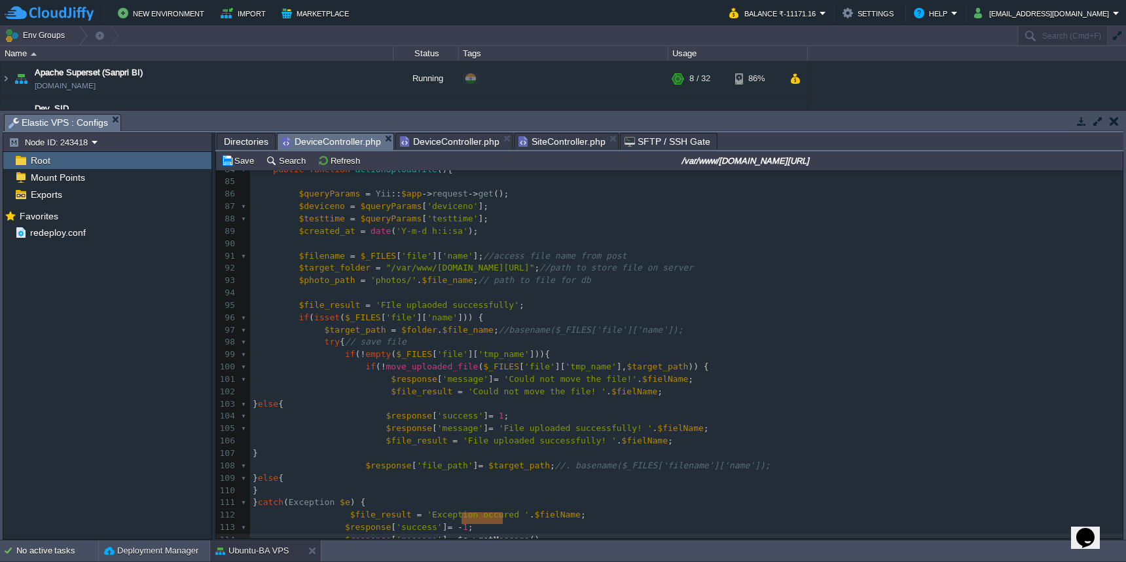
type textarea "$e->getMessage()"
drag, startPoint x: 462, startPoint y: 520, endPoint x: 543, endPoint y: 520, distance: 81.8
click at [553, 509] on span "$fielName" at bounding box center [558, 514] width 46 height 10
type textarea "$fielName"
paste textarea
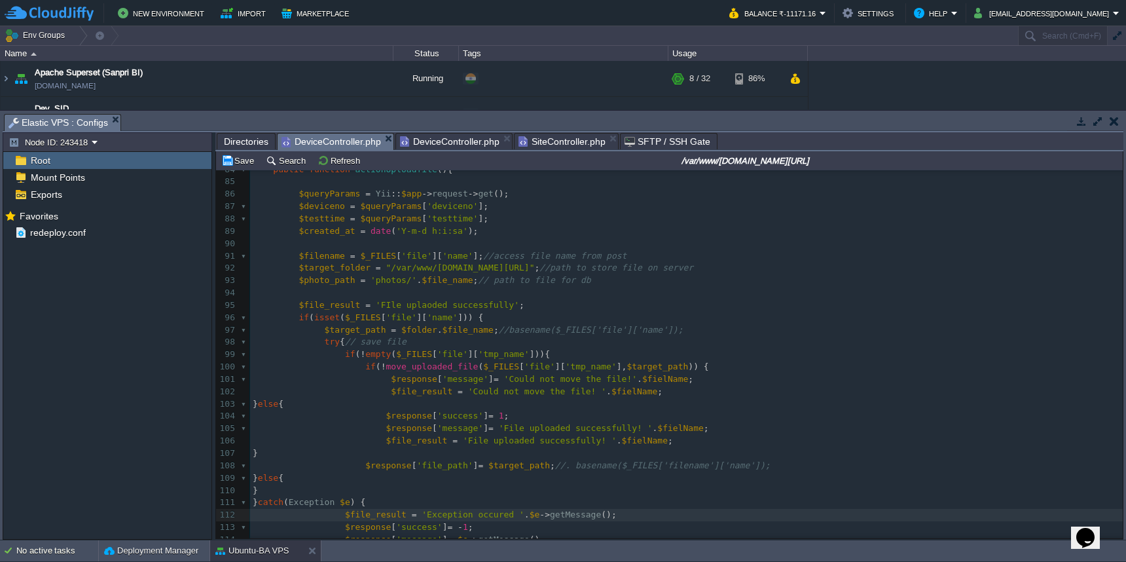
type textarea "$file_result = 'Exception occured '.$e->getMessage();"
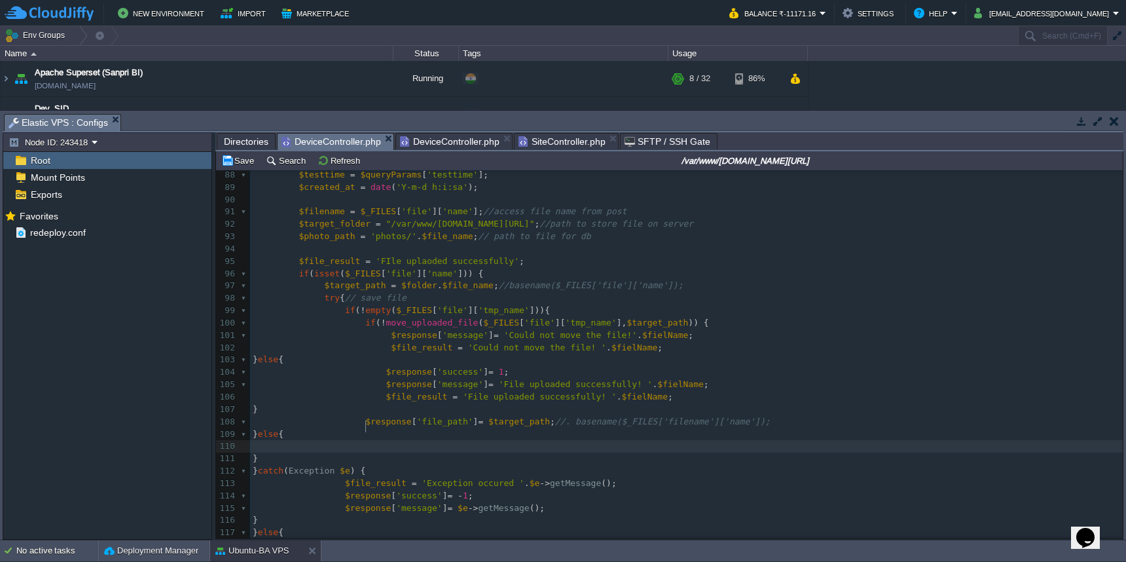
scroll to position [5, 7]
paste textarea "Exception"
click at [478, 424] on div "x 102 95 100 $filename = $_FILES [ 'file' ][ 'name' ]; //access file name from …" at bounding box center [686, 384] width 873 height 777
type textarea "No file found"
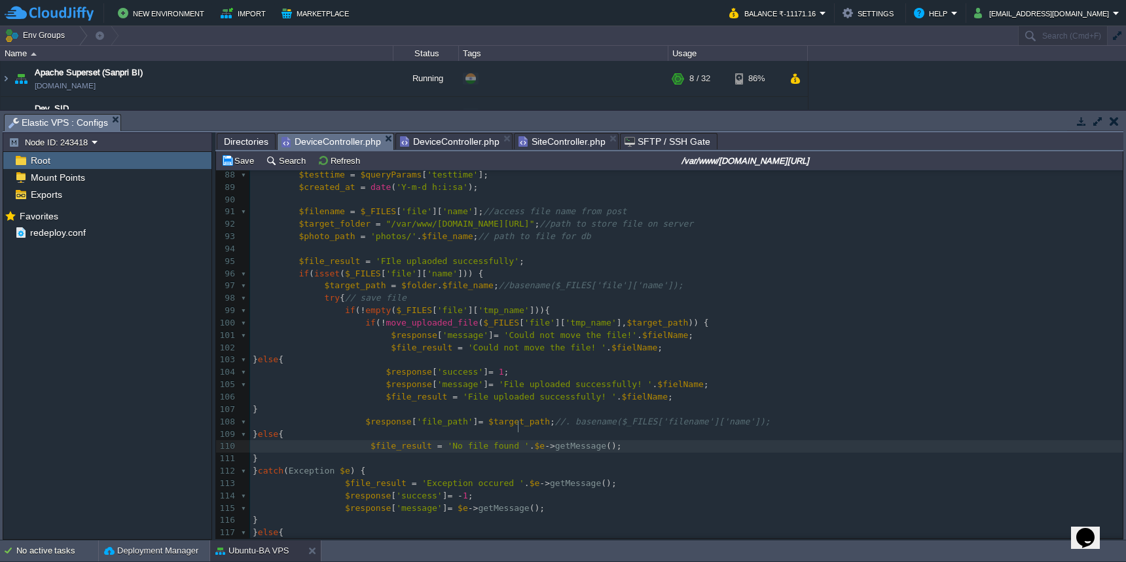
click at [369, 441] on span at bounding box center [312, 446] width 118 height 10
click at [479, 539] on pre "$response [ 'success' ] = 0 ;" at bounding box center [686, 545] width 873 height 12
paste textarea
click at [420, 552] on span "'Exception occured '" at bounding box center [452, 557] width 103 height 10
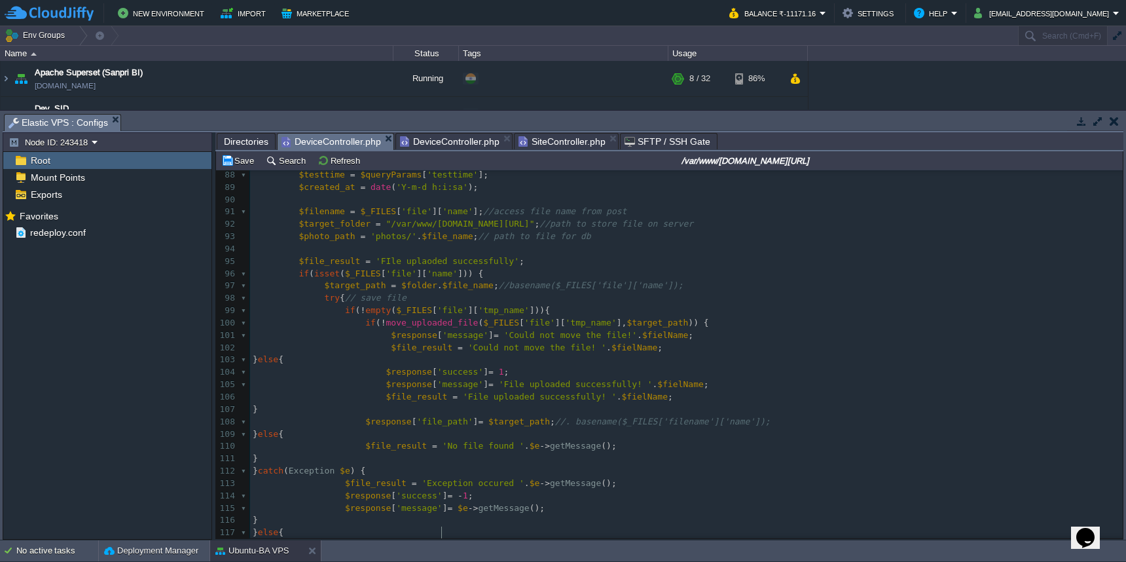
scroll to position [5, 29]
type textarea "File note="
type textarea "recieved"
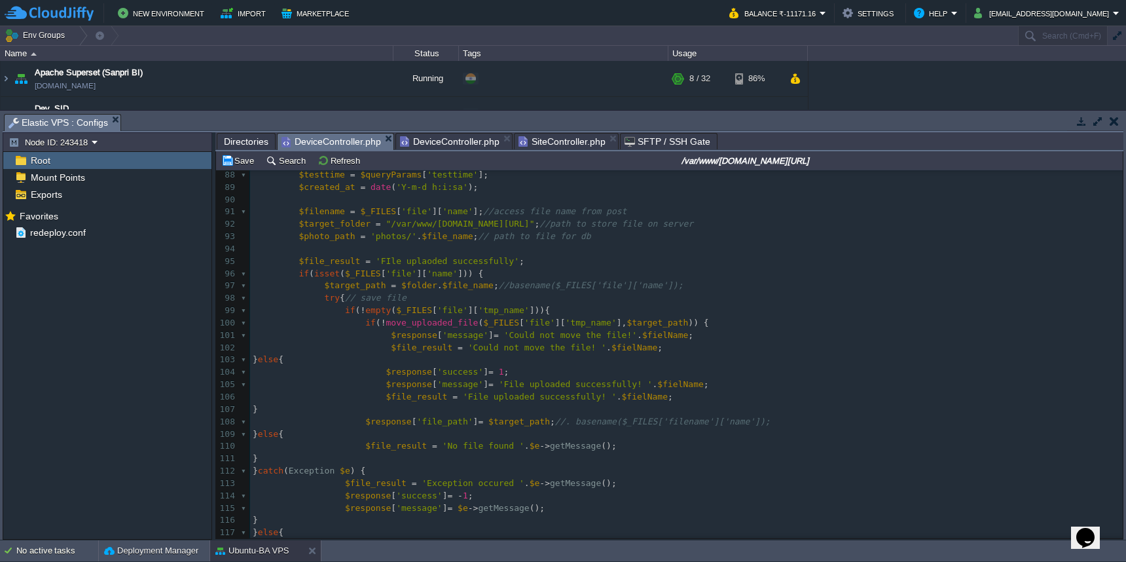
click at [505, 532] on div "x 102 95 100 $filename = $_FILES [ 'file' ][ 'name' ]; //access file name from …" at bounding box center [686, 391] width 873 height 790
type textarea "occured"
type textarea "$e->getMessage();"
drag, startPoint x: 507, startPoint y: 534, endPoint x: 615, endPoint y: 534, distance: 107.4
type textarea ";"
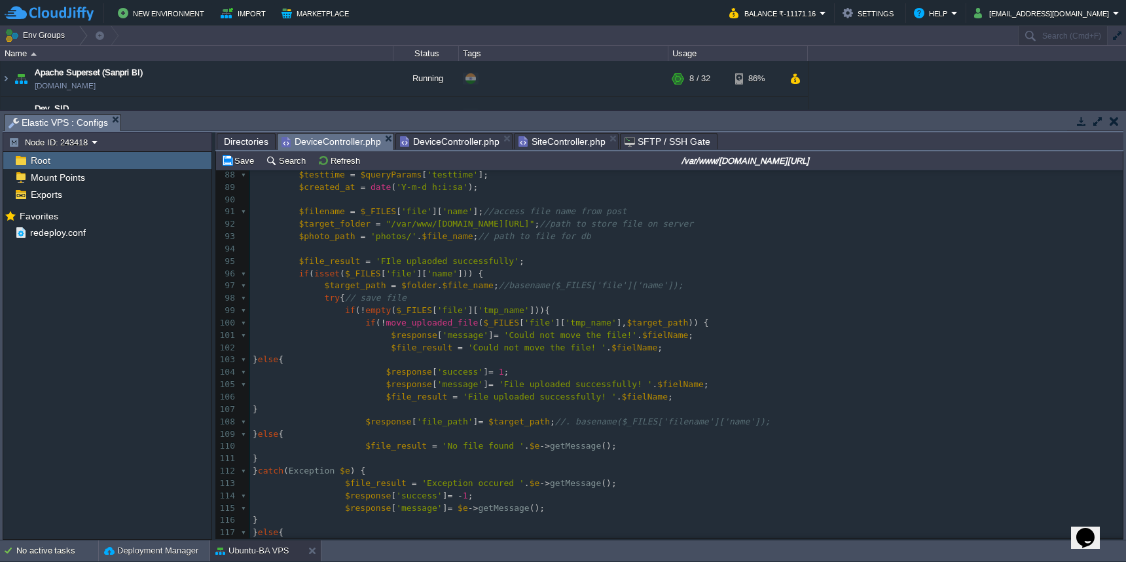
scroll to position [5, 3]
type textarea "$e->getMessage();"
drag, startPoint x: 528, startPoint y: 430, endPoint x: 619, endPoint y: 430, distance: 91.0
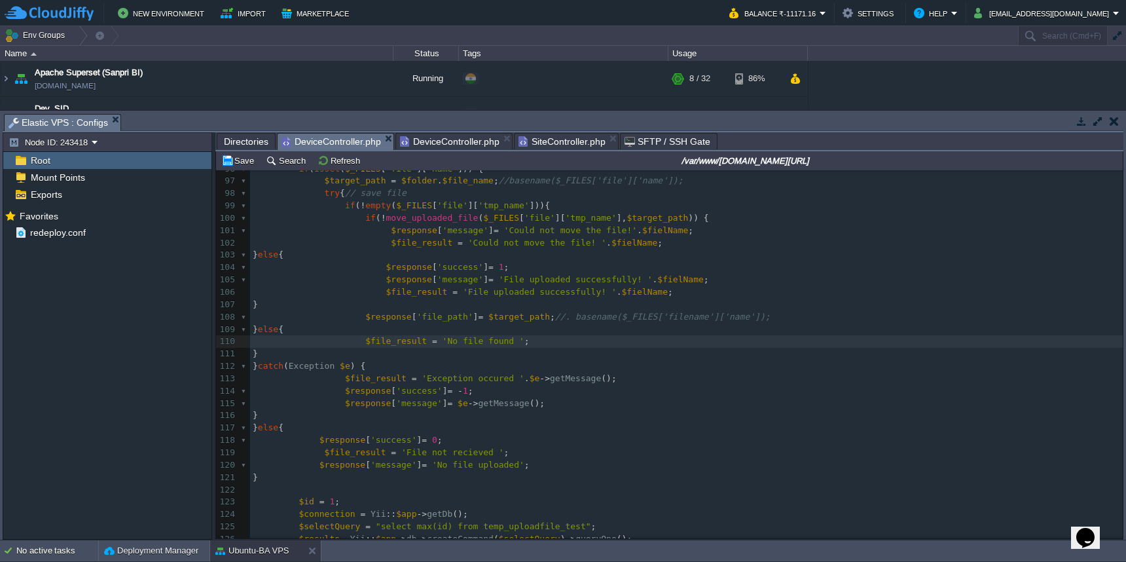
scroll to position [1145, 0]
type textarea ";"
click at [248, 168] on td "Save" at bounding box center [239, 161] width 41 height 16
